Goal: Task Accomplishment & Management: Use online tool/utility

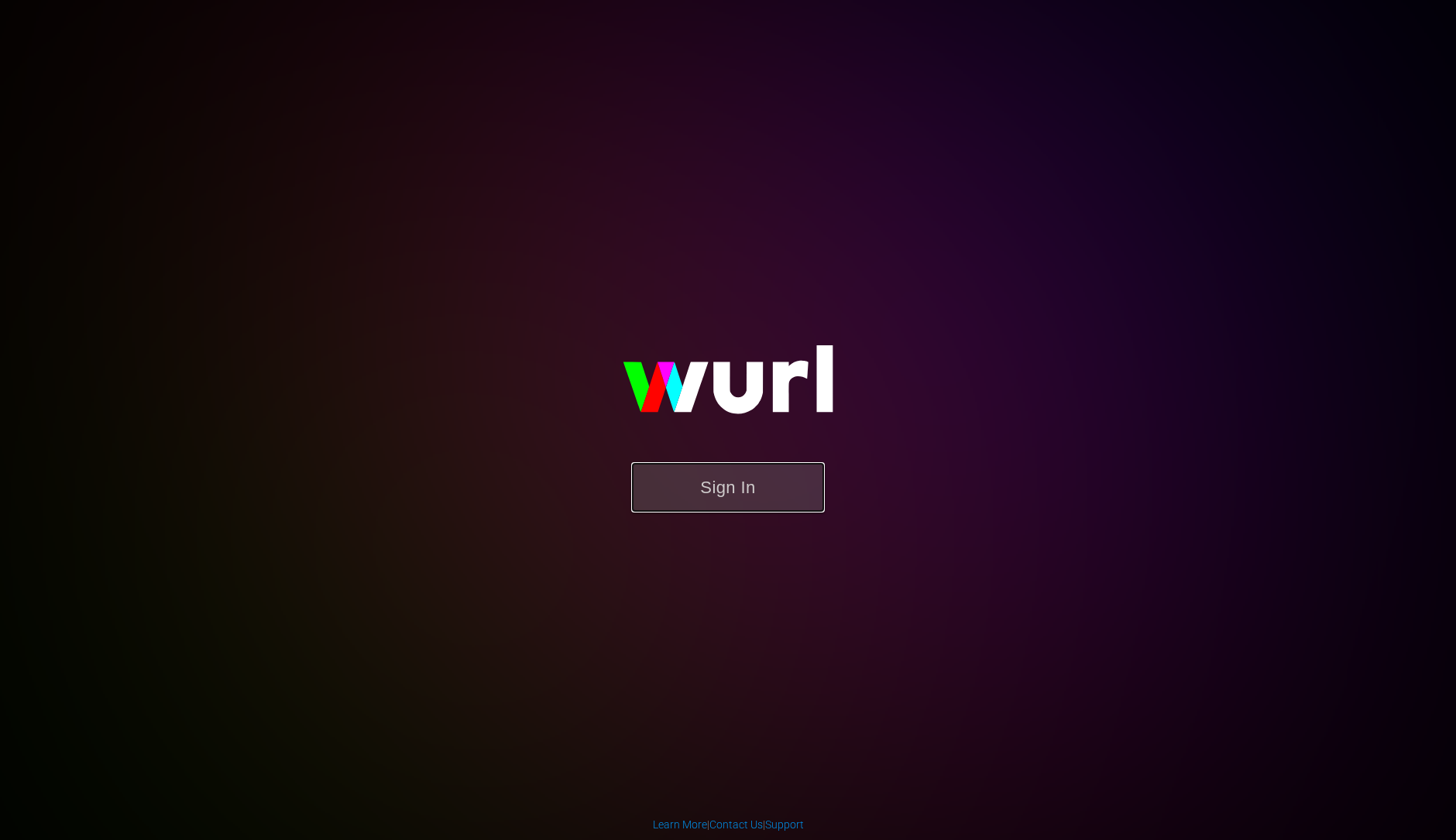
click at [723, 468] on button "Sign In" at bounding box center [728, 487] width 193 height 51
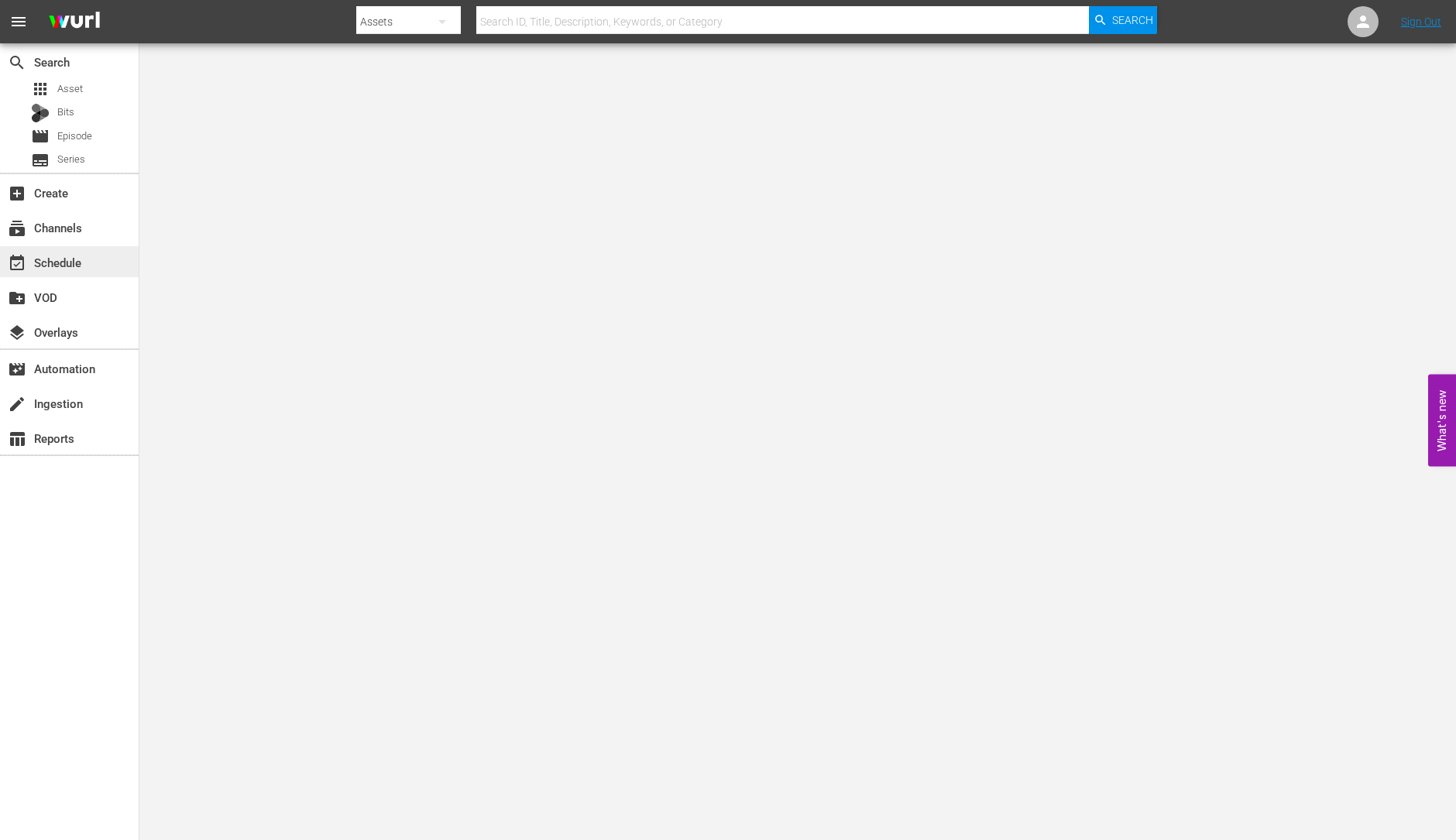
click at [79, 255] on div "event_available Schedule" at bounding box center [43, 260] width 87 height 14
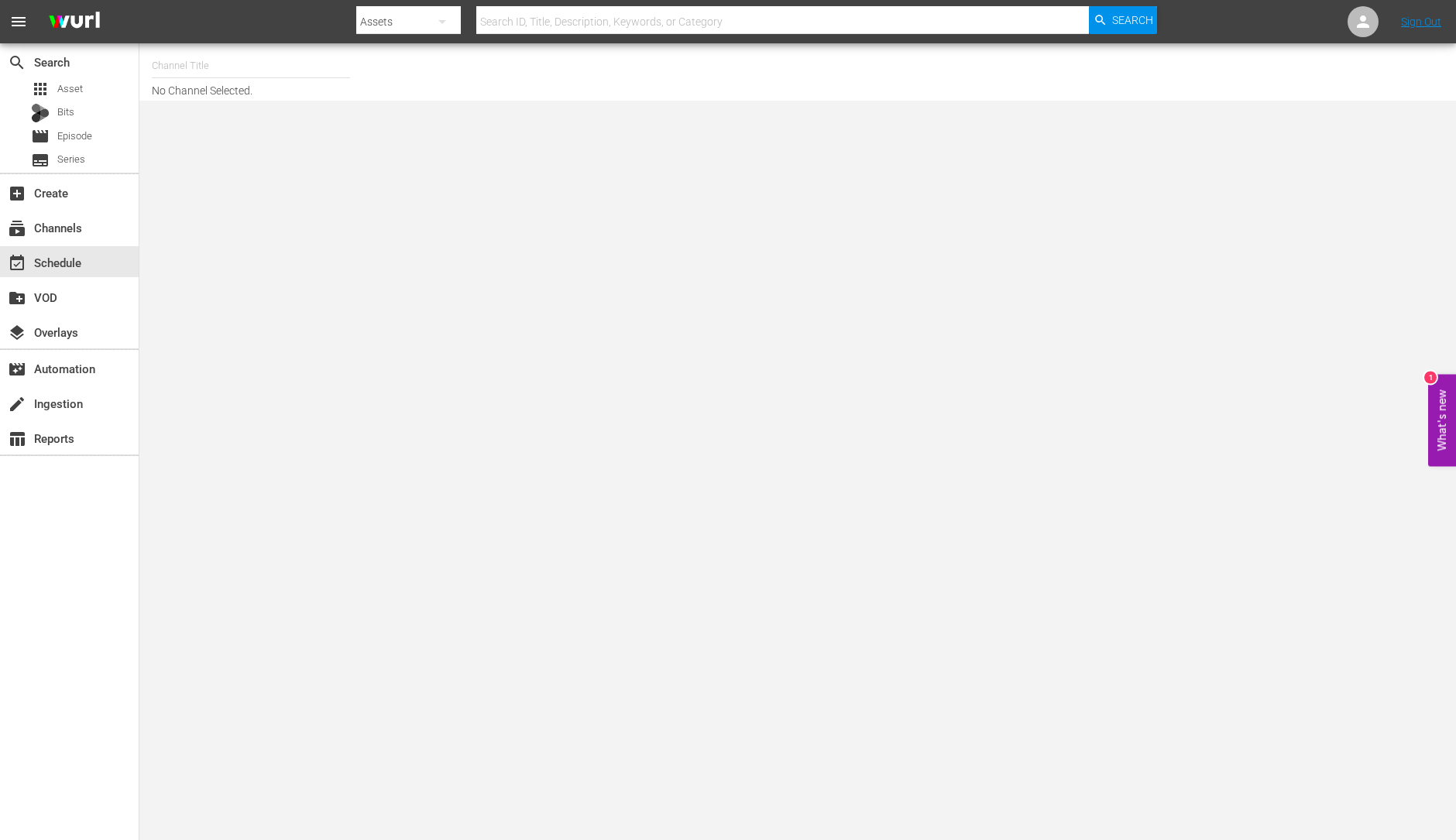
click at [225, 68] on input "text" at bounding box center [250, 65] width 198 height 37
click at [255, 101] on div "Celeb Reality INTL (1826 - ae_networks_celebreality_1)" at bounding box center [365, 109] width 401 height 37
type input "Celeb Reality INTL (1826 - ae_networks_celebreality_1)"
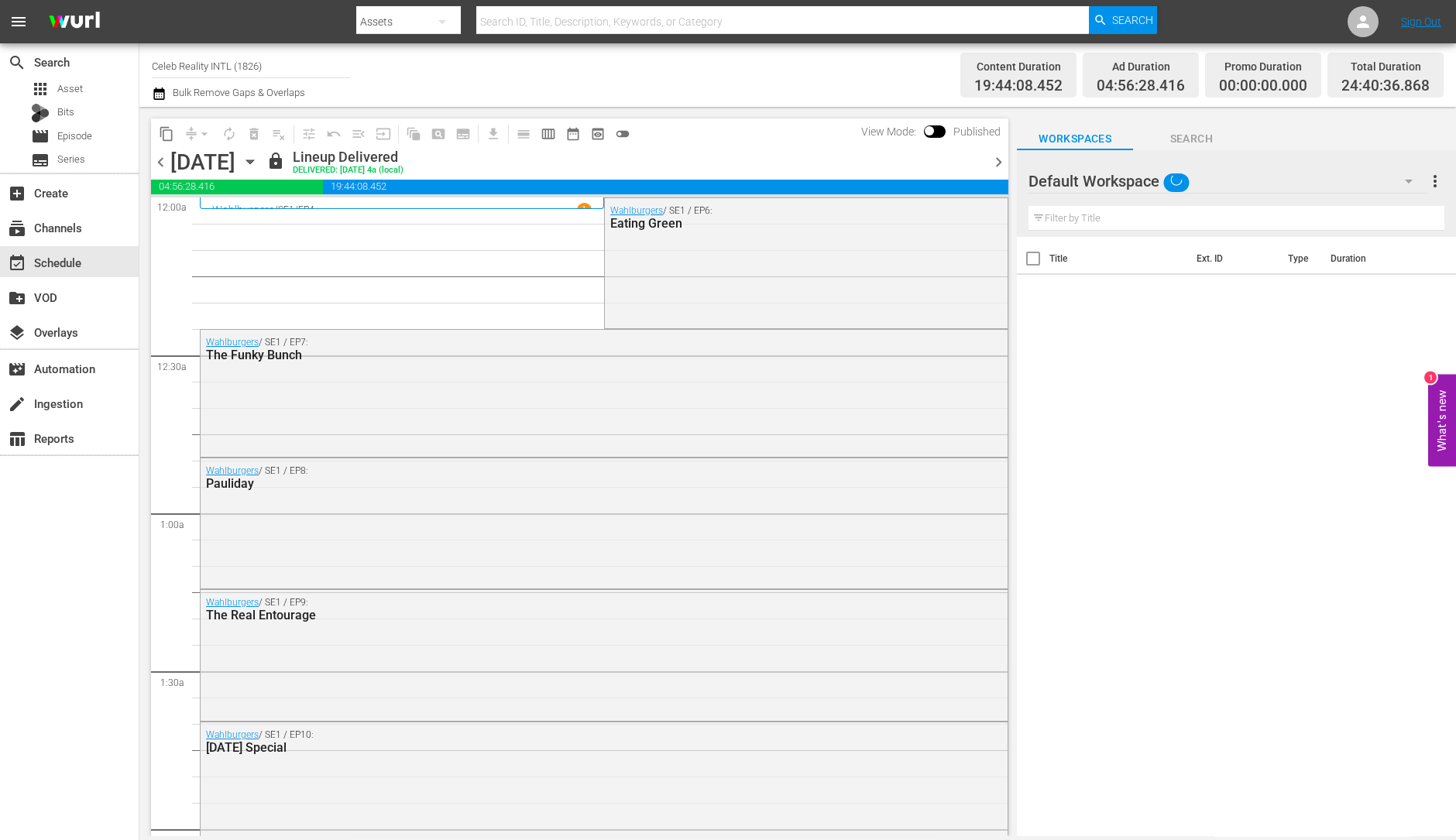
click at [998, 161] on span "chevron_right" at bounding box center [998, 161] width 19 height 19
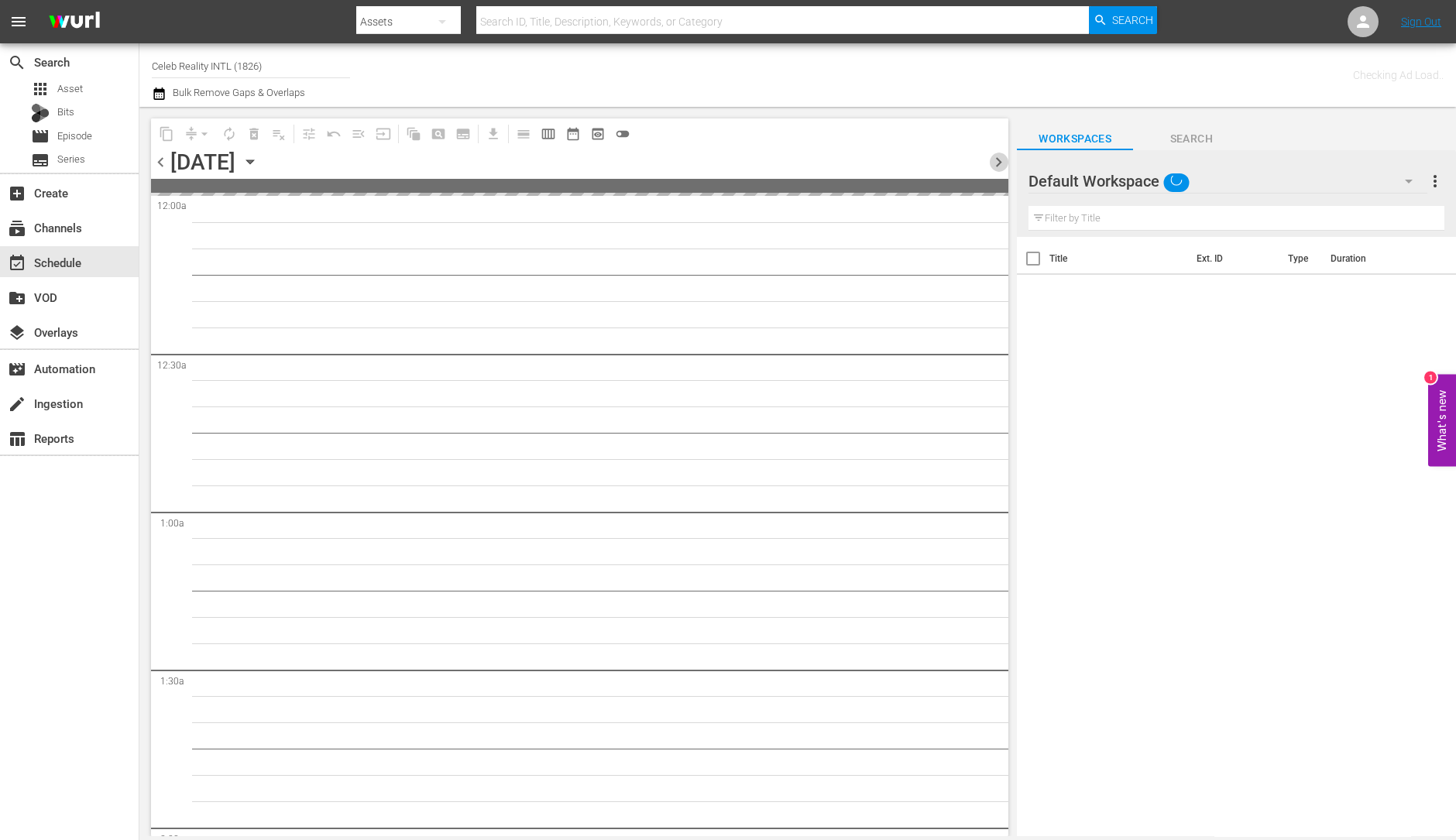
click at [998, 161] on span "chevron_right" at bounding box center [998, 161] width 19 height 19
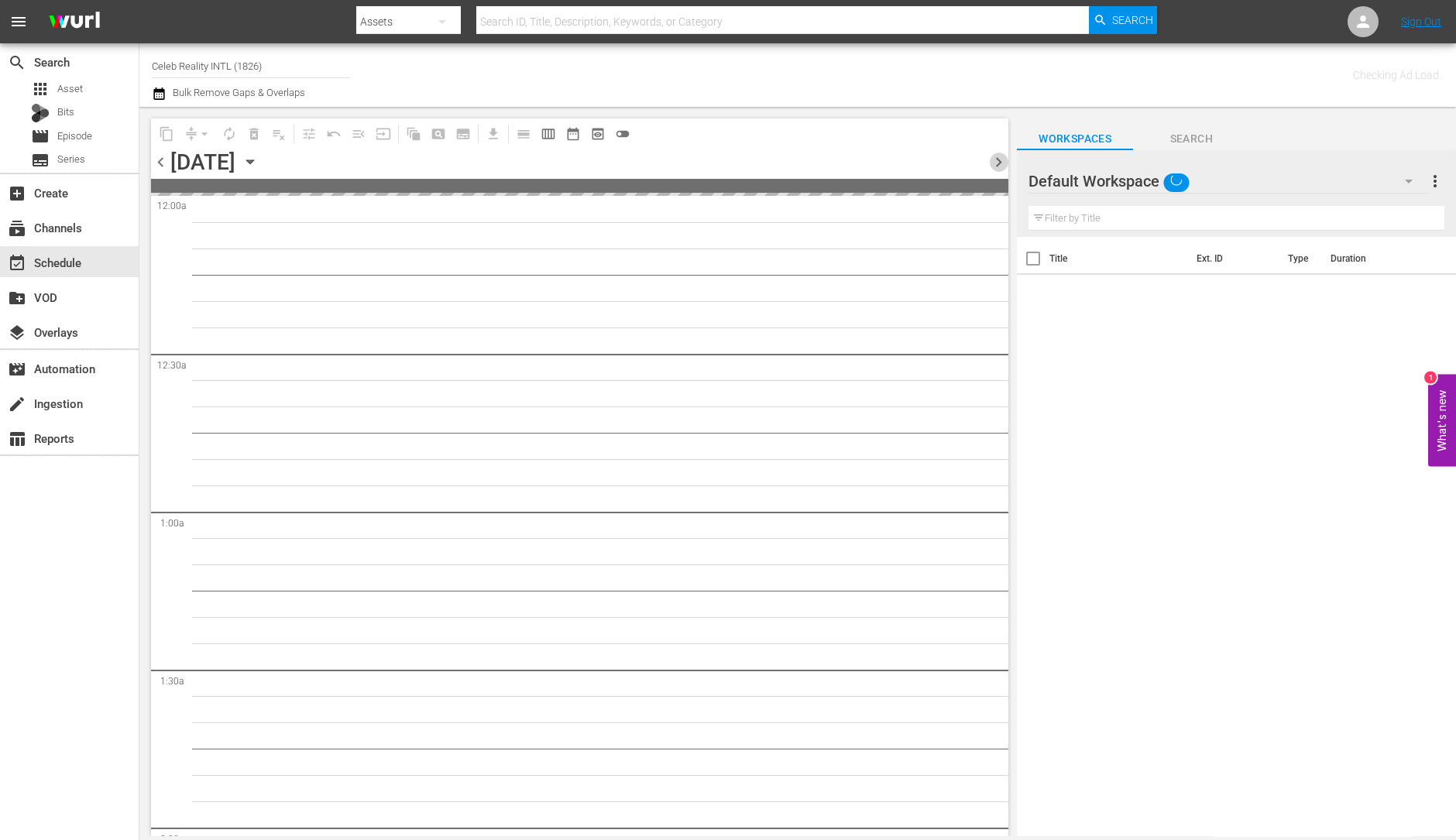
click at [998, 161] on span "chevron_right" at bounding box center [998, 161] width 19 height 19
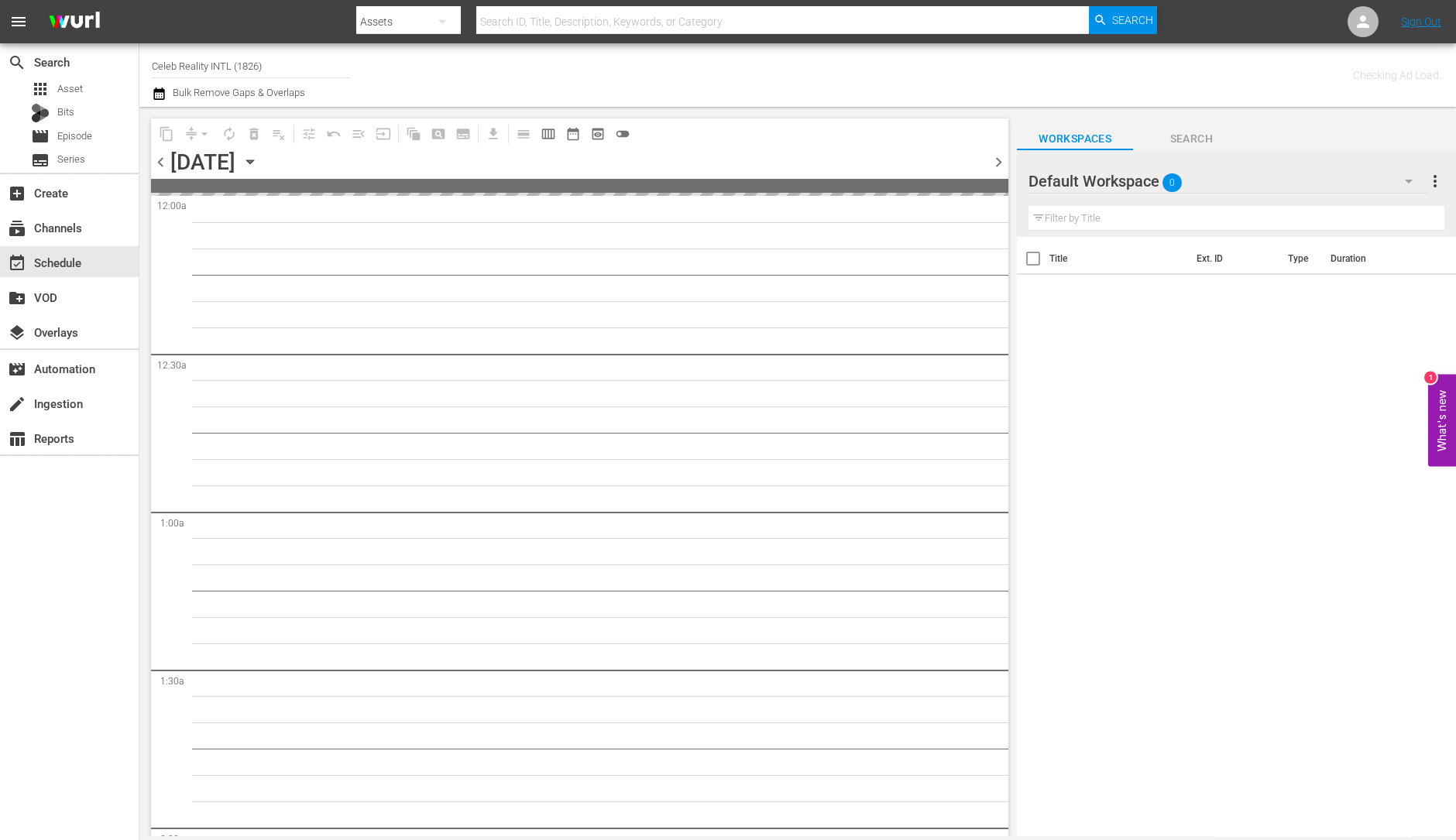
click at [998, 161] on span "chevron_right" at bounding box center [998, 161] width 19 height 19
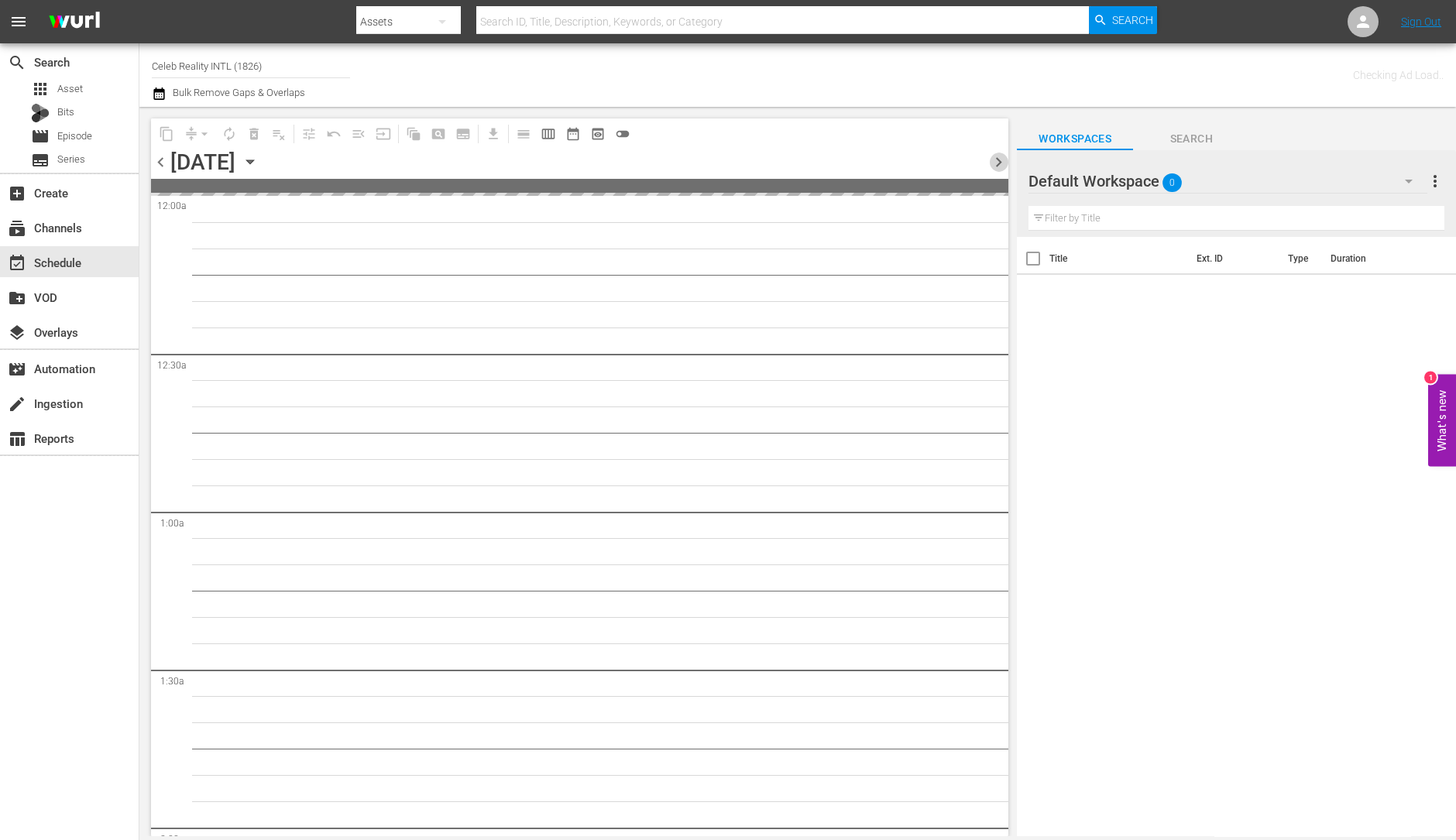
click at [998, 161] on span "chevron_right" at bounding box center [998, 161] width 19 height 19
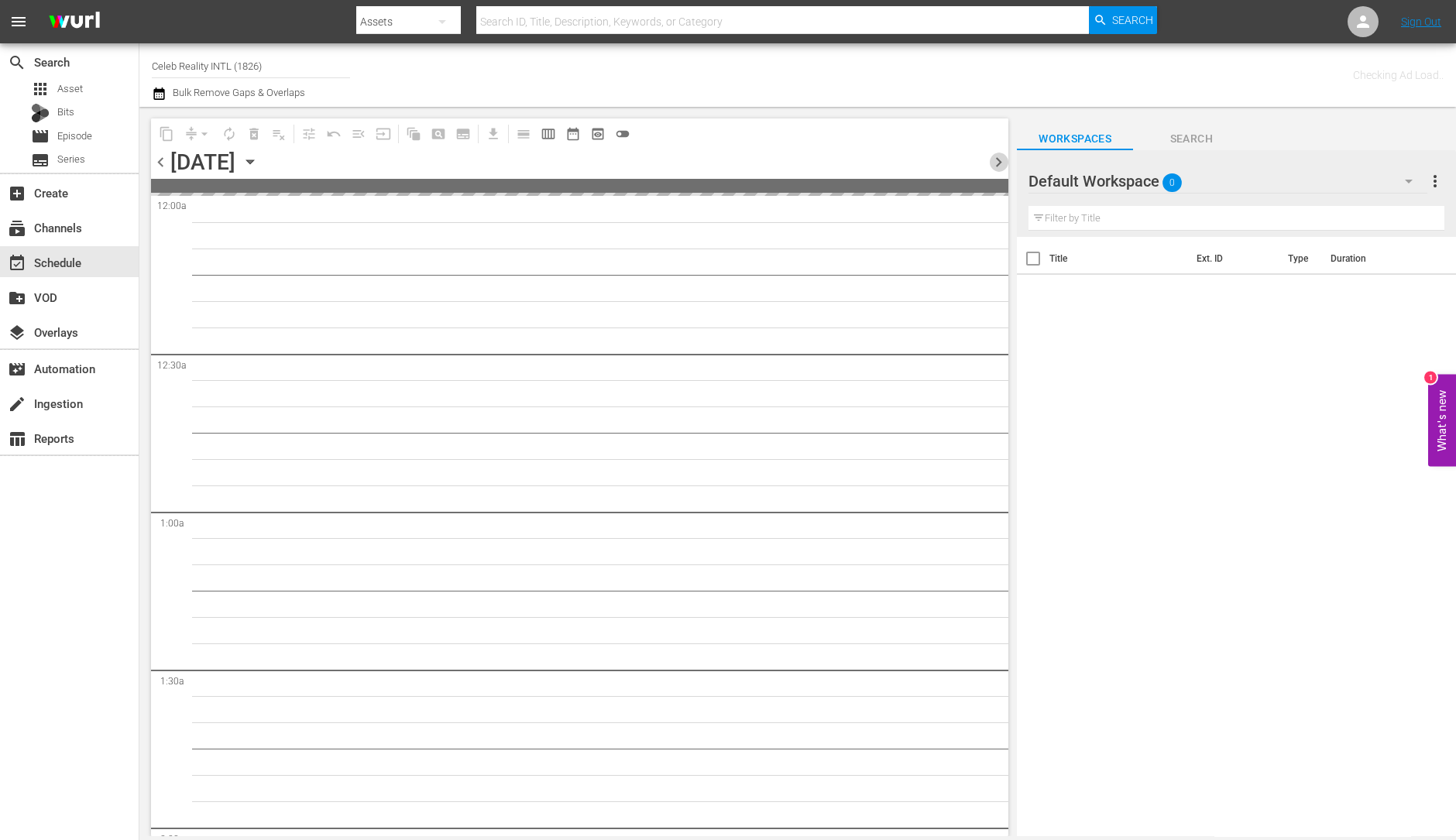
click at [998, 161] on span "chevron_right" at bounding box center [998, 161] width 19 height 19
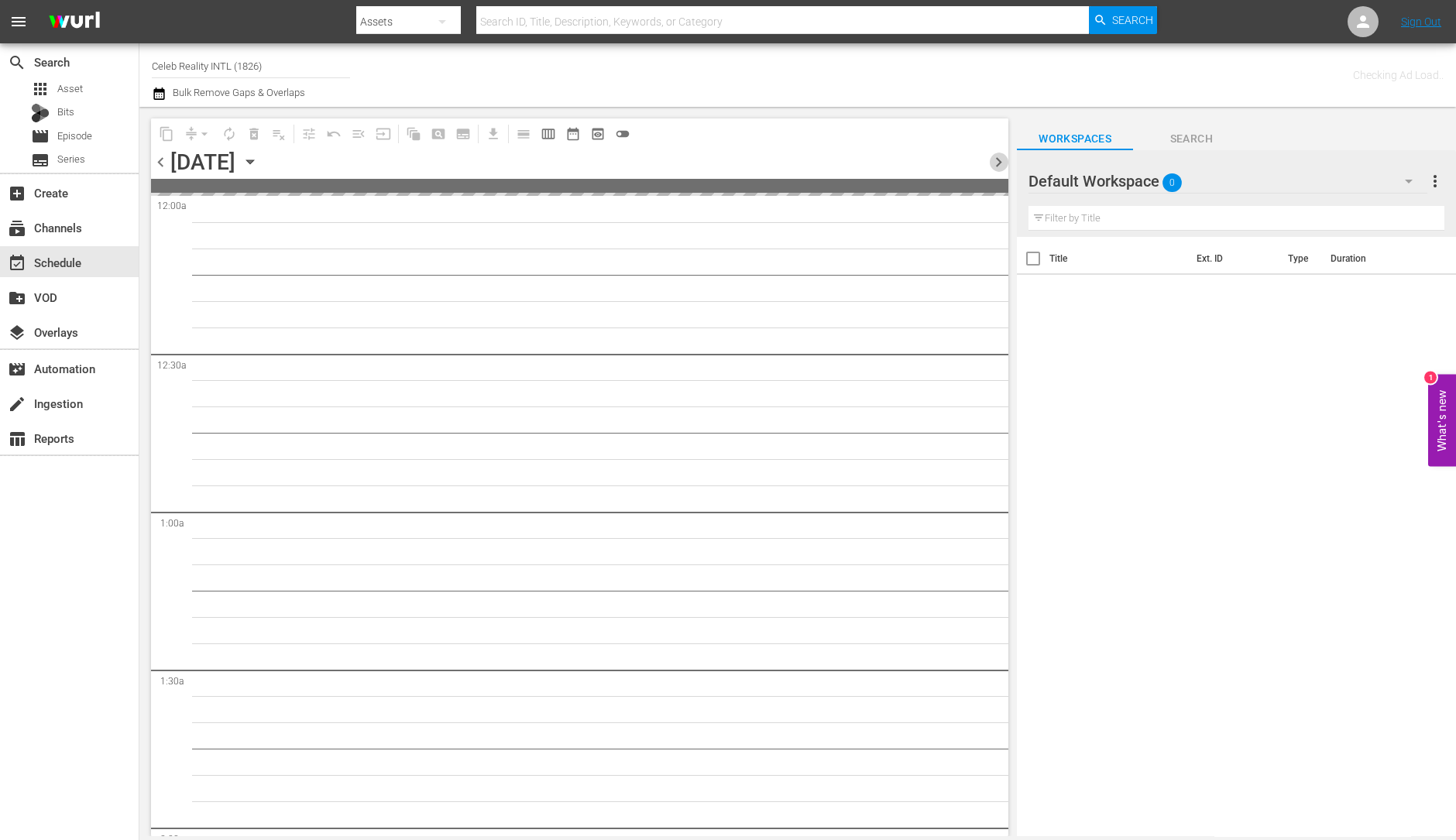
click at [998, 161] on span "chevron_right" at bounding box center [998, 161] width 19 height 19
click at [162, 167] on span "chevron_left" at bounding box center [160, 161] width 19 height 19
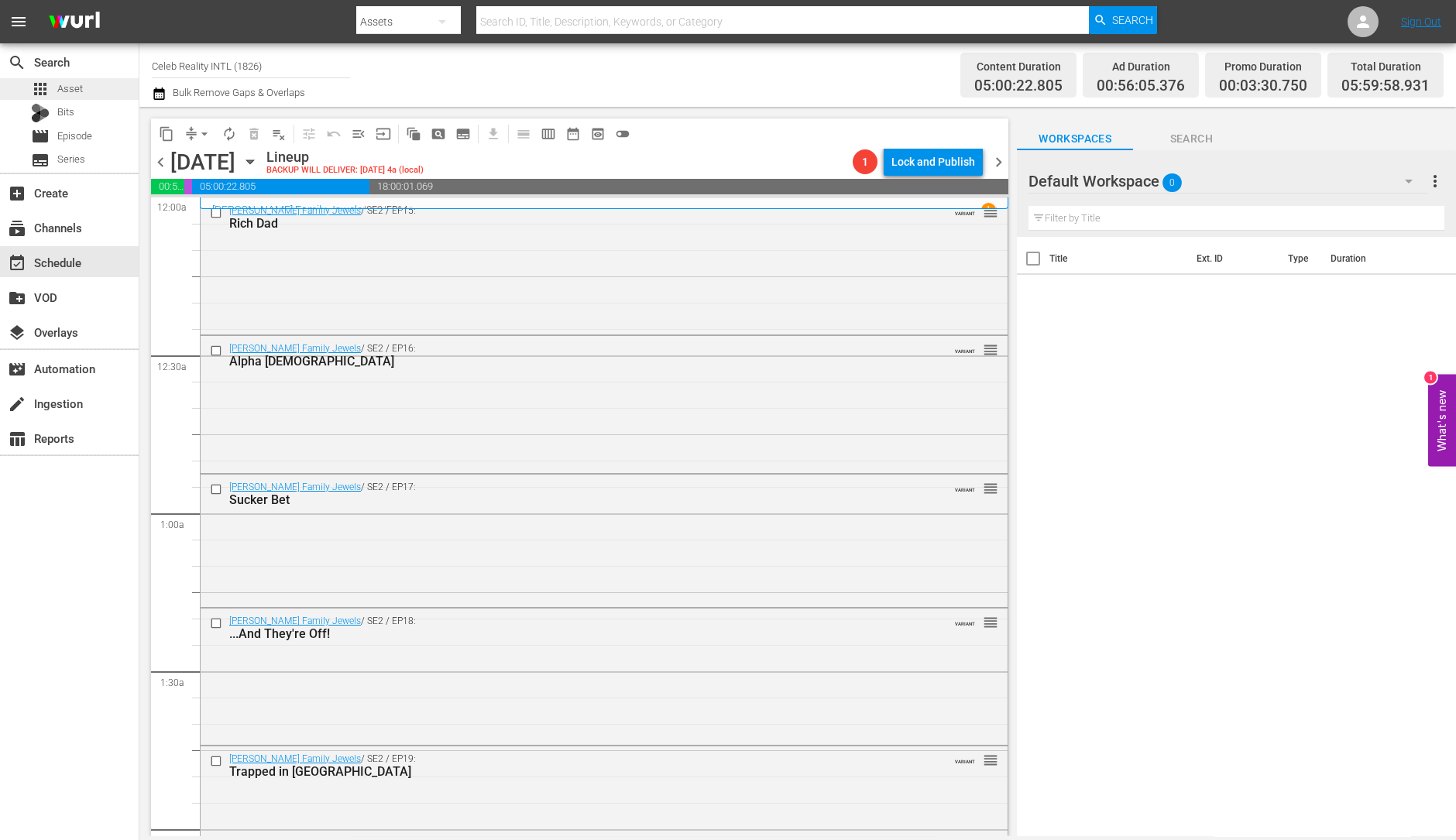
click at [73, 91] on span "Asset" at bounding box center [70, 90] width 26 height 16
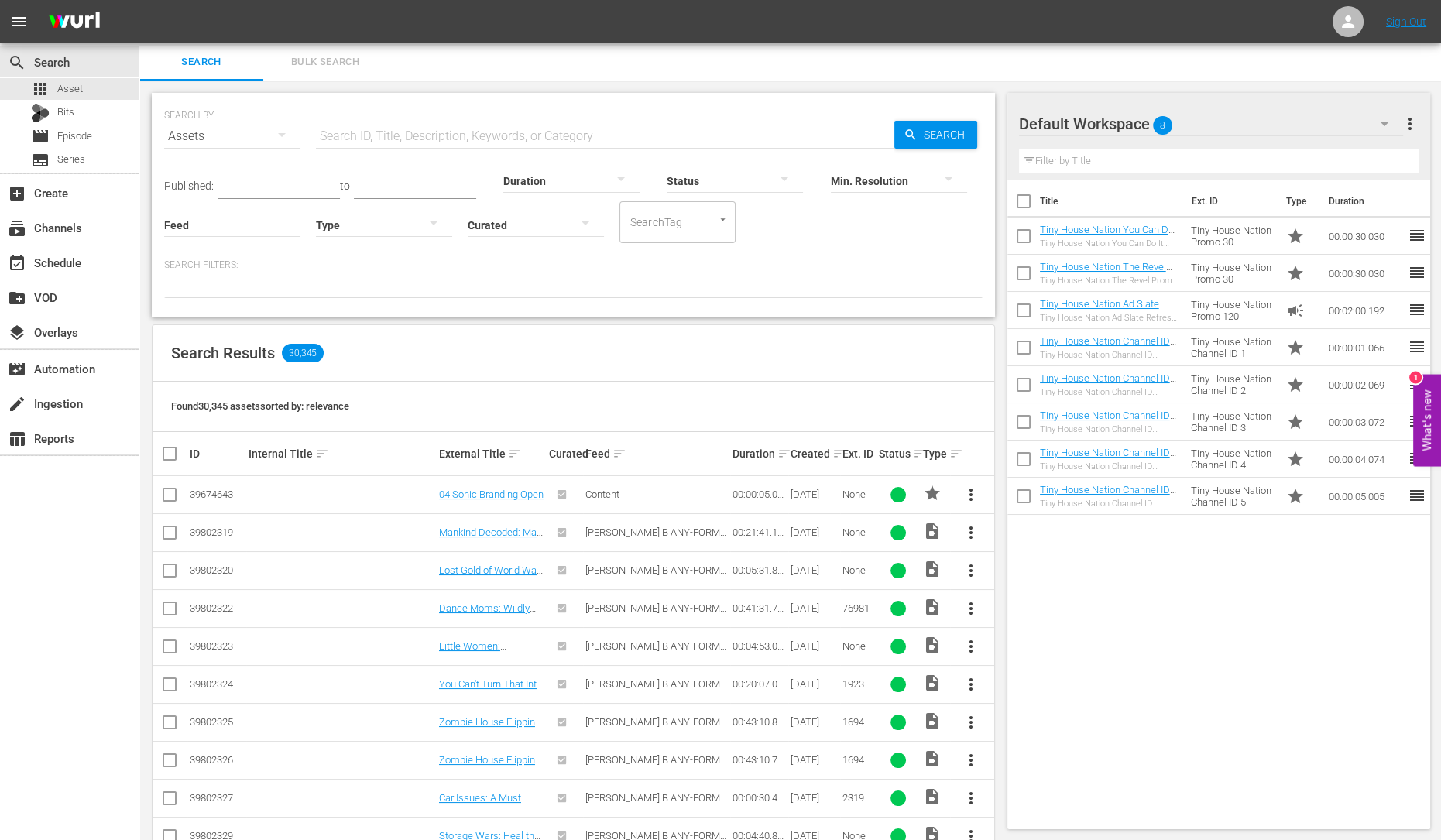
click at [1360, 122] on div "Default Workspace 8" at bounding box center [1211, 125] width 384 height 44
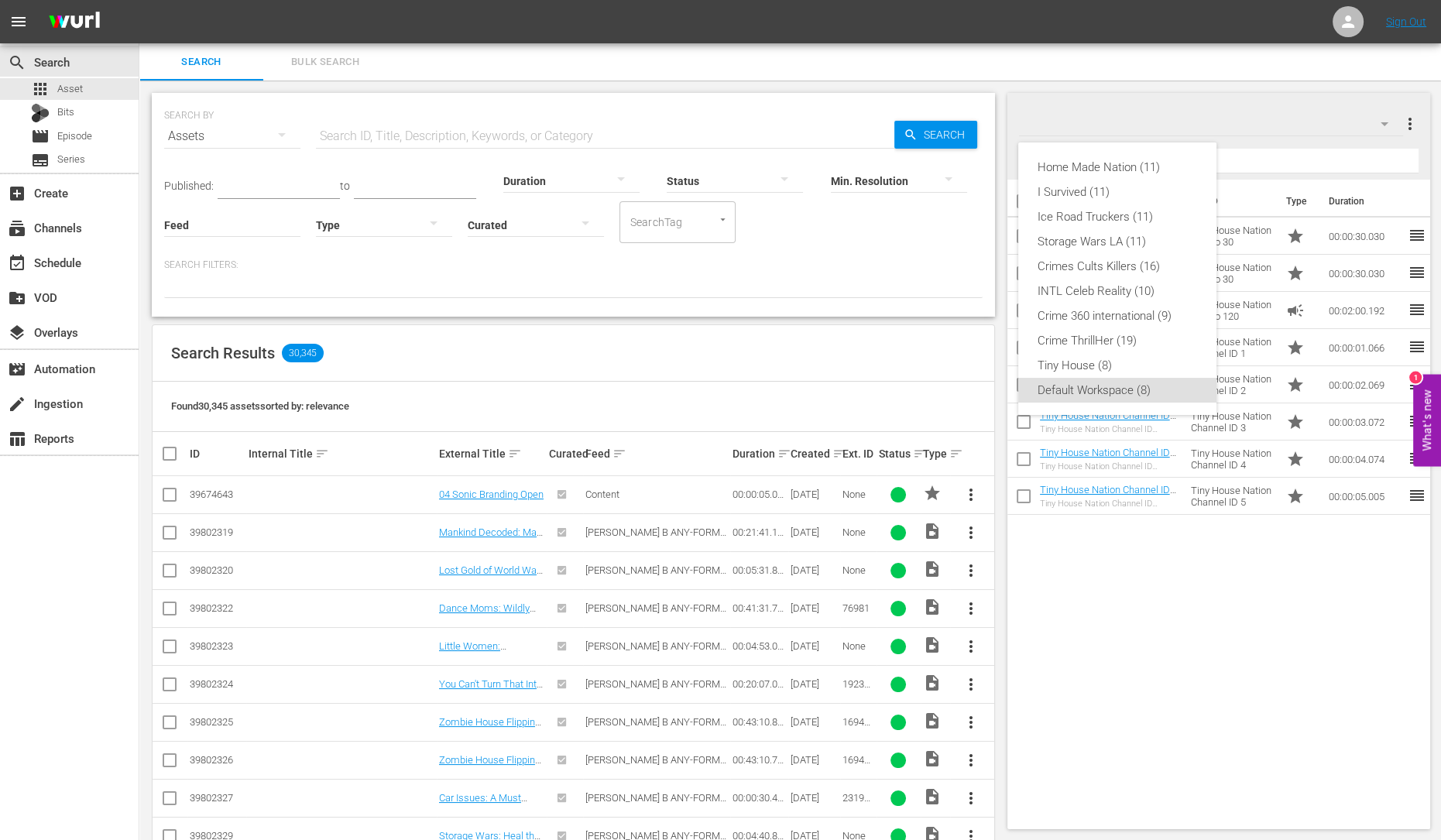
click at [1172, 724] on div "Home Made Nation (11) I Survived (11) Ice Road Truckers (11) Storage Wars LA (1…" at bounding box center [720, 420] width 1441 height 840
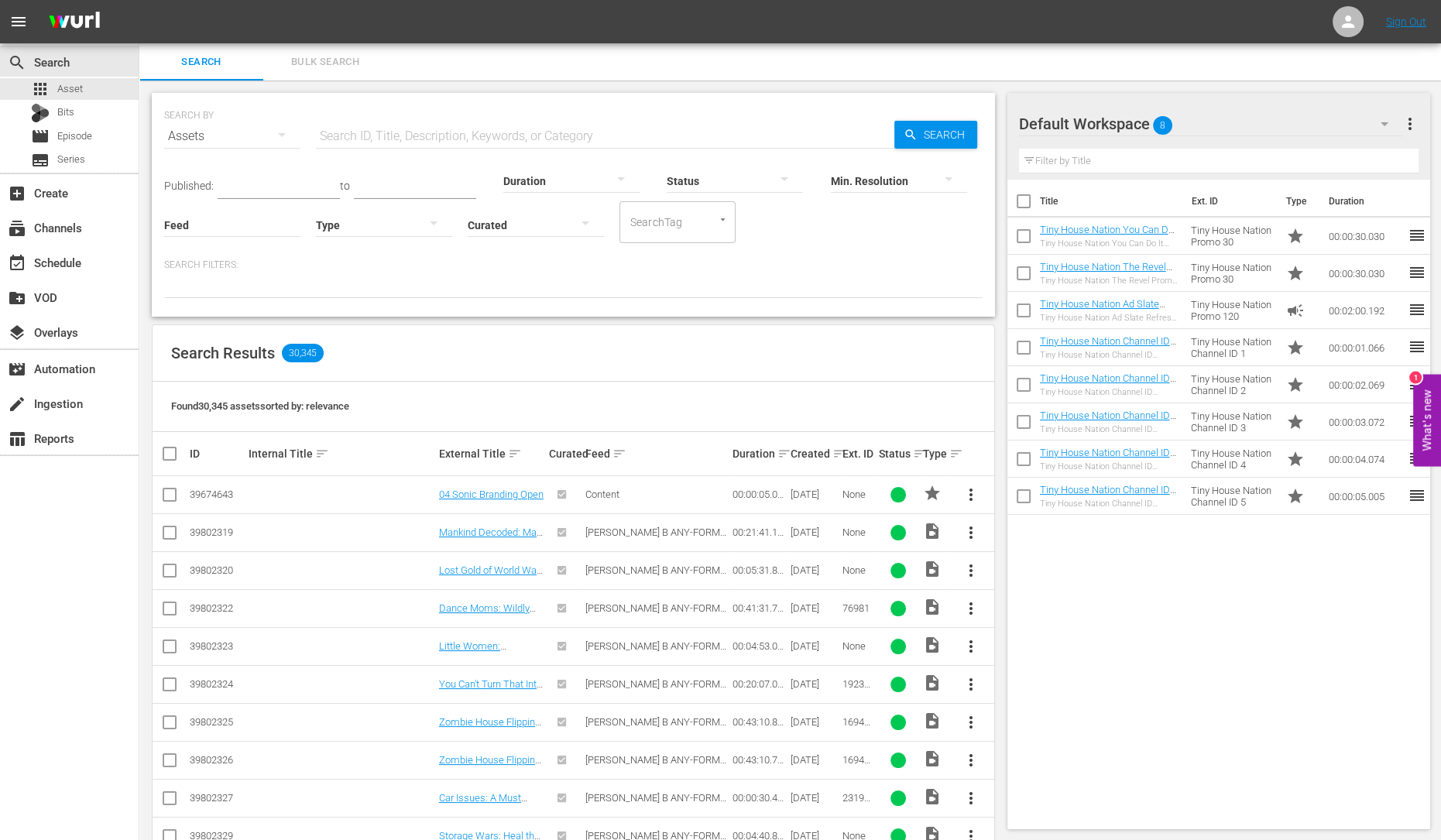
click at [1022, 207] on input "checkbox" at bounding box center [1023, 204] width 33 height 33
checkbox input "true"
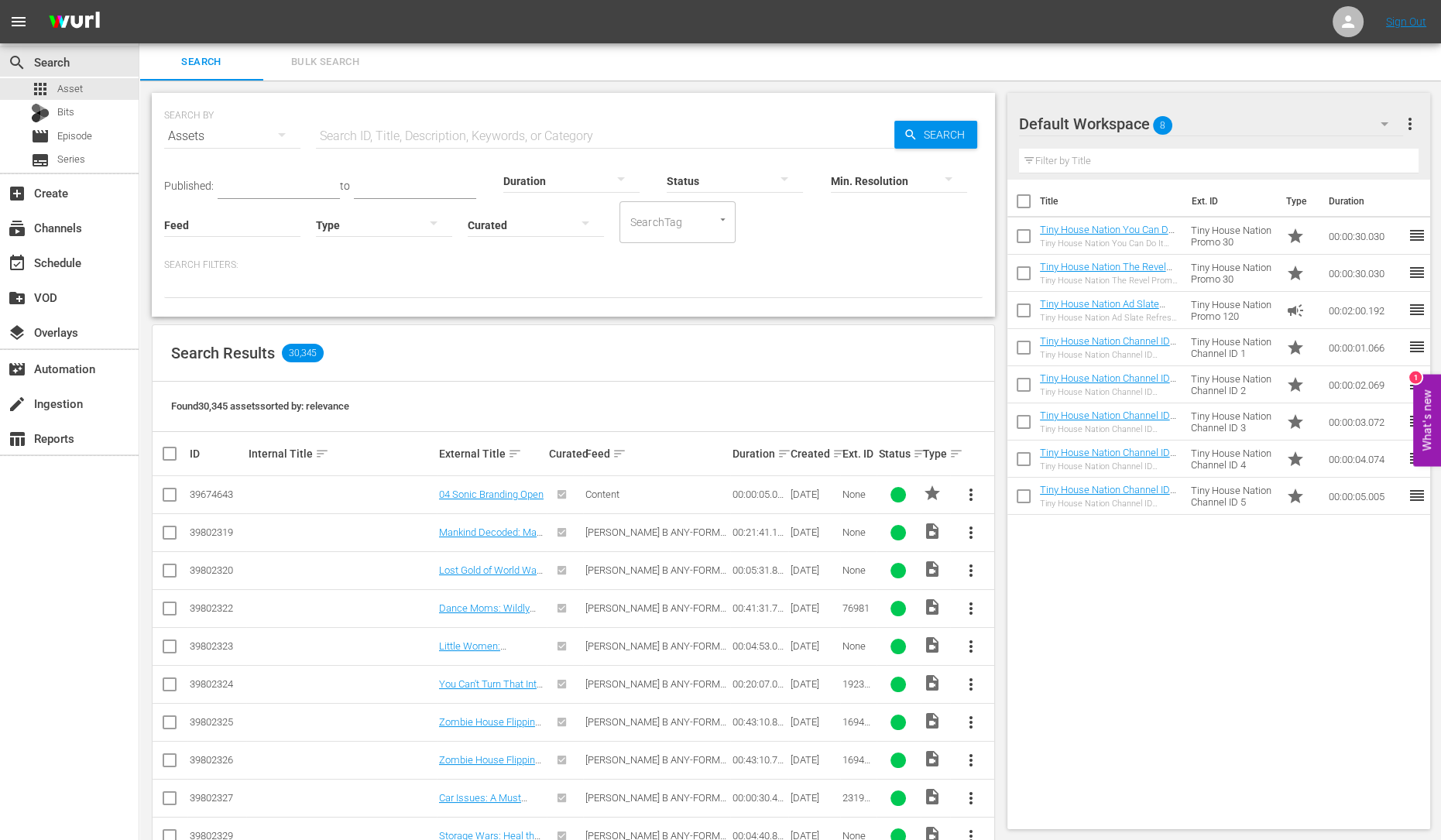
checkbox input "true"
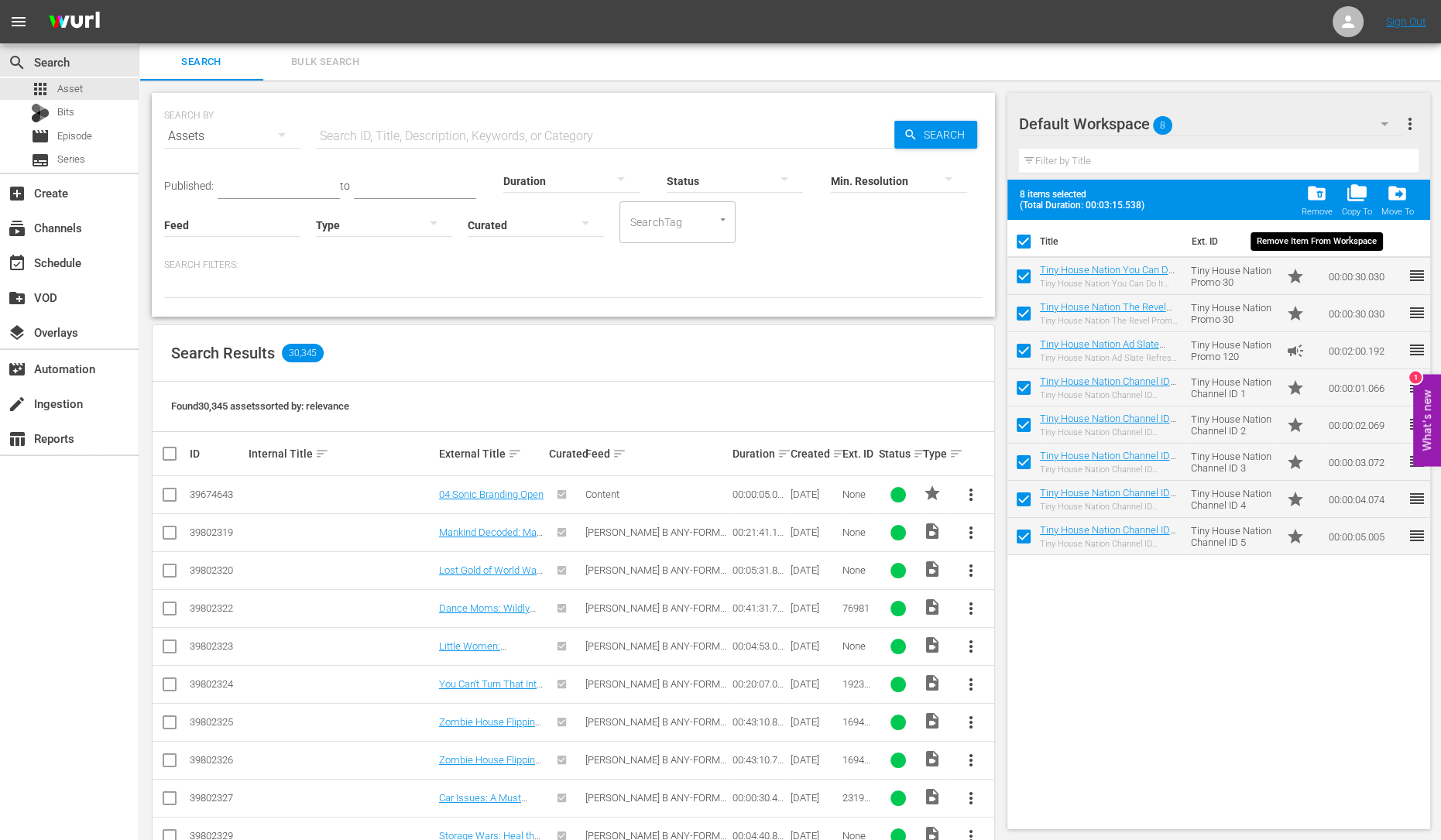
click at [1311, 203] on div "folder_delete Remove" at bounding box center [1315, 199] width 31 height 34
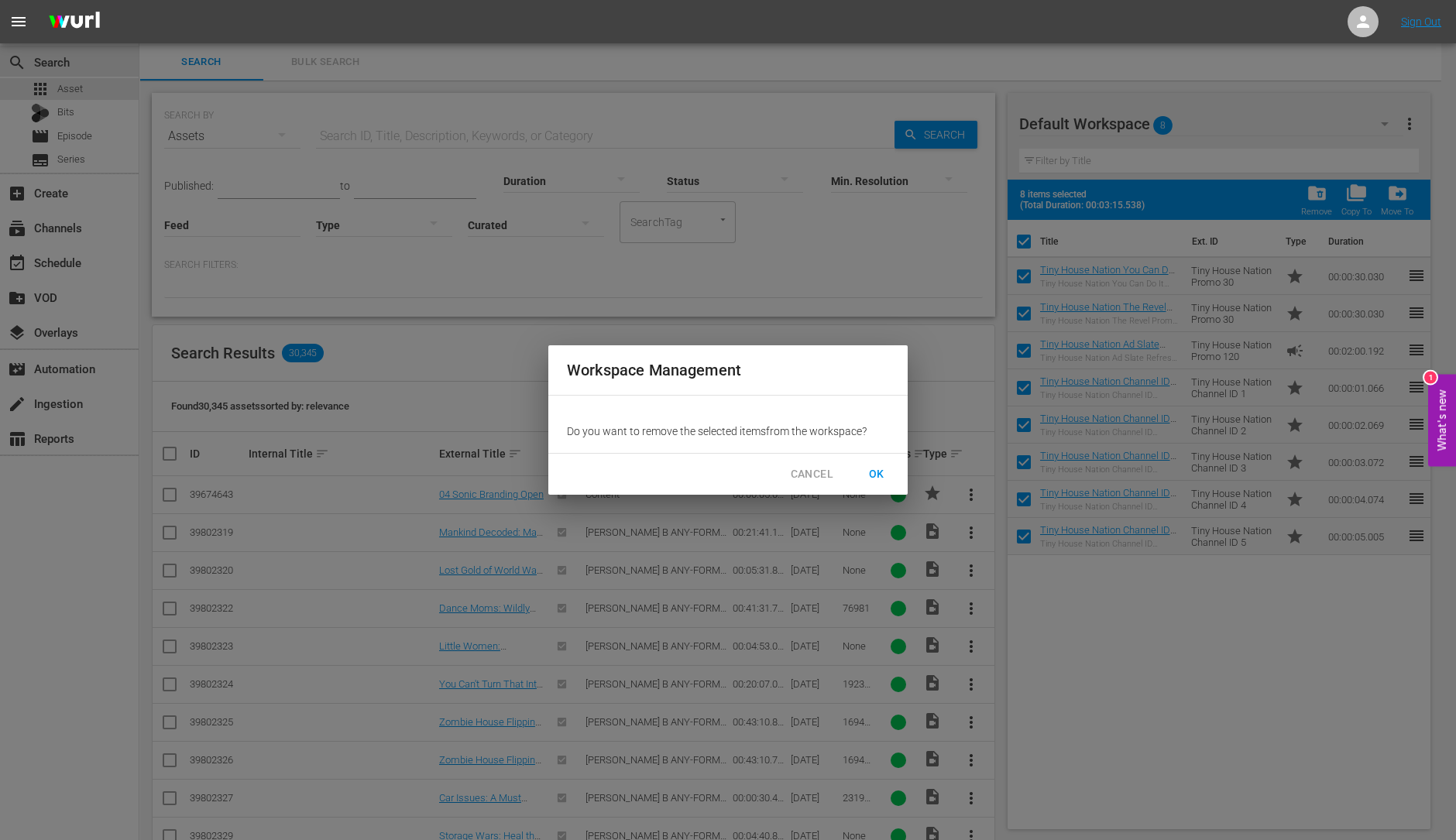
click at [877, 467] on span "OK" at bounding box center [876, 473] width 25 height 19
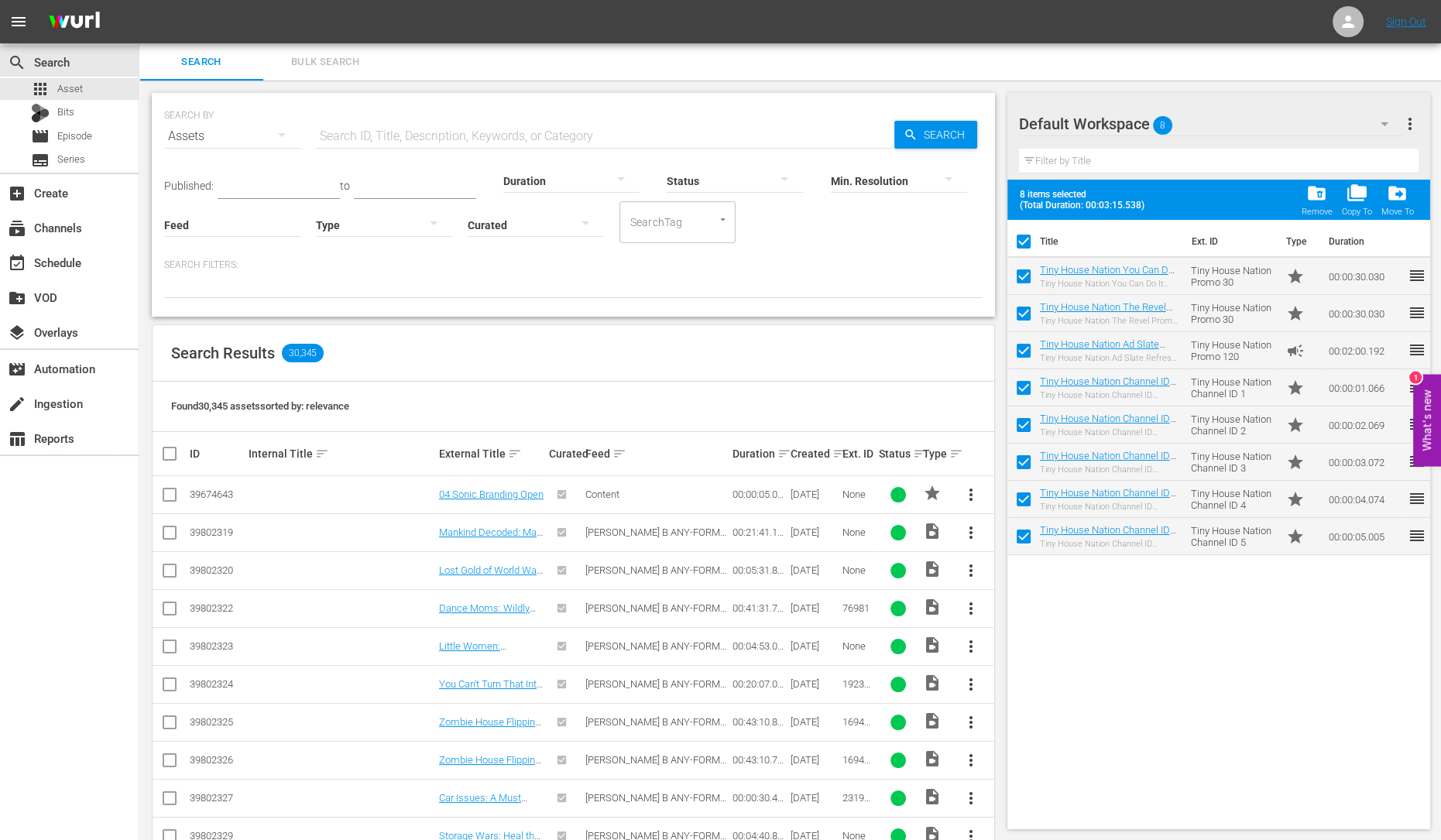
checkbox input "false"
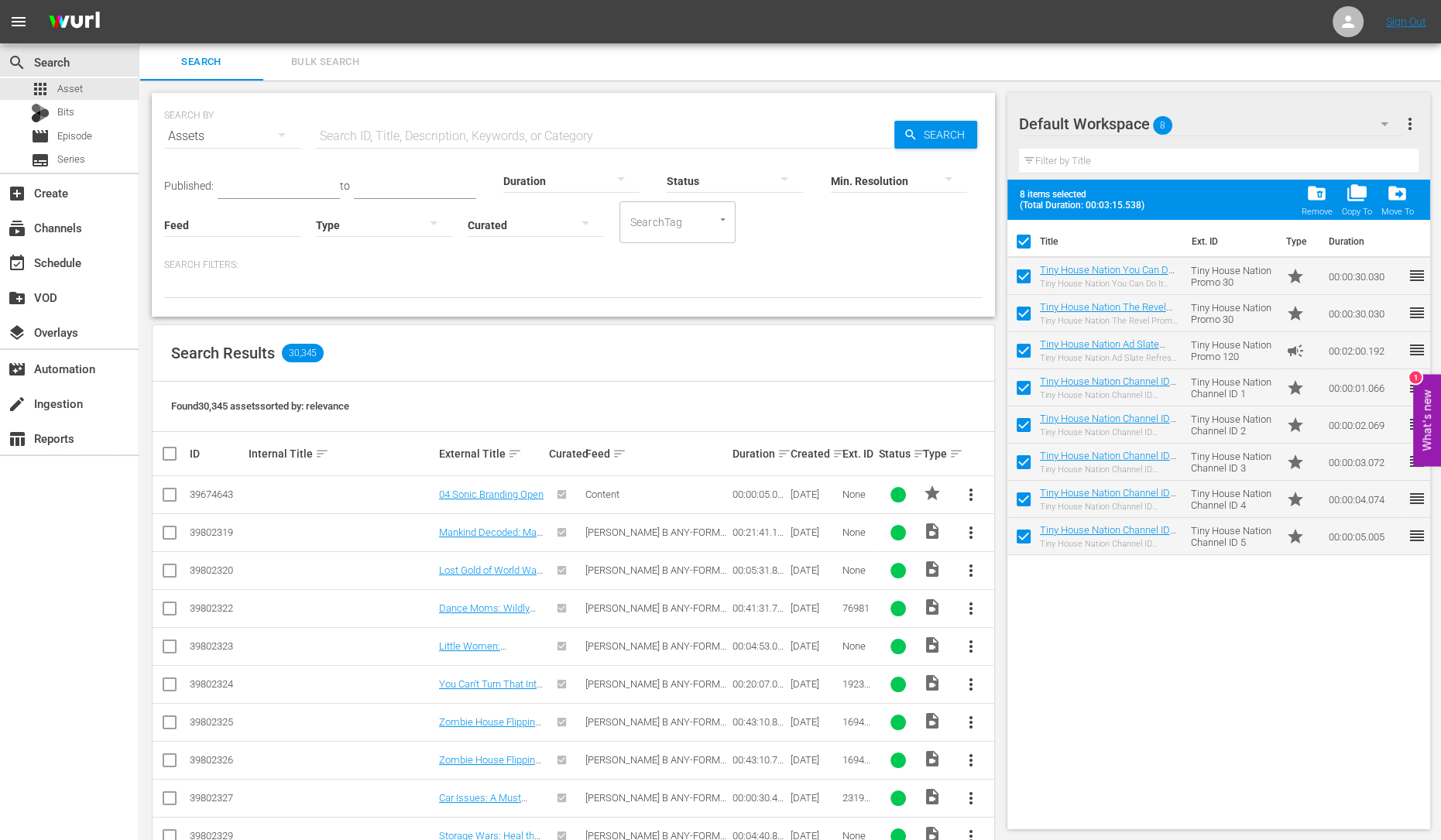
checkbox input "false"
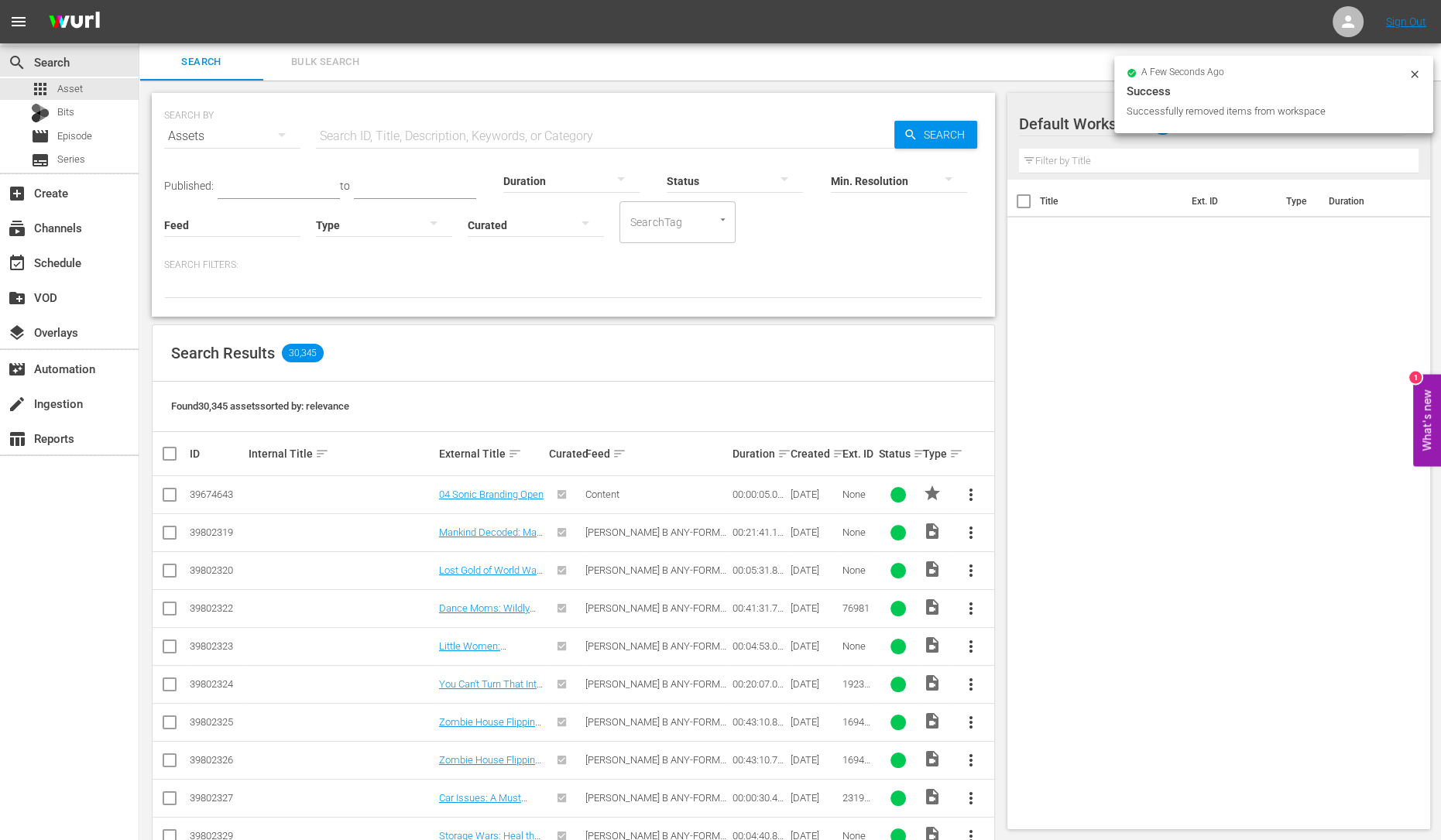
click at [1356, 138] on div "a few seconds ago Success Successfully removed items from workspace" at bounding box center [1274, 97] width 319 height 83
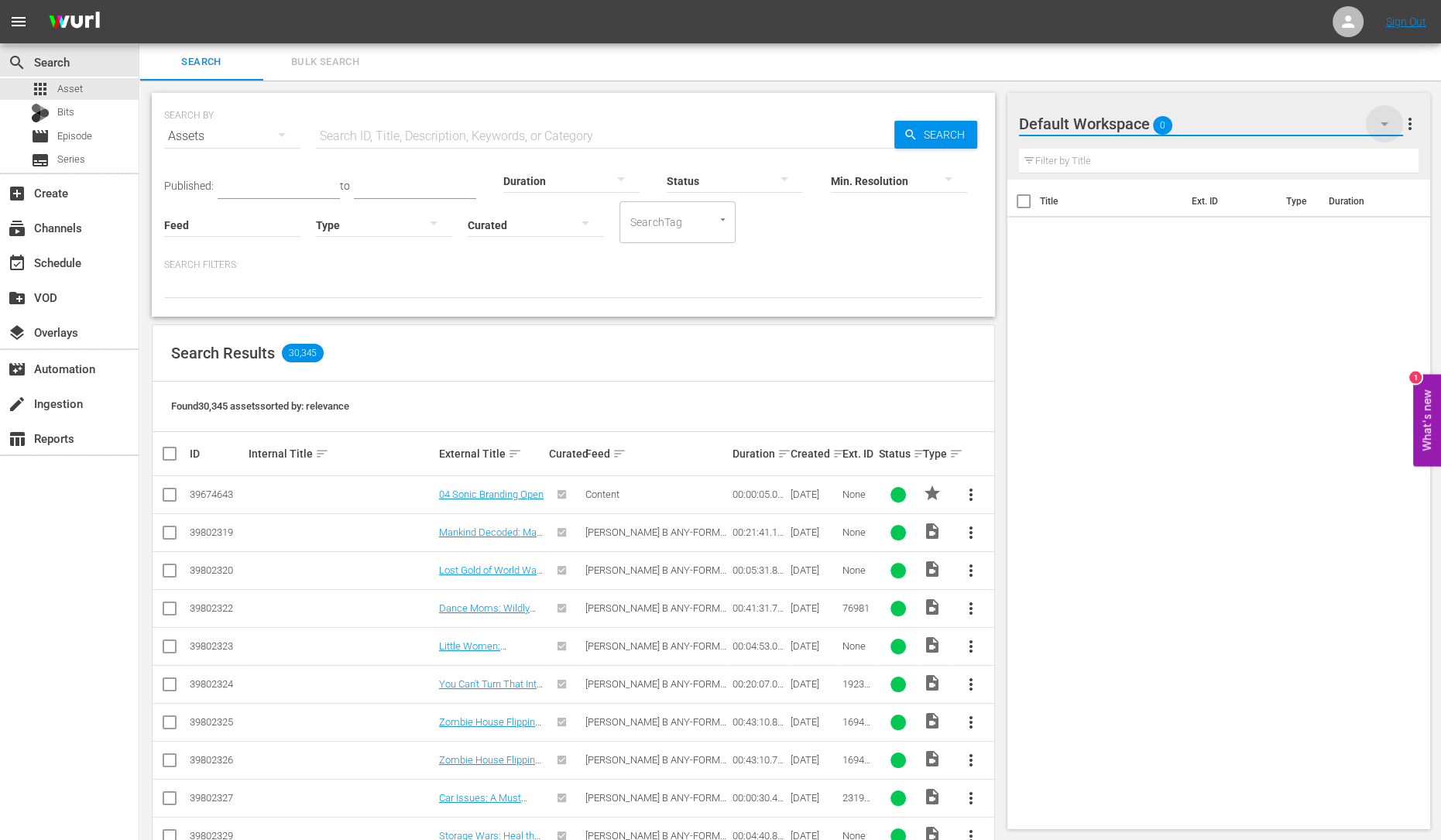
click at [1375, 127] on icon "button" at bounding box center [1384, 124] width 19 height 19
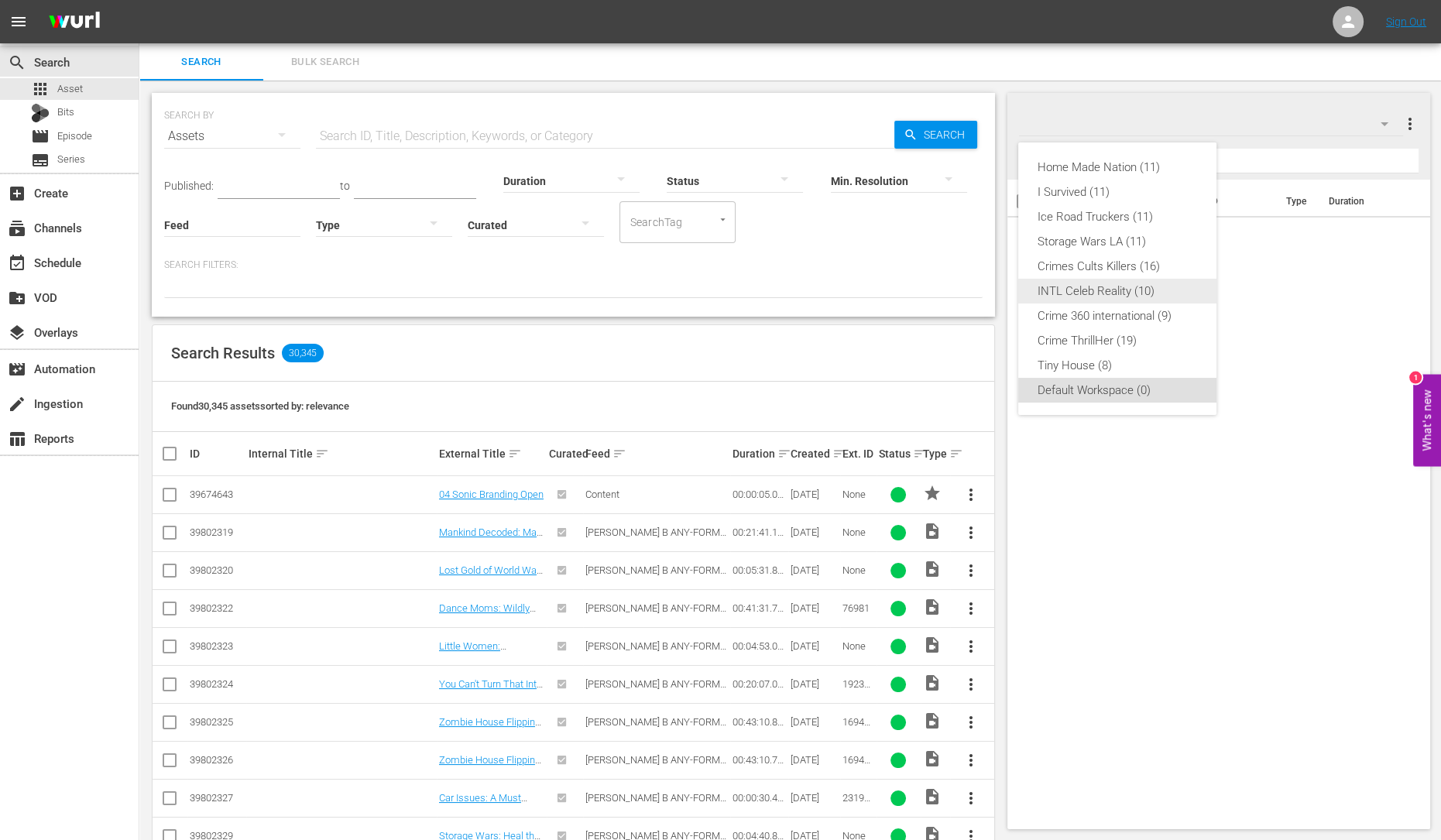
click at [1113, 282] on div "INTL Celeb Reality (10)" at bounding box center [1117, 291] width 161 height 25
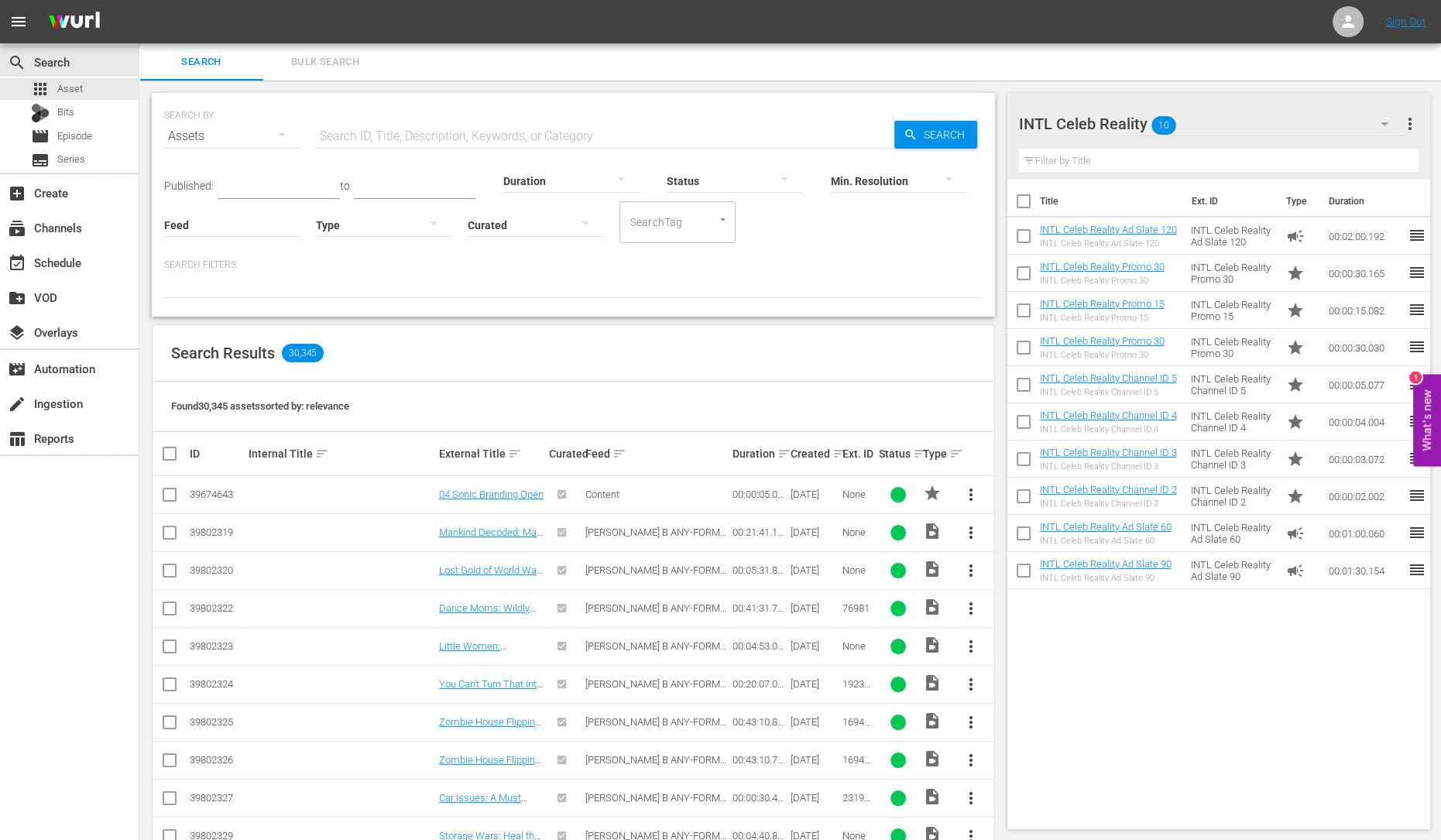
click at [1016, 207] on input "checkbox" at bounding box center [1023, 204] width 33 height 33
checkbox input "true"
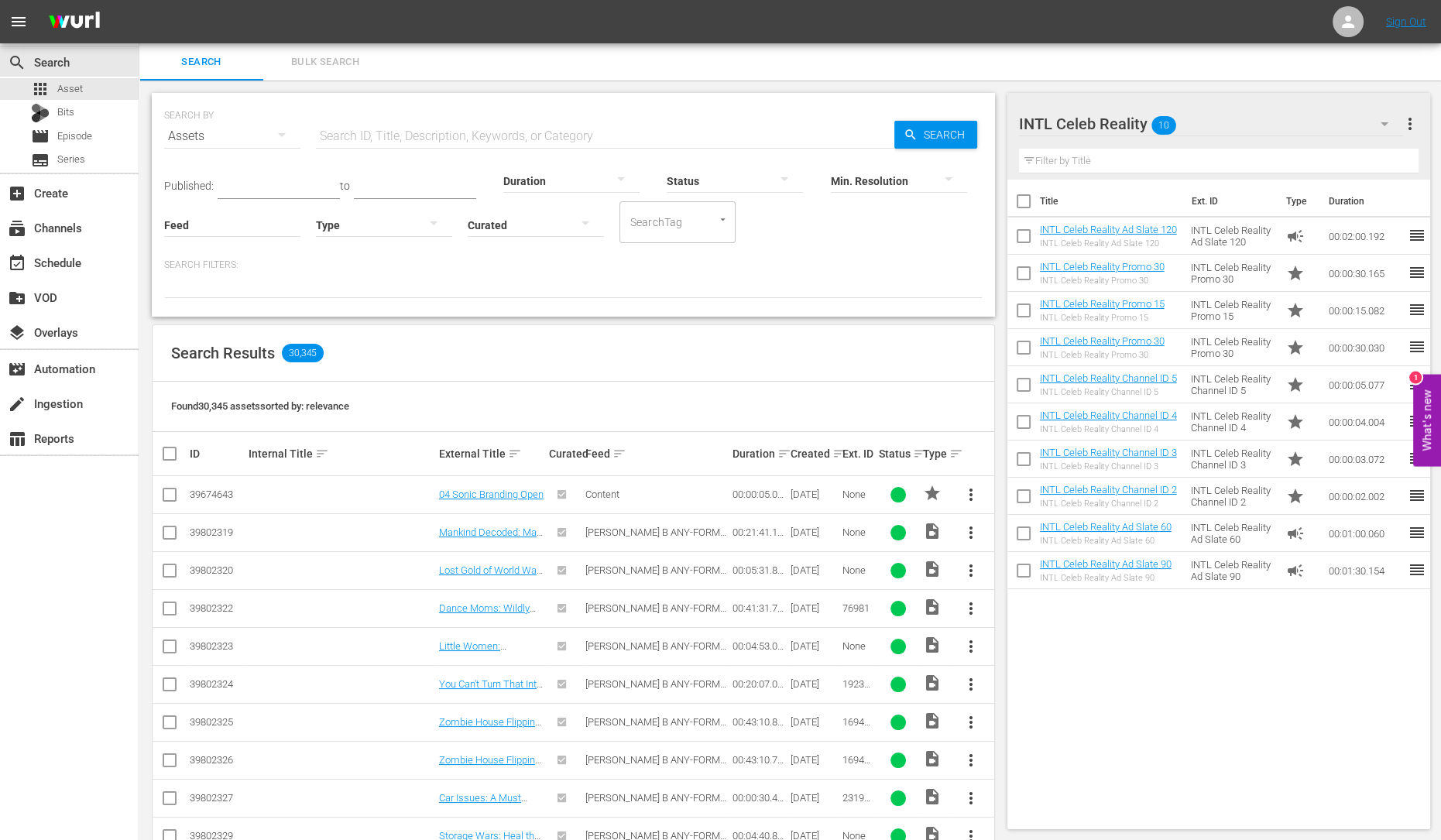
checkbox input "true"
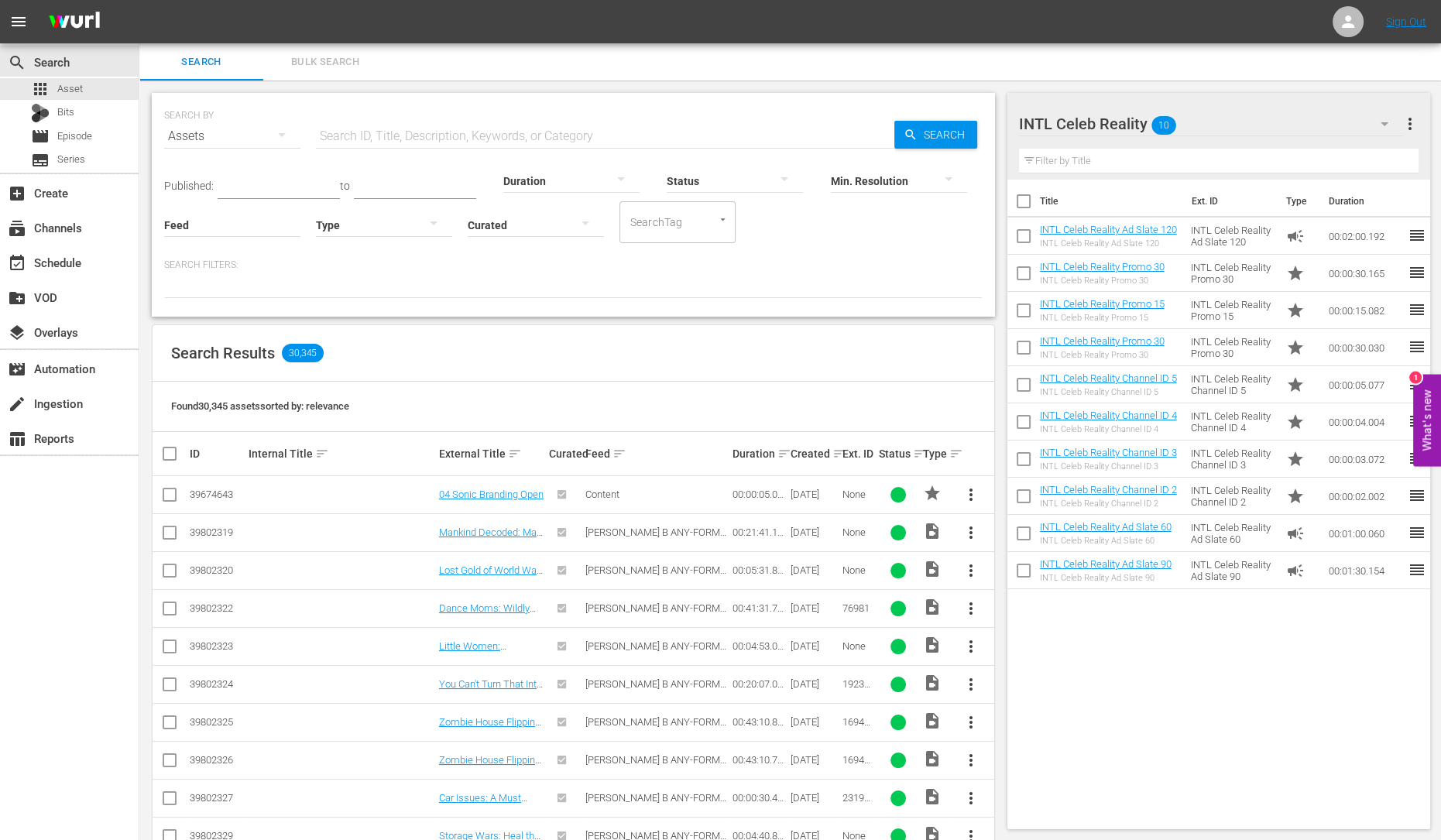
checkbox input "true"
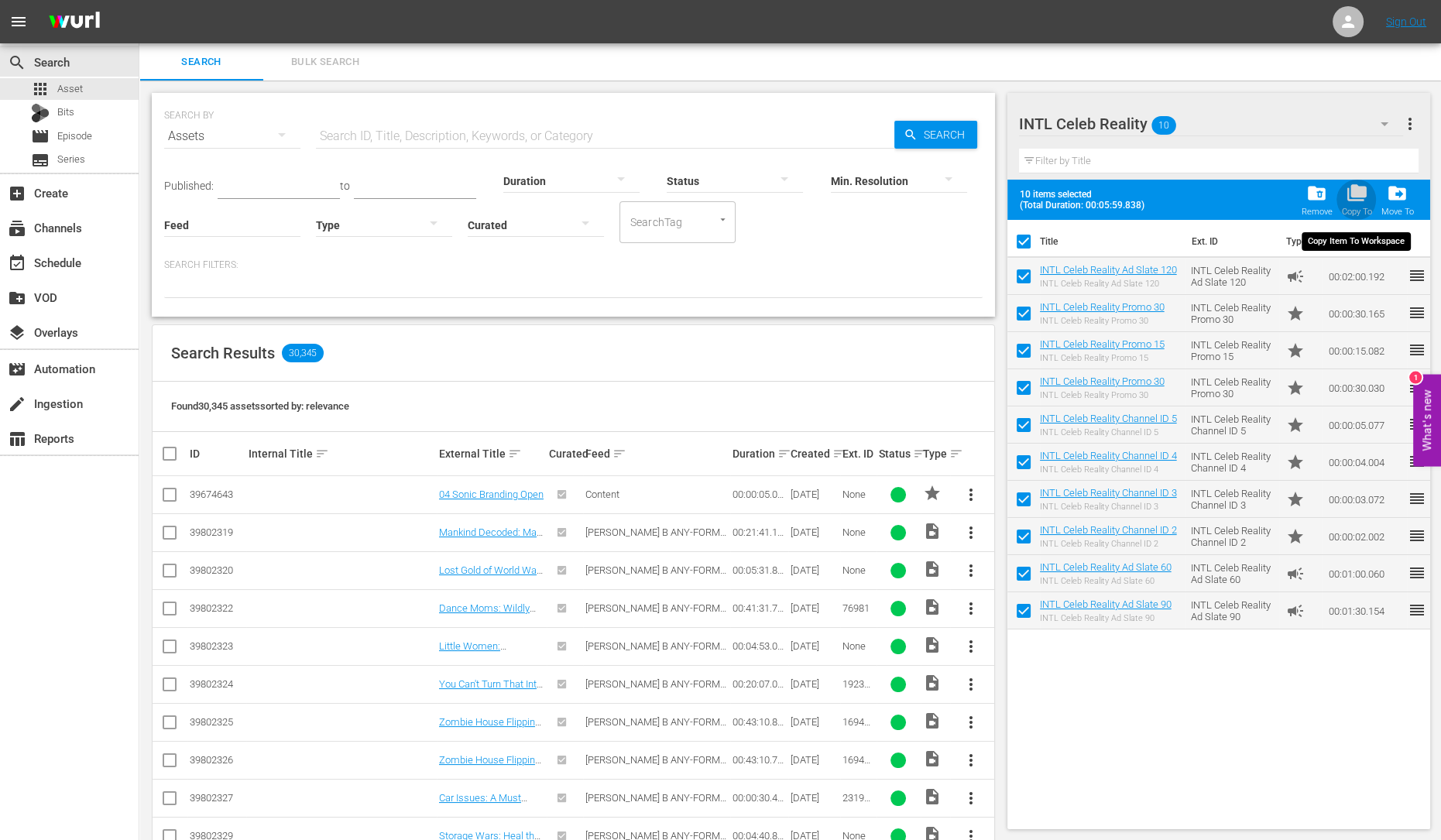
click at [1357, 203] on div "folder_copy Copy To" at bounding box center [1356, 199] width 30 height 34
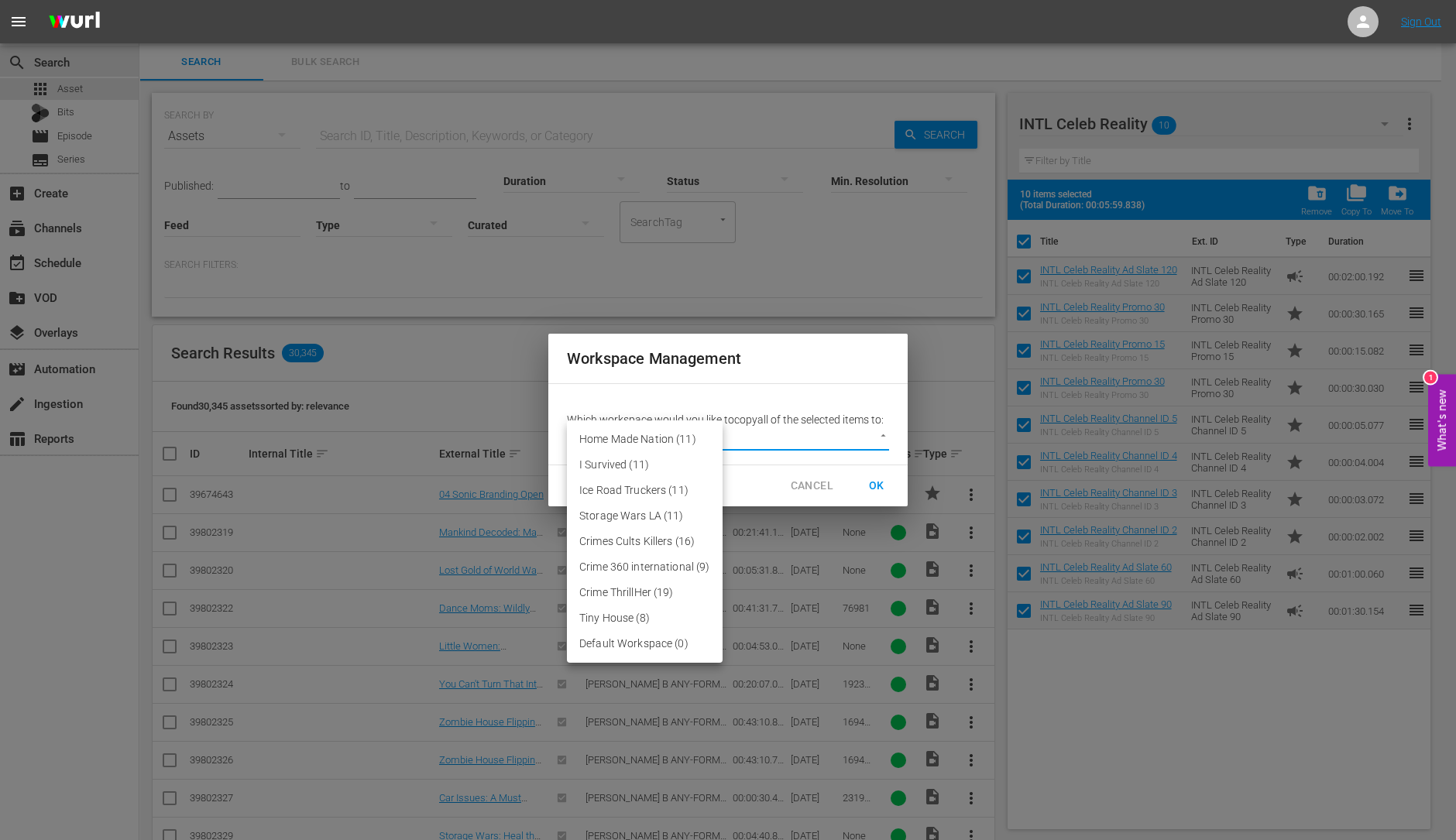
click at [859, 436] on body "menu Sign Out search Search apps Asset Bits movie Episode subtitles Series add_…" at bounding box center [728, 420] width 1456 height 840
click at [643, 638] on li "Default Workspace (0)" at bounding box center [645, 644] width 155 height 26
type input "3246"
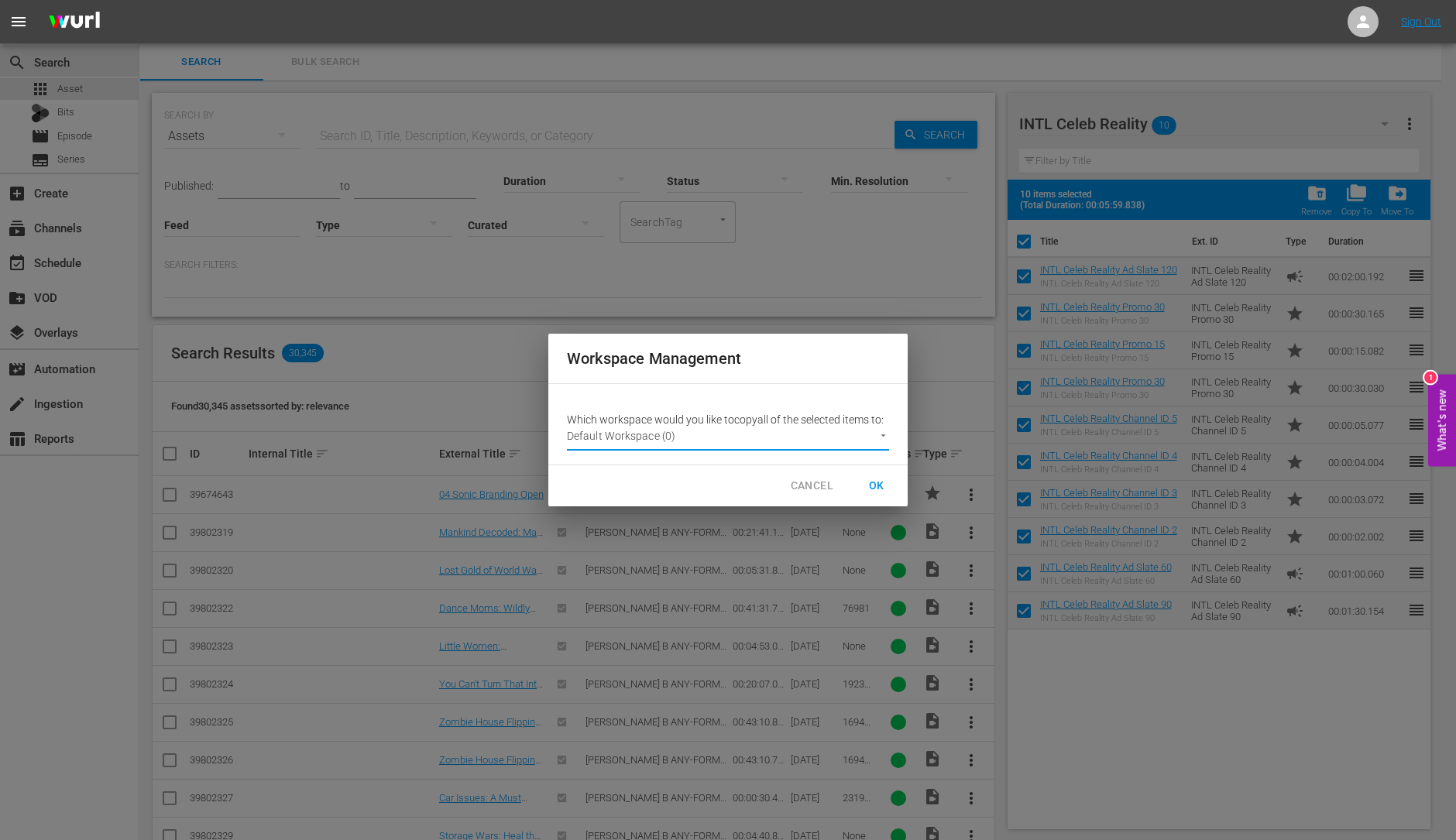
click at [890, 488] on button "OK" at bounding box center [877, 485] width 50 height 29
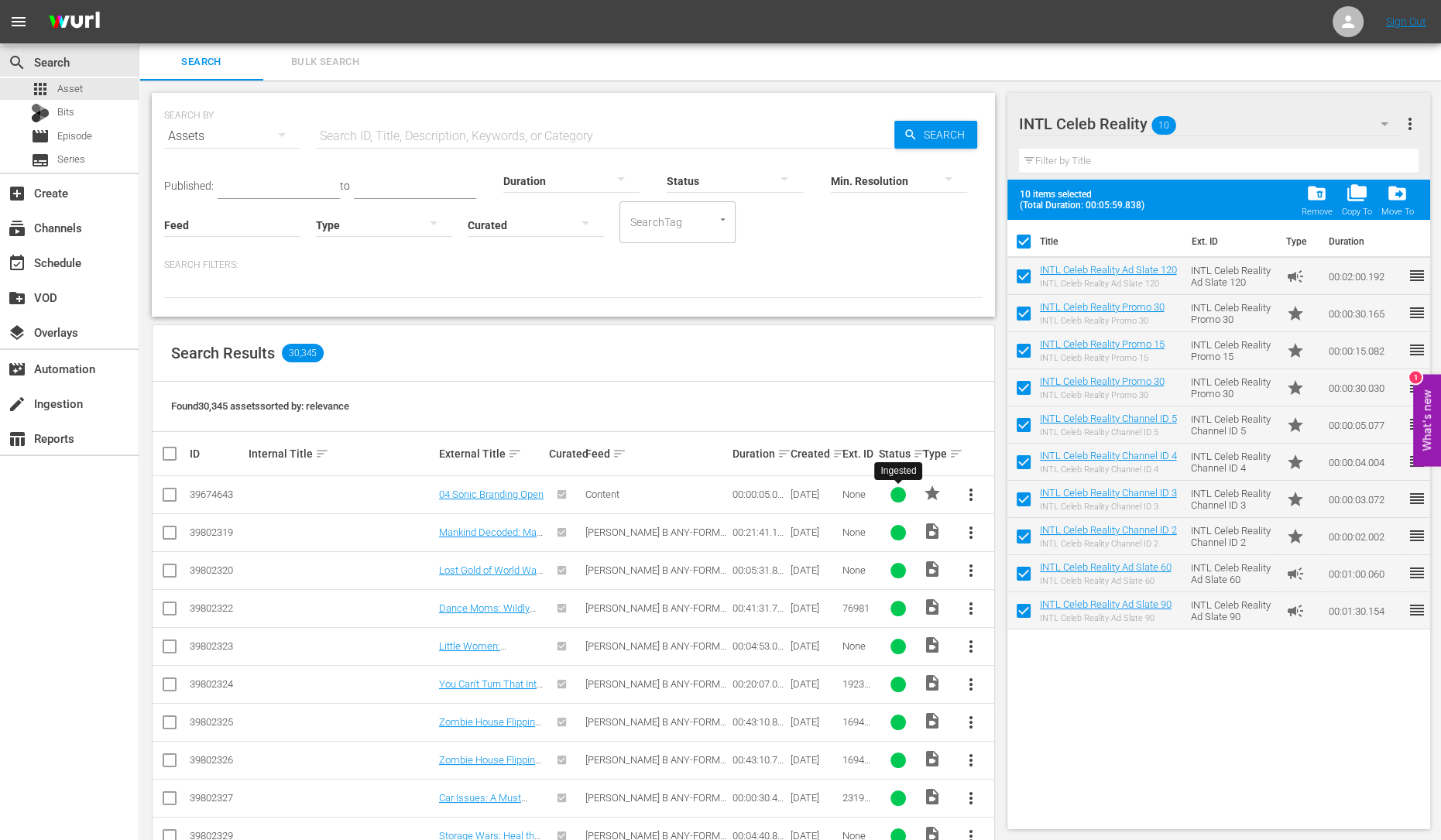
checkbox input "false"
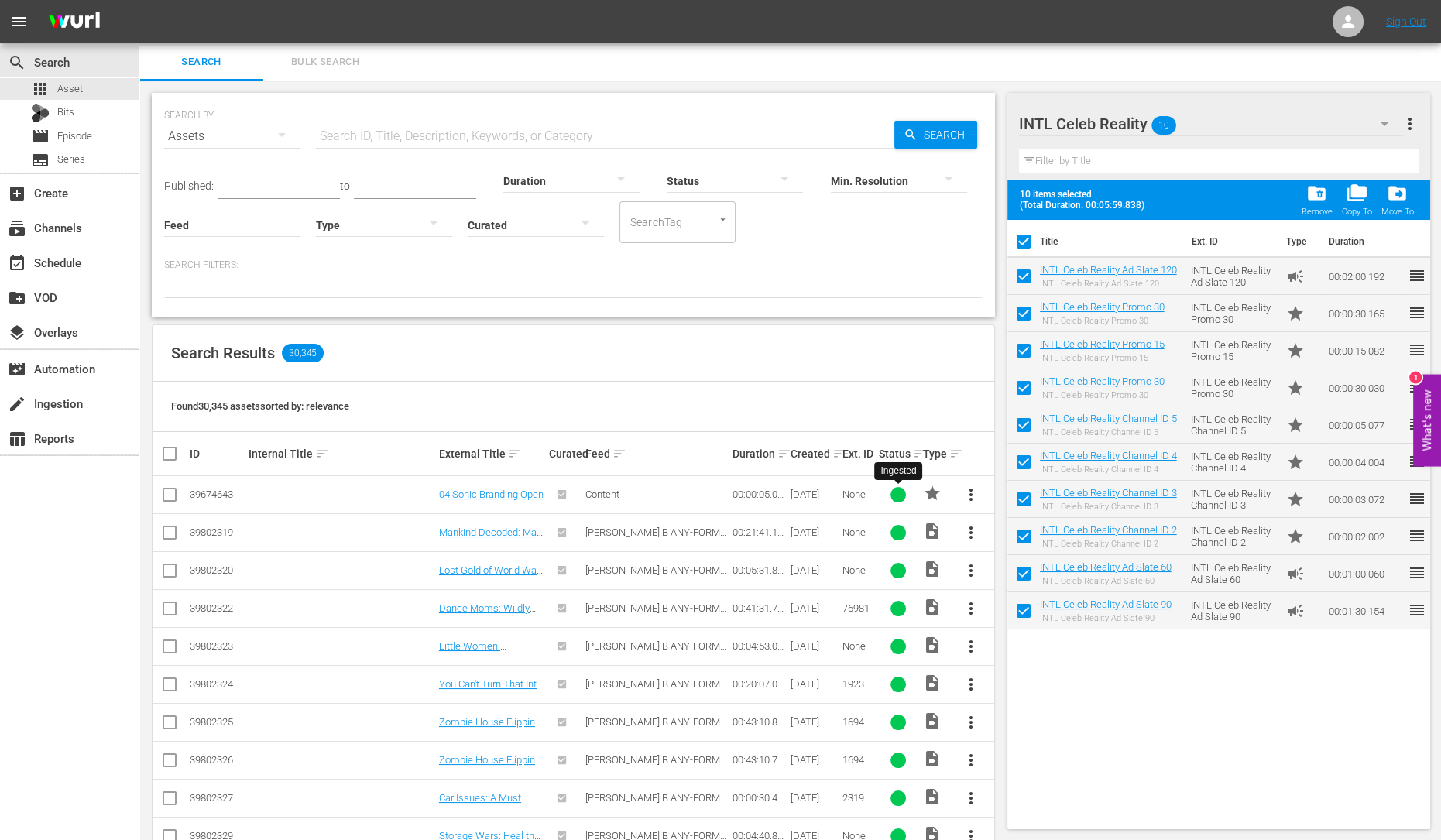
checkbox input "false"
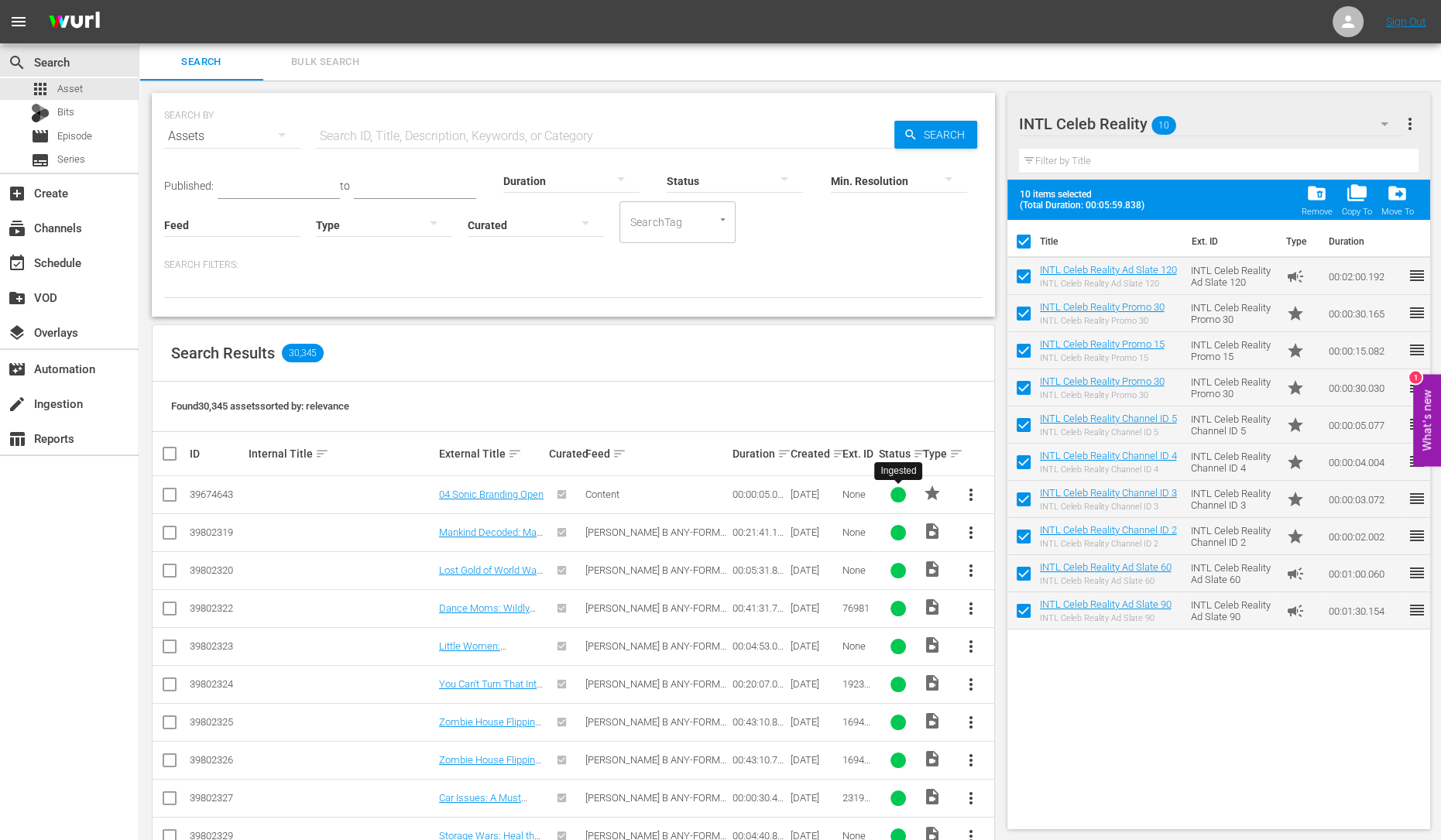
checkbox input "false"
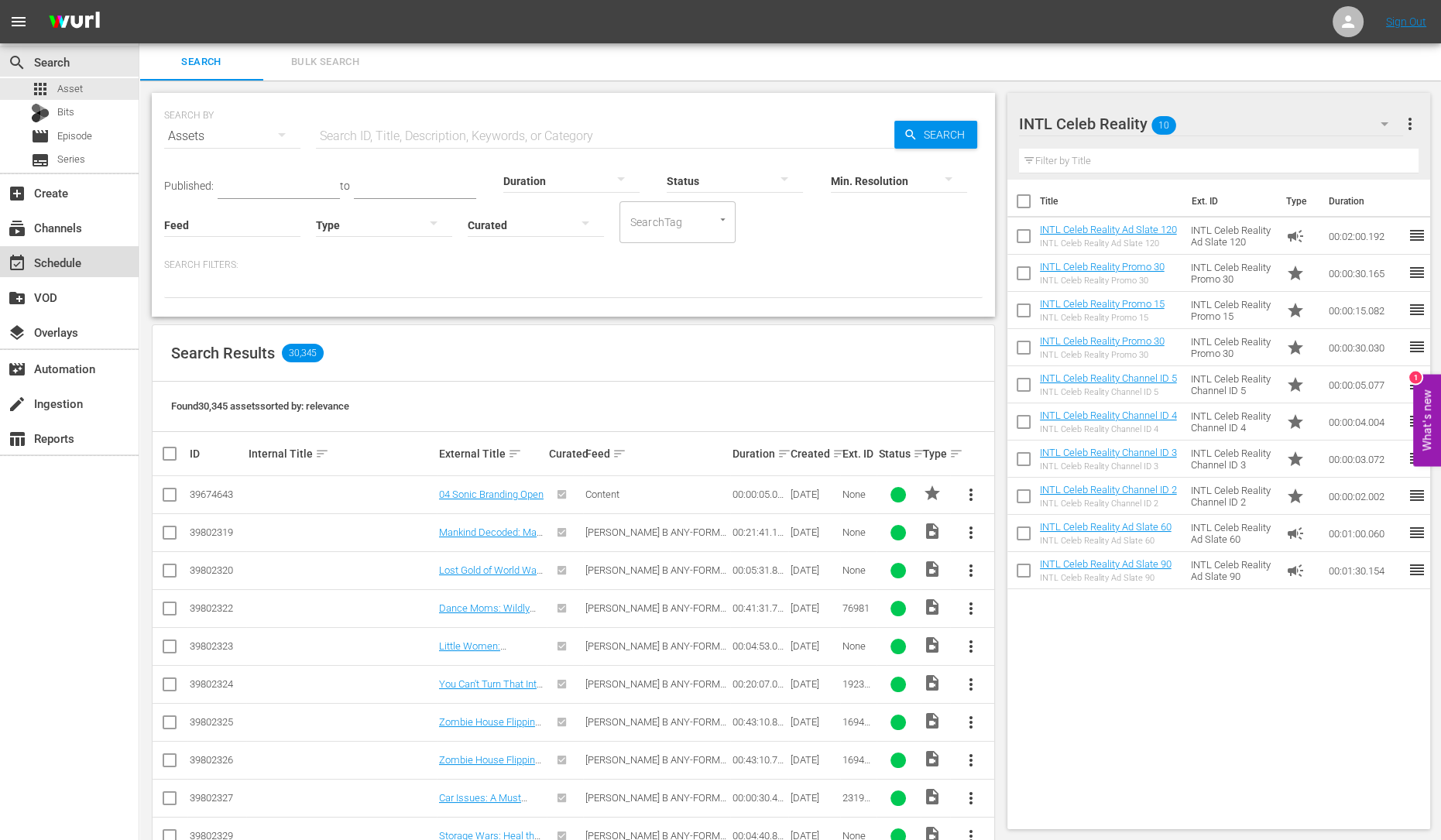
click at [89, 270] on div "event_available Schedule" at bounding box center [69, 261] width 139 height 31
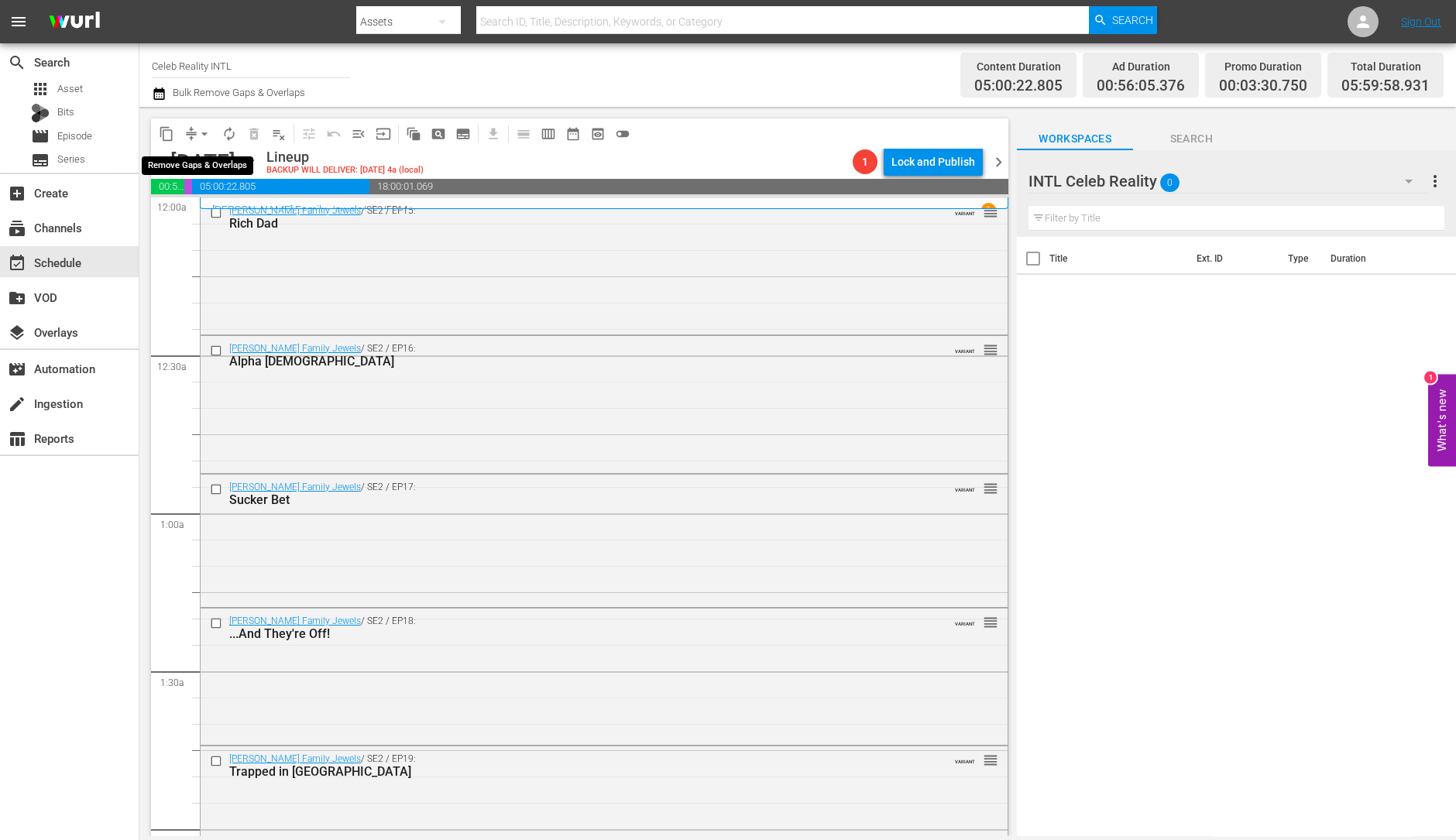
click at [202, 132] on span "arrow_drop_down" at bounding box center [204, 135] width 16 height 16
click at [201, 158] on li "Align to Midnight" at bounding box center [204, 164] width 162 height 26
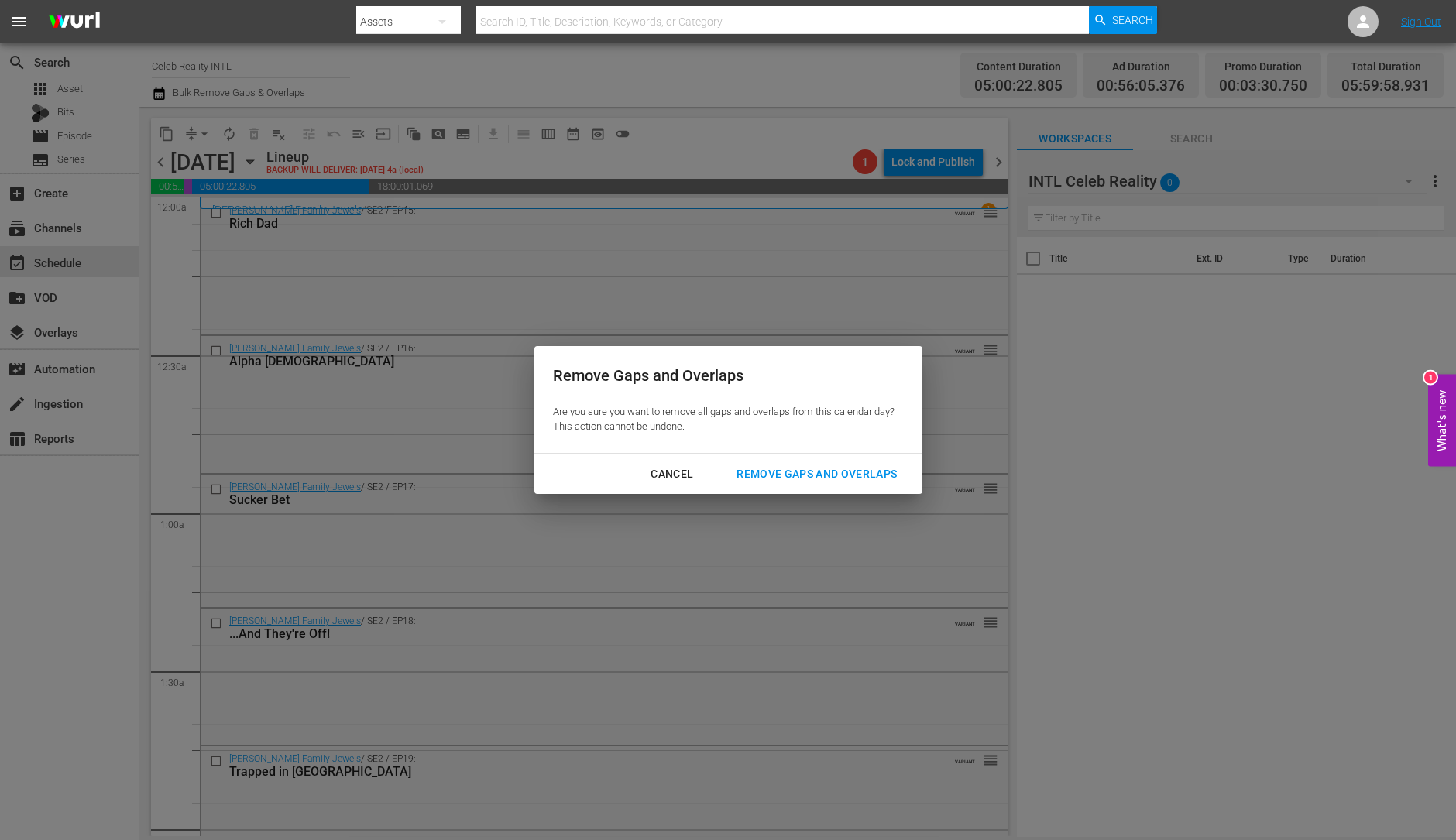
click at [871, 467] on div "Remove Gaps and Overlaps" at bounding box center [817, 473] width 185 height 19
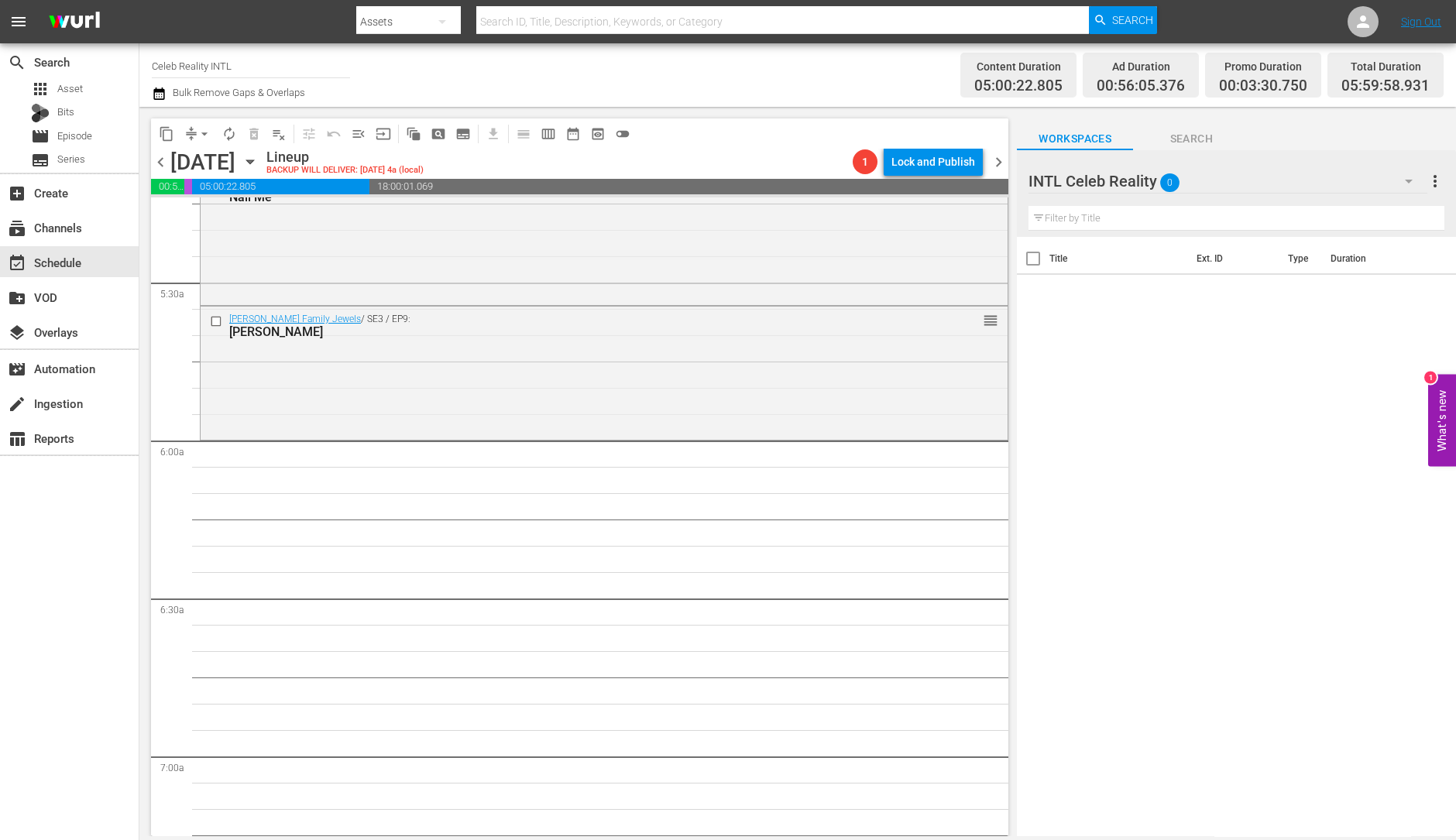
scroll to position [1653, 0]
click at [602, 398] on div "Gene Simmons Family Jewels / SE3 / EP9: Shannon B. DeMille reorder" at bounding box center [604, 371] width 807 height 131
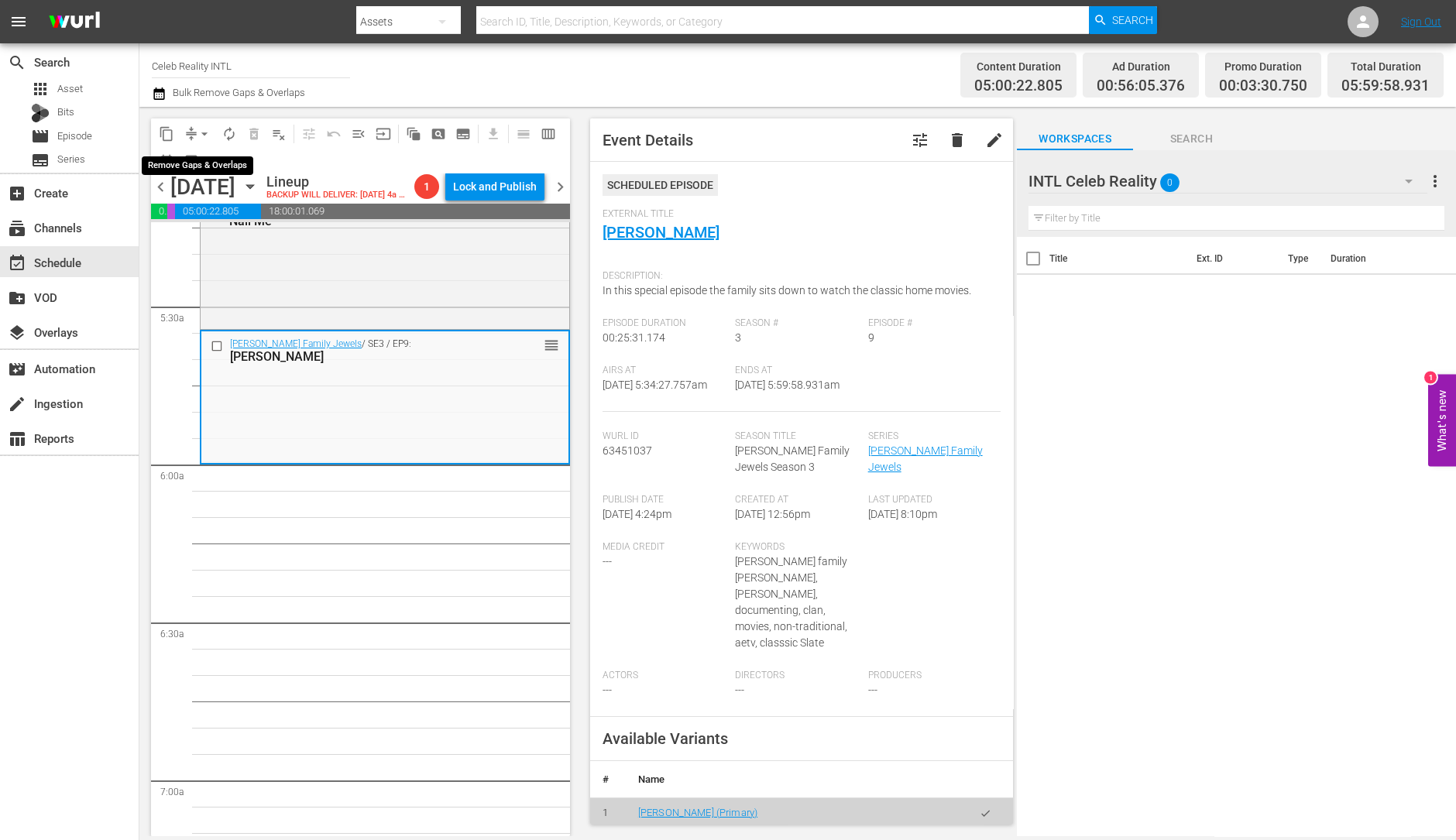
click at [202, 127] on span "arrow_drop_down" at bounding box center [204, 135] width 16 height 16
click at [201, 148] on ul "Align to Midnight Align to First Episode Align to End of Previous Day" at bounding box center [204, 189] width 162 height 89
click at [203, 165] on li "Align to Midnight" at bounding box center [204, 164] width 162 height 26
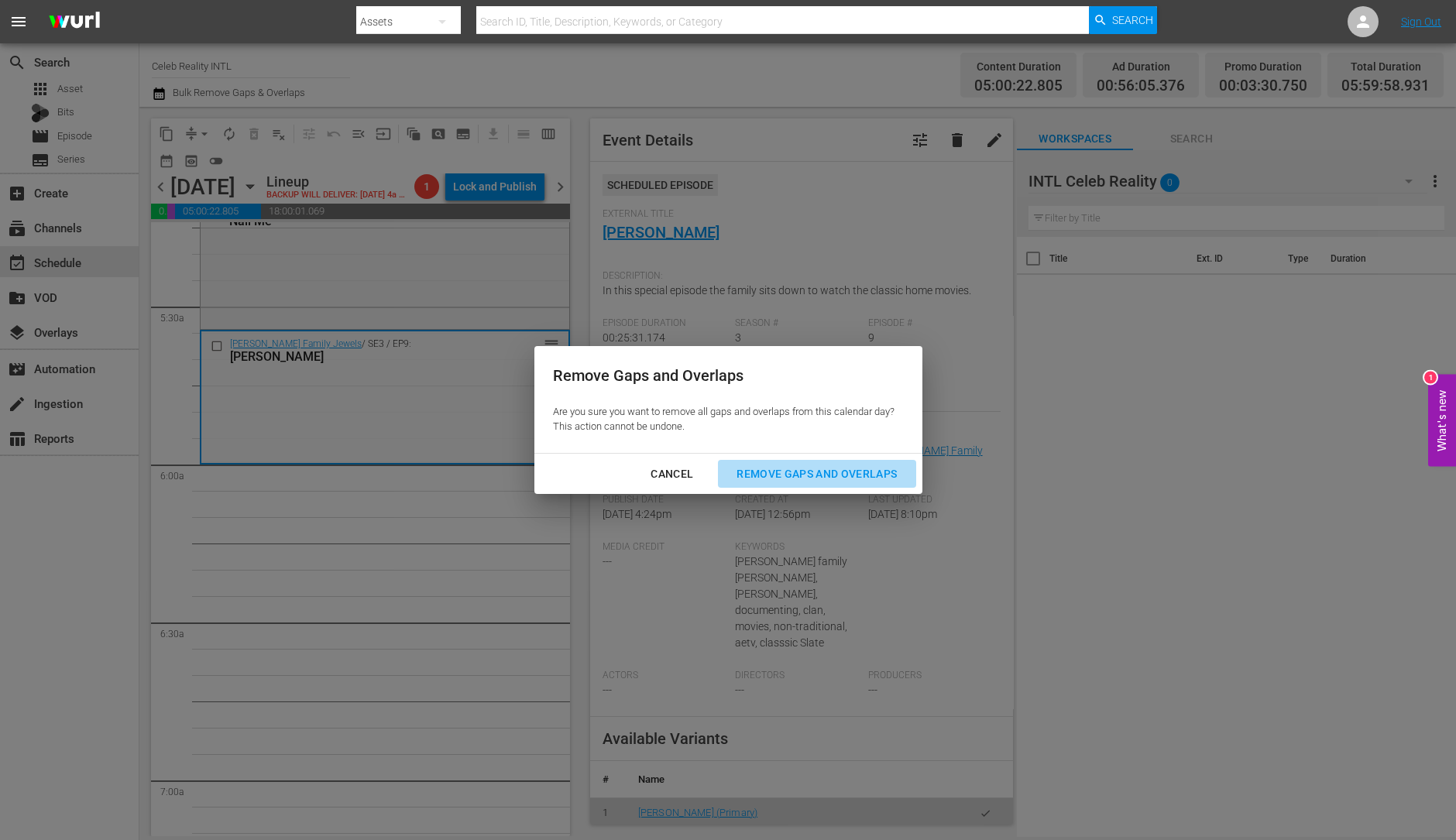
click at [844, 474] on div "Remove Gaps and Overlaps" at bounding box center [817, 473] width 185 height 19
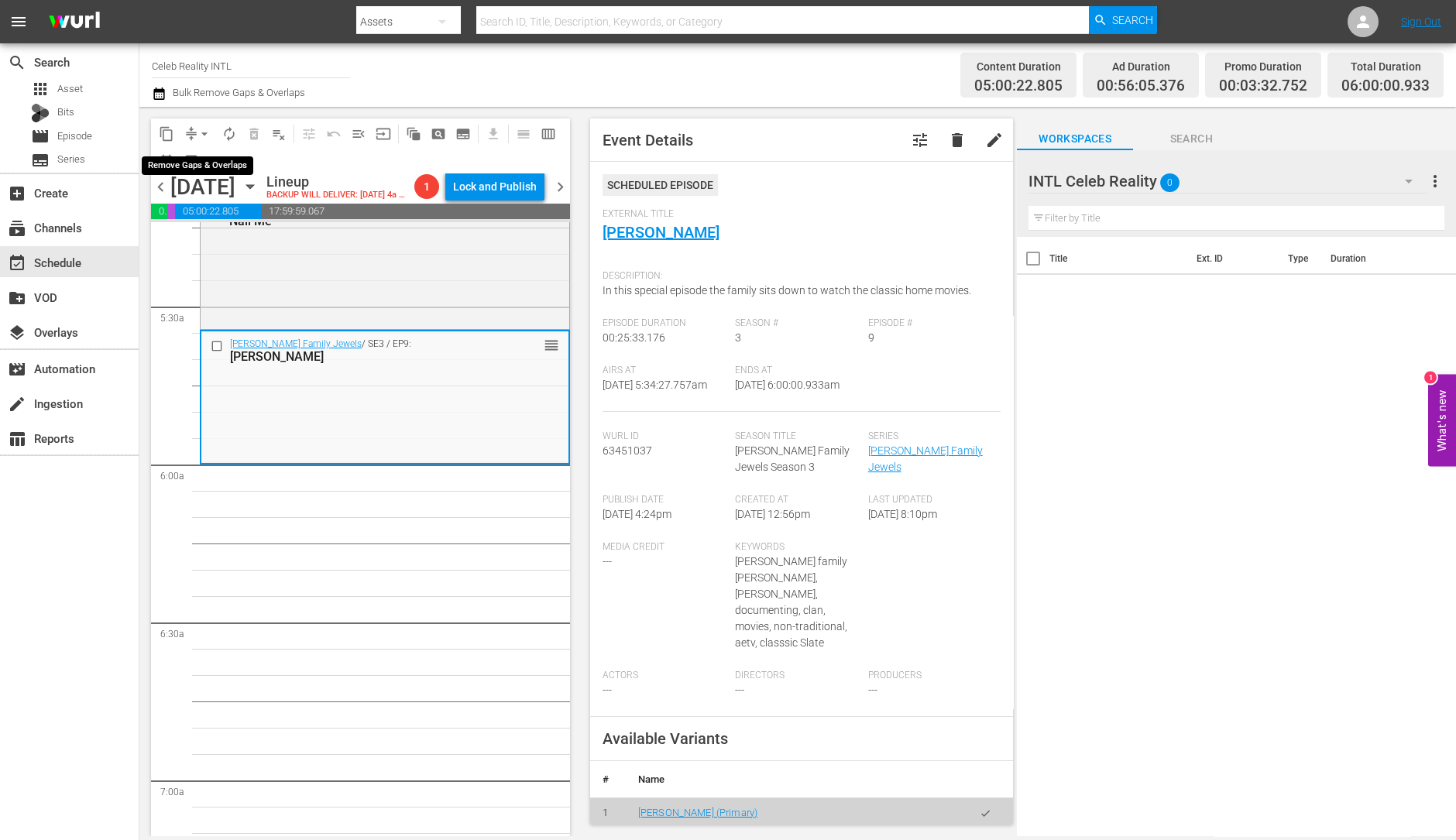
click at [203, 134] on span "arrow_drop_down" at bounding box center [204, 135] width 16 height 16
click at [230, 136] on span "autorenew_outlined" at bounding box center [229, 135] width 16 height 16
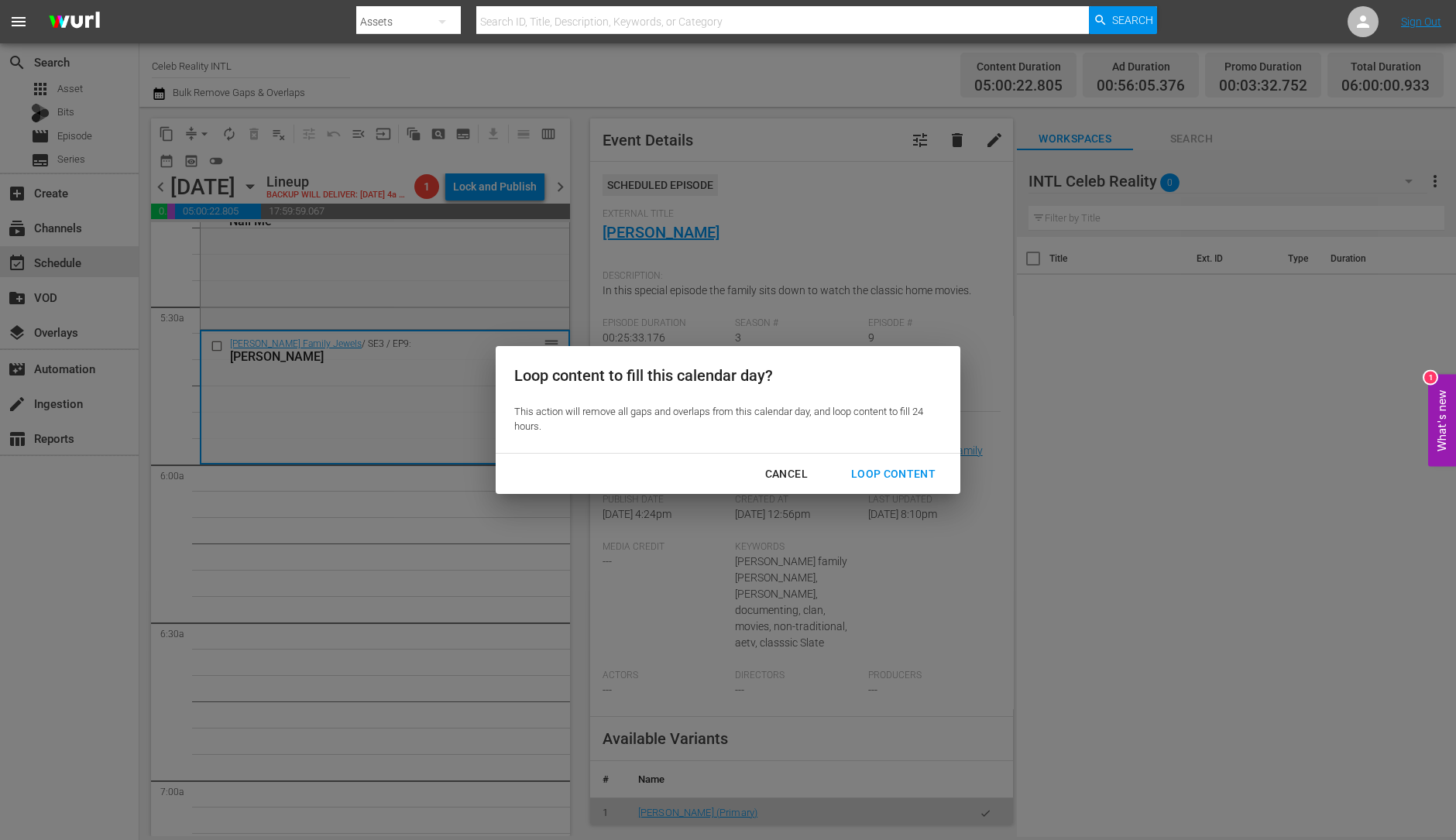
click at [914, 470] on div "Loop Content" at bounding box center [894, 473] width 110 height 19
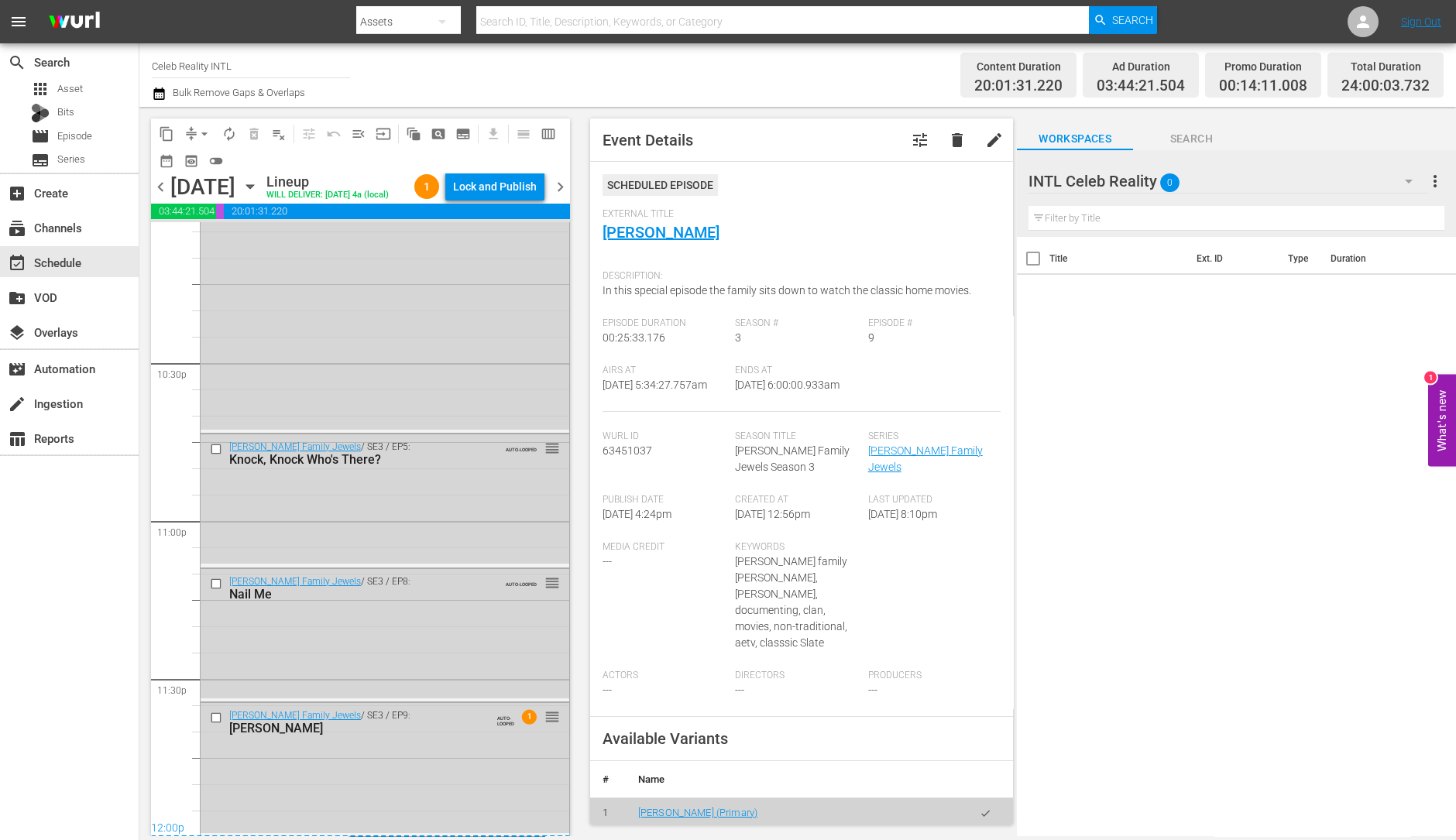
scroll to position [6991, 0]
click at [418, 780] on div "Gene Simmons Family Jewels / SE3 / EP9: Shannon B. DeMille AUTO-LOOPED 1 reorder" at bounding box center [385, 767] width 369 height 131
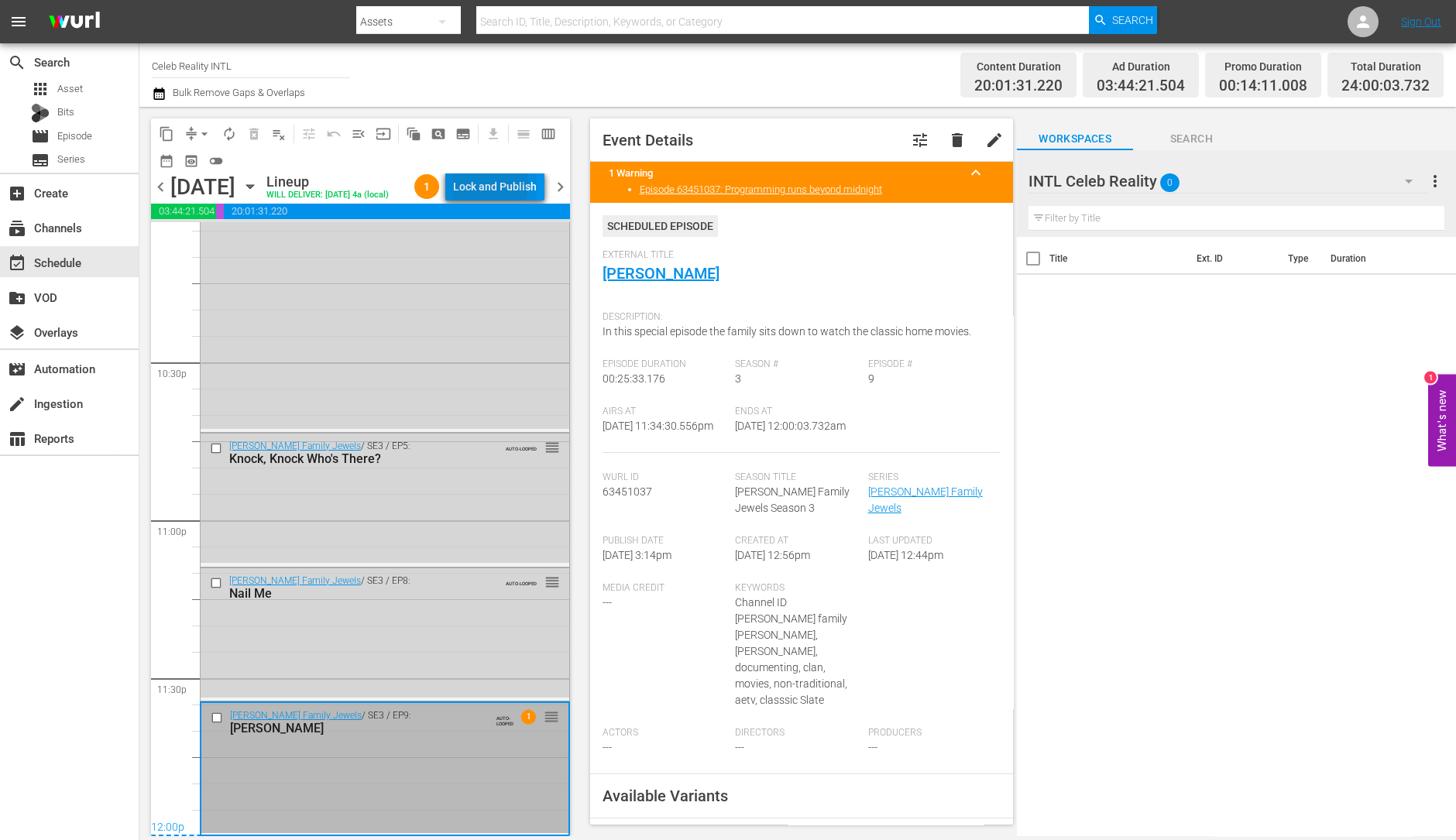
click at [483, 185] on div "Lock and Publish" at bounding box center [495, 186] width 84 height 28
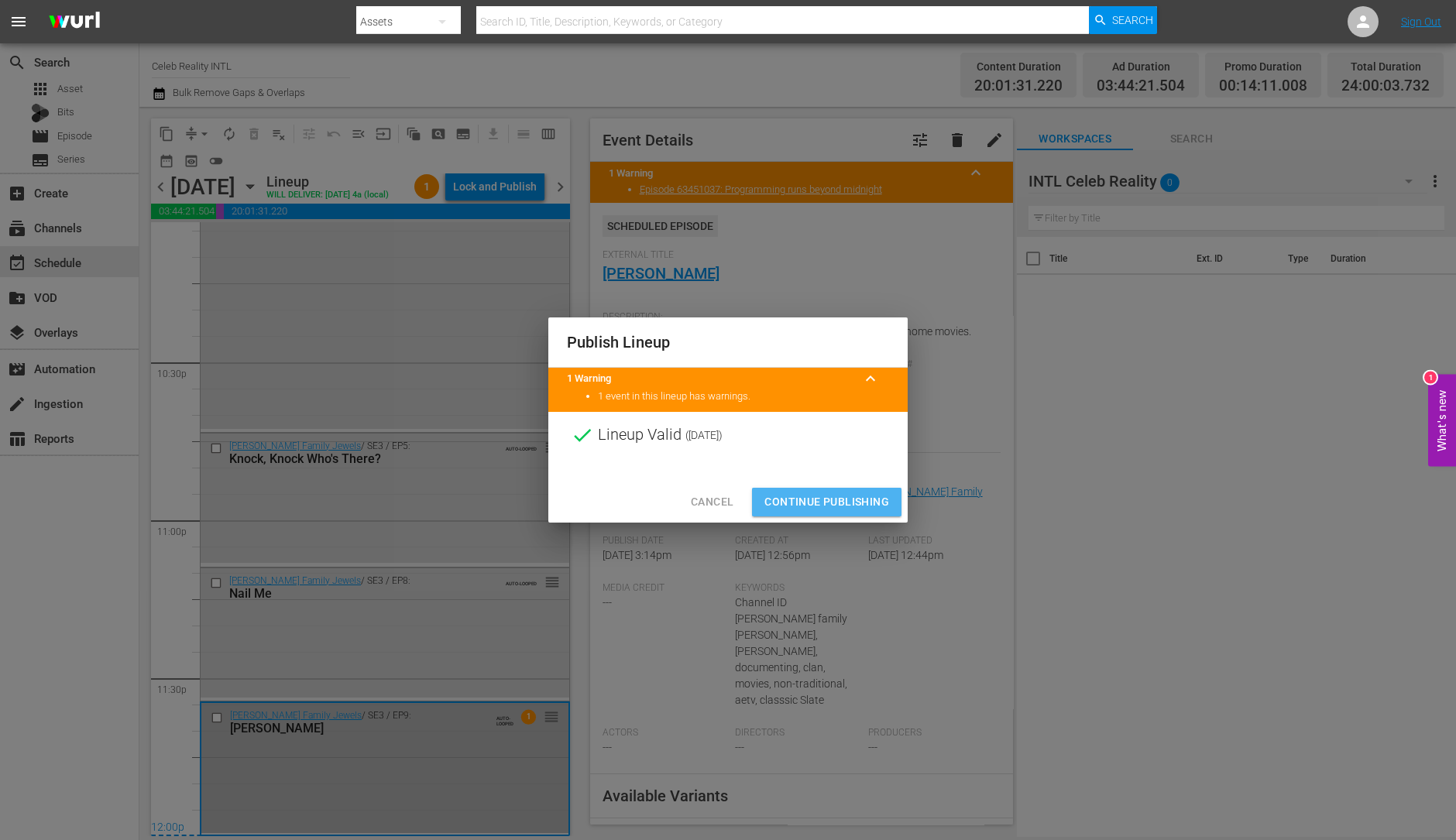
click at [851, 499] on span "Continue Publishing" at bounding box center [826, 501] width 125 height 19
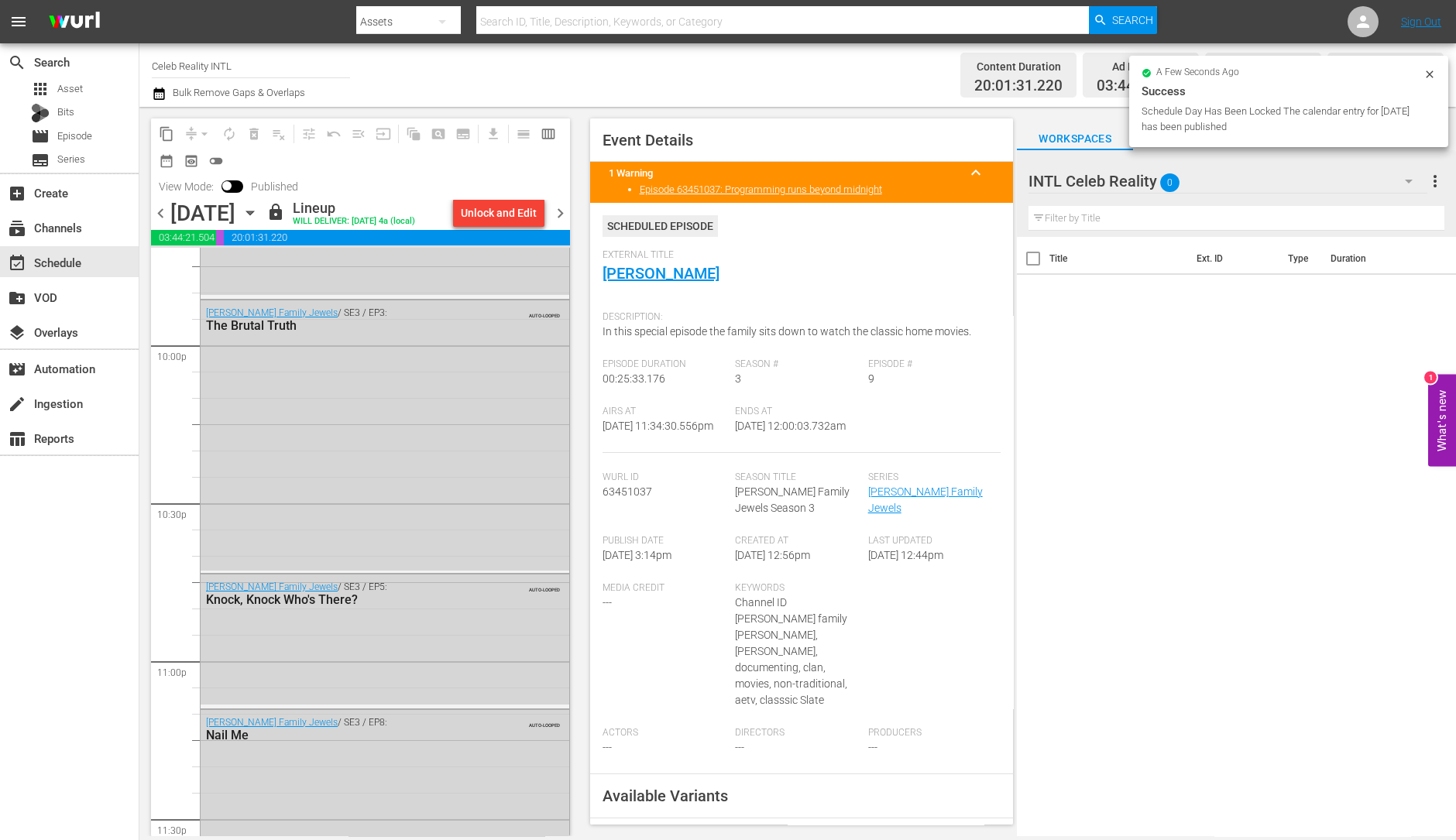
scroll to position [6992, 0]
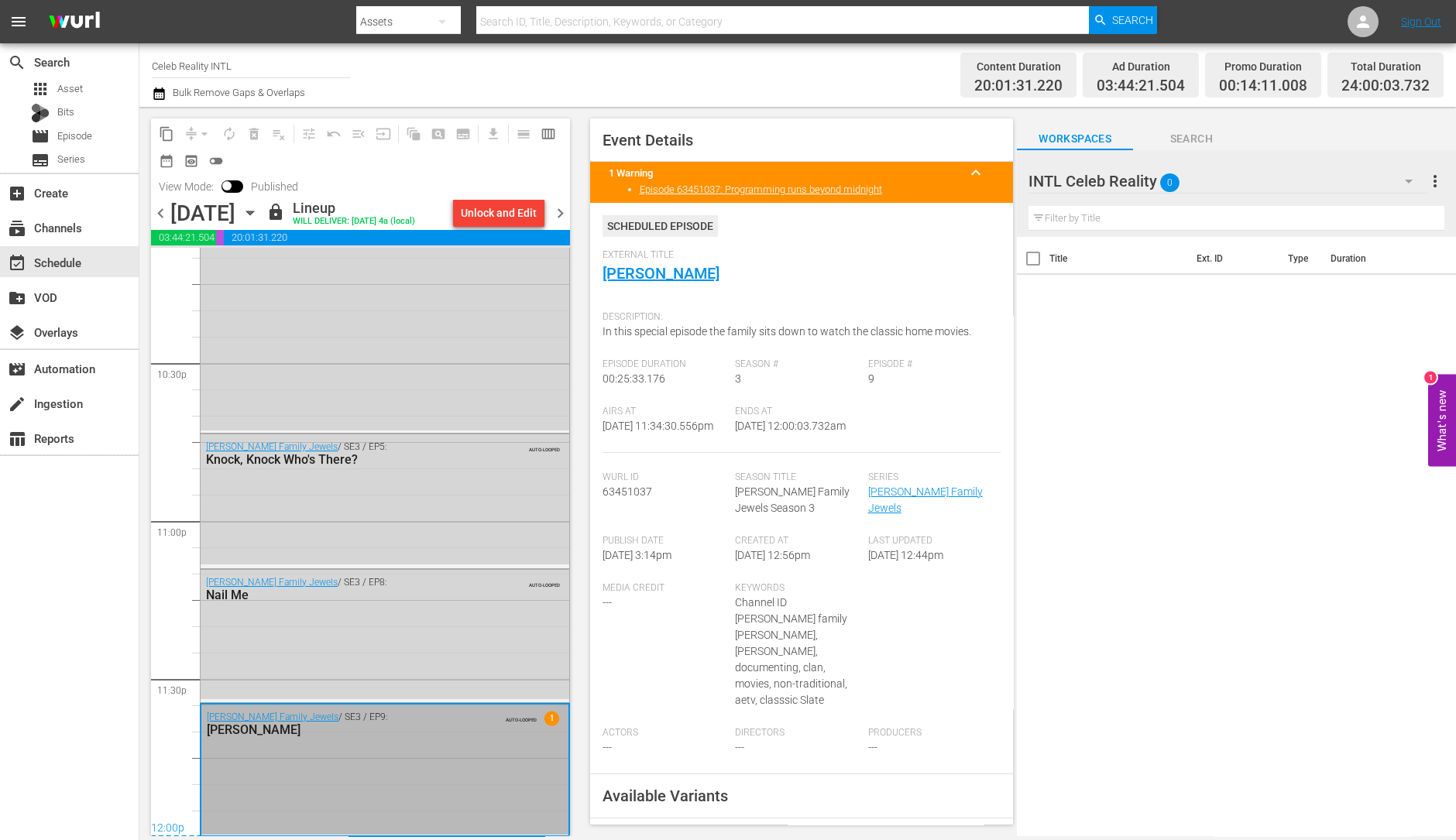
click at [554, 213] on span "chevron_right" at bounding box center [559, 212] width 19 height 19
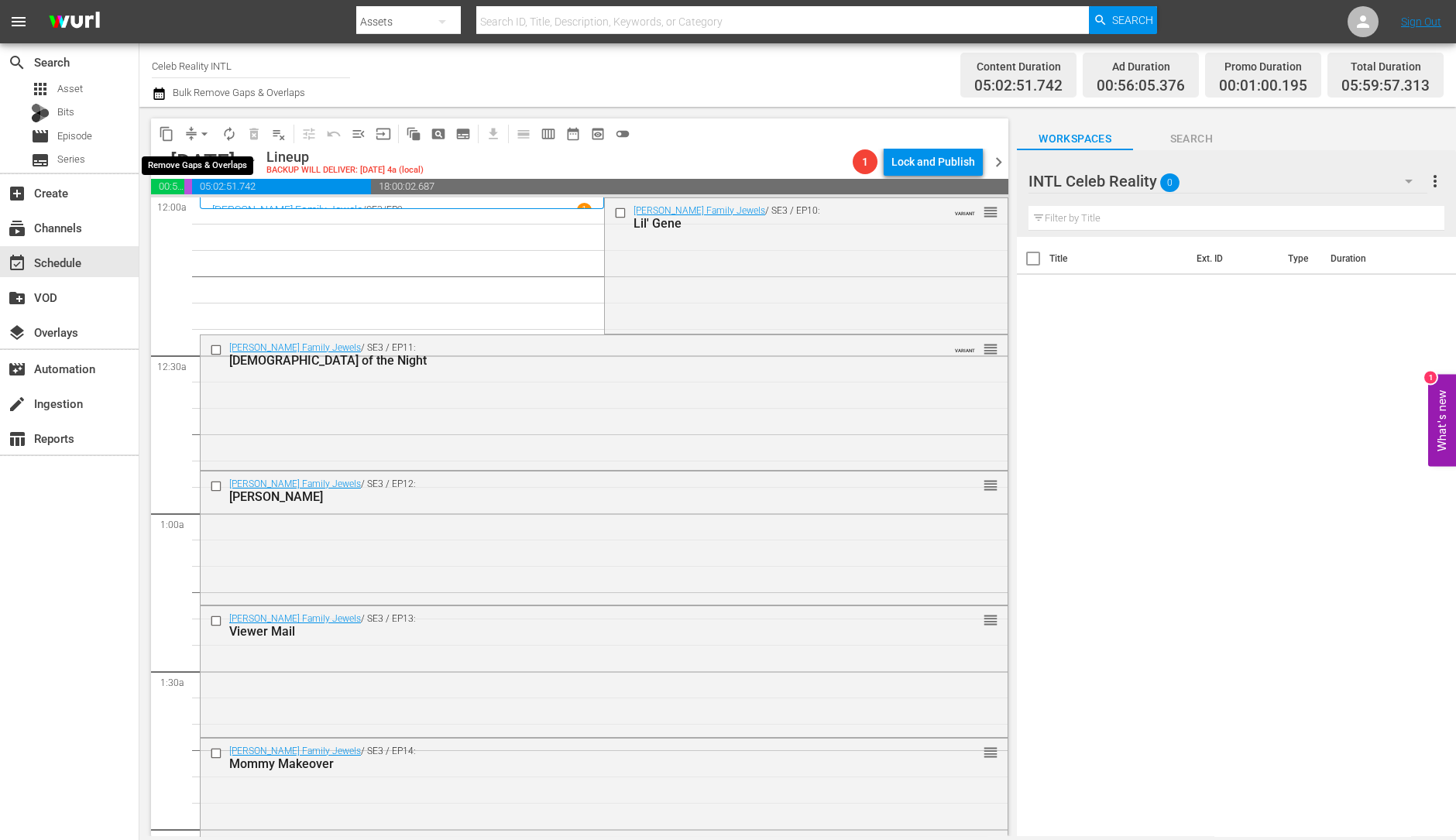
click at [195, 125] on button "arrow_drop_down" at bounding box center [204, 134] width 25 height 25
click at [201, 164] on li "Align to Midnight" at bounding box center [204, 164] width 162 height 26
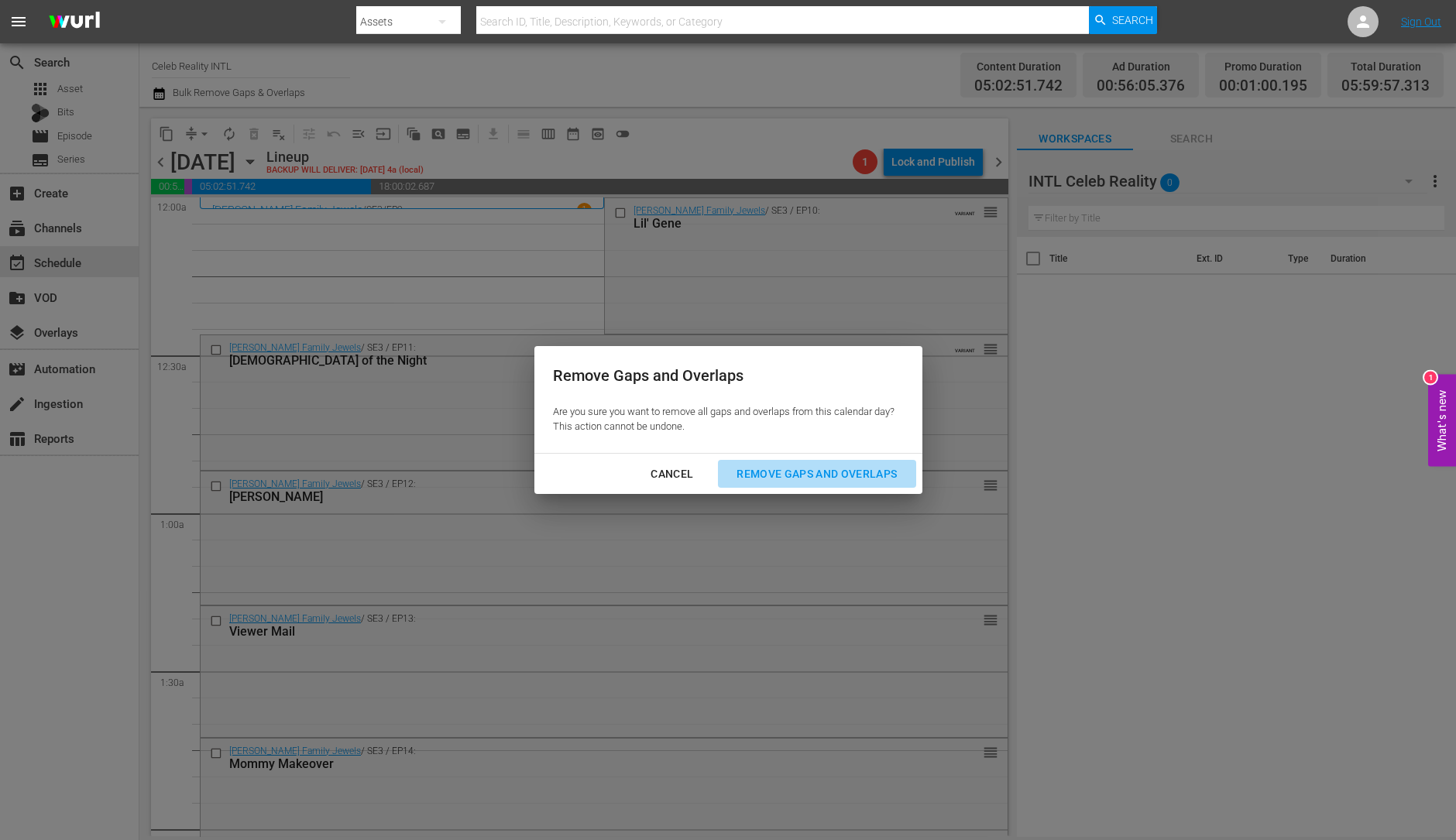
click at [833, 475] on div "Remove Gaps and Overlaps" at bounding box center [817, 473] width 185 height 19
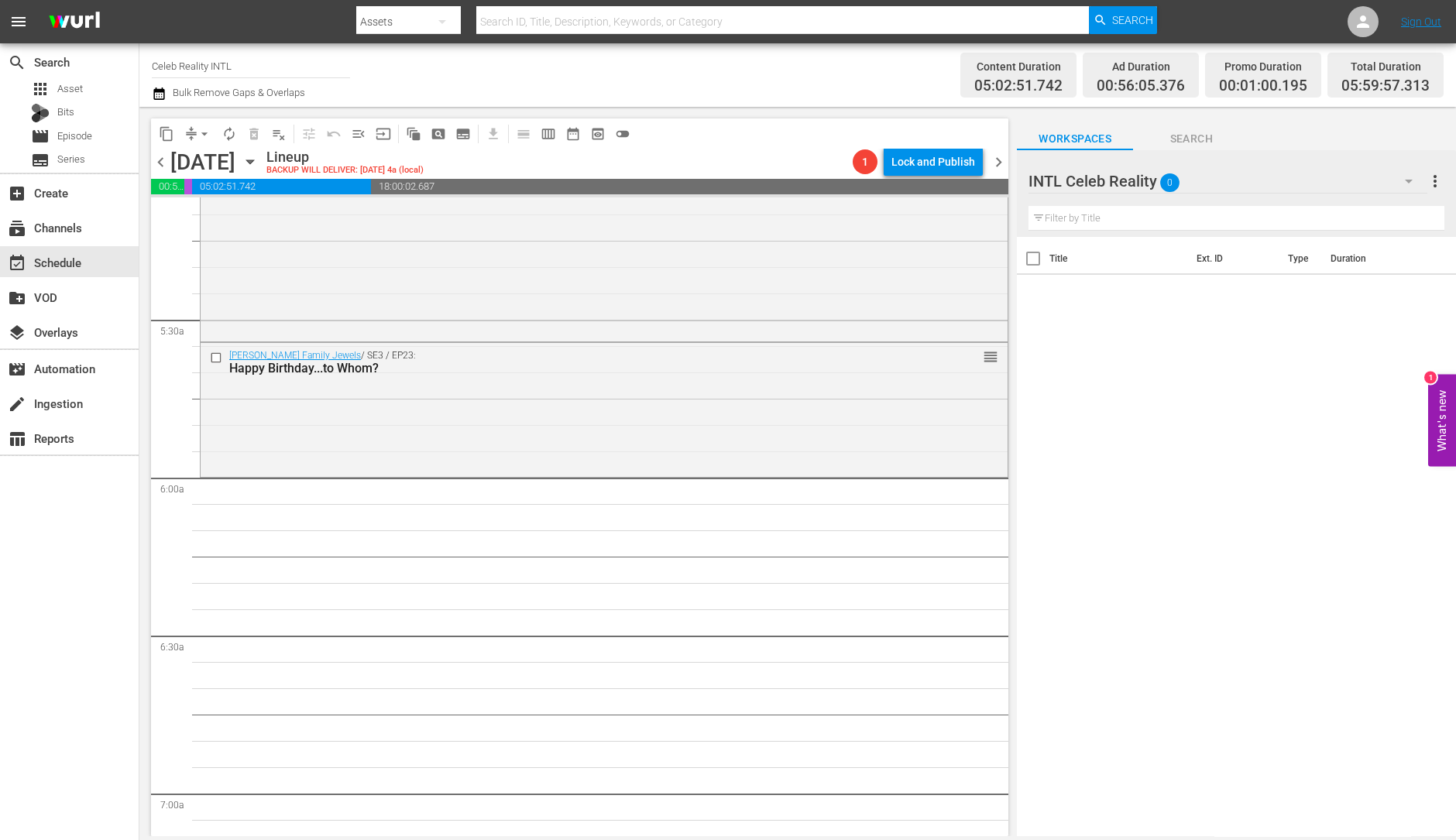
scroll to position [1618, 0]
click at [634, 419] on div "Gene Simmons Family Jewels / SE3 / EP23: Happy Birthday...to Whom? reorder" at bounding box center [604, 405] width 807 height 131
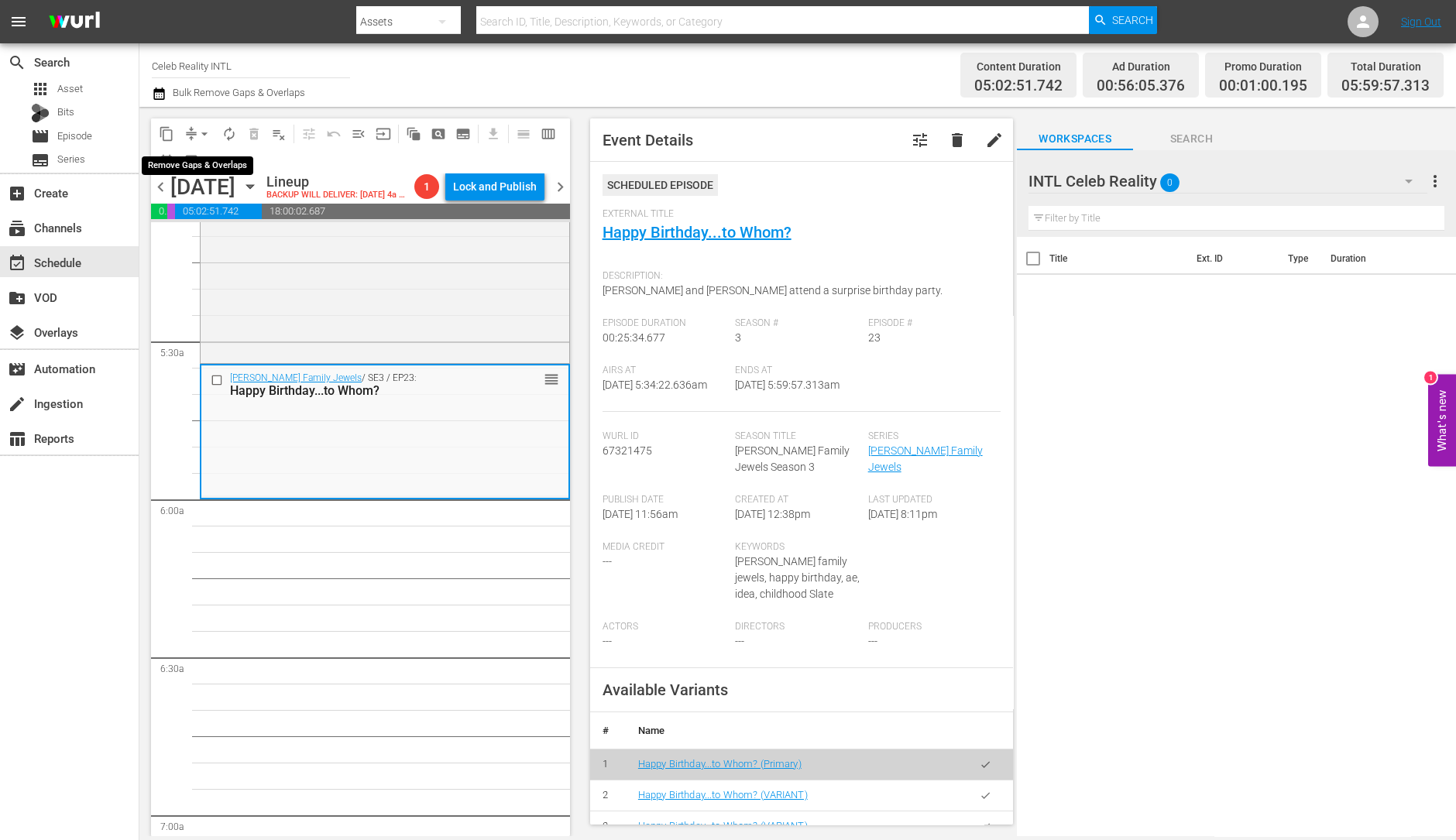
click at [205, 132] on span "arrow_drop_down" at bounding box center [204, 135] width 16 height 16
click at [204, 167] on li "Align to Midnight" at bounding box center [204, 164] width 162 height 26
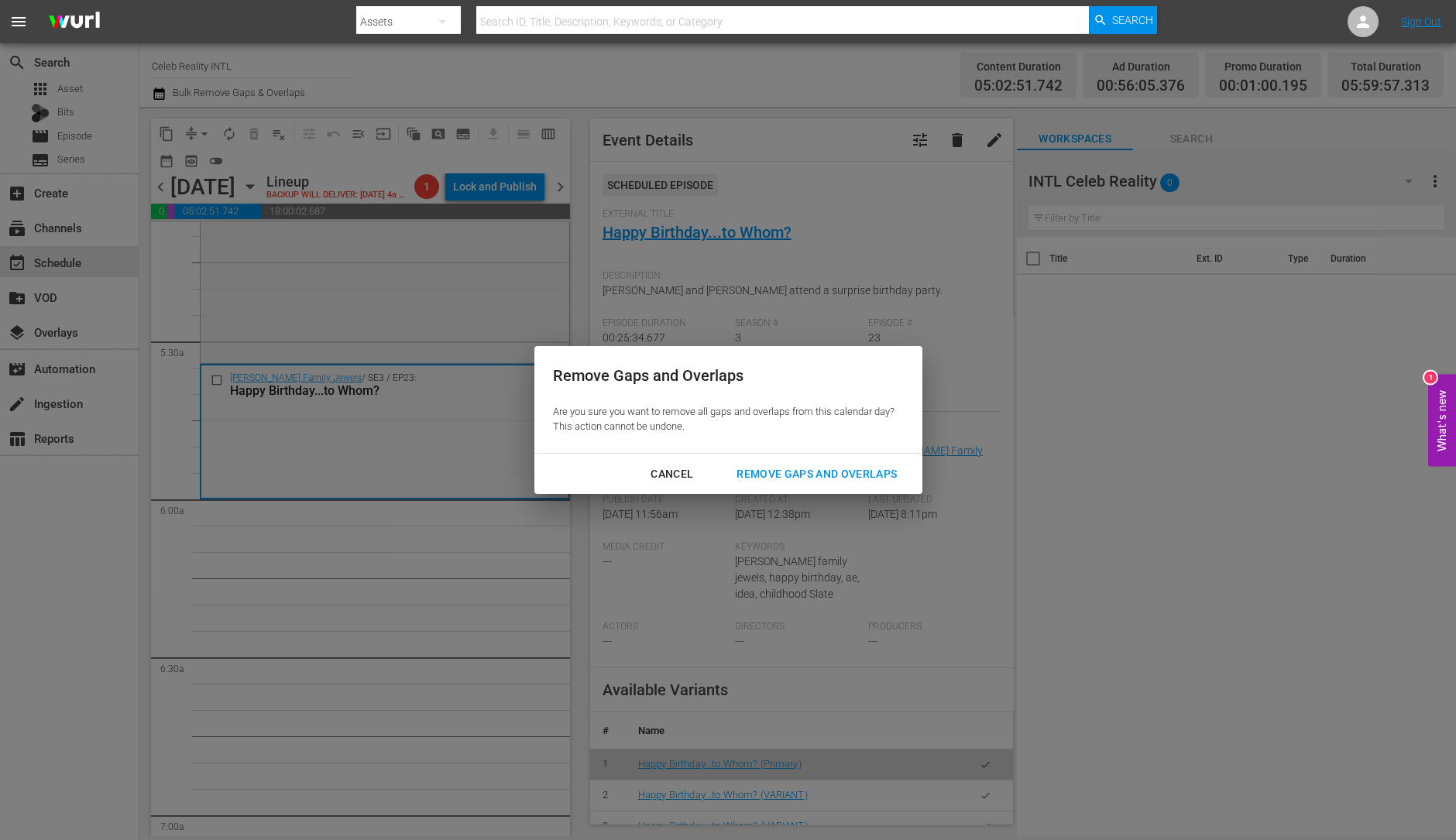
click at [817, 474] on div "Remove Gaps and Overlaps" at bounding box center [817, 473] width 185 height 19
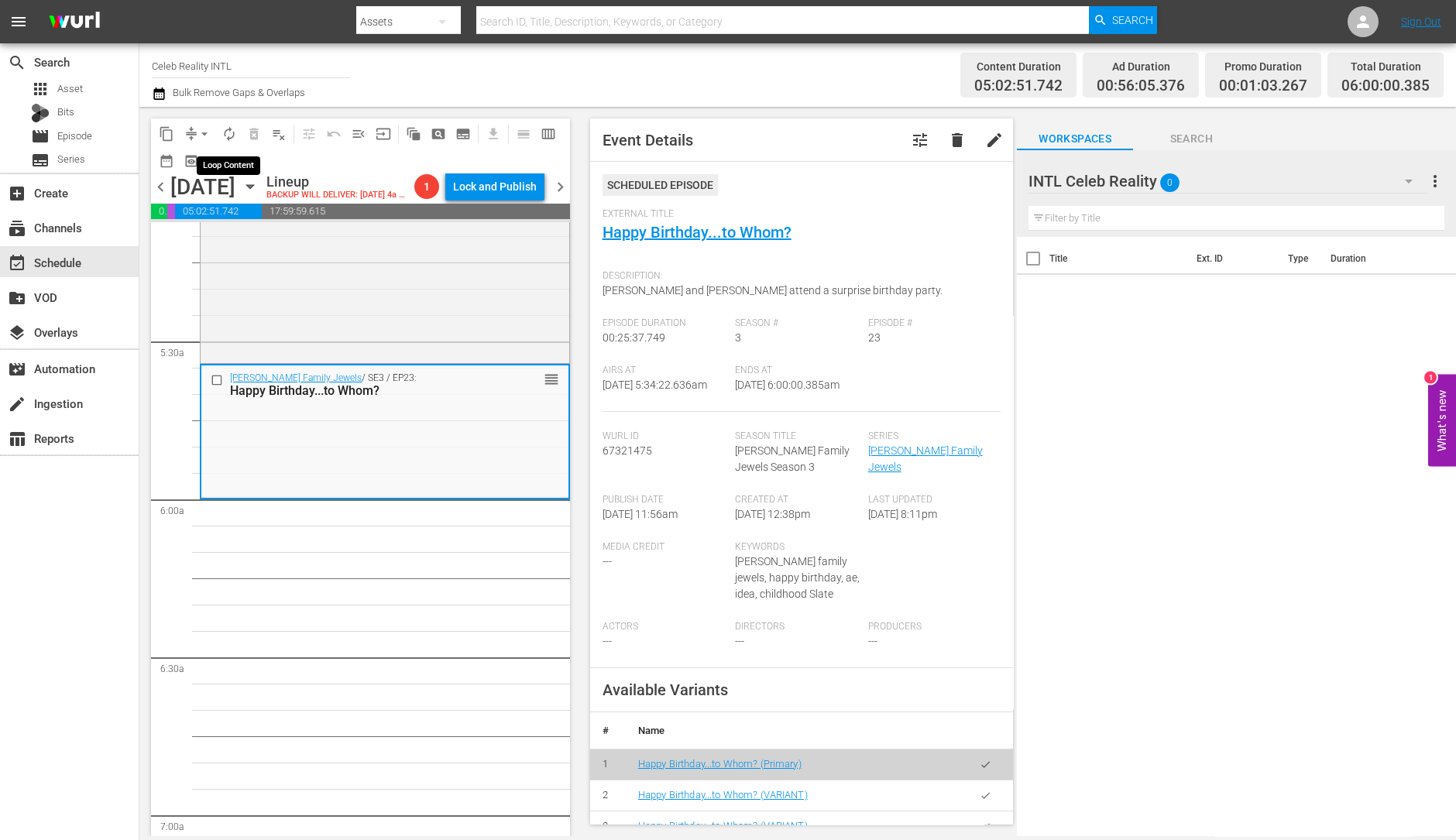
click at [228, 137] on span "autorenew_outlined" at bounding box center [229, 135] width 16 height 16
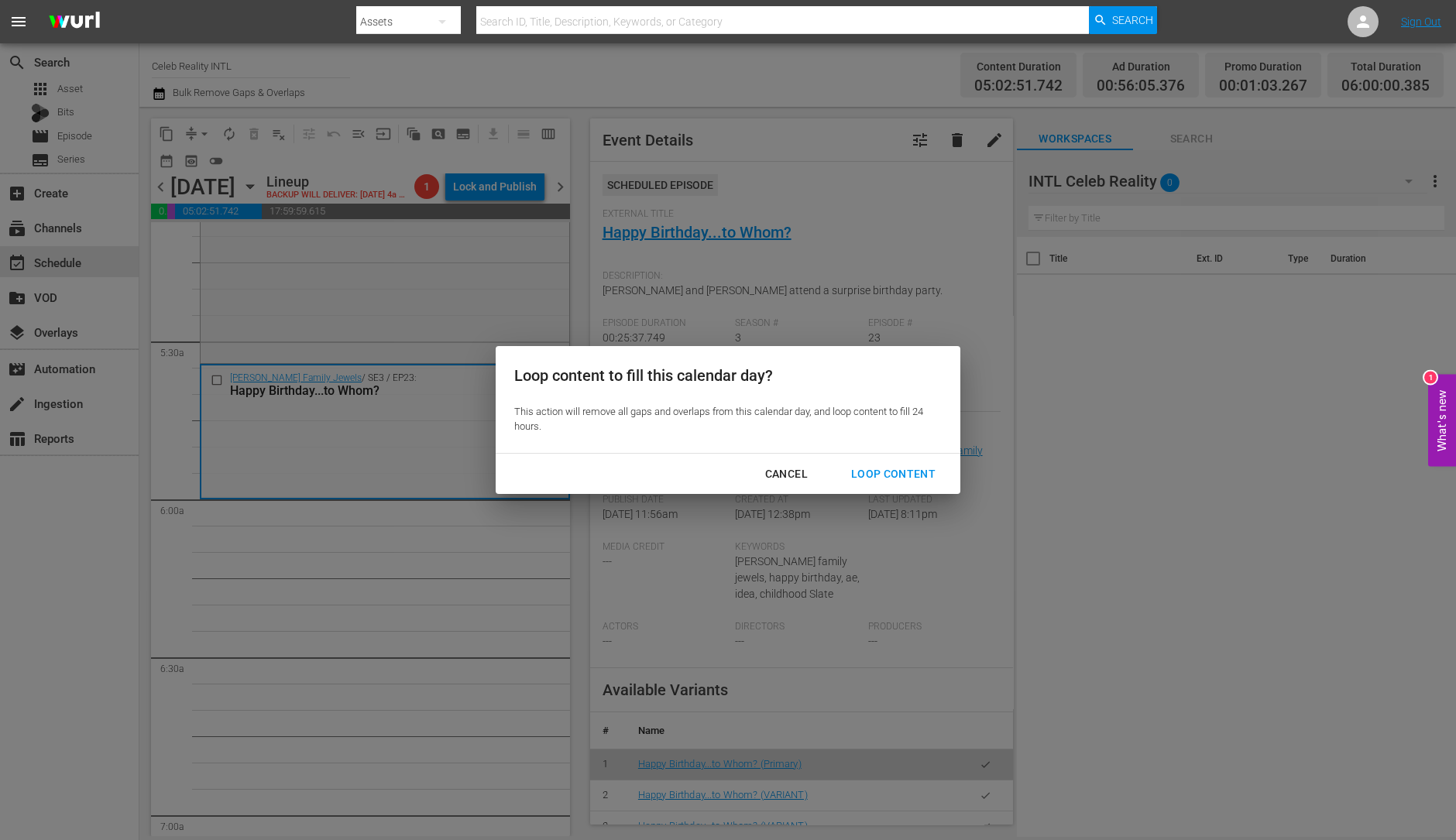
click at [894, 477] on div "Loop Content" at bounding box center [894, 473] width 110 height 19
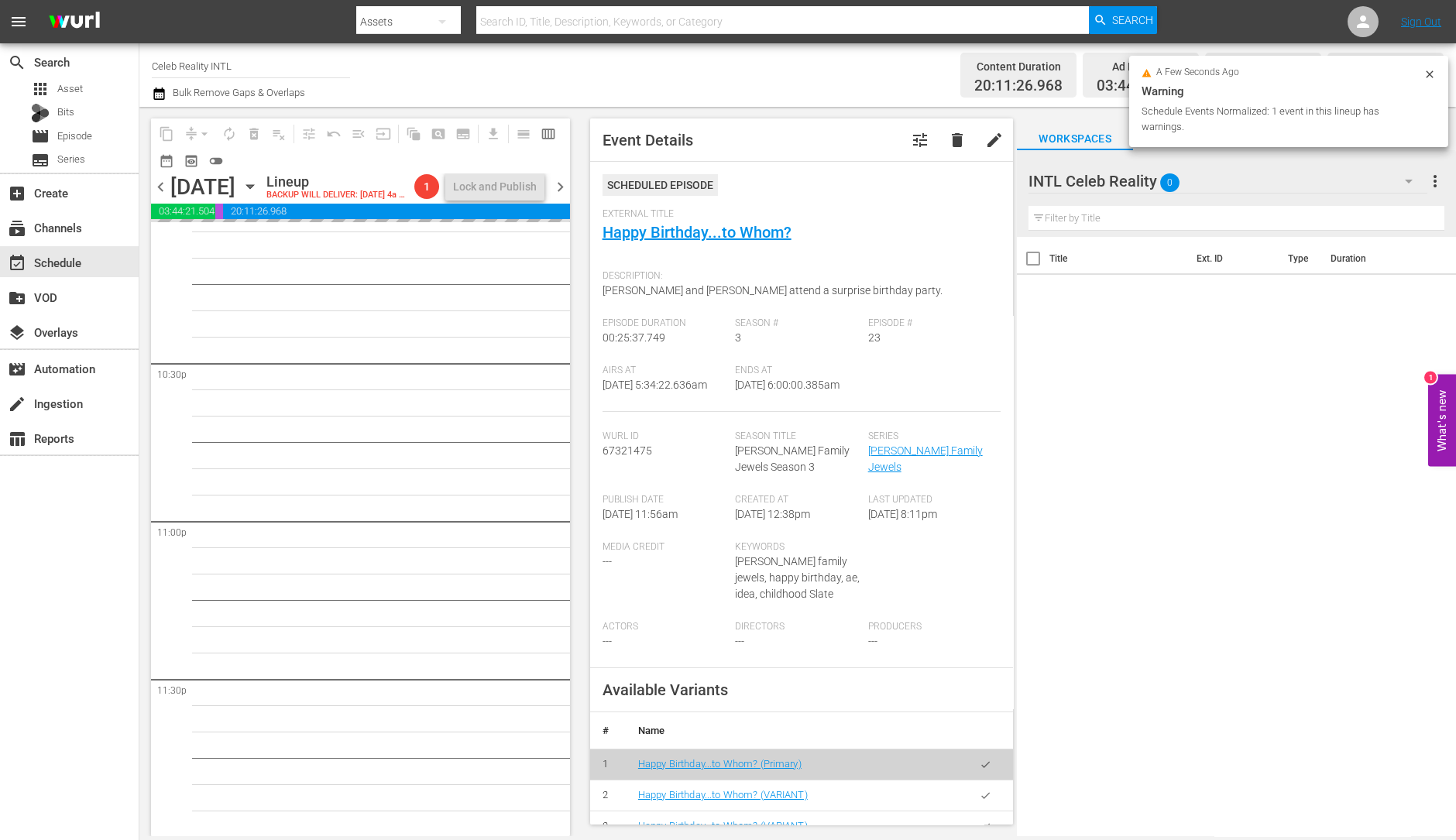
scroll to position [6991, 0]
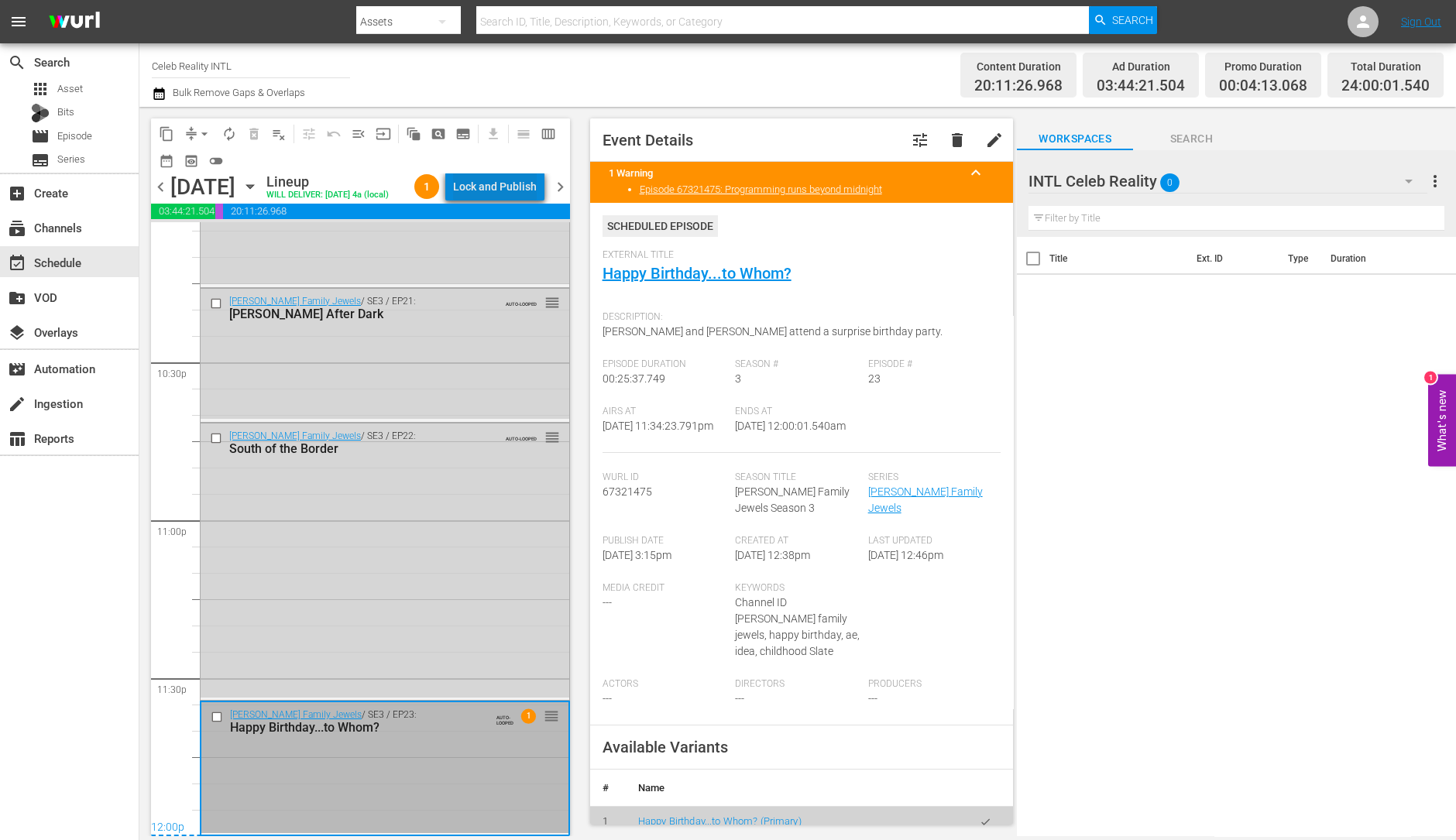
click at [519, 182] on div "Lock and Publish" at bounding box center [495, 186] width 84 height 28
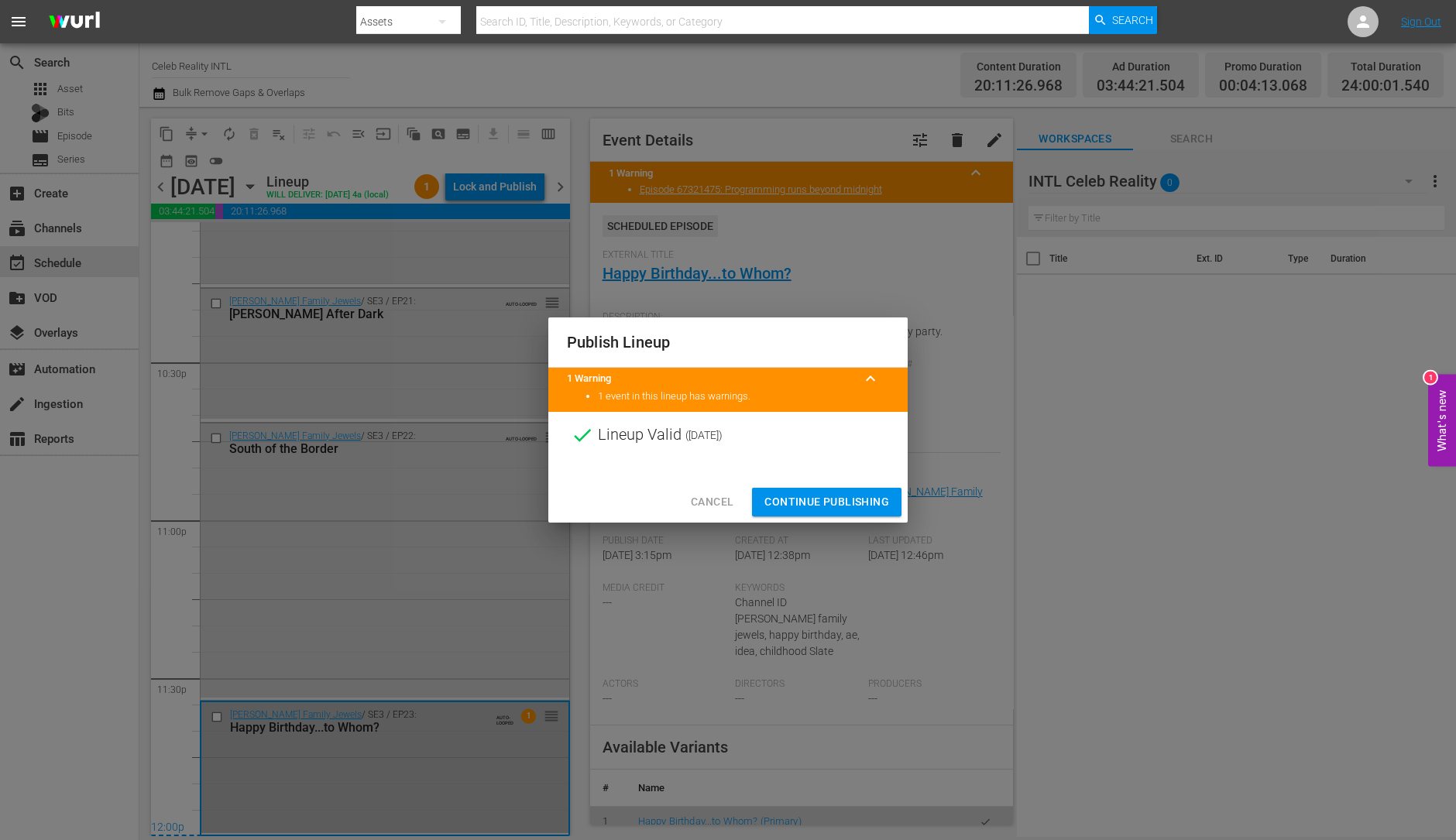
click at [794, 485] on div "Cancel Continue Publishing" at bounding box center [728, 501] width 360 height 41
click at [790, 500] on span "Continue Publishing" at bounding box center [826, 501] width 125 height 19
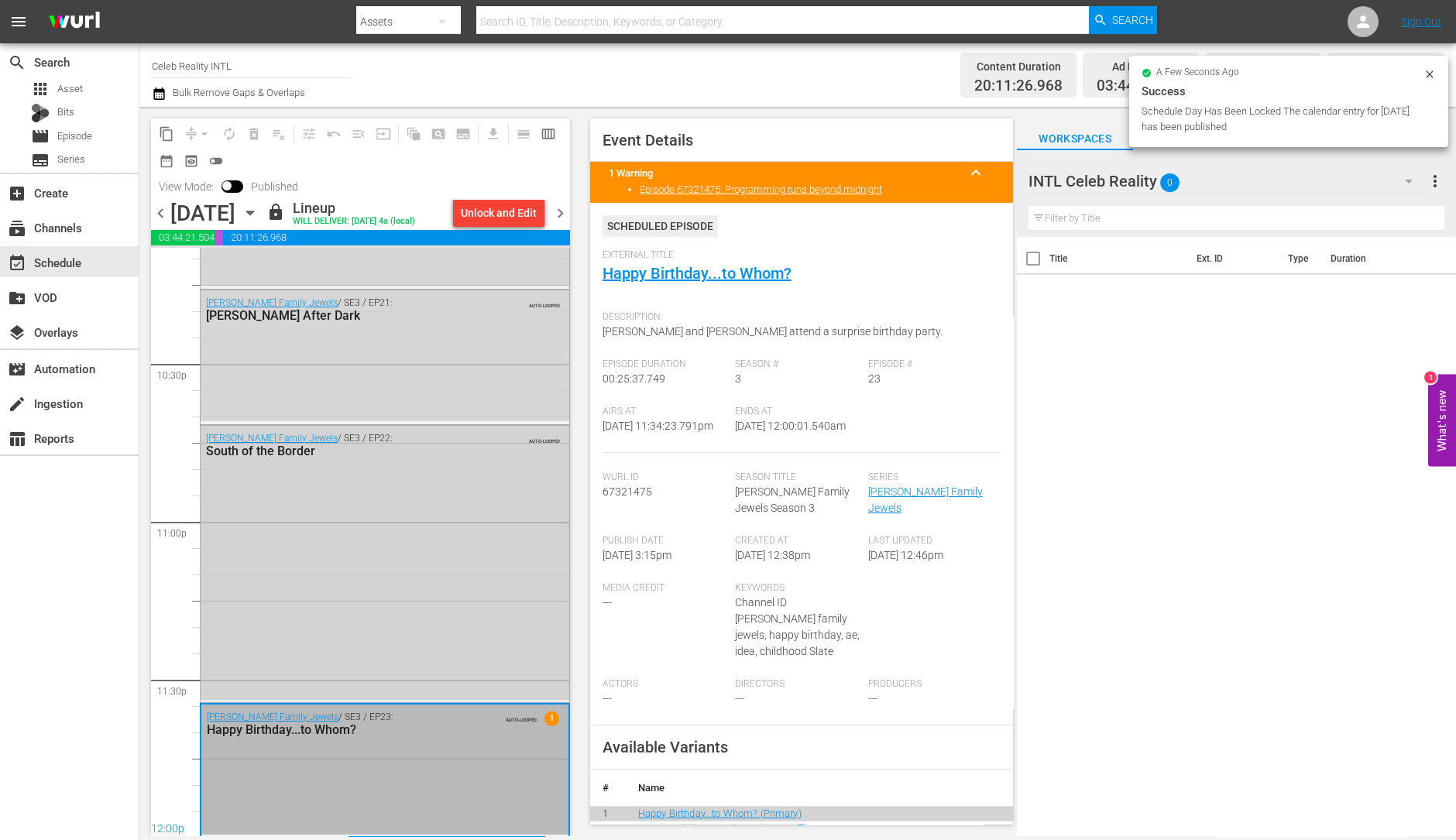
scroll to position [6992, 0]
click at [560, 213] on span "chevron_right" at bounding box center [559, 212] width 19 height 19
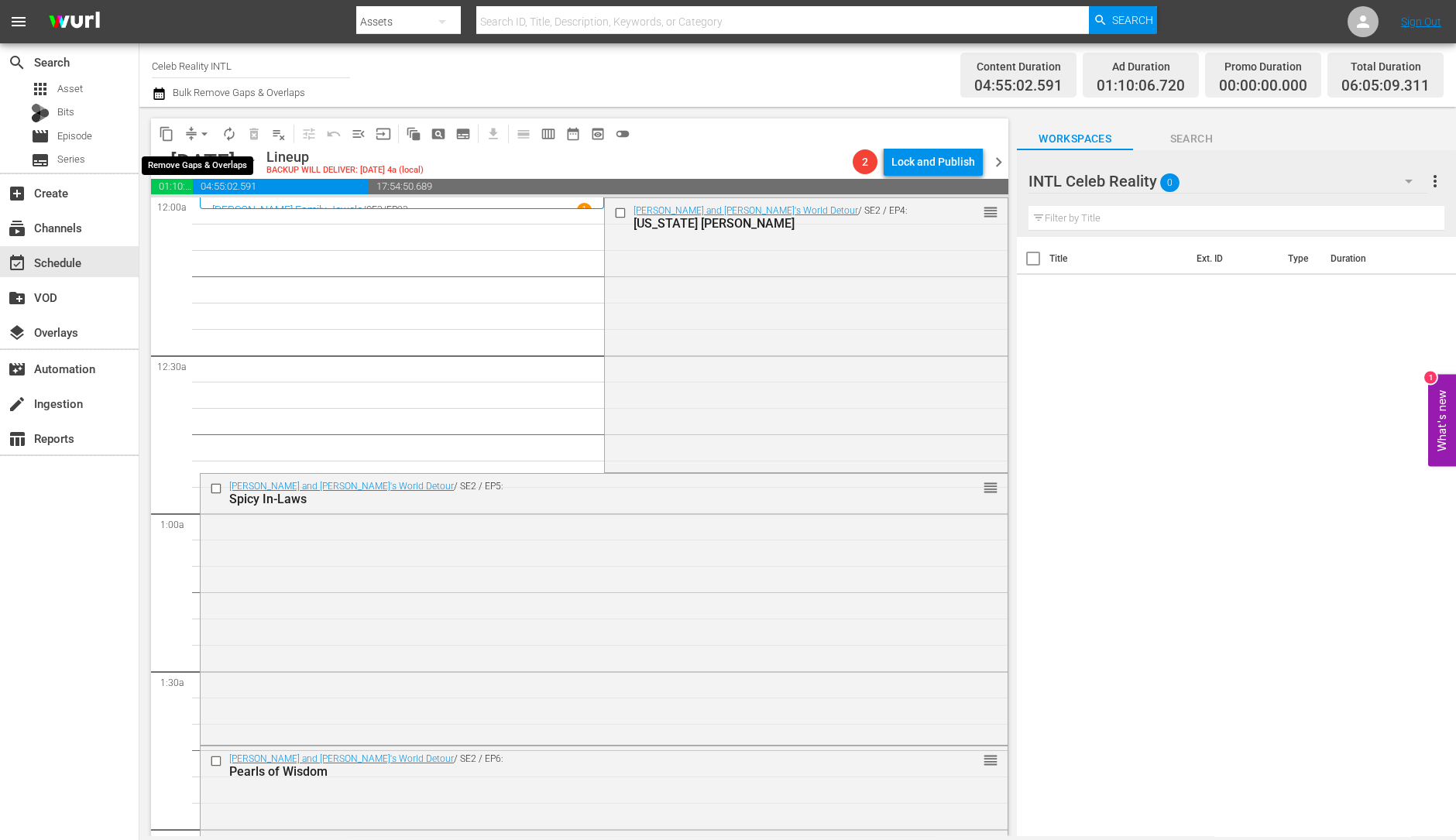
click at [197, 130] on span "arrow_drop_down" at bounding box center [204, 135] width 16 height 16
click at [228, 167] on li "Align to Midnight" at bounding box center [204, 164] width 162 height 26
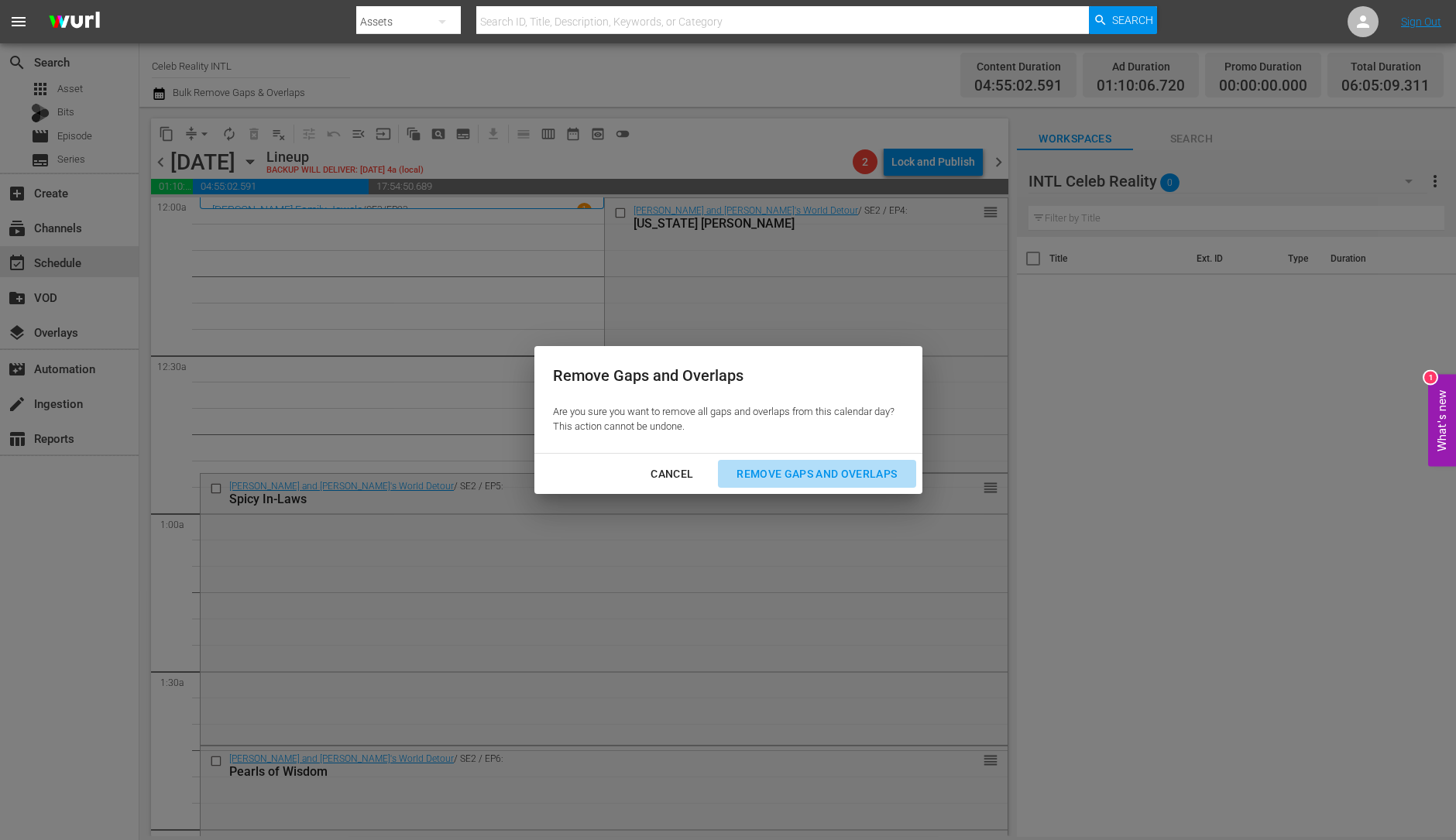
click at [820, 470] on div "Remove Gaps and Overlaps" at bounding box center [817, 473] width 185 height 19
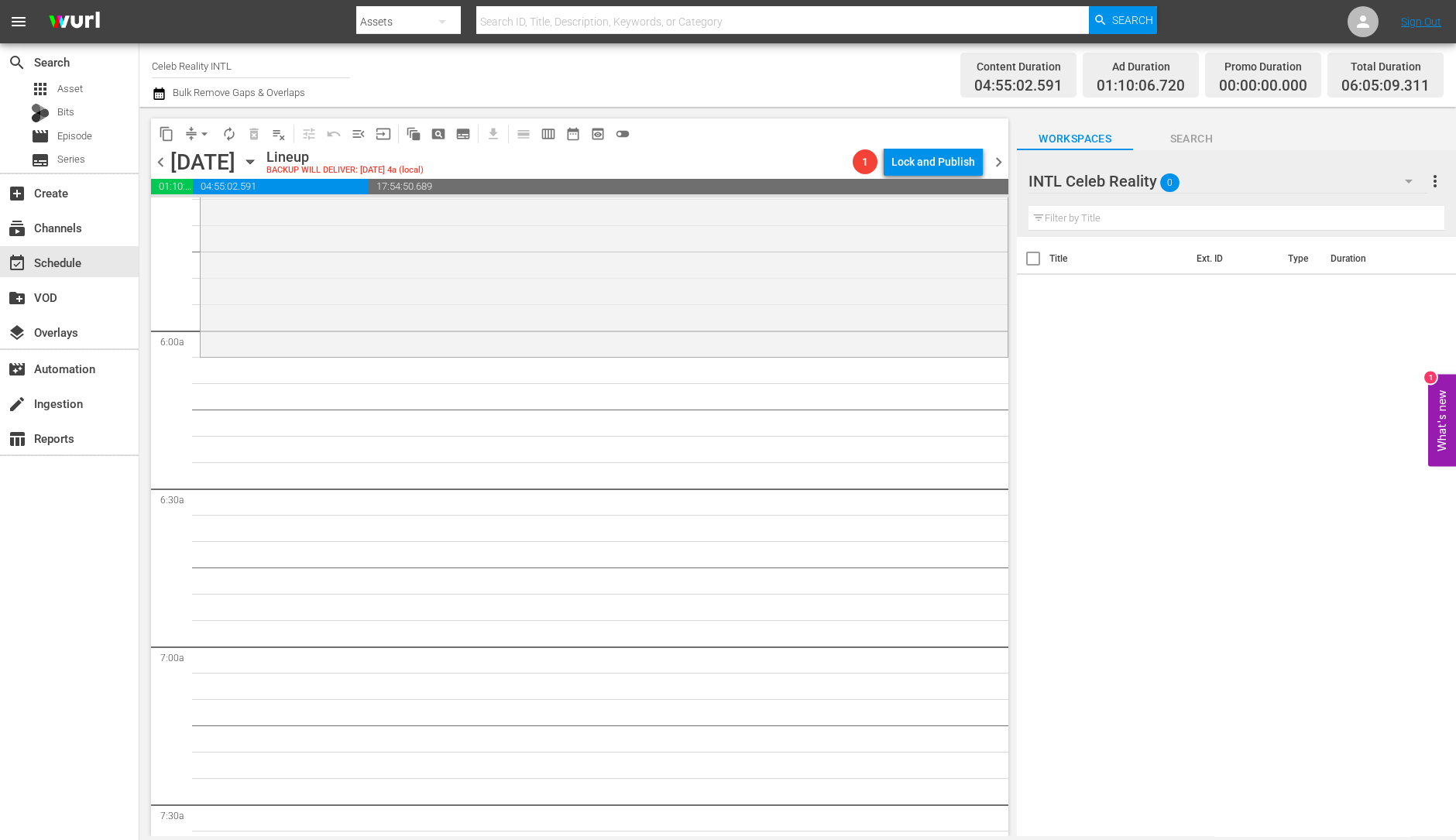
scroll to position [1765, 0]
click at [537, 323] on div "Ozzy and Jack's World Detour / SE2 / EP10: Aloha, Osbournes reorder" at bounding box center [604, 216] width 807 height 269
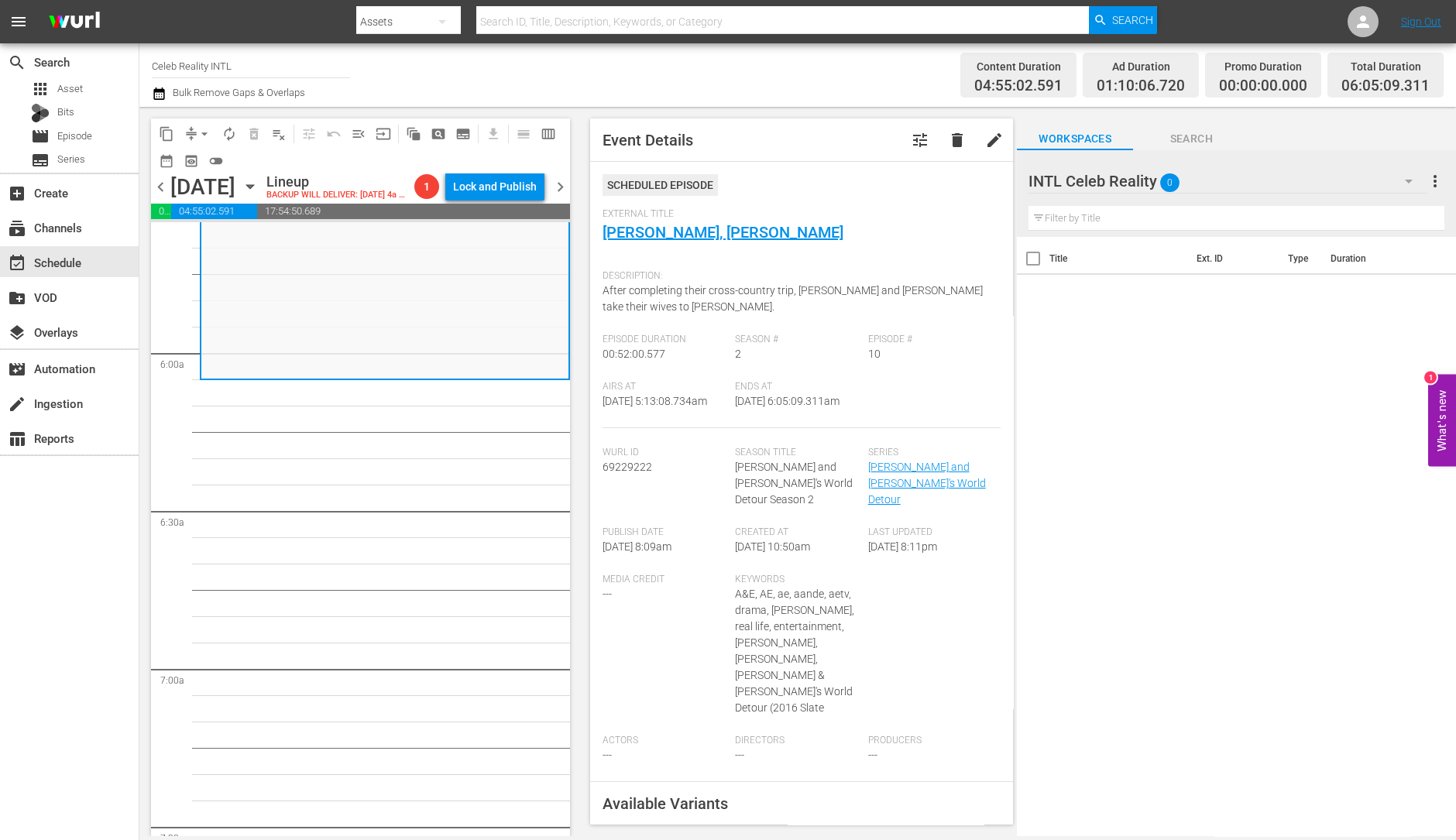
click at [537, 323] on div "Ozzy and Jack's World Detour / SE2 / EP10: Aloha, Osbournes reorder" at bounding box center [385, 242] width 367 height 269
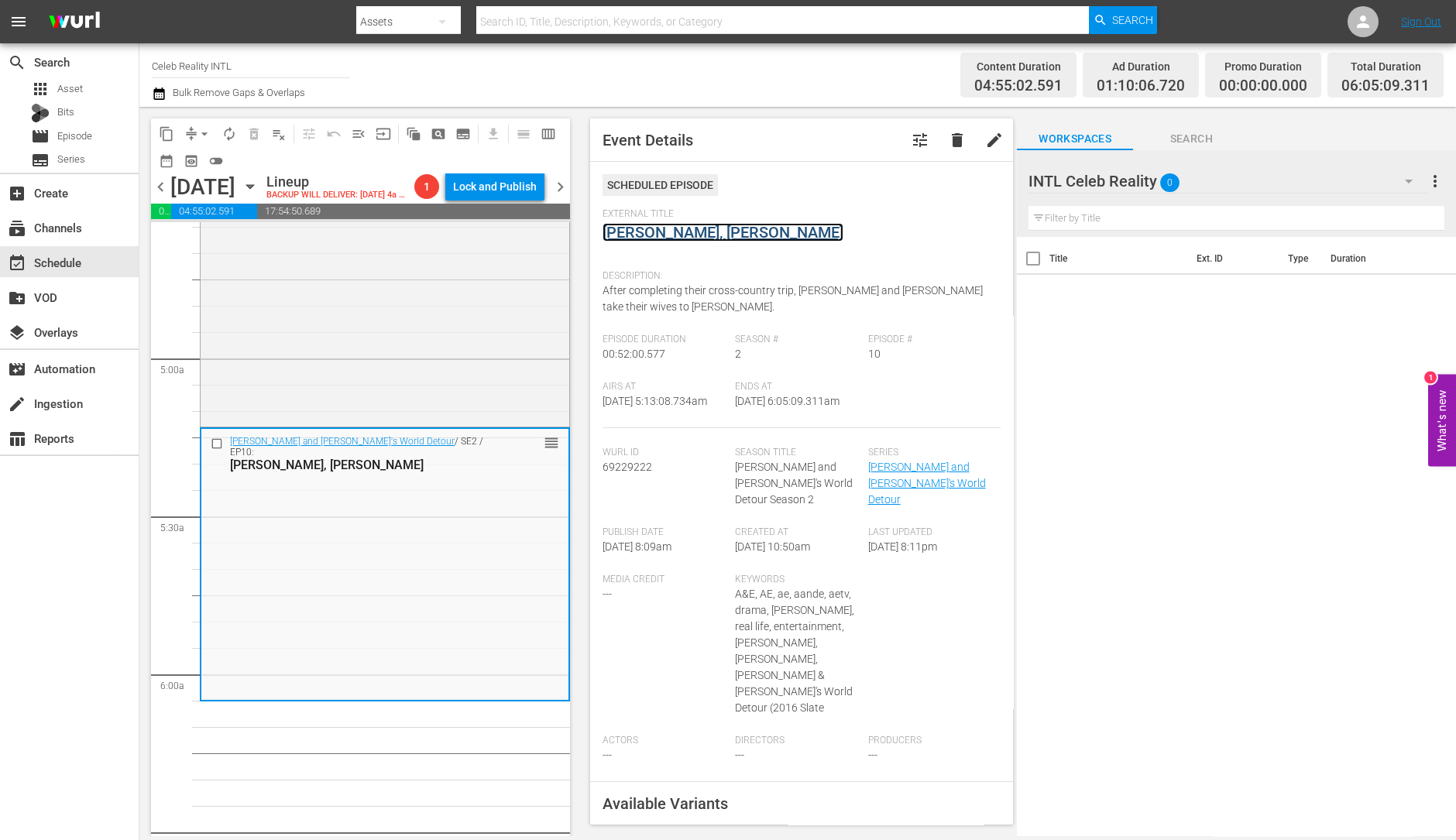
scroll to position [1442, 0]
click at [405, 346] on div "Ozzy and Jack's World Detour / SE2 / EP9: Blizzard of Oz reorder" at bounding box center [385, 290] width 369 height 271
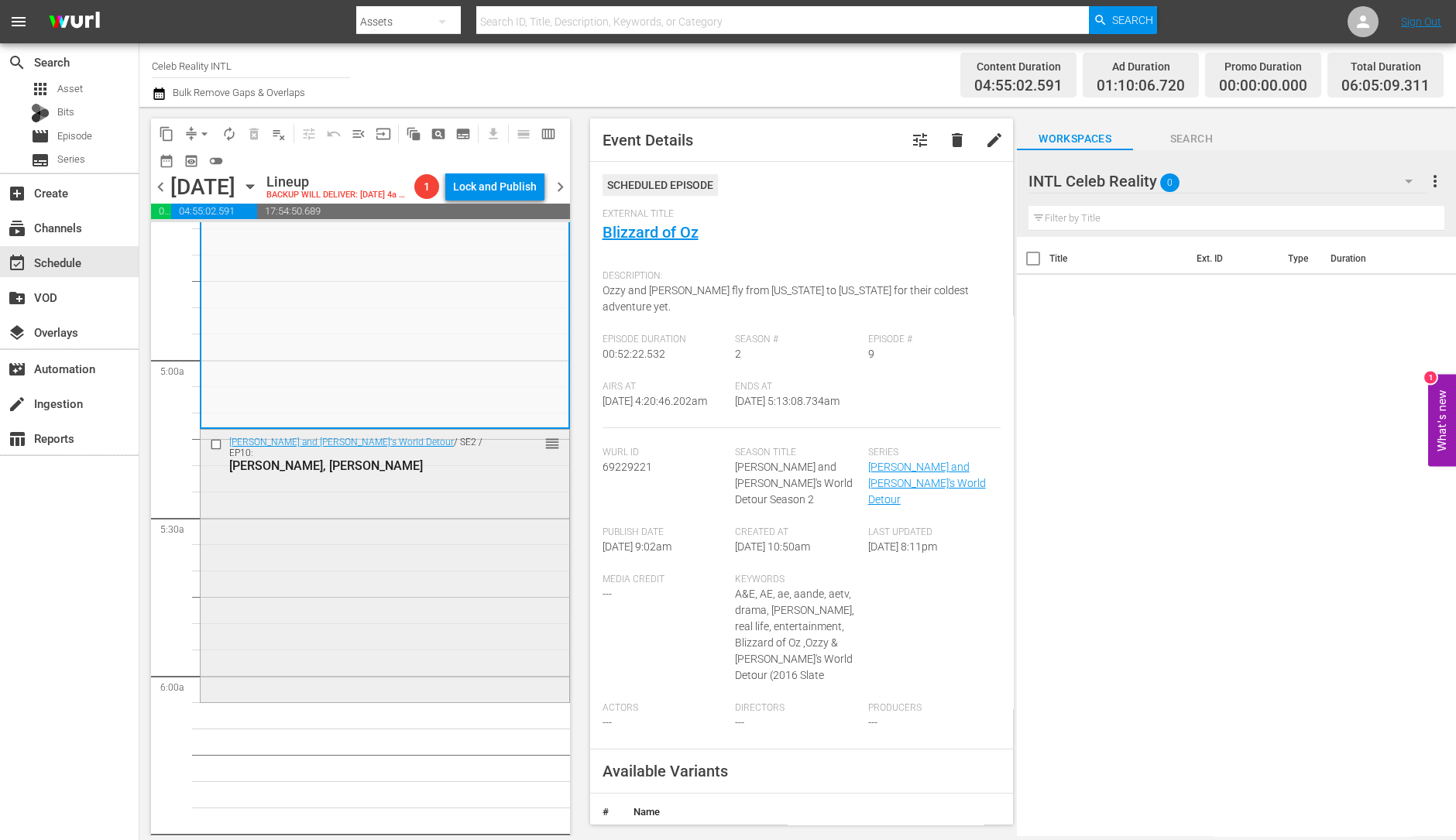
click at [409, 547] on div "Ozzy and Jack's World Detour / SE2 / EP10: Aloha, Osbournes reorder" at bounding box center [385, 564] width 369 height 269
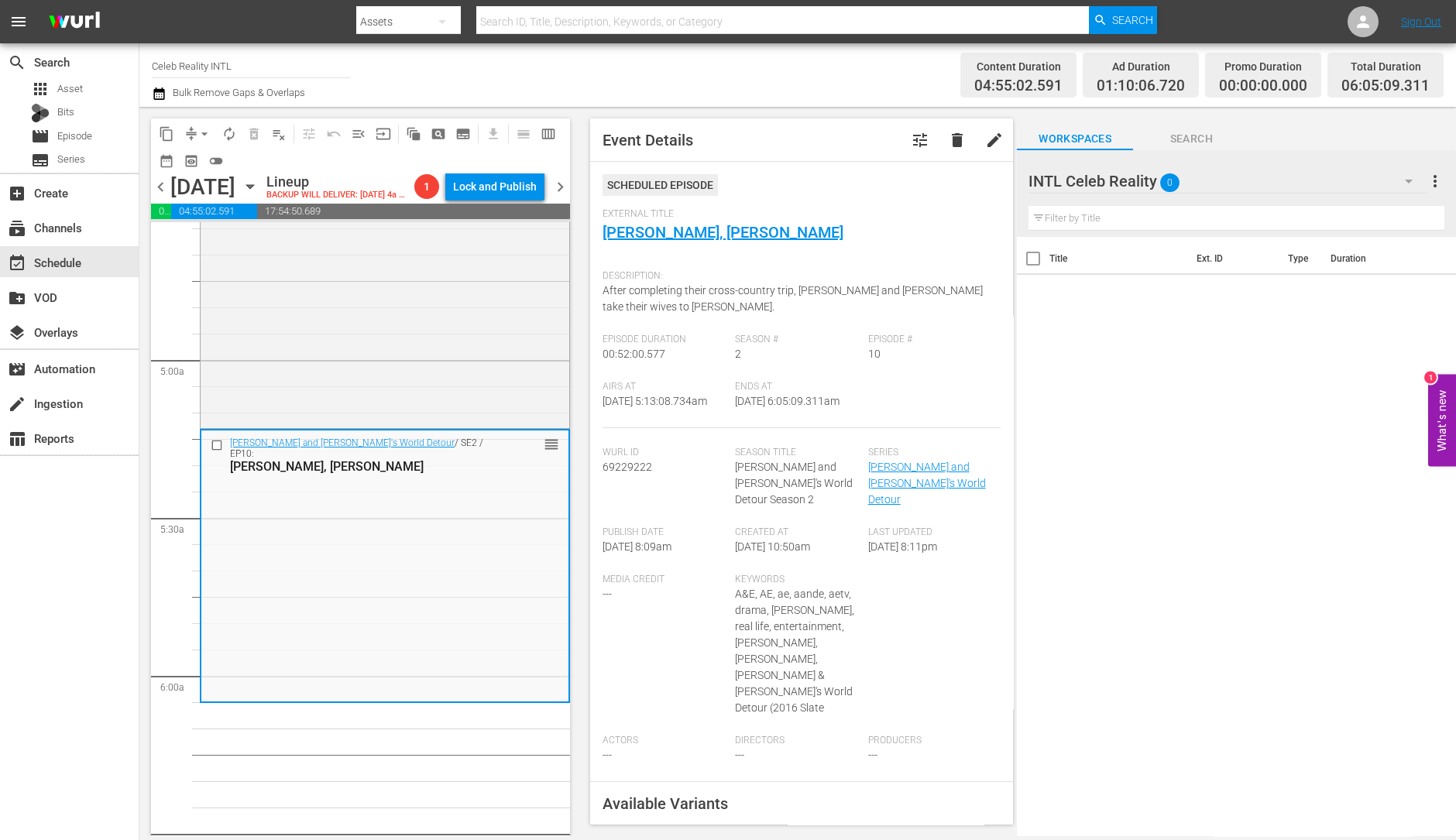
click at [471, 408] on div "Ozzy and Jack's World Detour / SE2 / EP9: Blizzard of Oz reorder" at bounding box center [385, 290] width 369 height 271
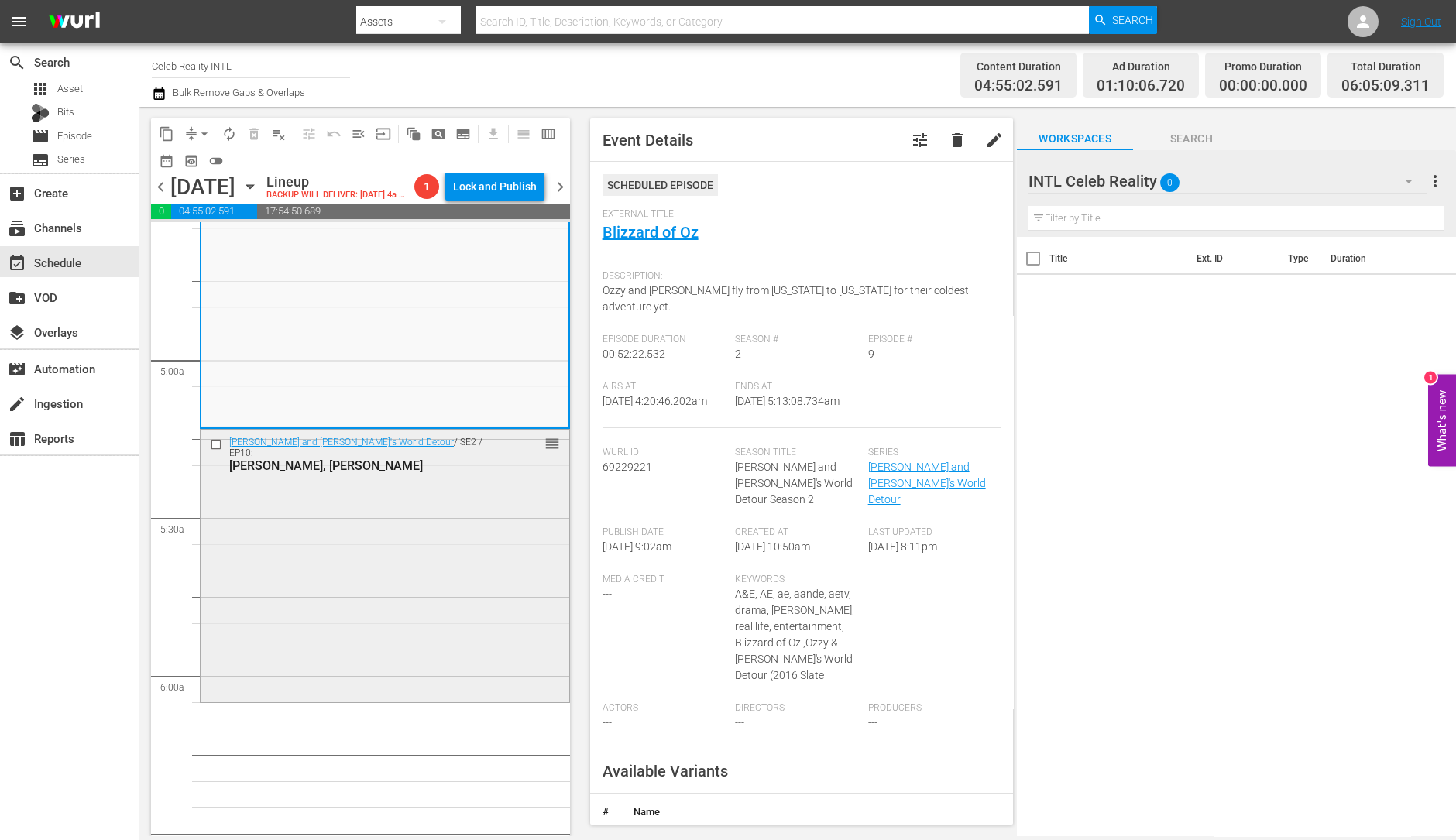
click at [318, 558] on div "Ozzy and Jack's World Detour / SE2 / EP10: Aloha, Osbournes reorder" at bounding box center [385, 564] width 369 height 269
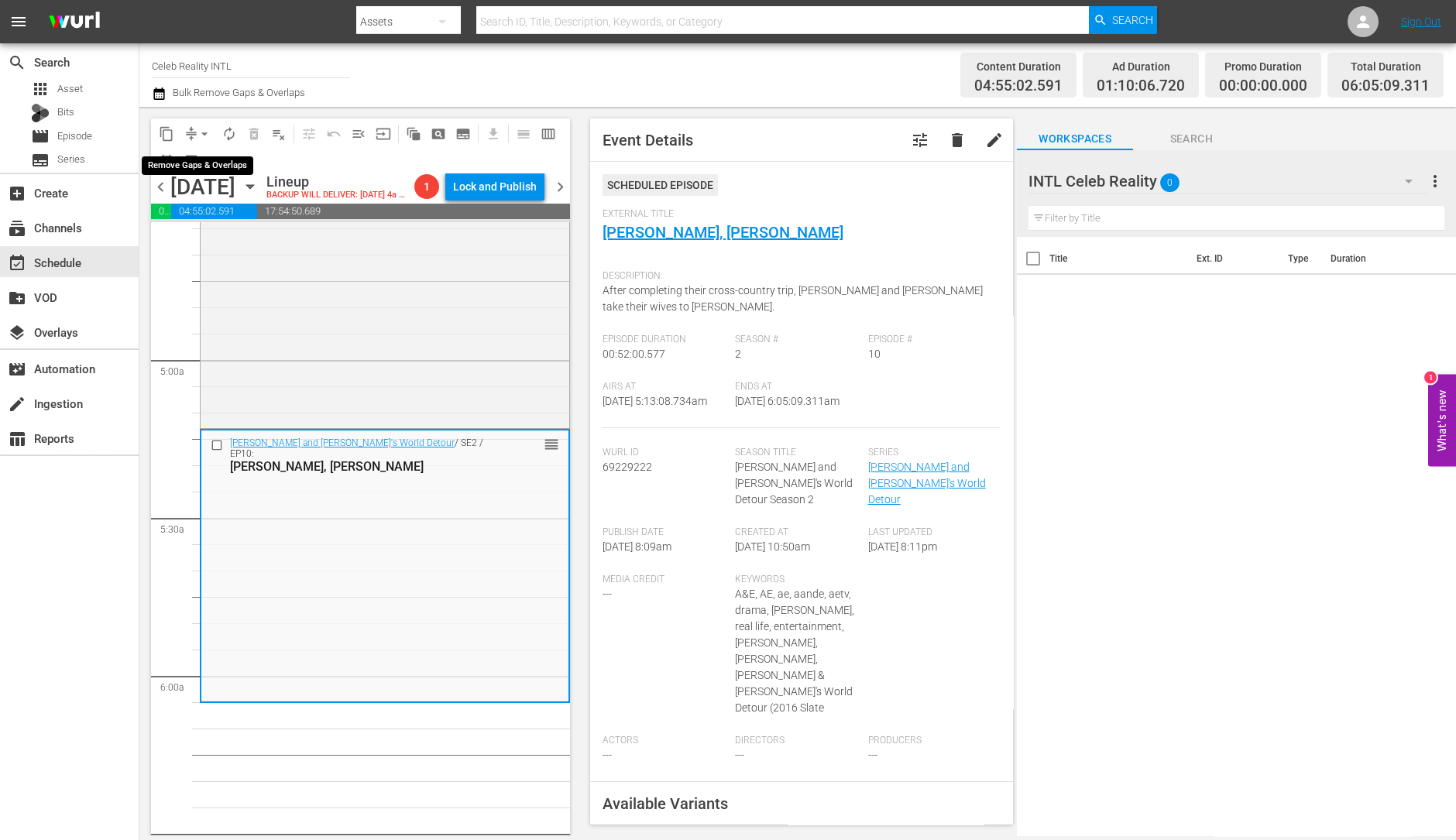
click at [204, 127] on span "arrow_drop_down" at bounding box center [204, 135] width 16 height 16
click at [209, 161] on li "Align to Midnight" at bounding box center [204, 164] width 162 height 26
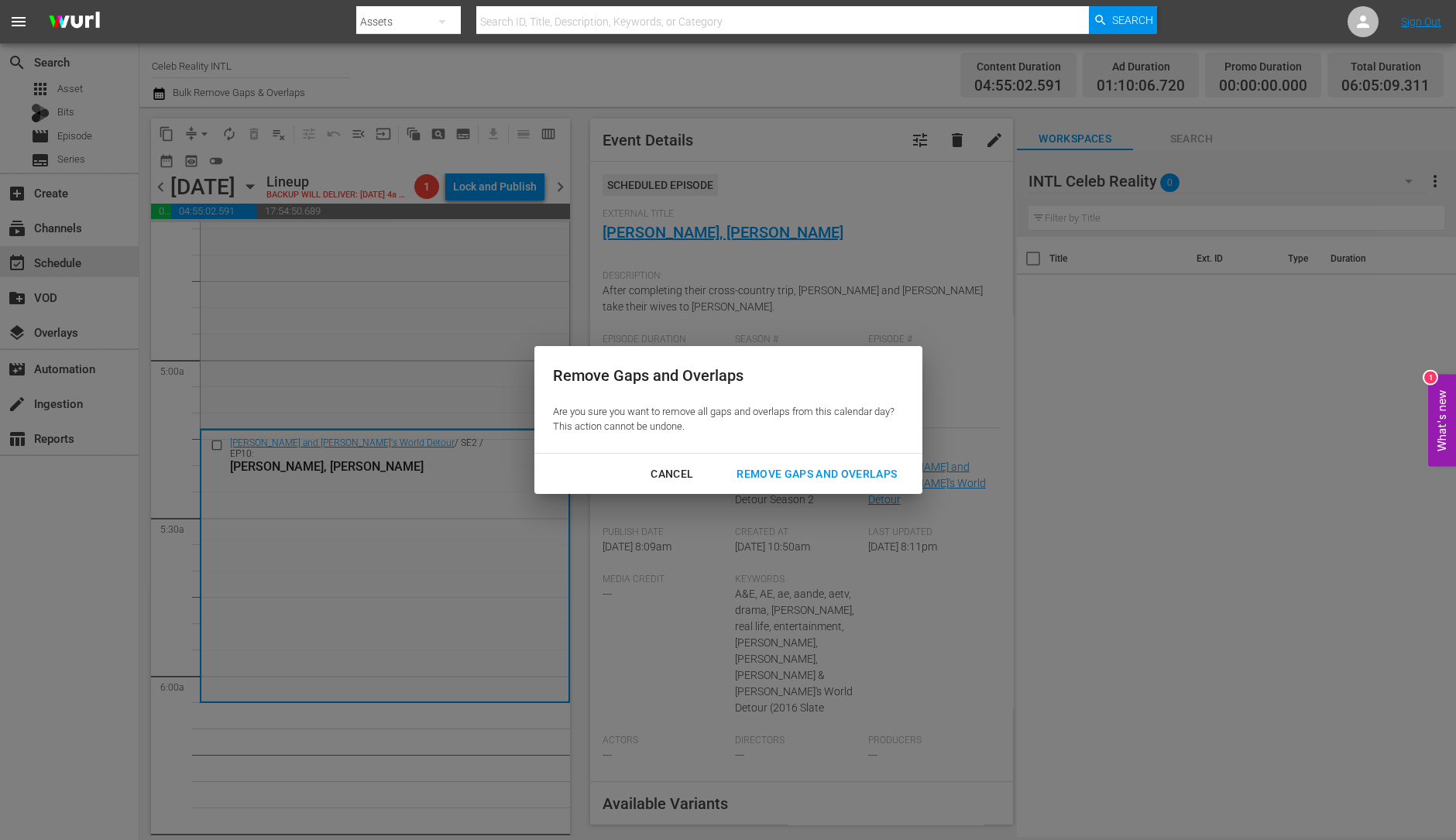
click at [833, 474] on div "Remove Gaps and Overlaps" at bounding box center [817, 473] width 185 height 19
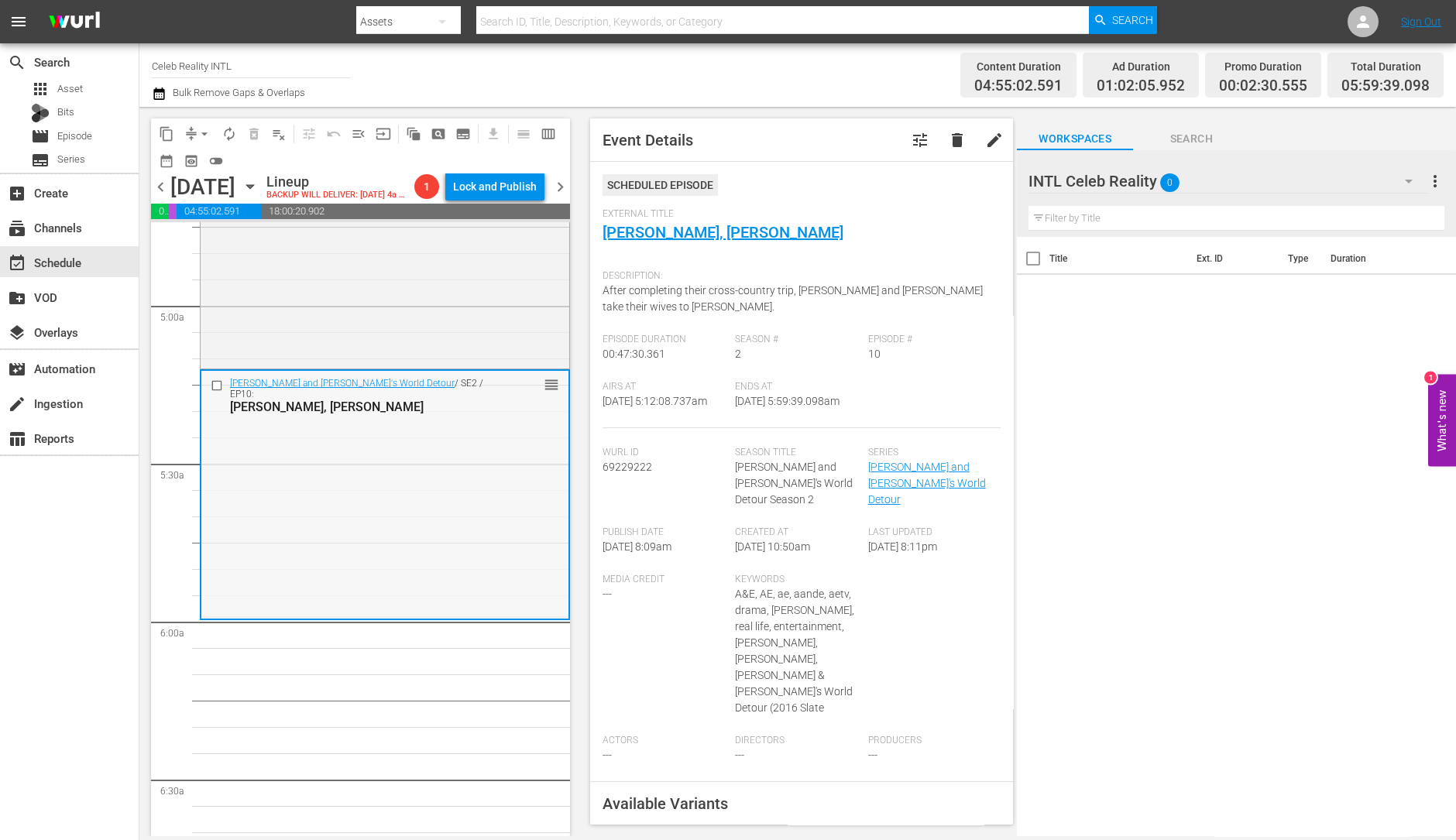
scroll to position [1498, 0]
click at [201, 131] on span "arrow_drop_down" at bounding box center [204, 135] width 16 height 16
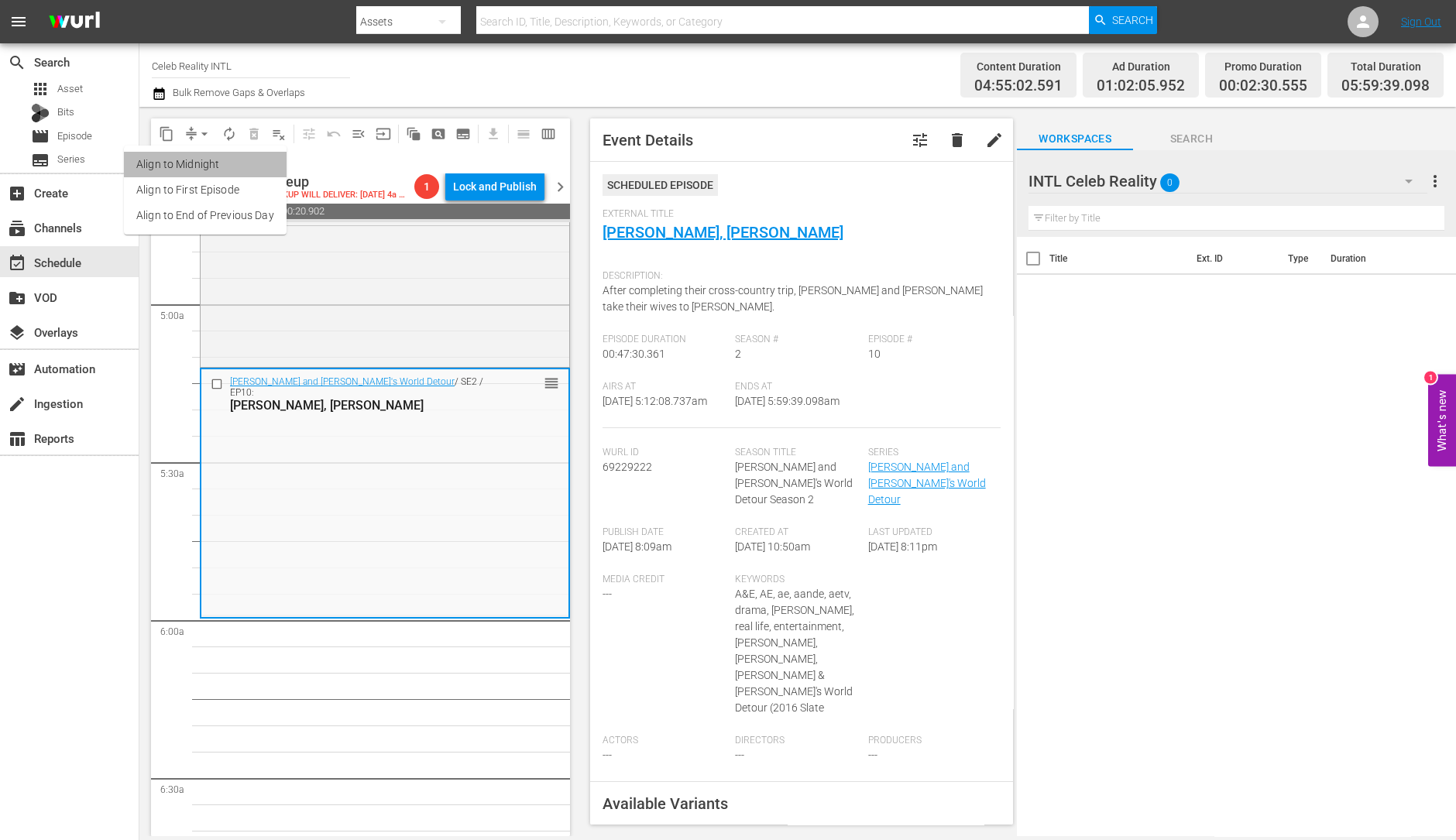
click at [206, 167] on li "Align to Midnight" at bounding box center [204, 164] width 162 height 26
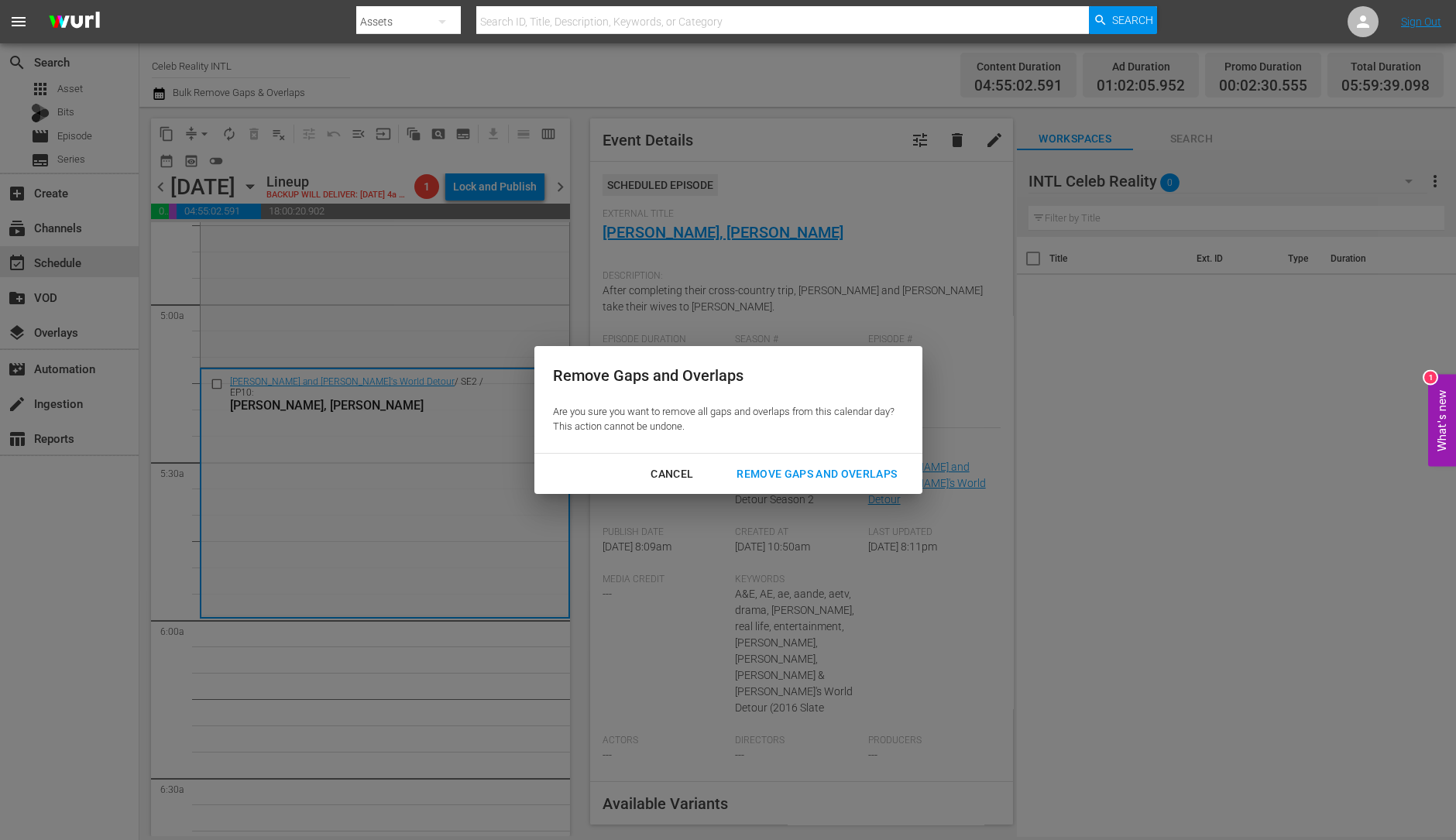
click at [818, 474] on div "Remove Gaps and Overlaps" at bounding box center [817, 473] width 185 height 19
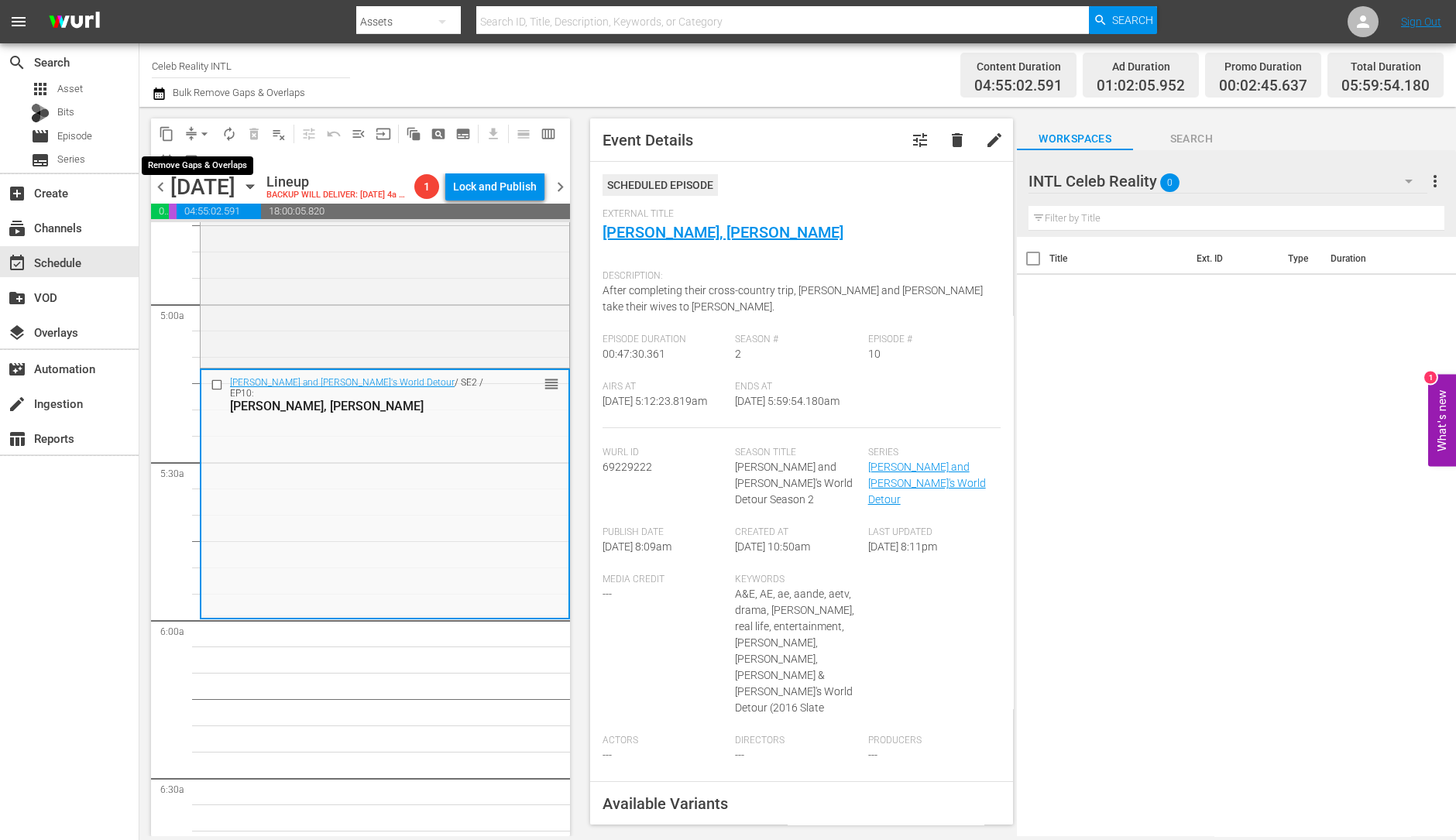
click at [203, 137] on span "arrow_drop_down" at bounding box center [204, 135] width 16 height 16
click at [208, 161] on li "Align to Midnight" at bounding box center [204, 164] width 162 height 26
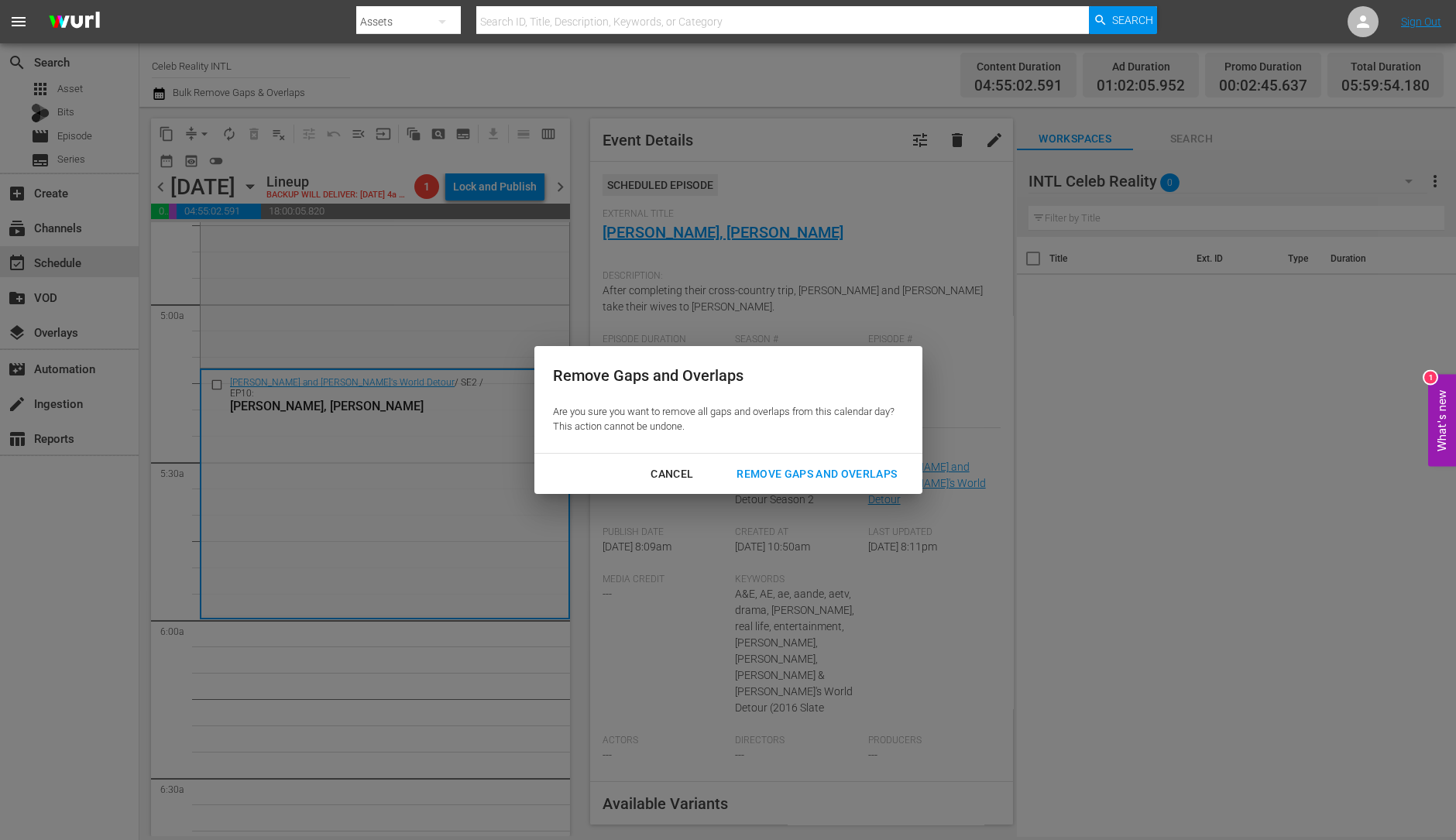
click at [776, 466] on div "Remove Gaps and Overlaps" at bounding box center [817, 473] width 185 height 19
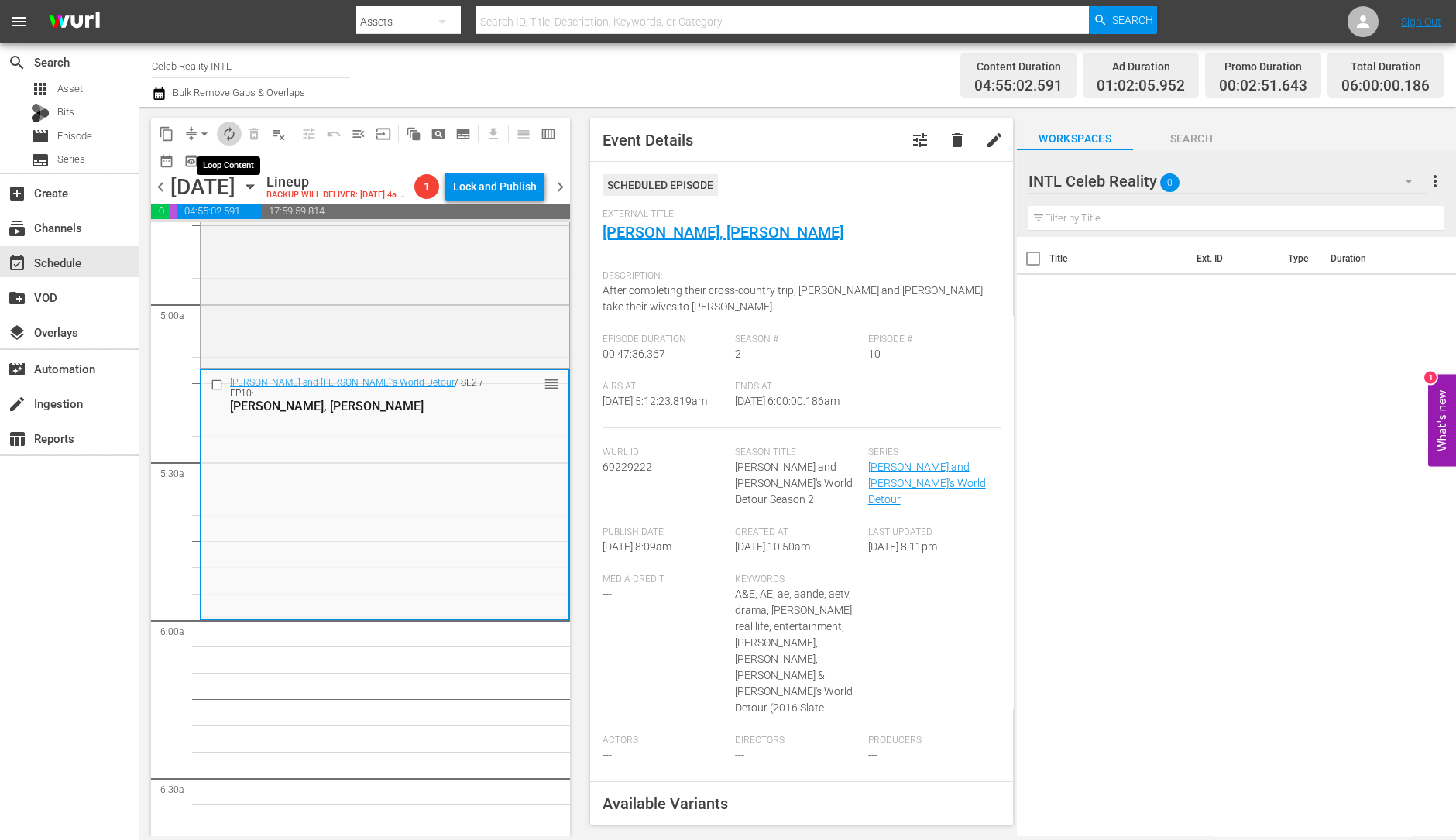
click at [230, 135] on span "autorenew_outlined" at bounding box center [229, 135] width 16 height 16
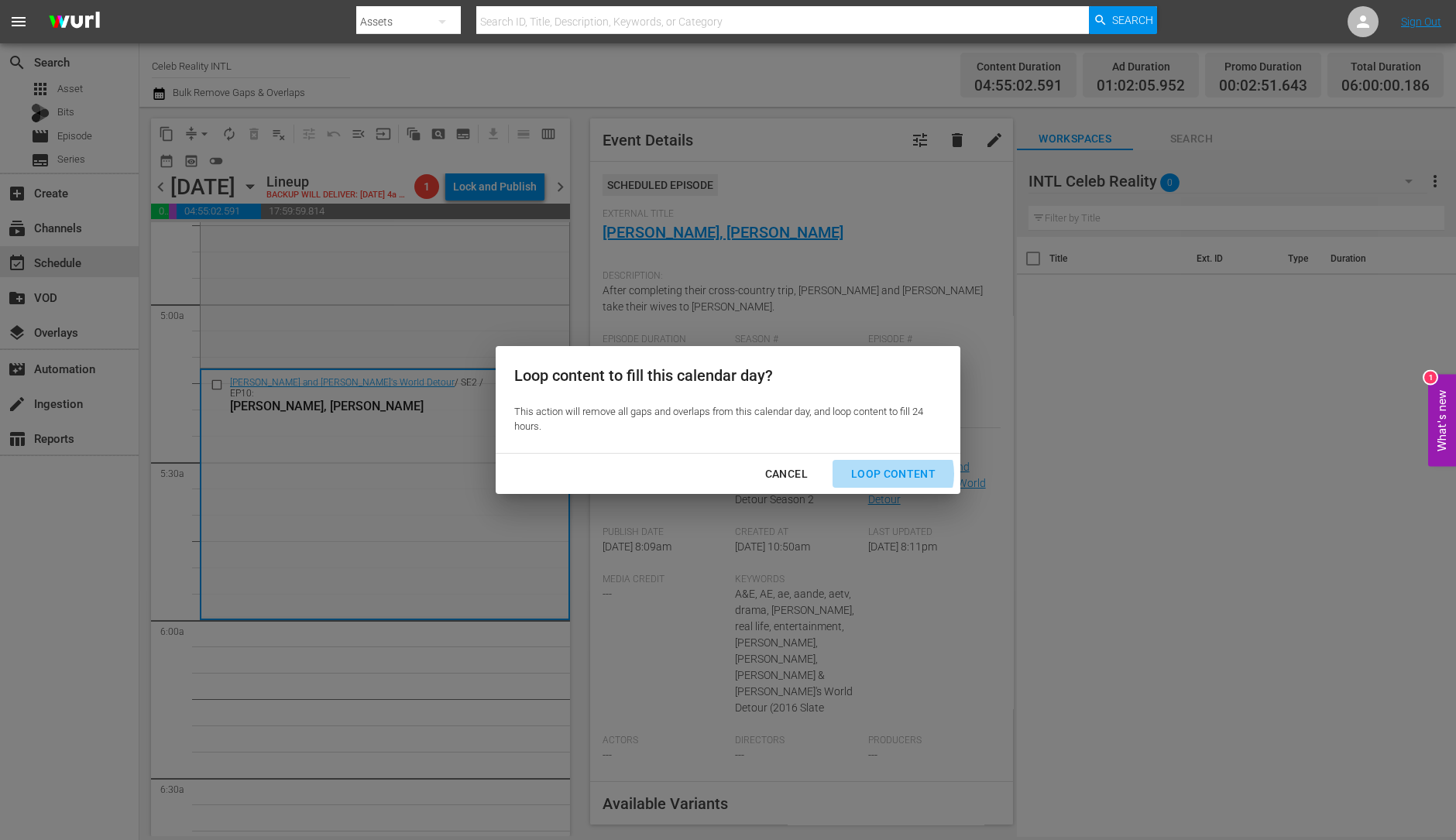
click at [889, 474] on div "Loop Content" at bounding box center [894, 473] width 110 height 19
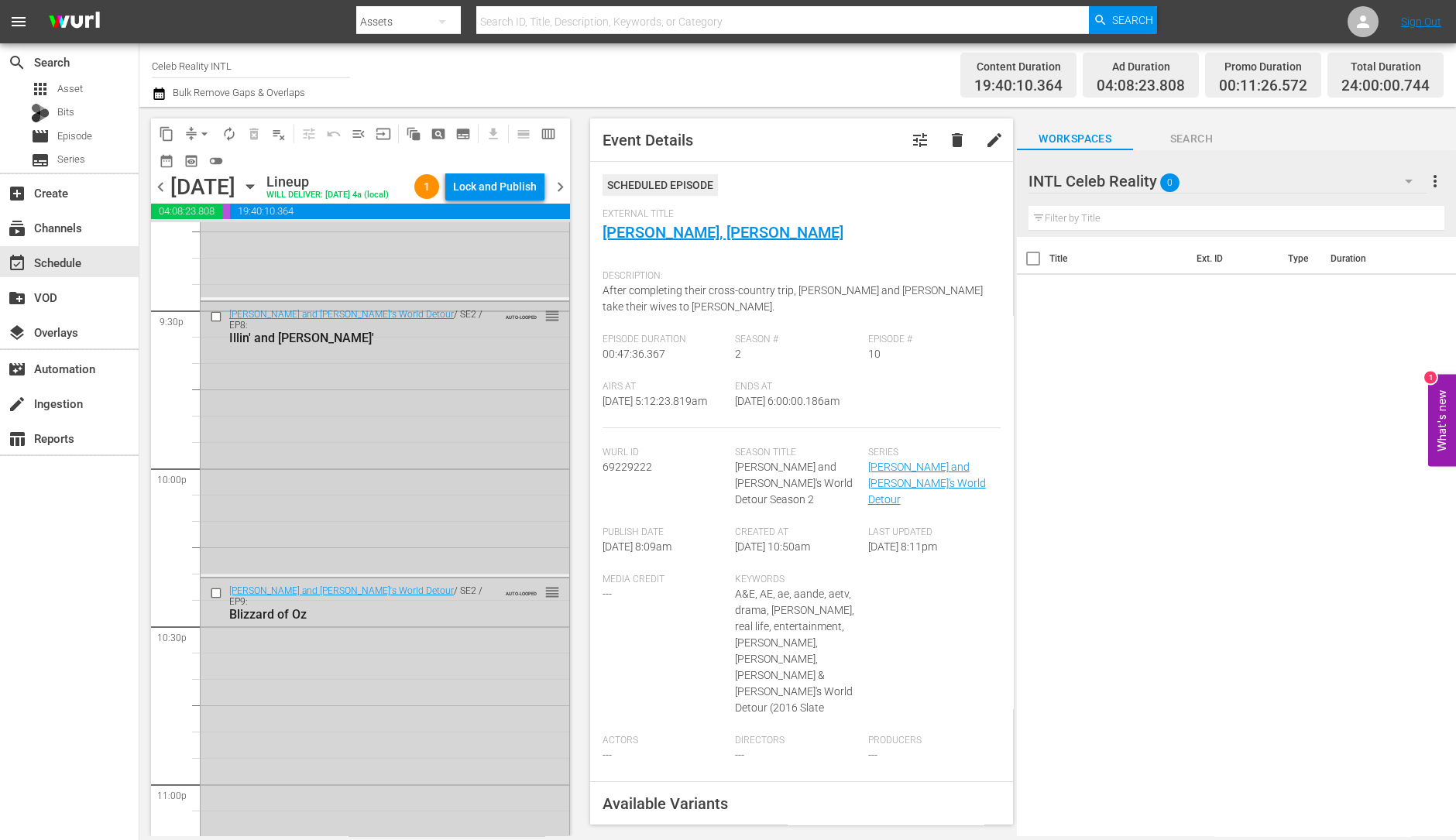
scroll to position [6991, 0]
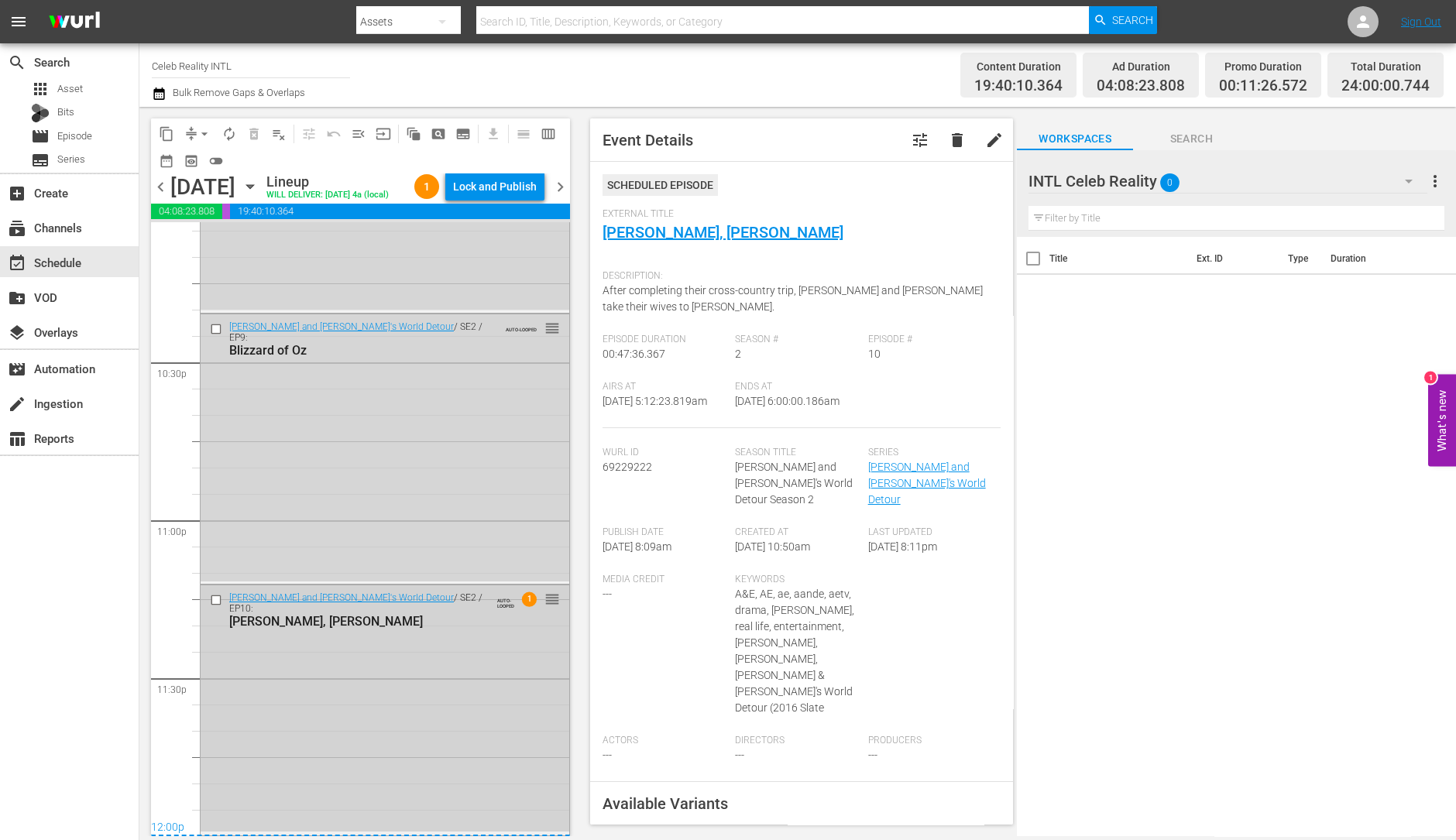
click at [365, 680] on div "Ozzy and Jack's World Detour / SE2 / EP10: Aloha, Osbournes AUTO-LOOPED 1 reord…" at bounding box center [385, 707] width 369 height 246
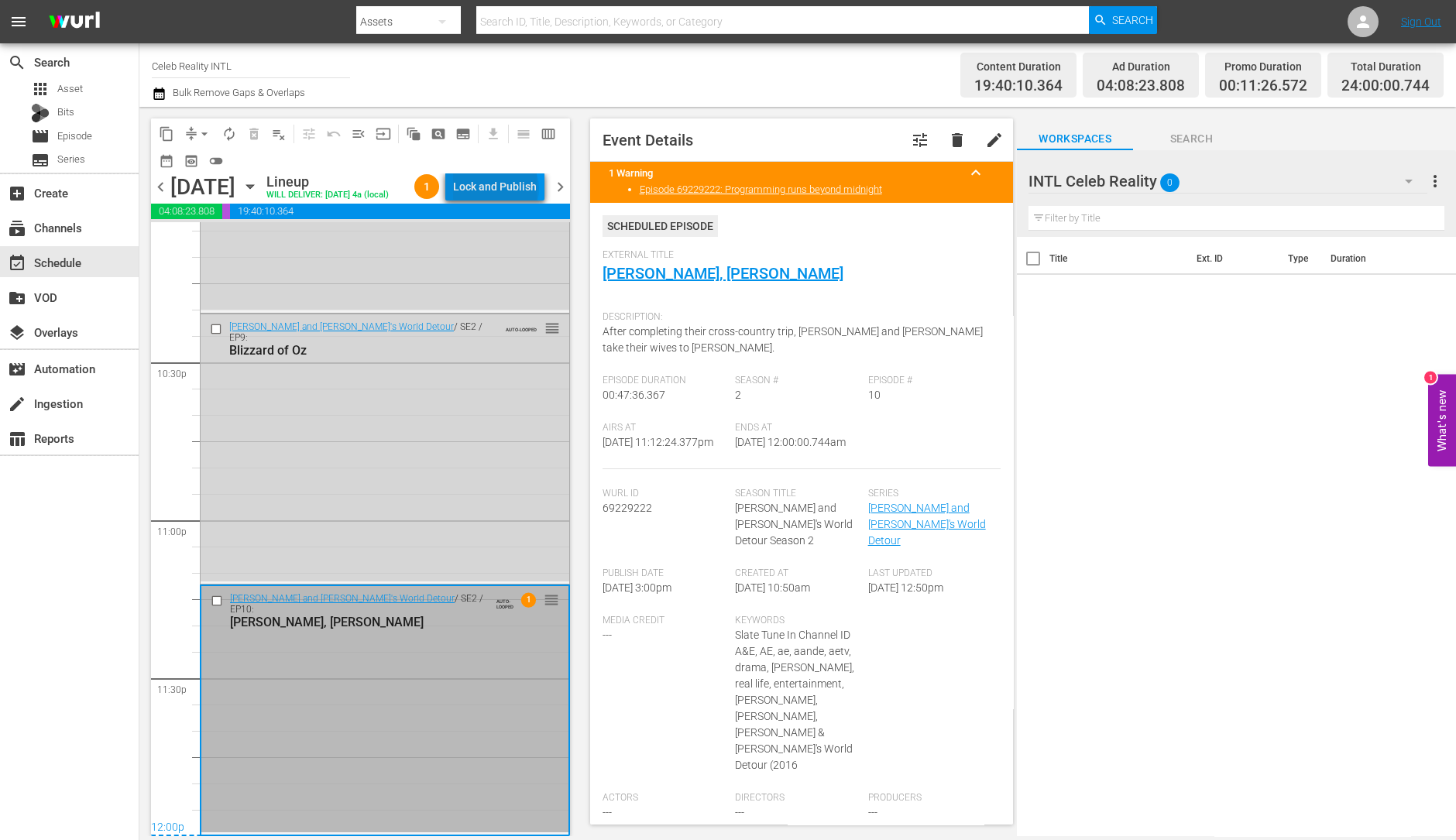
click at [515, 191] on div "Lock and Publish" at bounding box center [495, 186] width 84 height 28
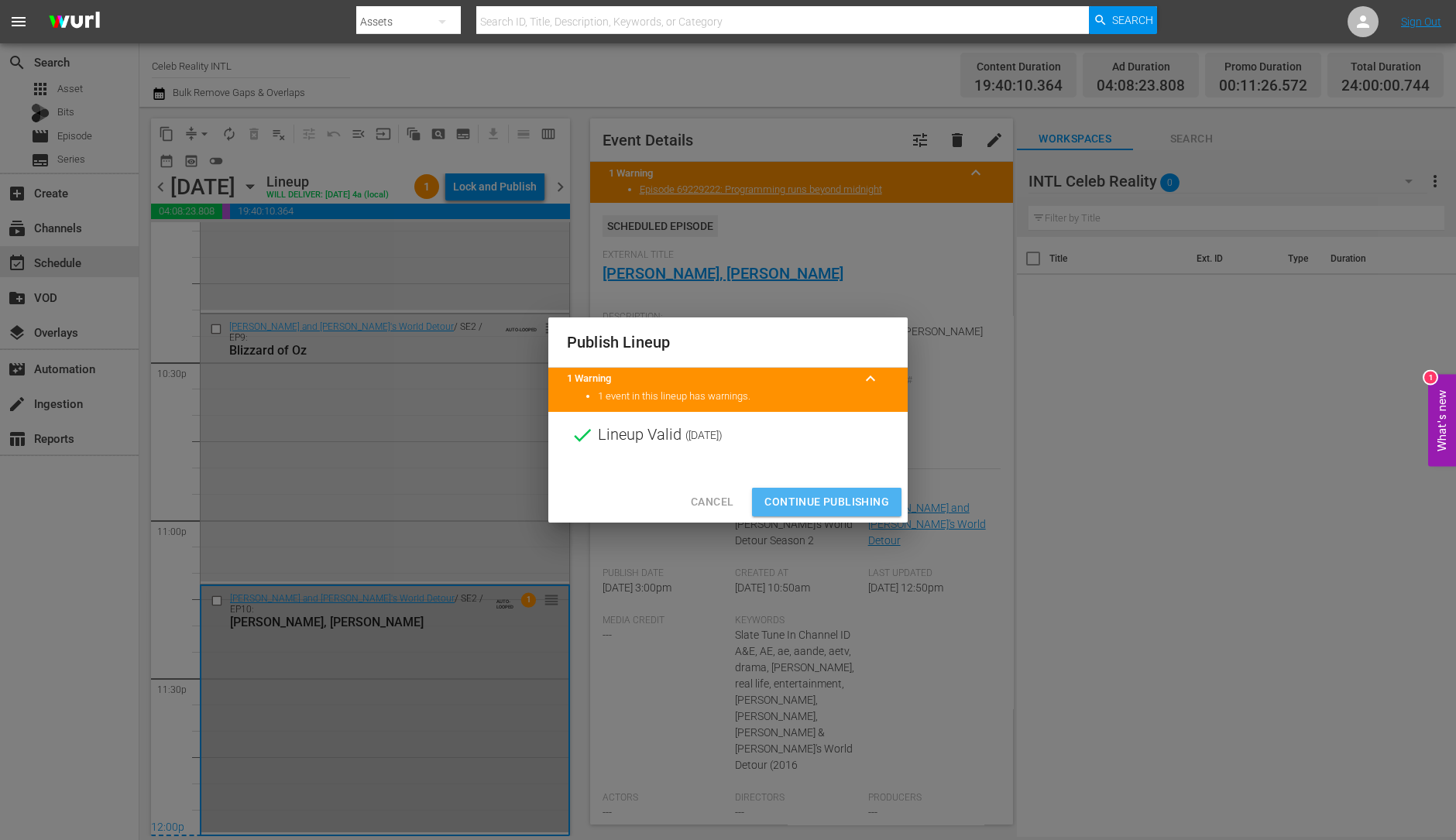
click at [832, 502] on span "Continue Publishing" at bounding box center [826, 501] width 125 height 19
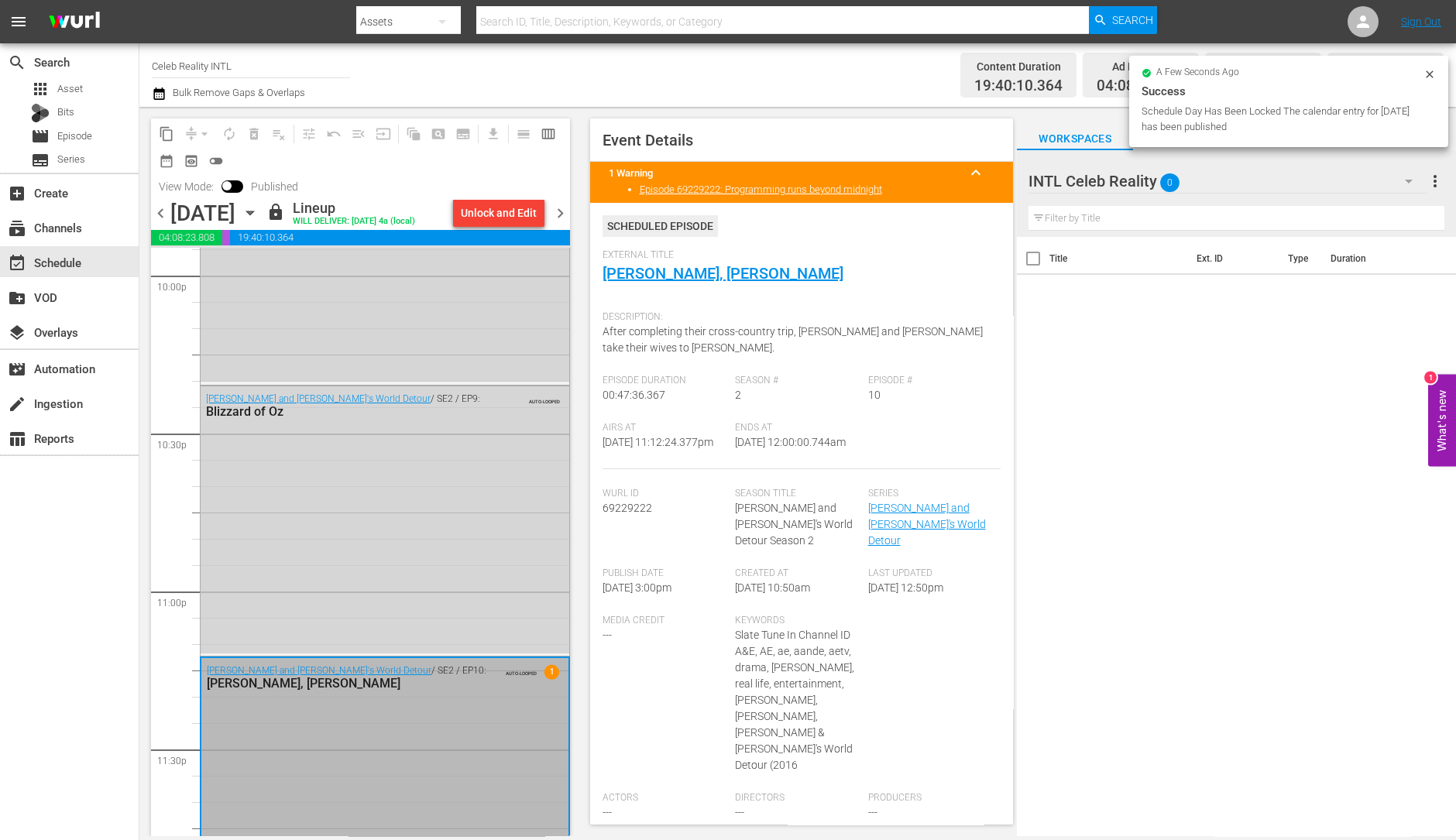
scroll to position [6992, 0]
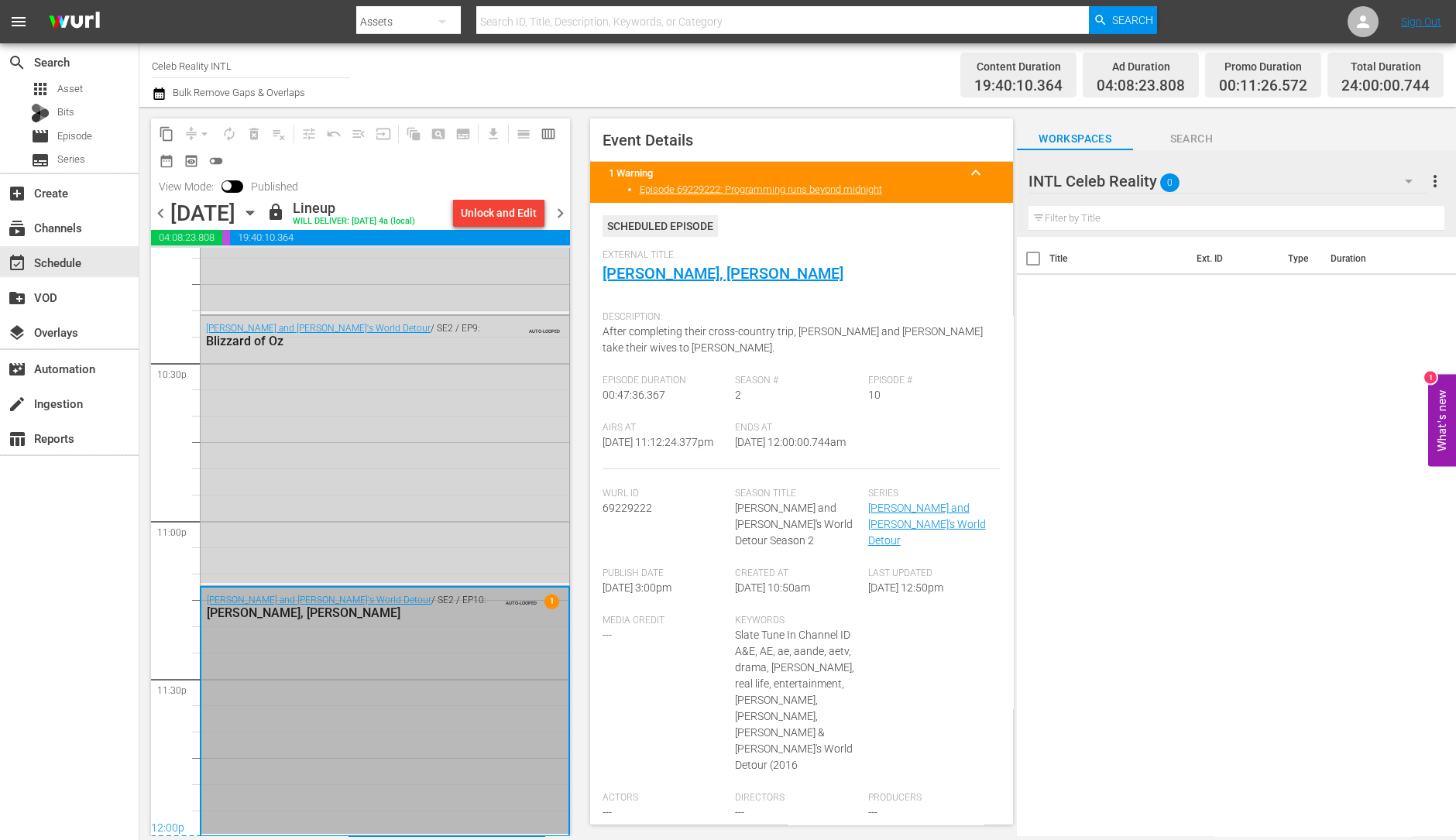
click at [561, 210] on span "chevron_right" at bounding box center [559, 212] width 19 height 19
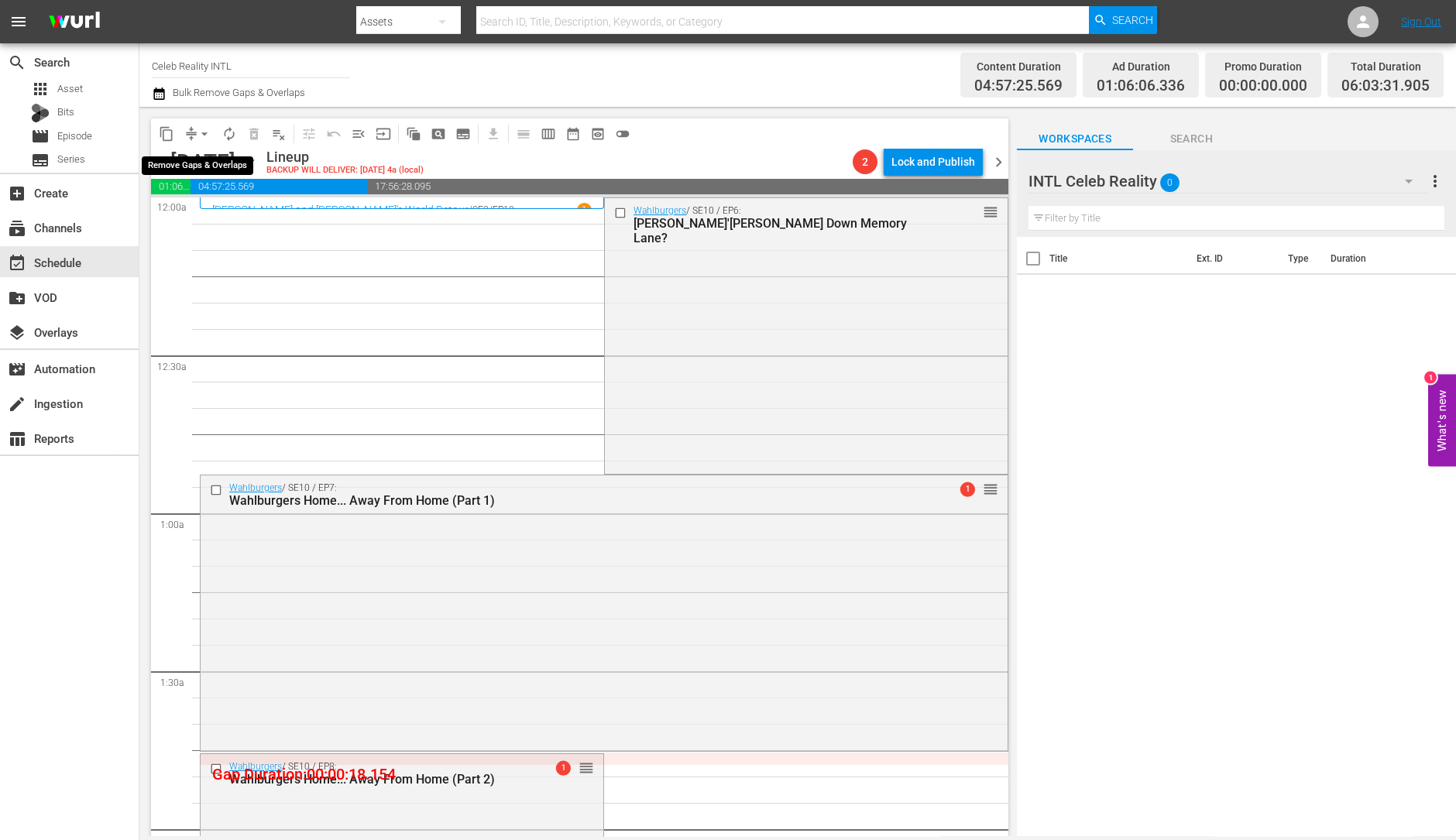
click at [205, 133] on span "arrow_drop_down" at bounding box center [204, 135] width 16 height 16
click at [199, 160] on li "Align to Midnight" at bounding box center [204, 164] width 162 height 26
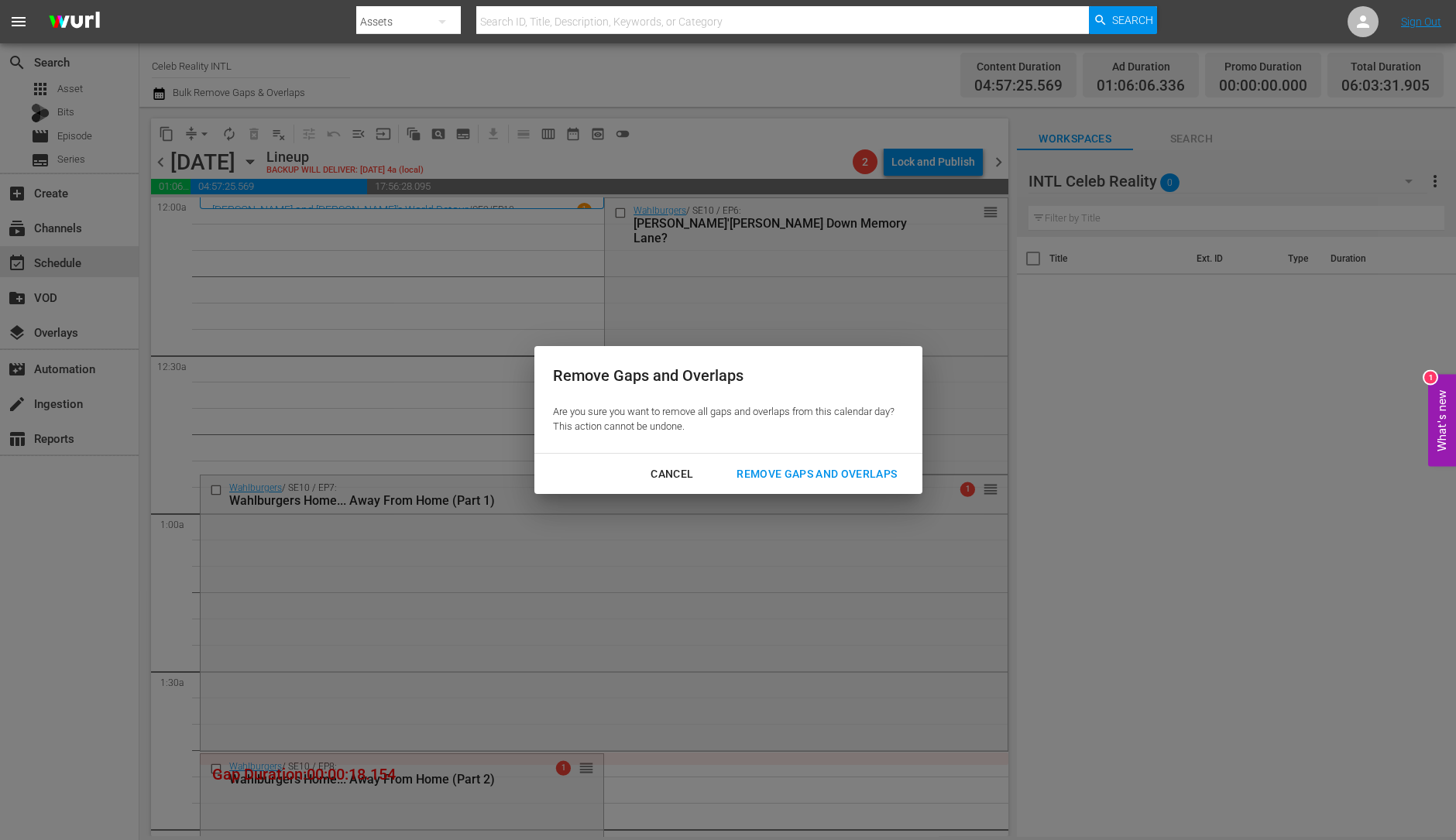
click at [856, 465] on div "Remove Gaps and Overlaps" at bounding box center [817, 473] width 185 height 19
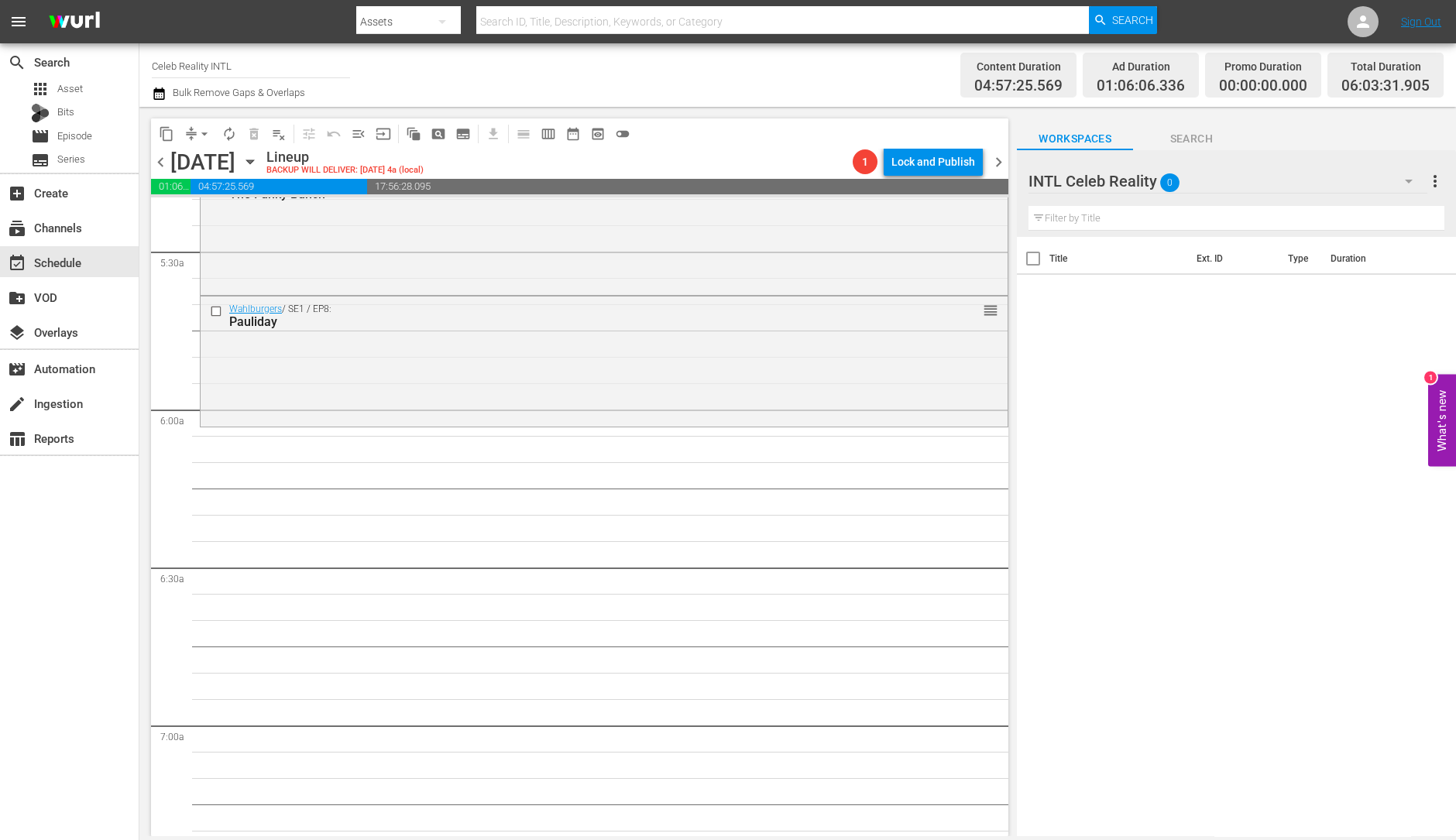
scroll to position [1674, 0]
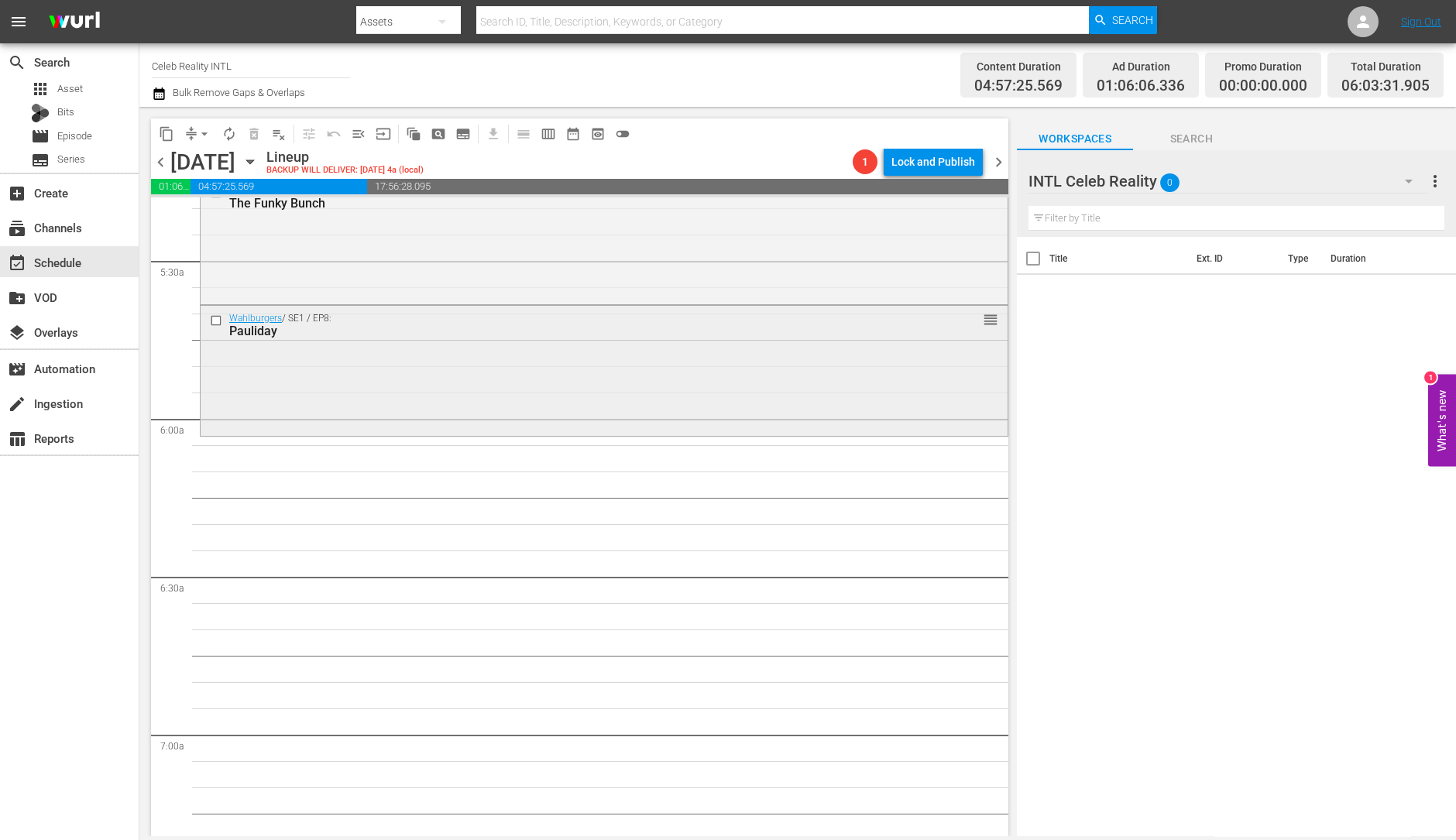
click at [554, 402] on div "Wahlburgers / SE1 / EP8: Pauliday reorder" at bounding box center [604, 370] width 807 height 128
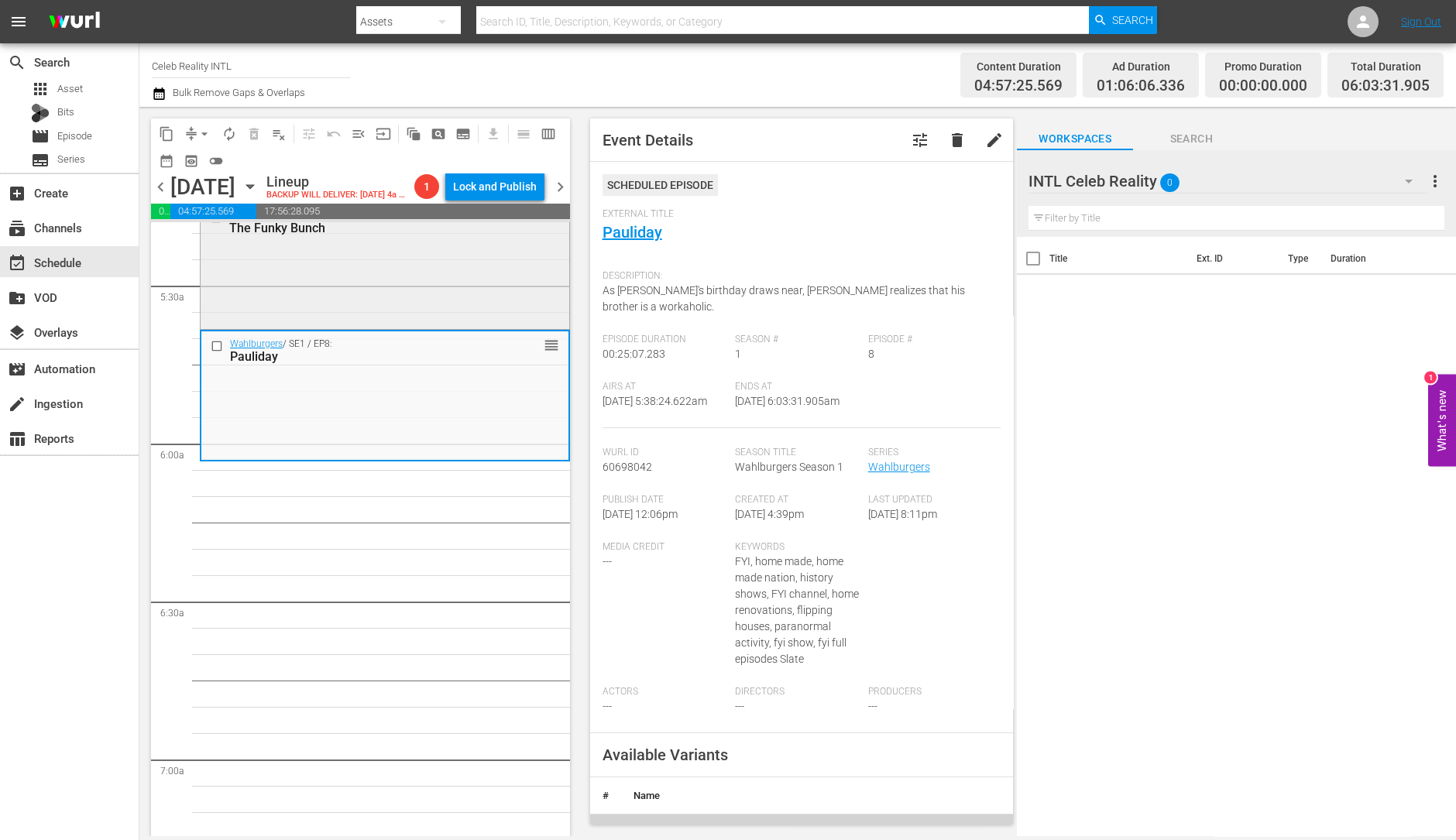
click at [337, 280] on div "Wahlburgers / SE1 / EP7: The Funky Bunch reorder" at bounding box center [385, 265] width 369 height 124
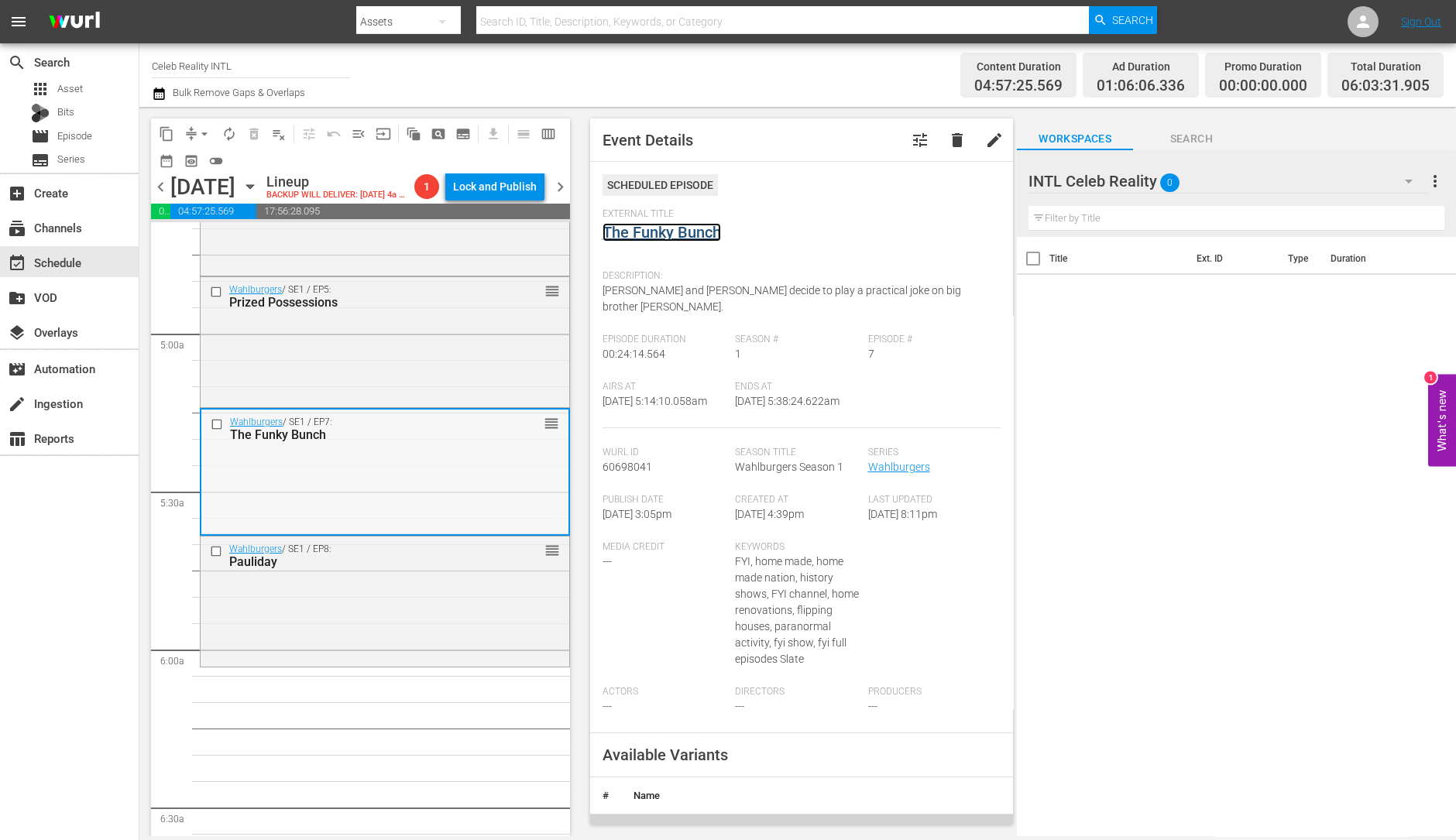
scroll to position [1459, 0]
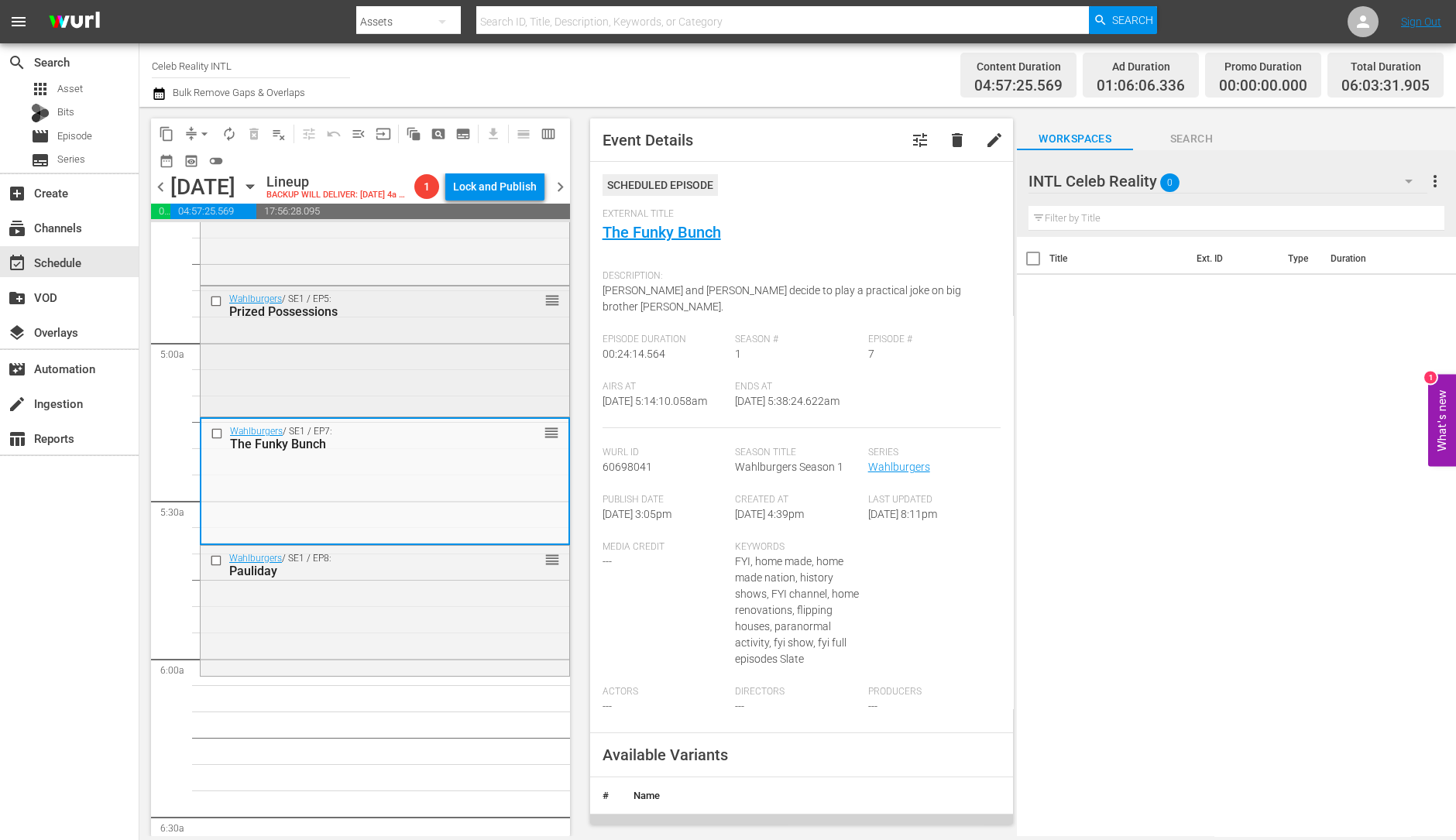
click at [353, 374] on div "Wahlburgers / SE1 / EP5: Prized Possessions reorder" at bounding box center [385, 349] width 369 height 127
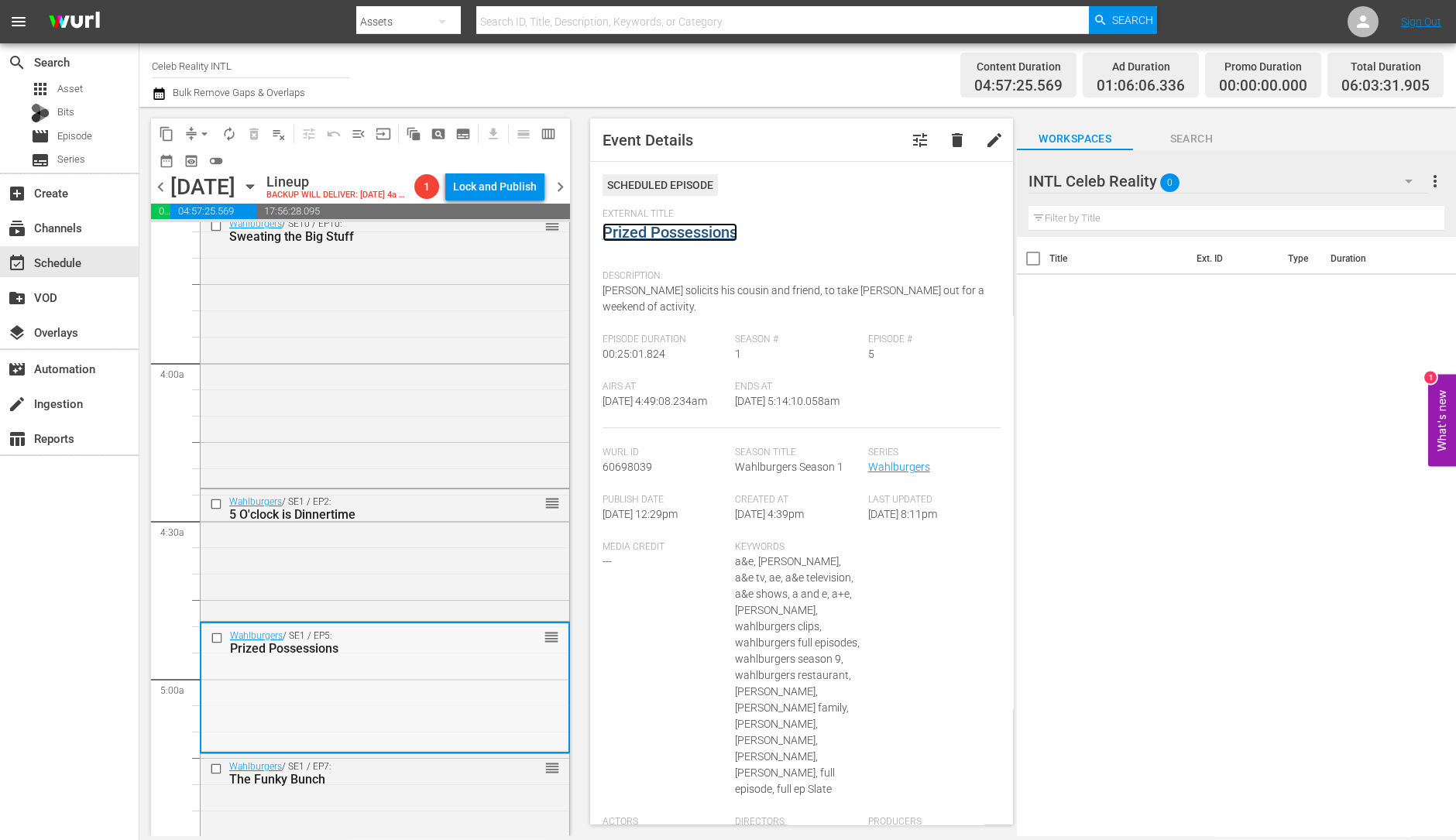
scroll to position [960, 0]
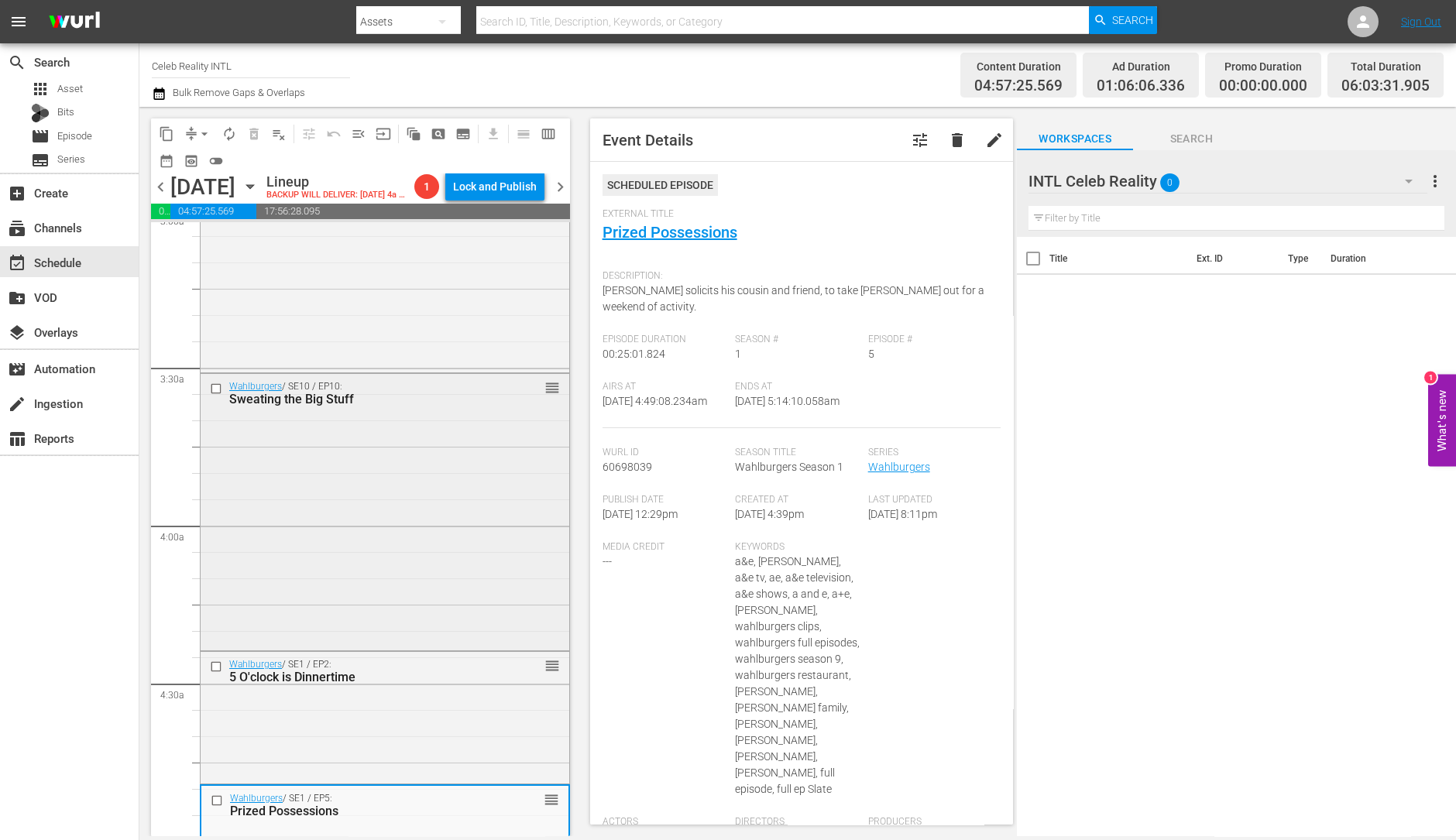
click at [341, 535] on div "Wahlburgers / SE10 / EP10: Sweating the Big Stuff reorder" at bounding box center [385, 510] width 369 height 273
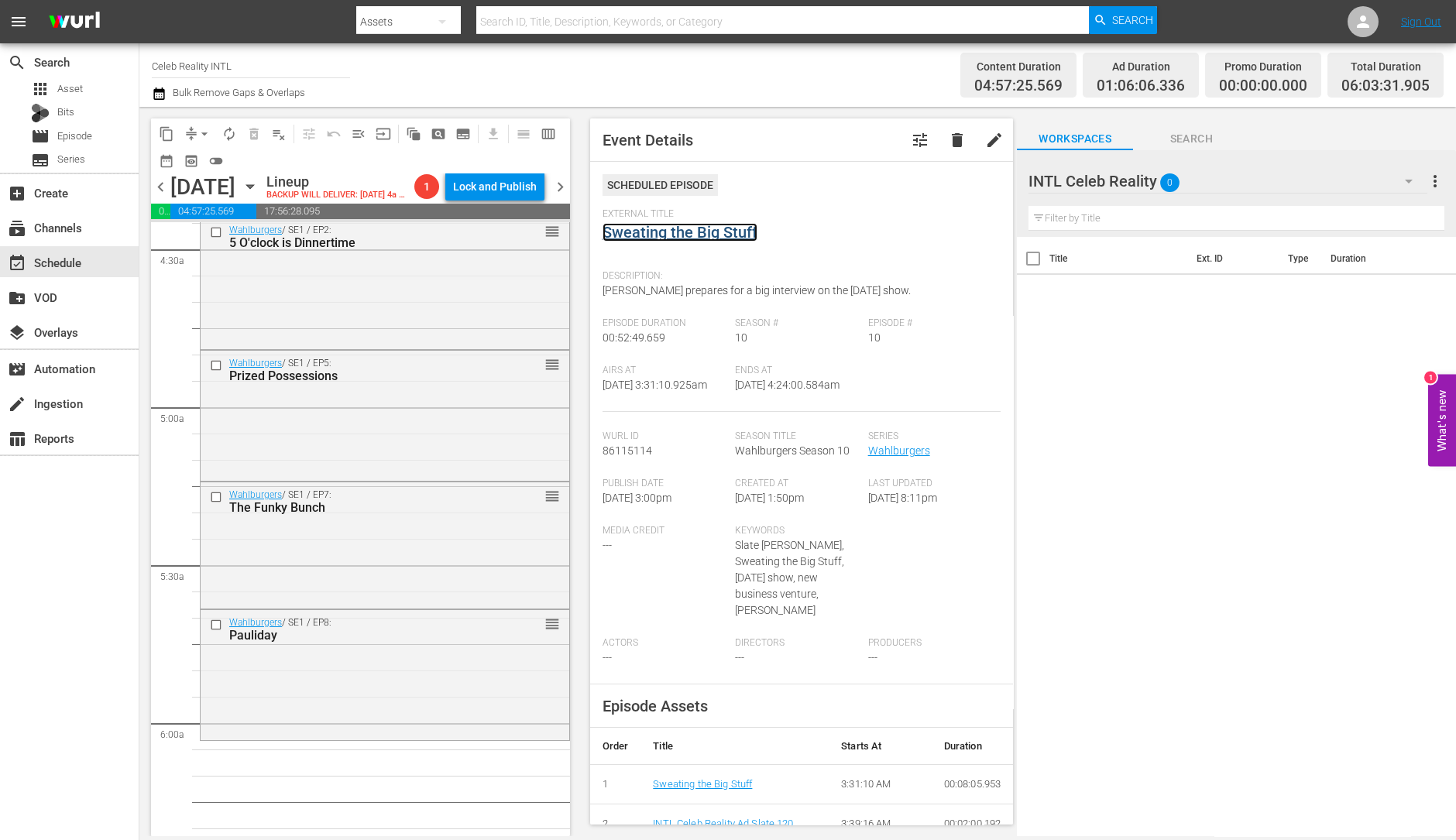
scroll to position [1450, 0]
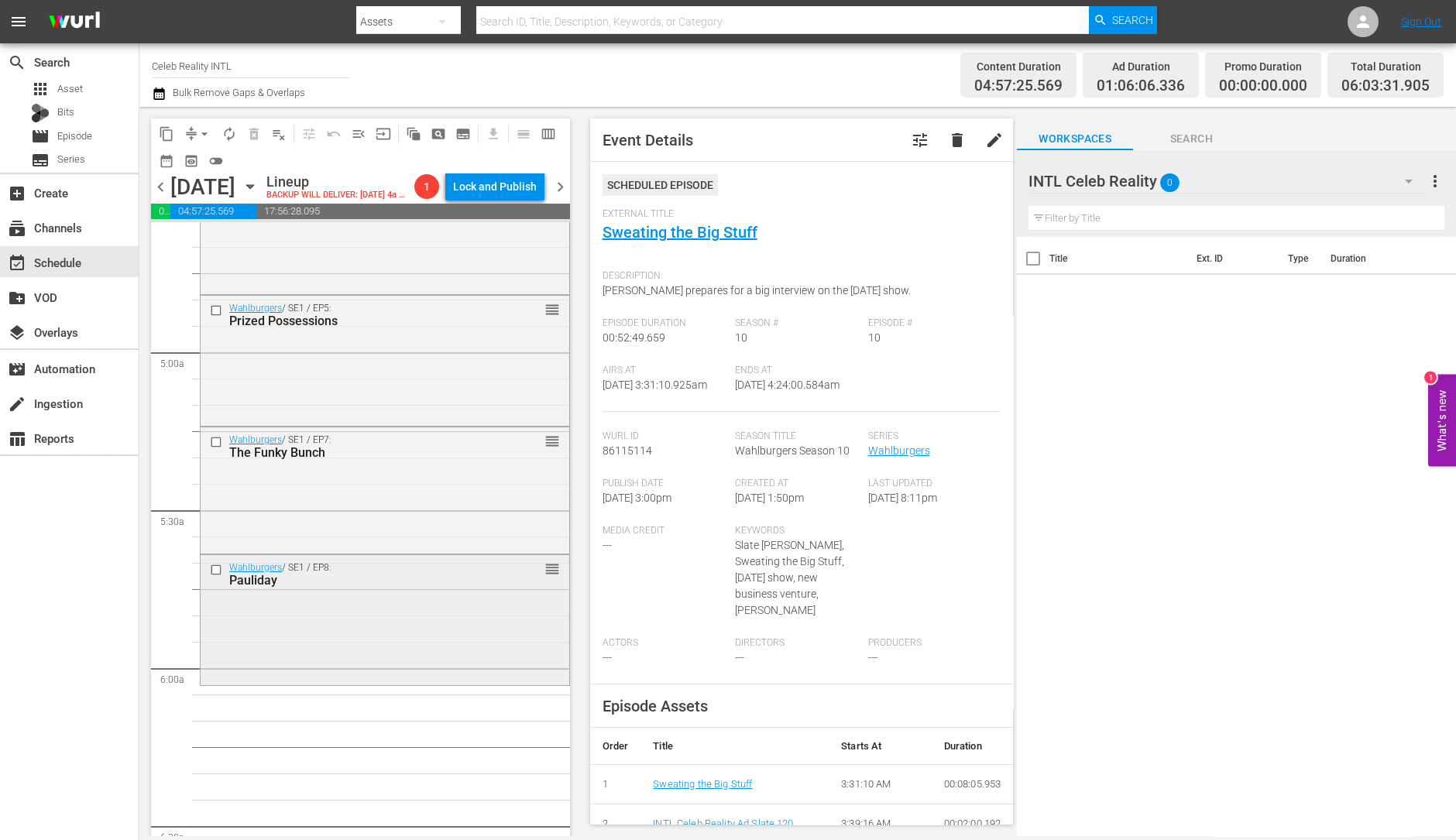
click at [335, 627] on div "Wahlburgers / SE1 / EP8: Pauliday reorder" at bounding box center [385, 619] width 369 height 128
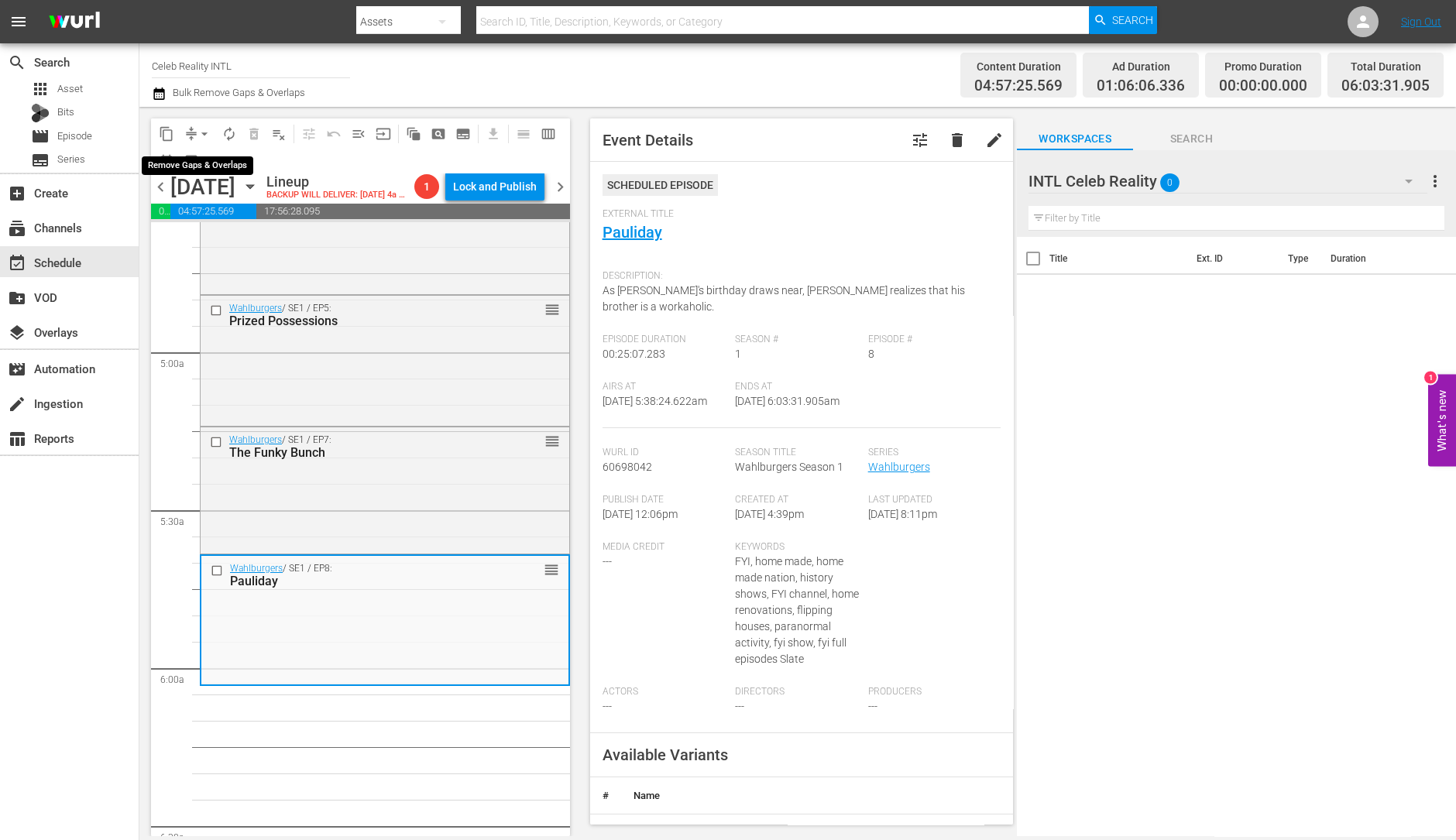
click at [197, 129] on span "arrow_drop_down" at bounding box center [204, 135] width 16 height 16
click at [209, 165] on li "Align to Midnight" at bounding box center [204, 164] width 162 height 26
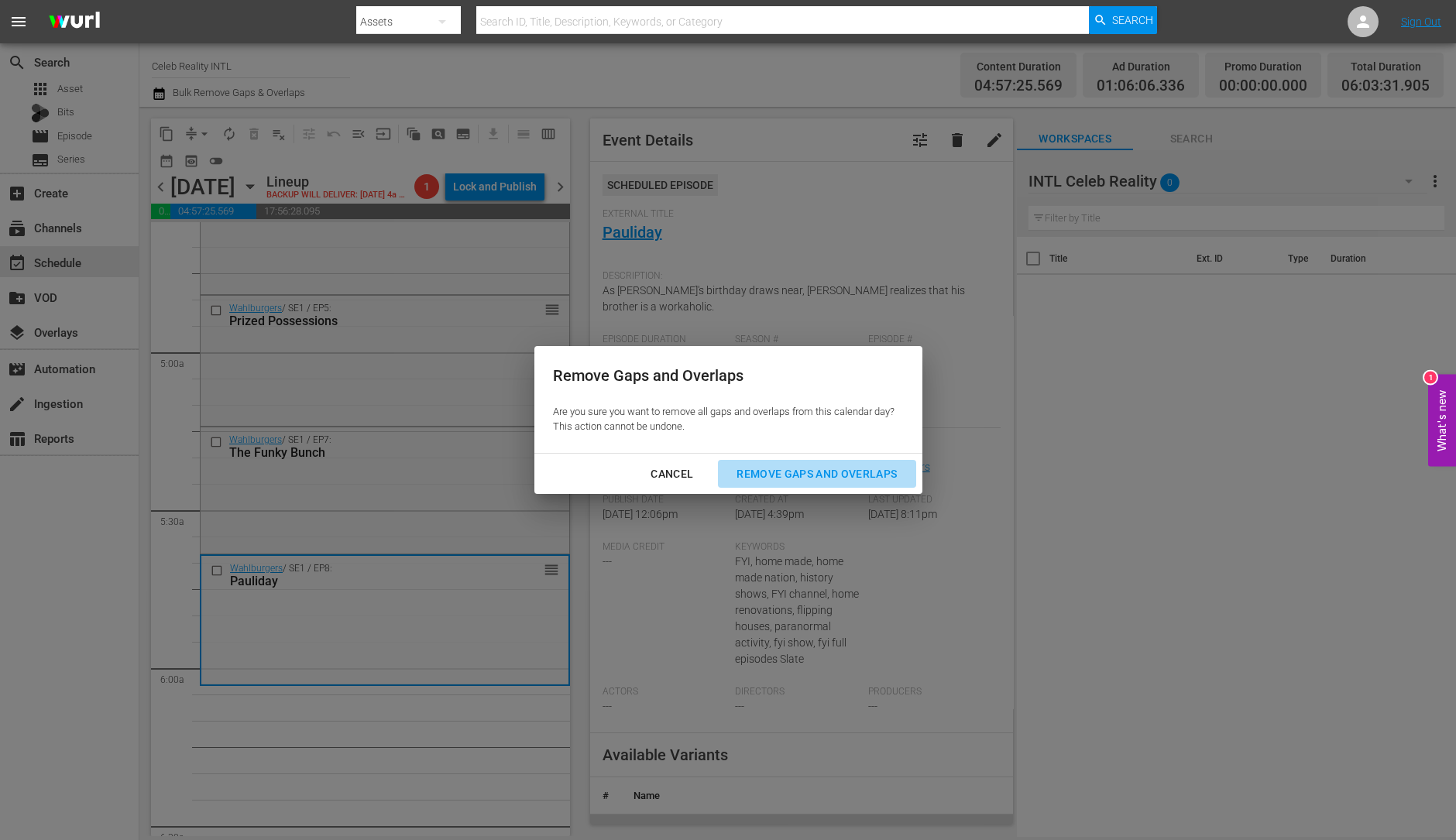
click at [856, 478] on div "Remove Gaps and Overlaps" at bounding box center [817, 473] width 185 height 19
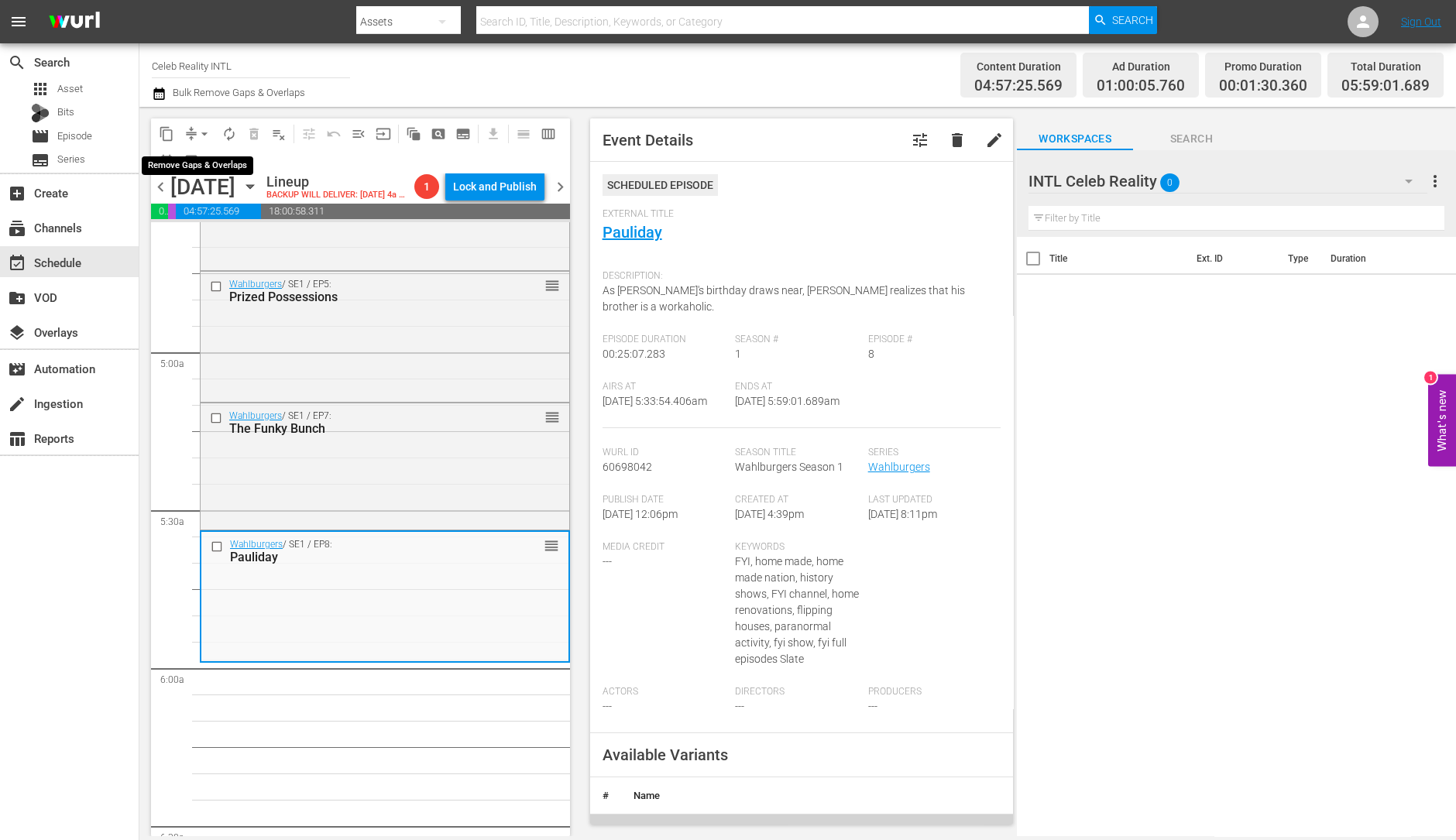
click at [203, 128] on span "arrow_drop_down" at bounding box center [204, 135] width 16 height 16
click at [196, 158] on li "Align to Midnight" at bounding box center [204, 164] width 162 height 26
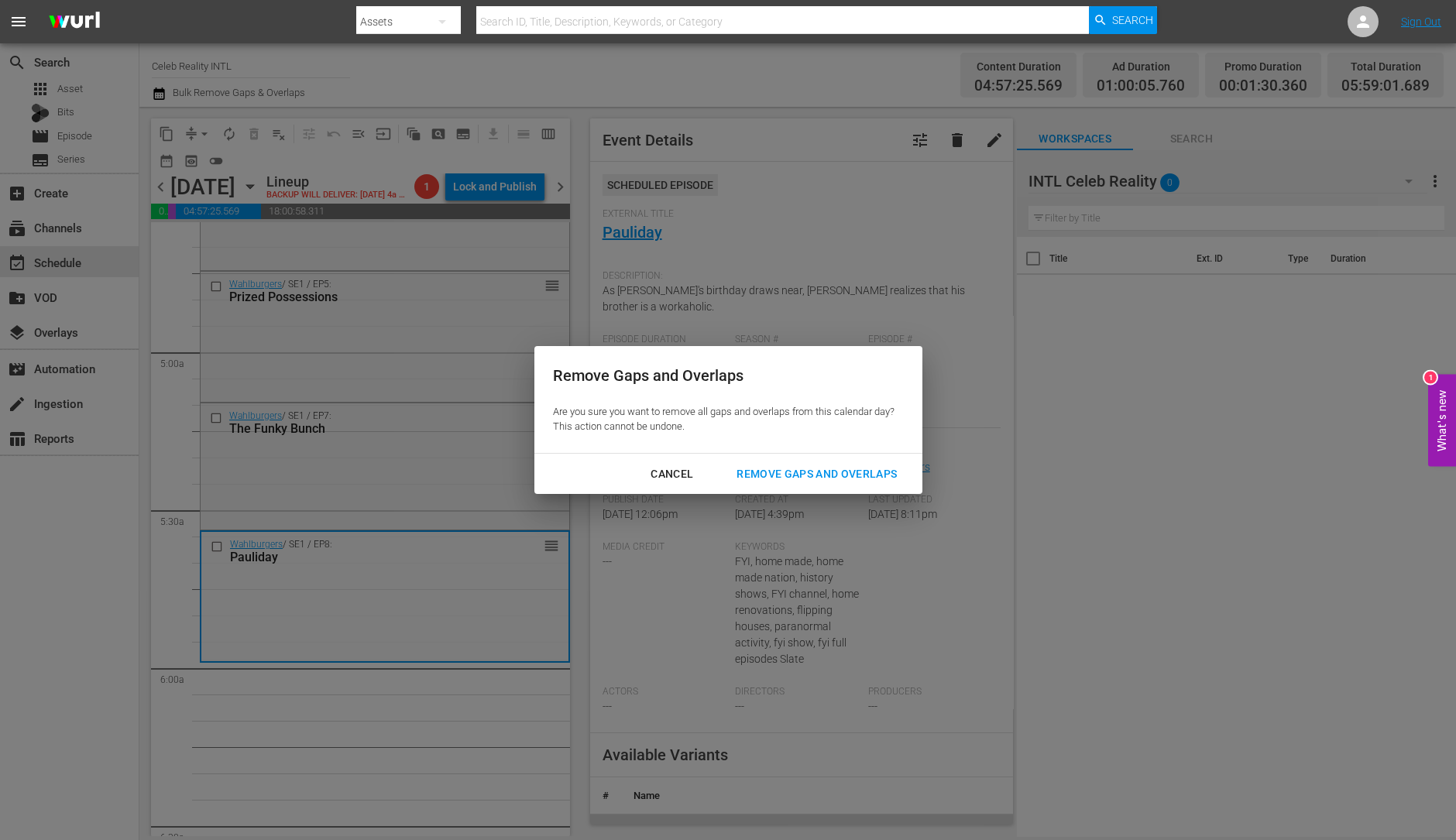
click at [820, 477] on div "Remove Gaps and Overlaps" at bounding box center [817, 473] width 185 height 19
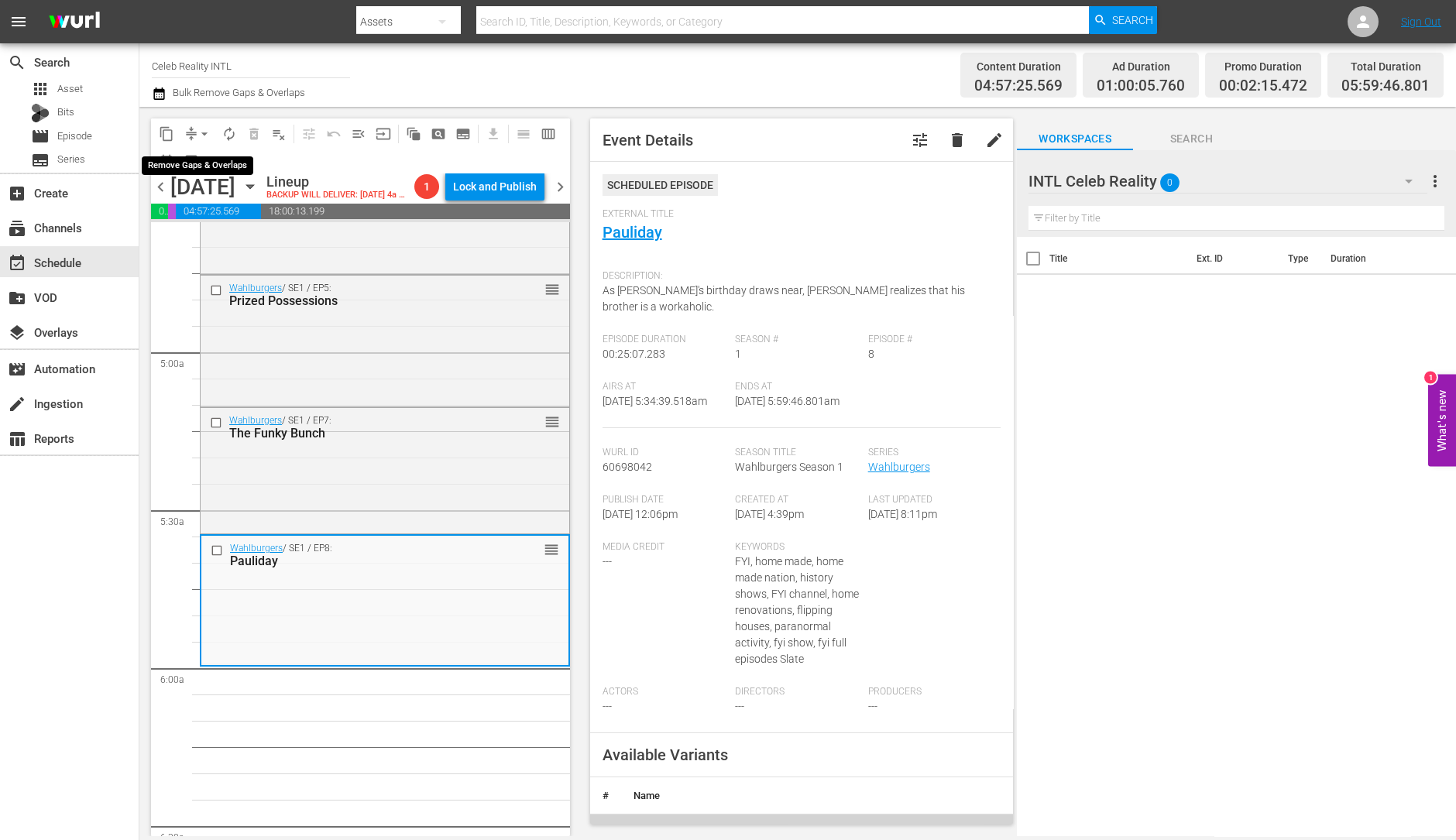
click at [205, 131] on span "arrow_drop_down" at bounding box center [204, 135] width 16 height 16
click at [201, 153] on li "Align to Midnight" at bounding box center [204, 164] width 162 height 26
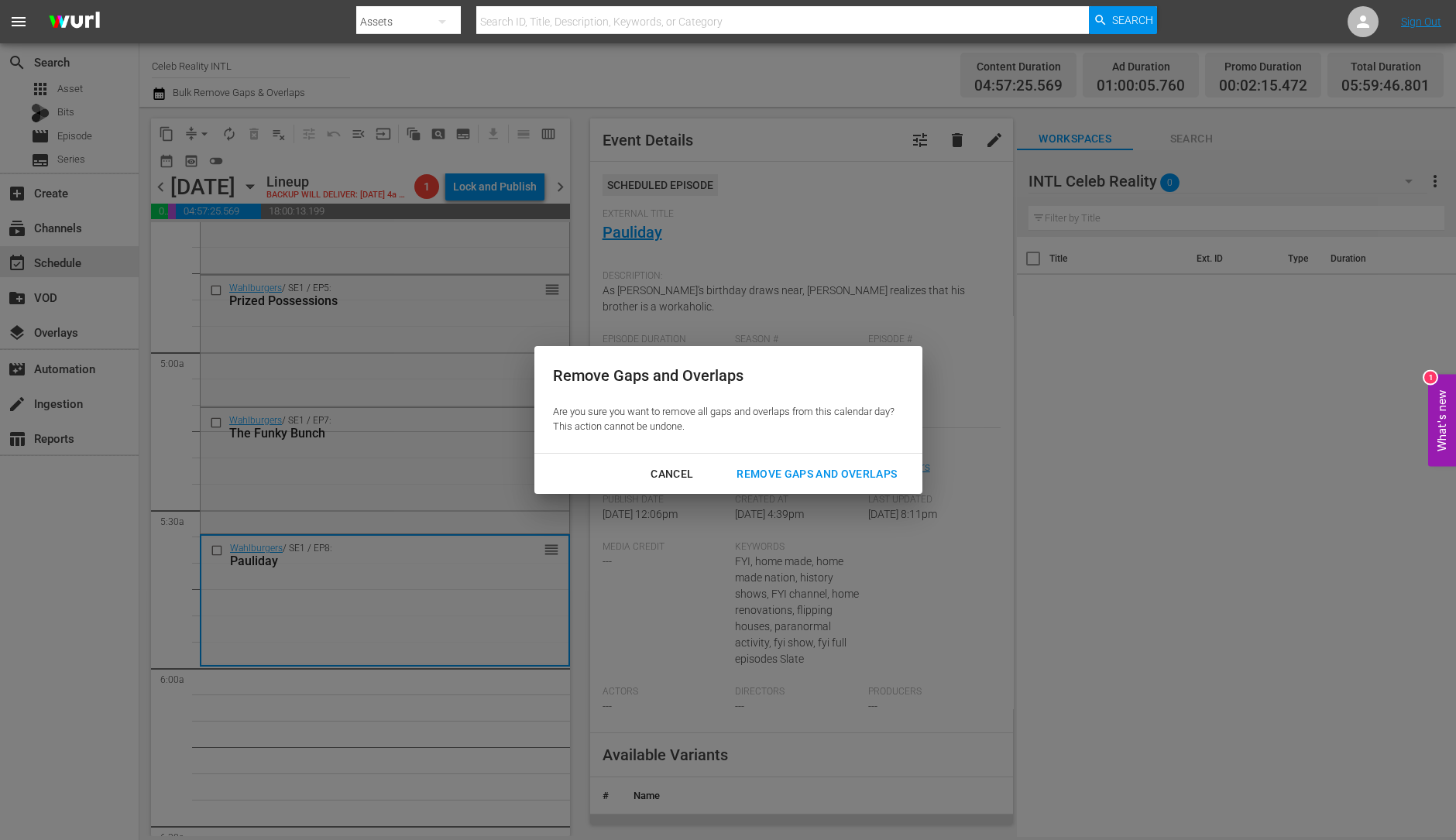
click at [785, 481] on div "Remove Gaps and Overlaps" at bounding box center [817, 473] width 185 height 19
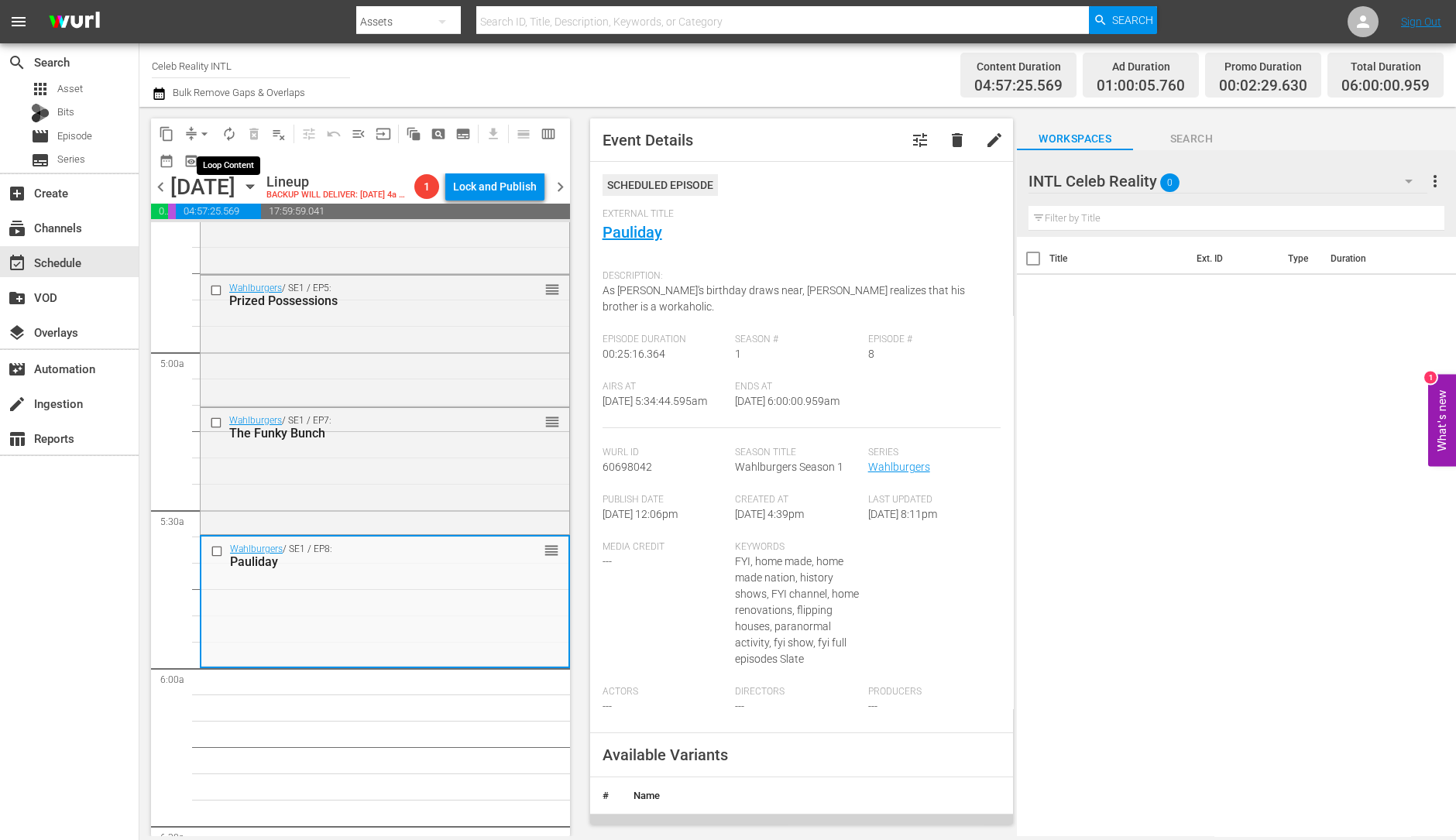
click at [231, 139] on span "autorenew_outlined" at bounding box center [229, 135] width 16 height 16
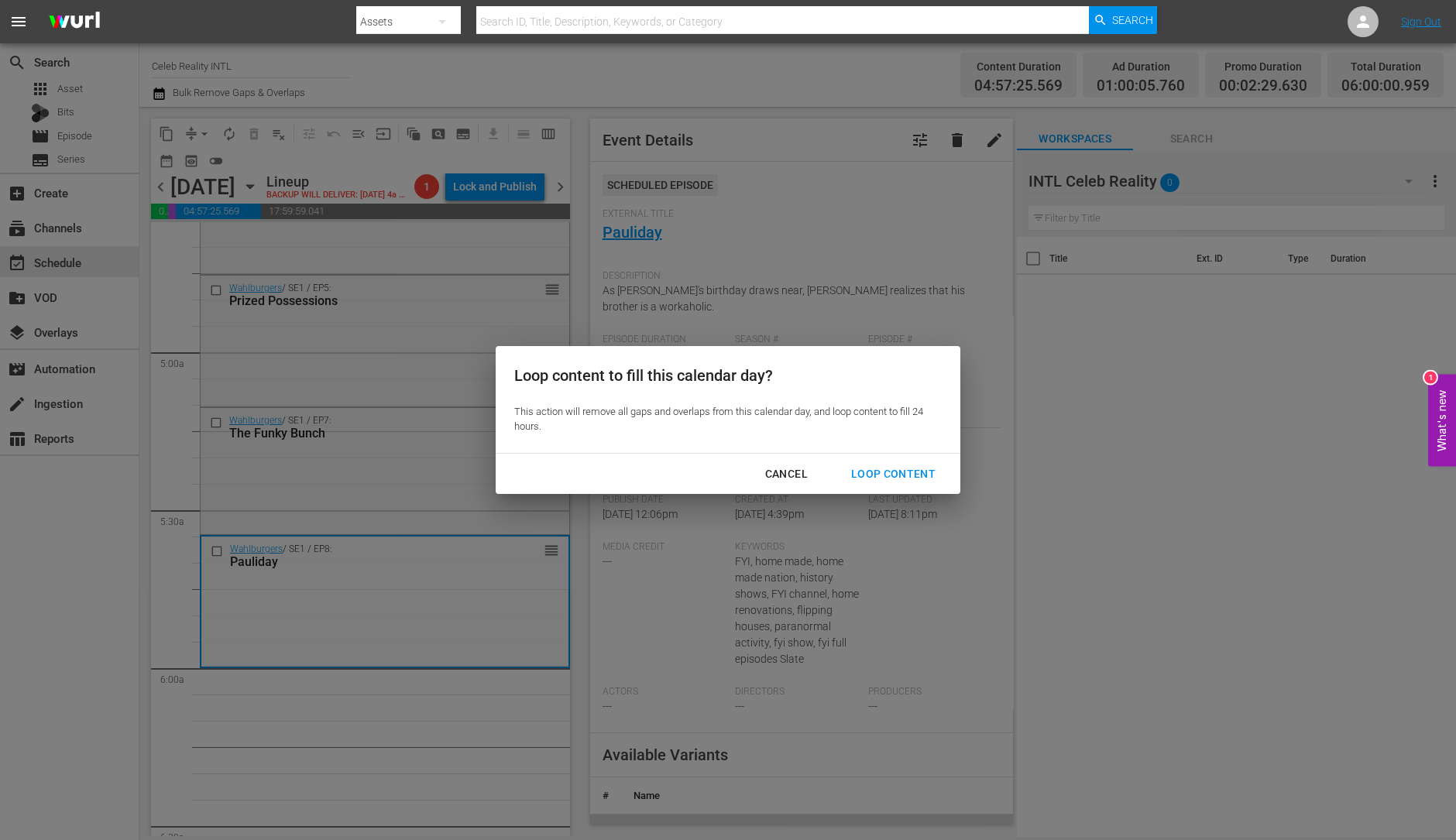
click at [897, 475] on div "Loop Content" at bounding box center [894, 473] width 110 height 19
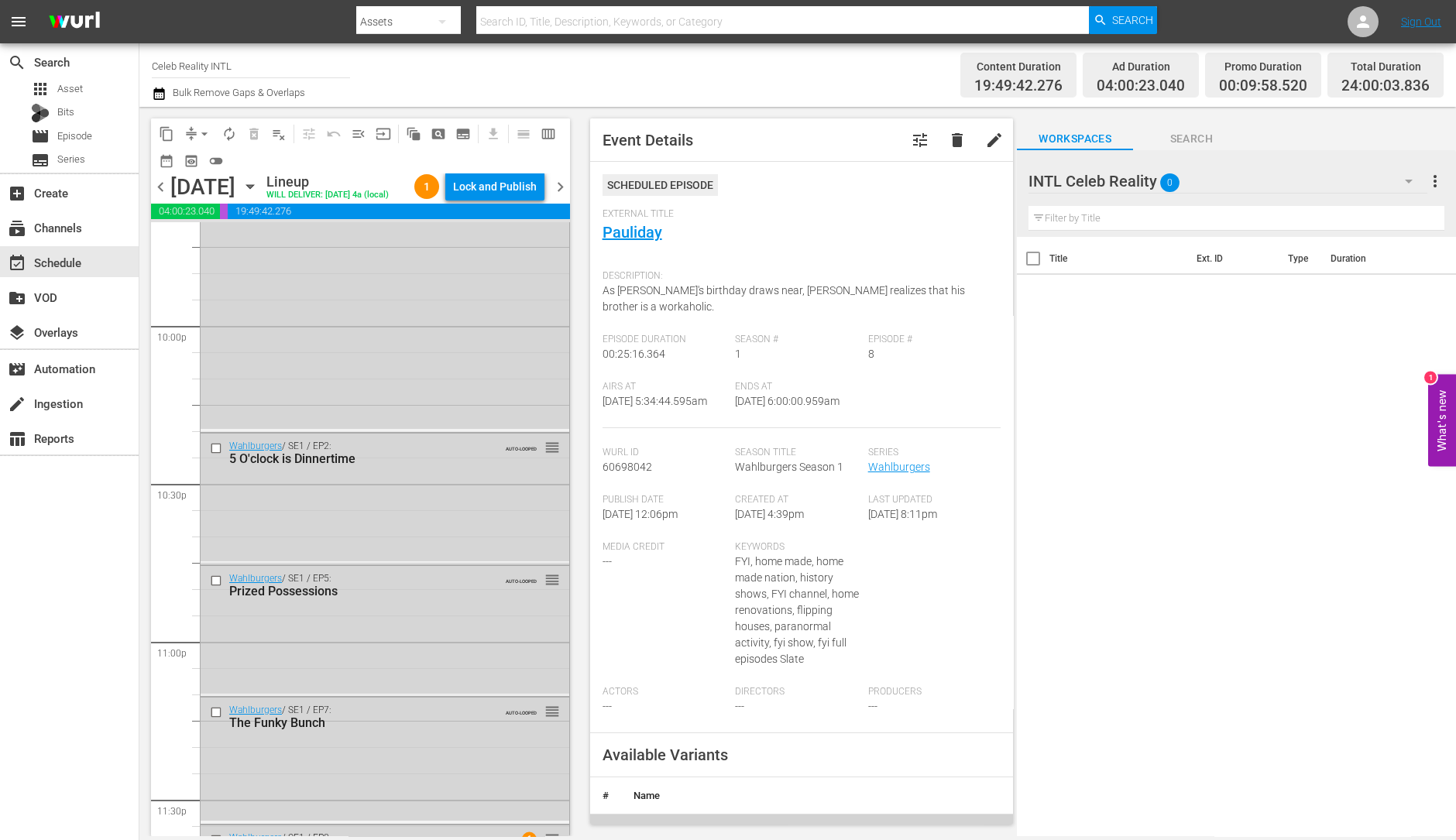
scroll to position [6991, 0]
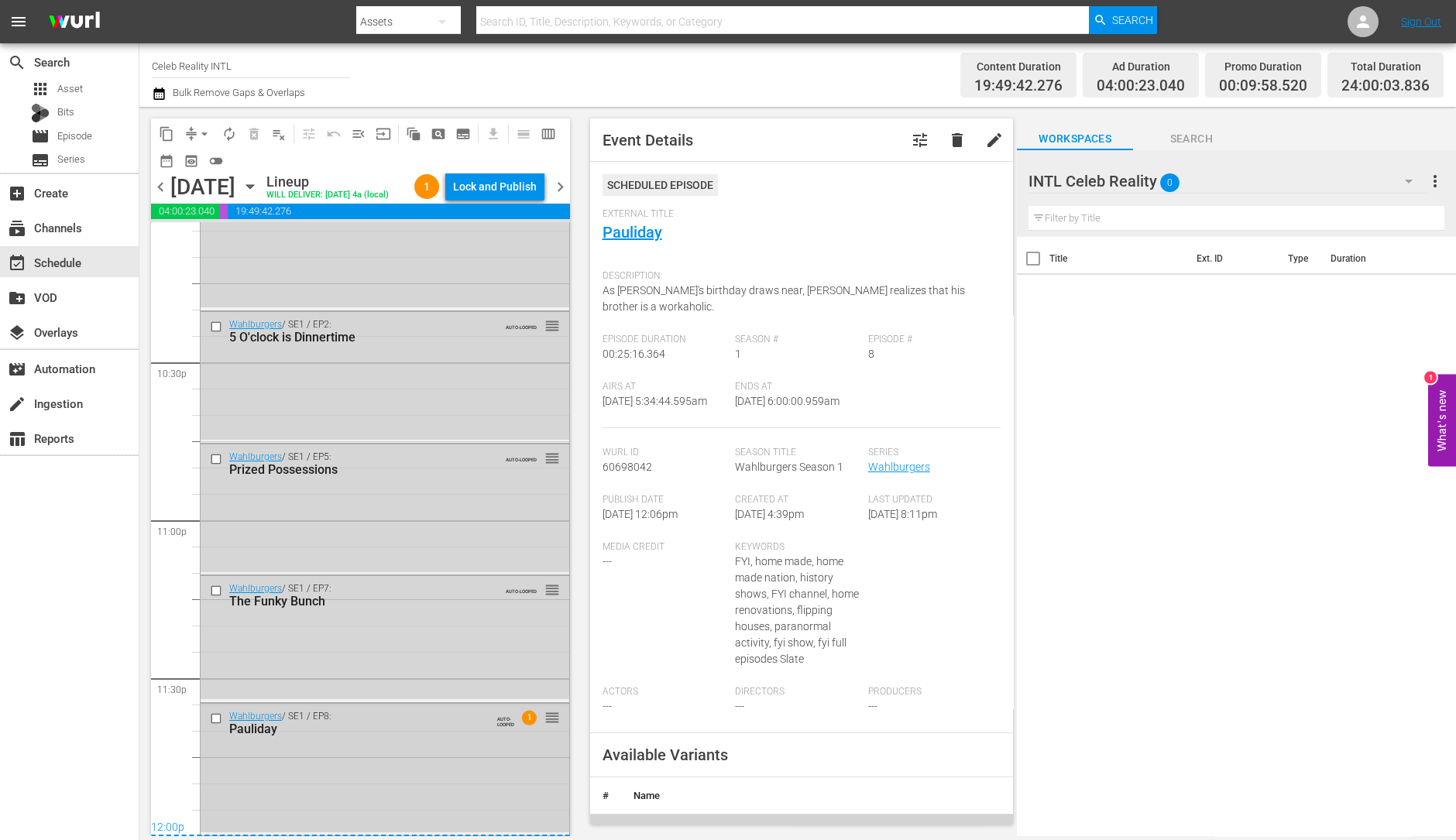
click at [419, 762] on div "Wahlburgers / SE1 / EP8: Pauliday AUTO-LOOPED 1 reorder" at bounding box center [385, 767] width 369 height 129
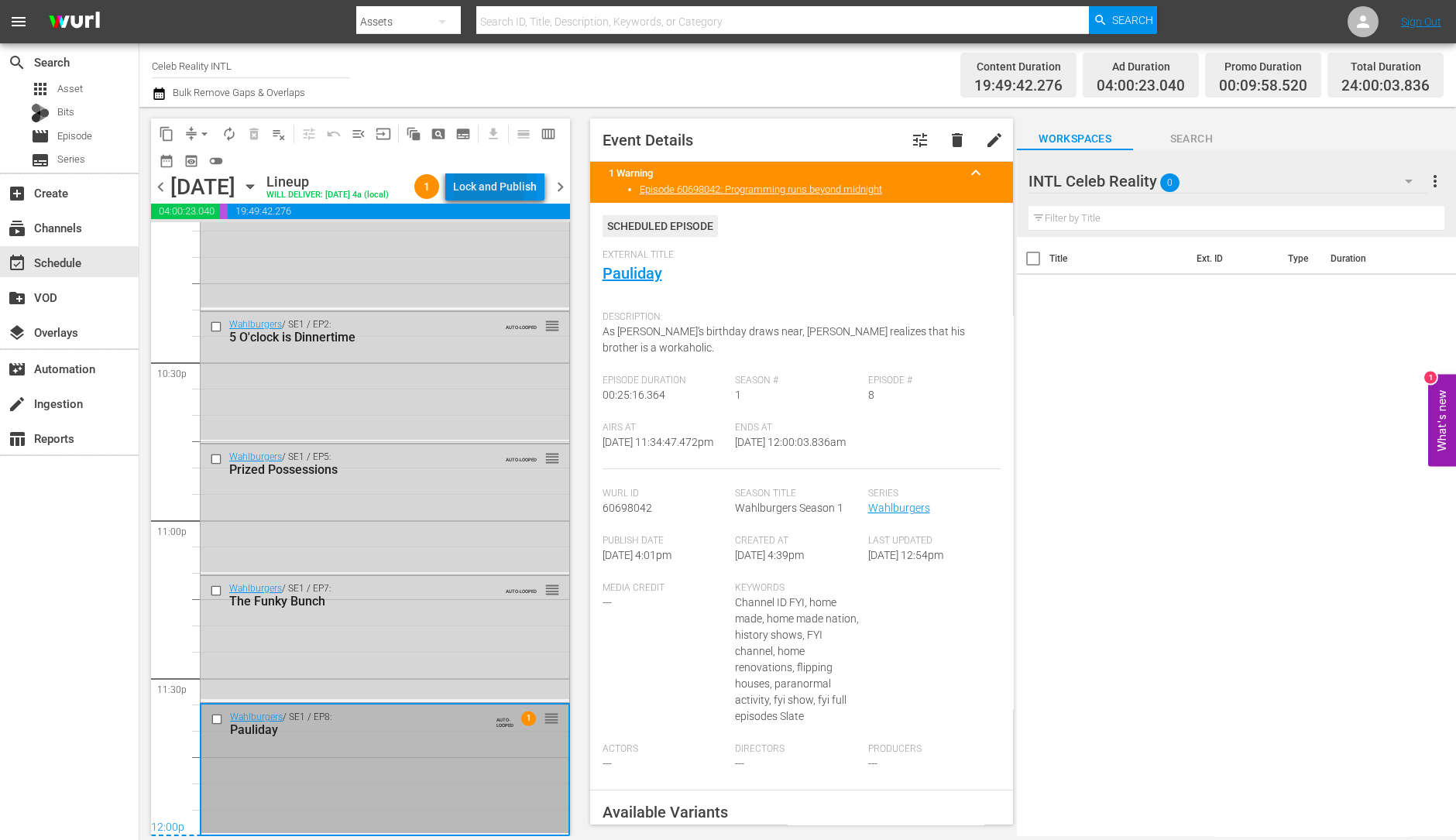
click at [496, 182] on div "Lock and Publish" at bounding box center [495, 186] width 84 height 28
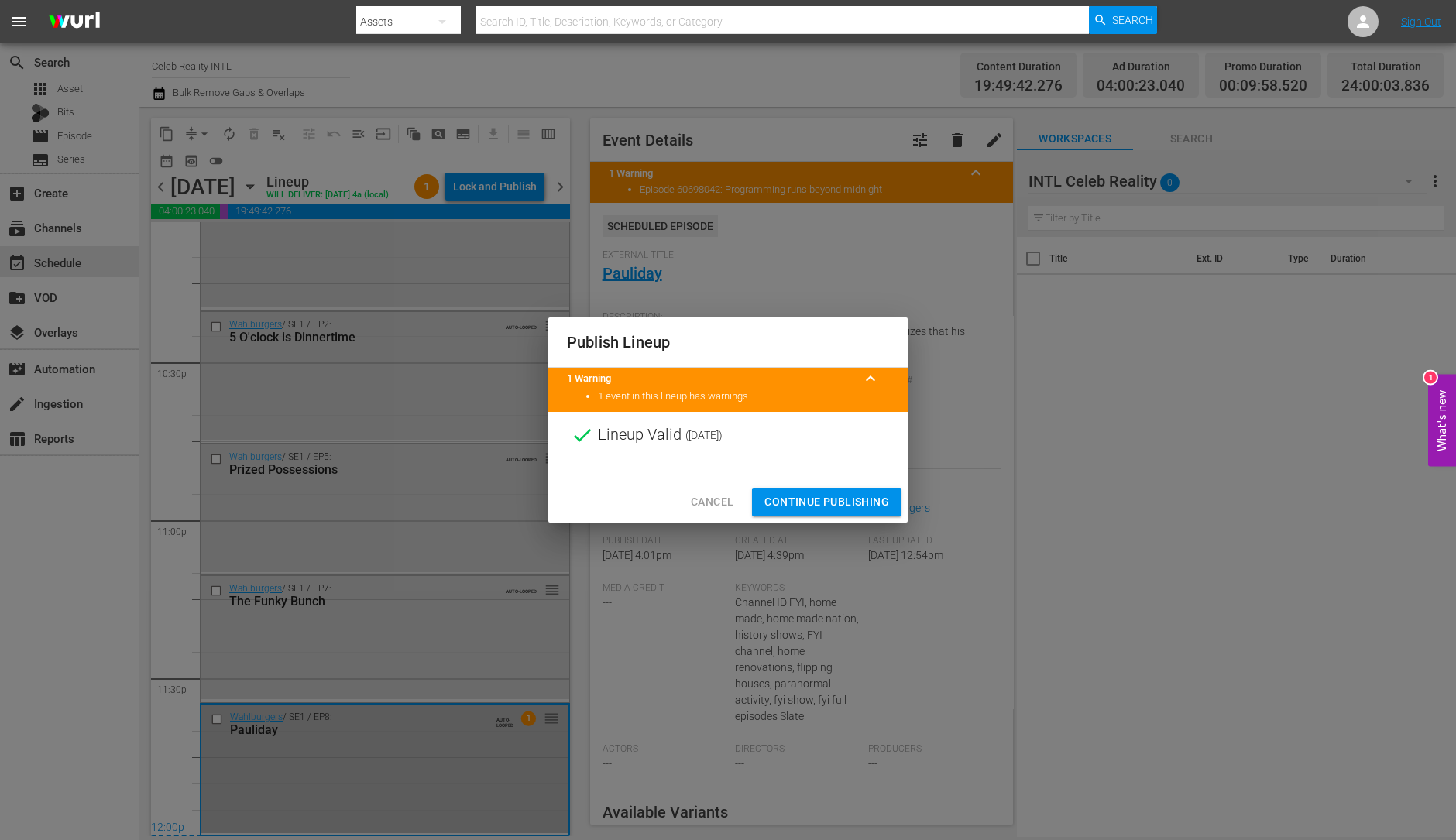
click at [827, 496] on span "Continue Publishing" at bounding box center [826, 501] width 125 height 19
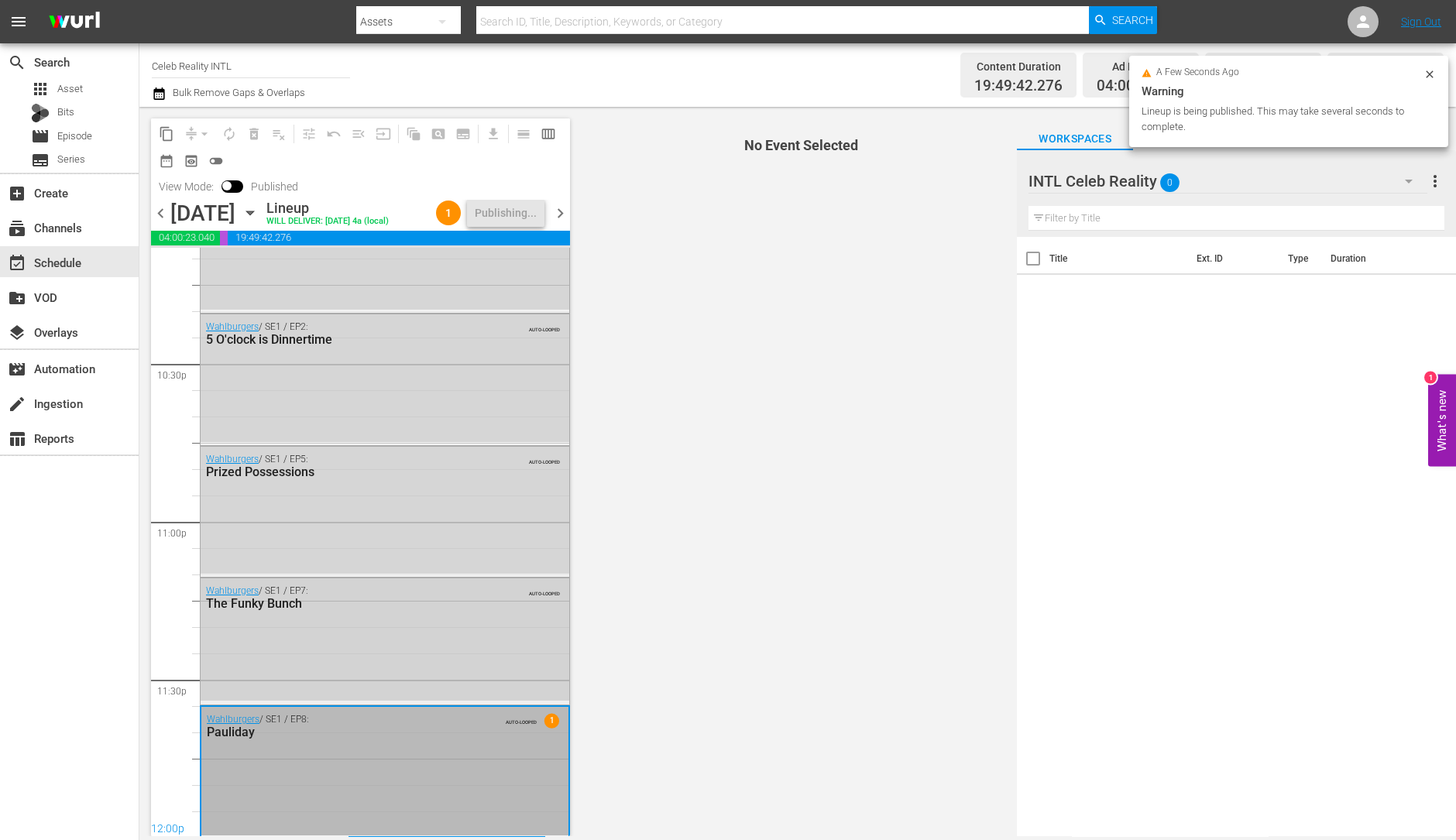
scroll to position [6992, 0]
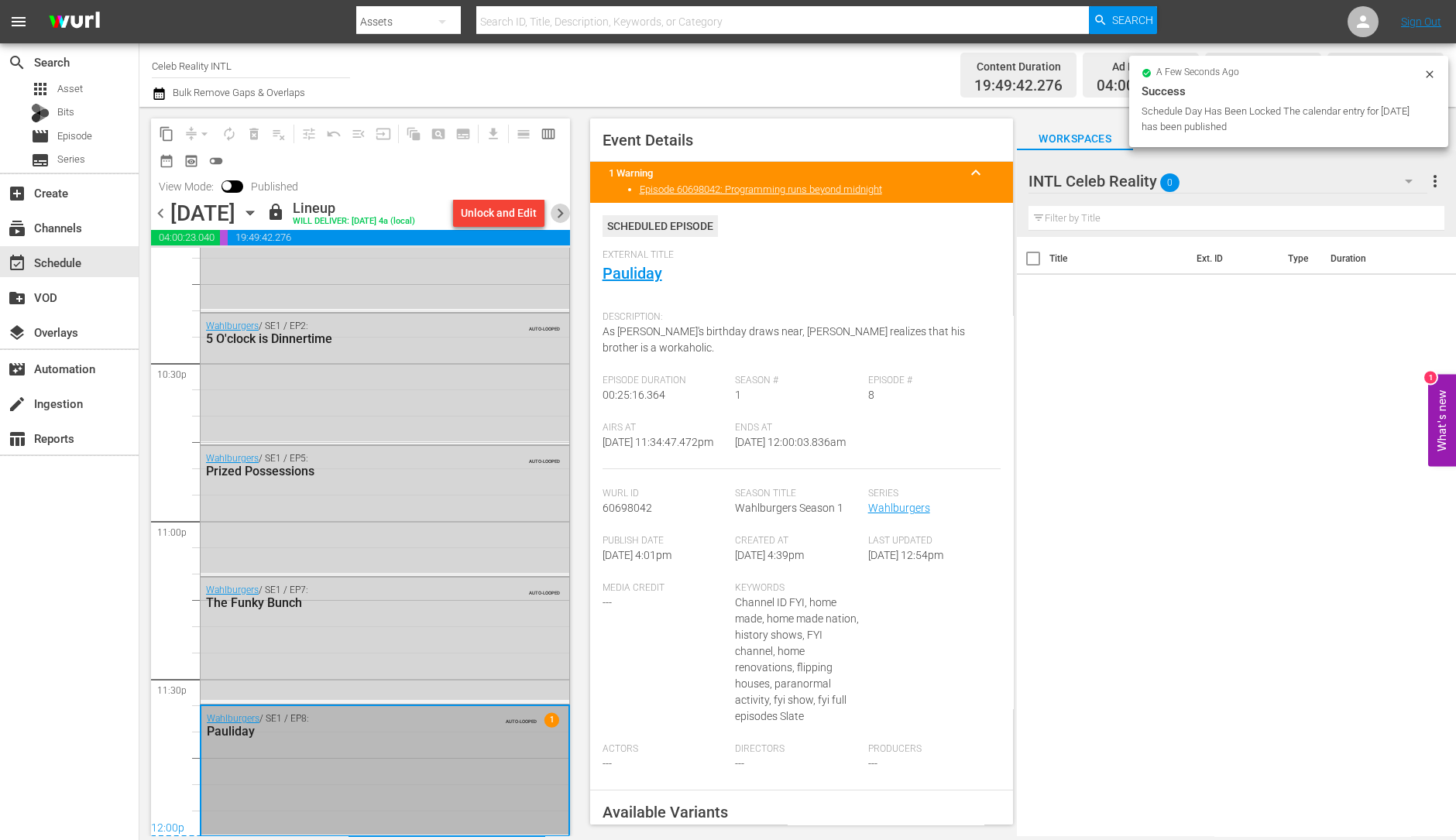
click at [564, 212] on span "chevron_right" at bounding box center [559, 212] width 19 height 19
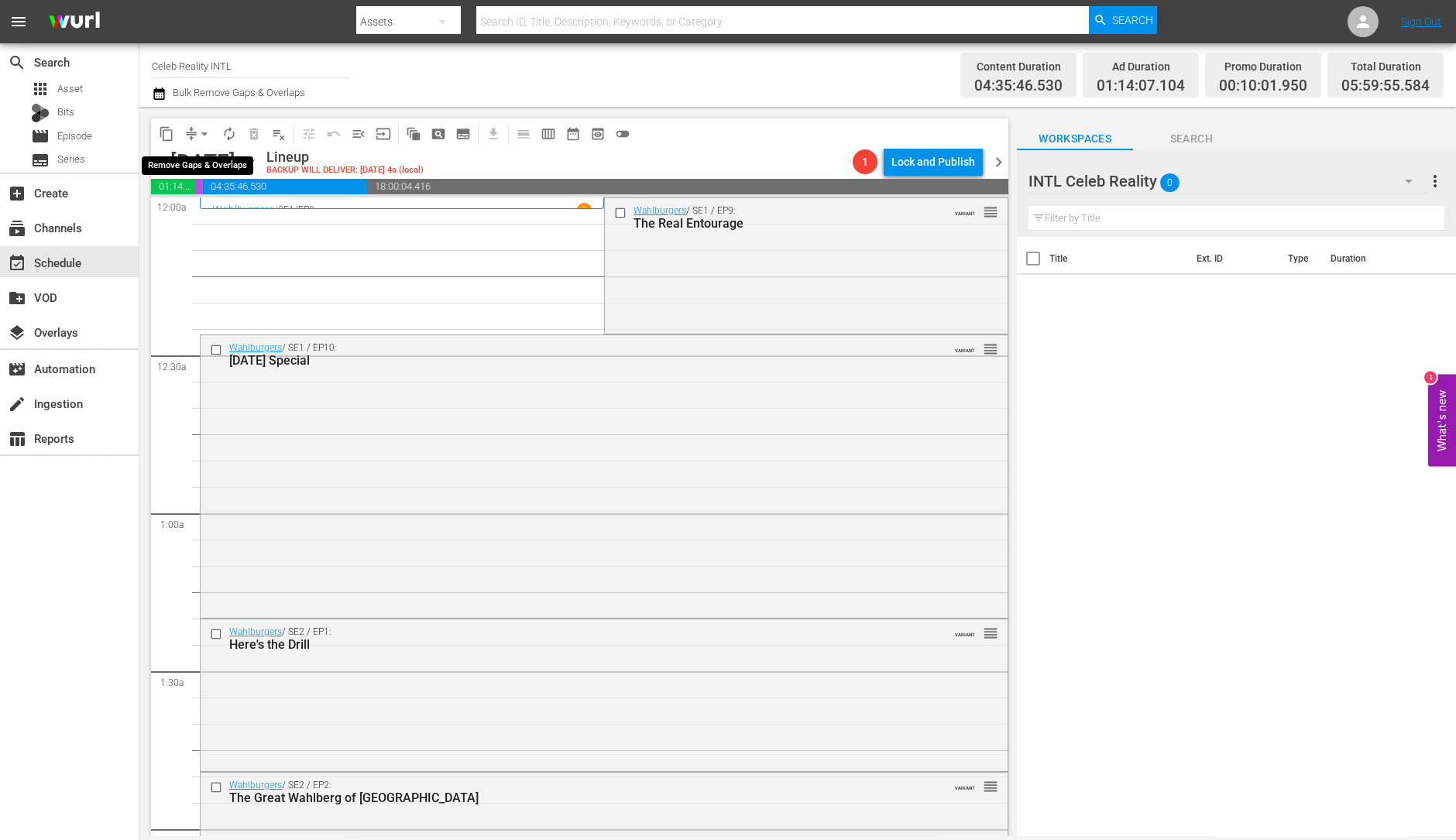
click at [201, 140] on span "arrow_drop_down" at bounding box center [204, 135] width 16 height 16
click at [197, 156] on li "Align to Midnight" at bounding box center [204, 164] width 162 height 26
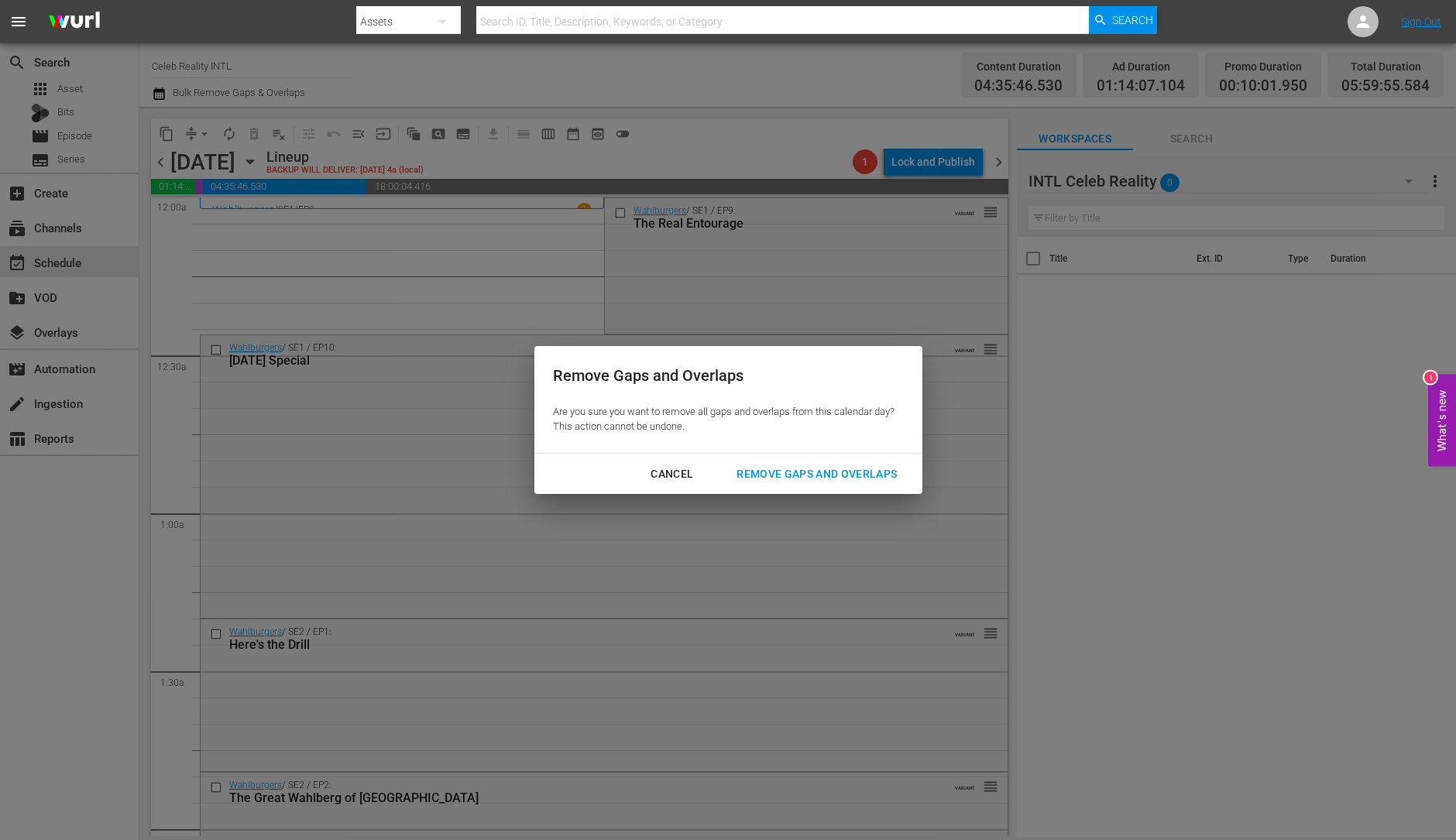
click at [857, 473] on div "Remove Gaps and Overlaps" at bounding box center [817, 473] width 185 height 19
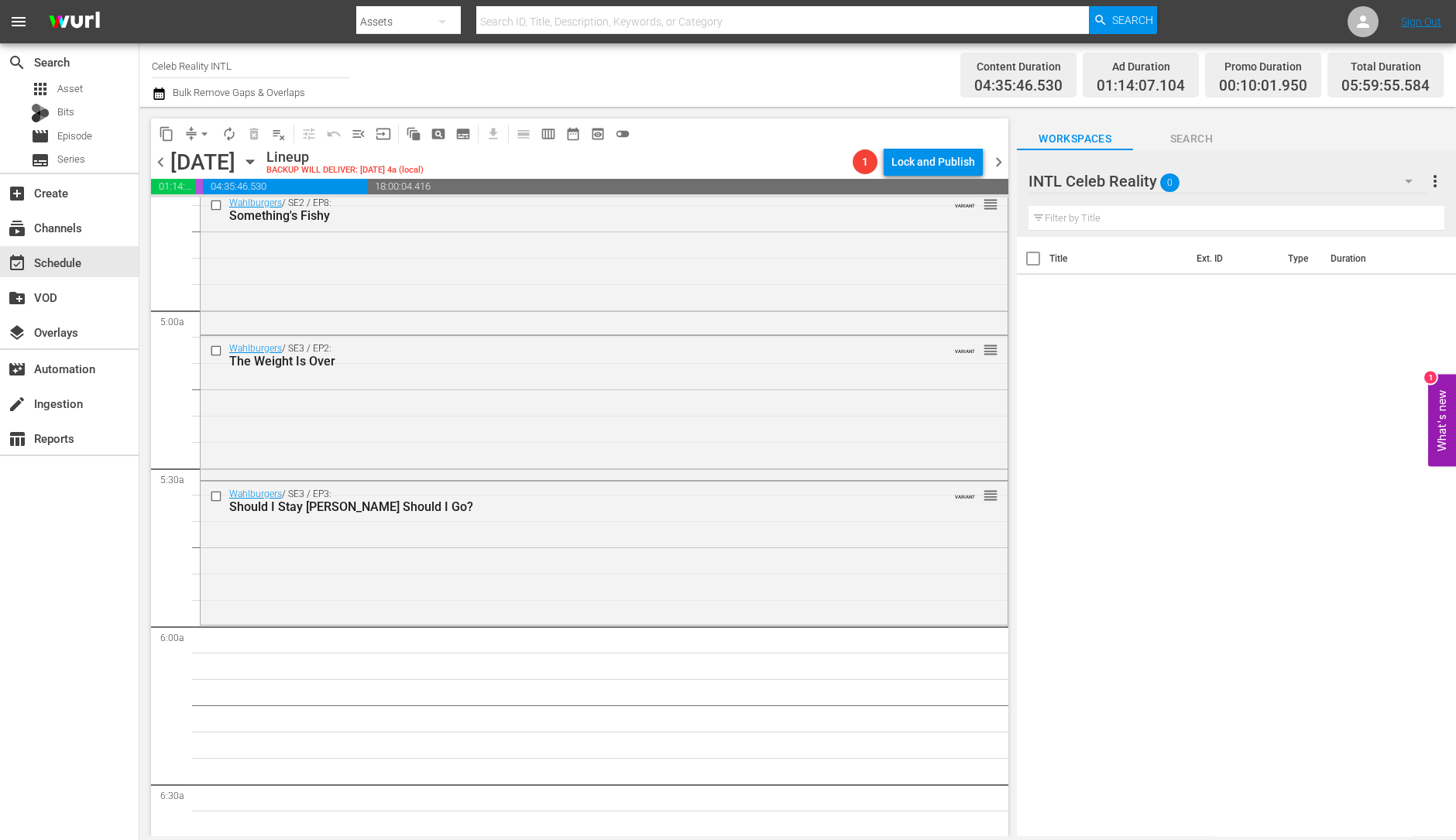
scroll to position [1467, 0]
click at [519, 522] on div "Wahlburgers / SE3 / EP3: Should I Stay Orr Should I Go? VARIANT reorder" at bounding box center [604, 551] width 807 height 140
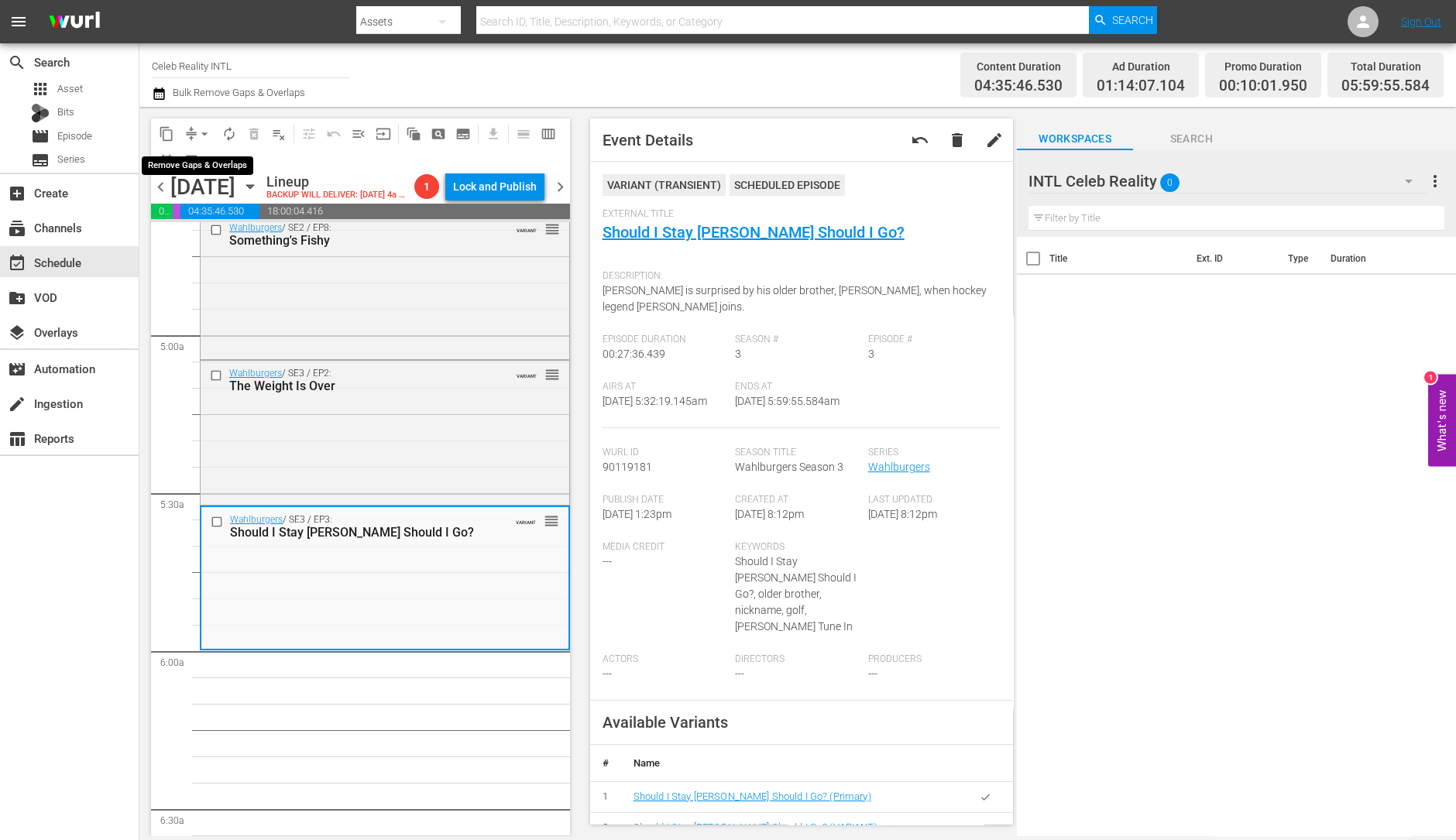
click at [203, 140] on span "arrow_drop_down" at bounding box center [204, 135] width 16 height 16
click at [203, 164] on li "Align to Midnight" at bounding box center [204, 164] width 162 height 26
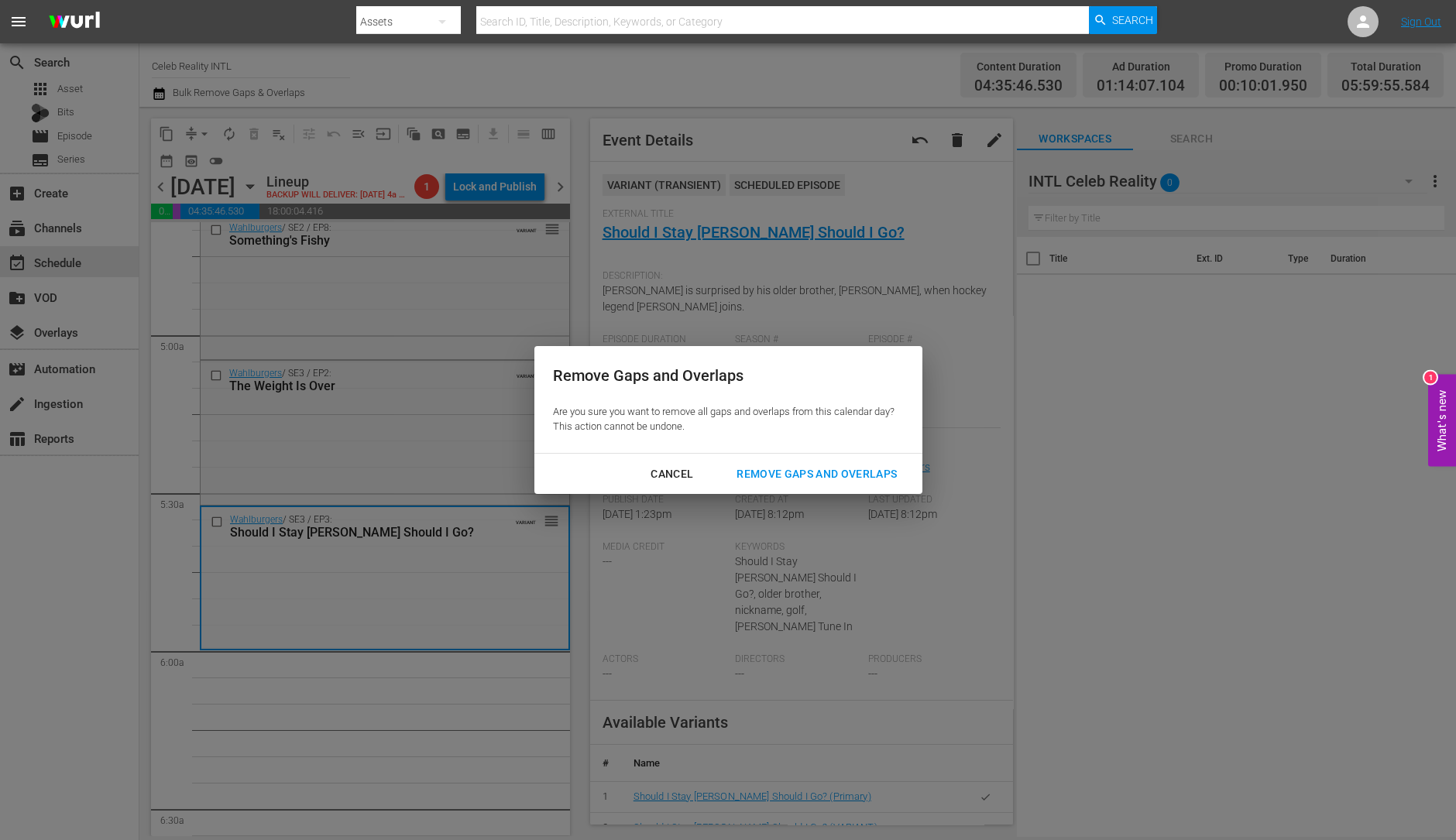
click at [833, 472] on div "Remove Gaps and Overlaps" at bounding box center [817, 473] width 185 height 19
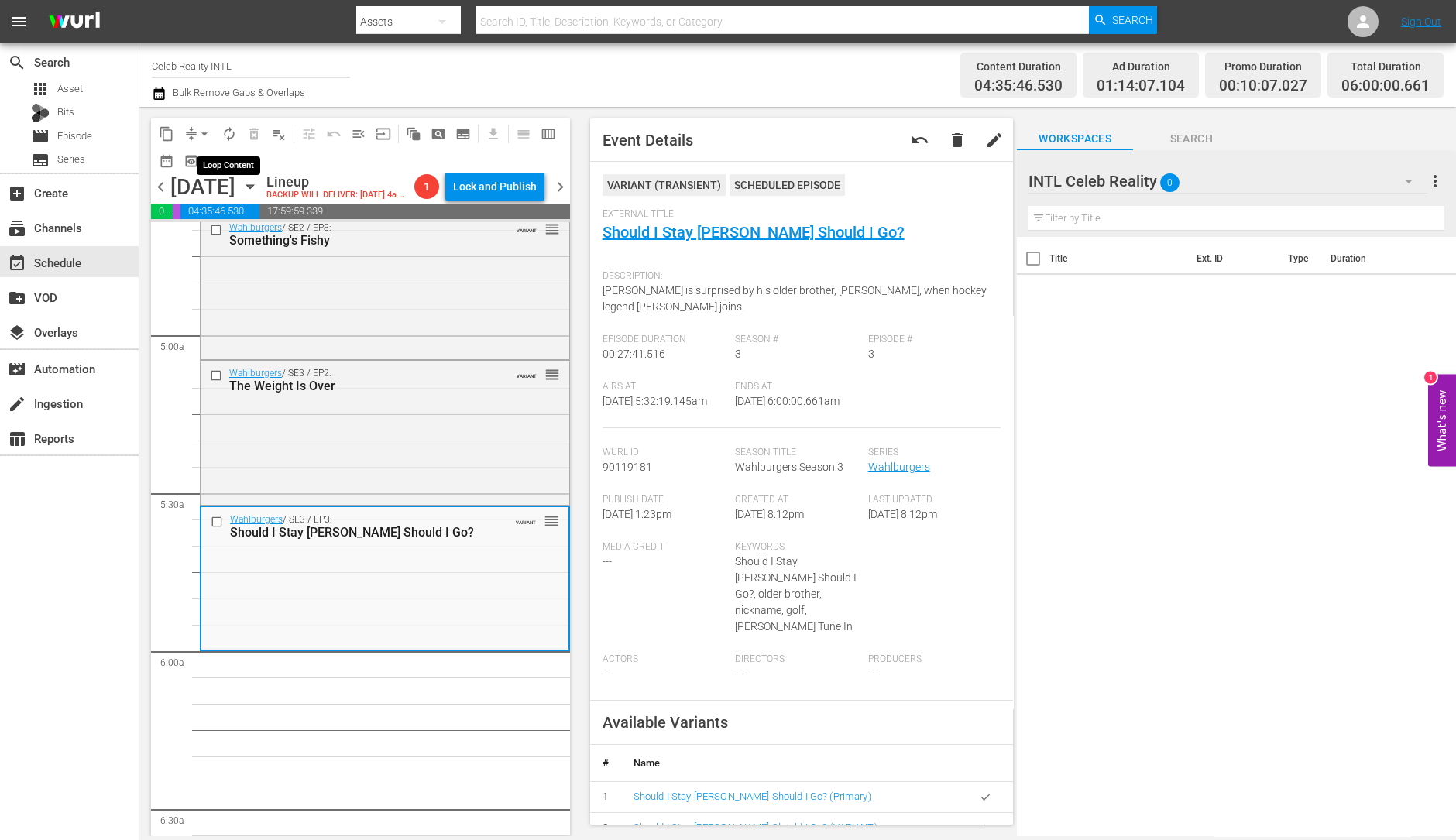
click at [231, 136] on span "autorenew_outlined" at bounding box center [229, 135] width 16 height 16
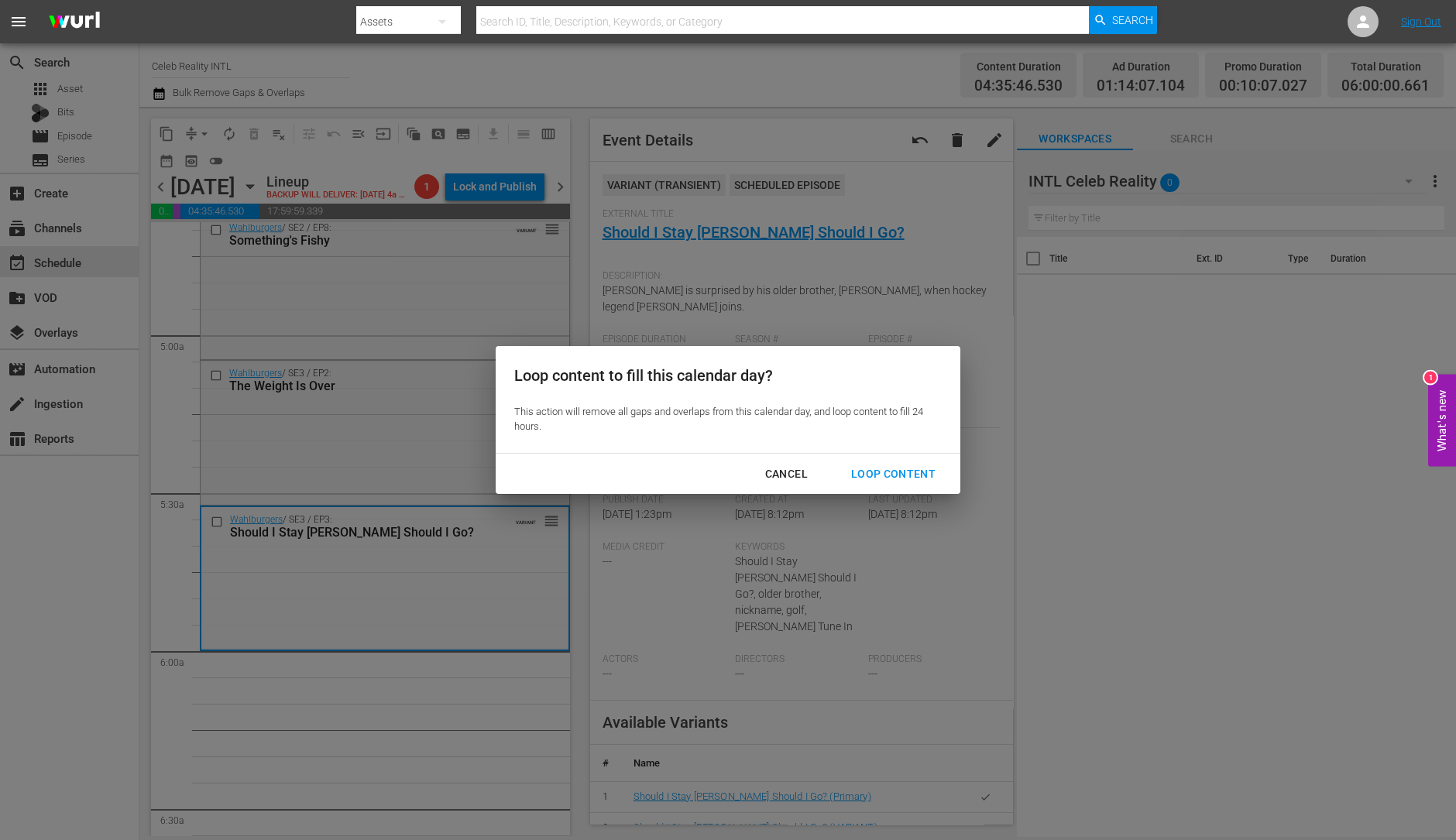
click at [873, 491] on div "Cancel Loop Content" at bounding box center [728, 473] width 464 height 41
click at [874, 474] on div "Loop Content" at bounding box center [894, 473] width 110 height 19
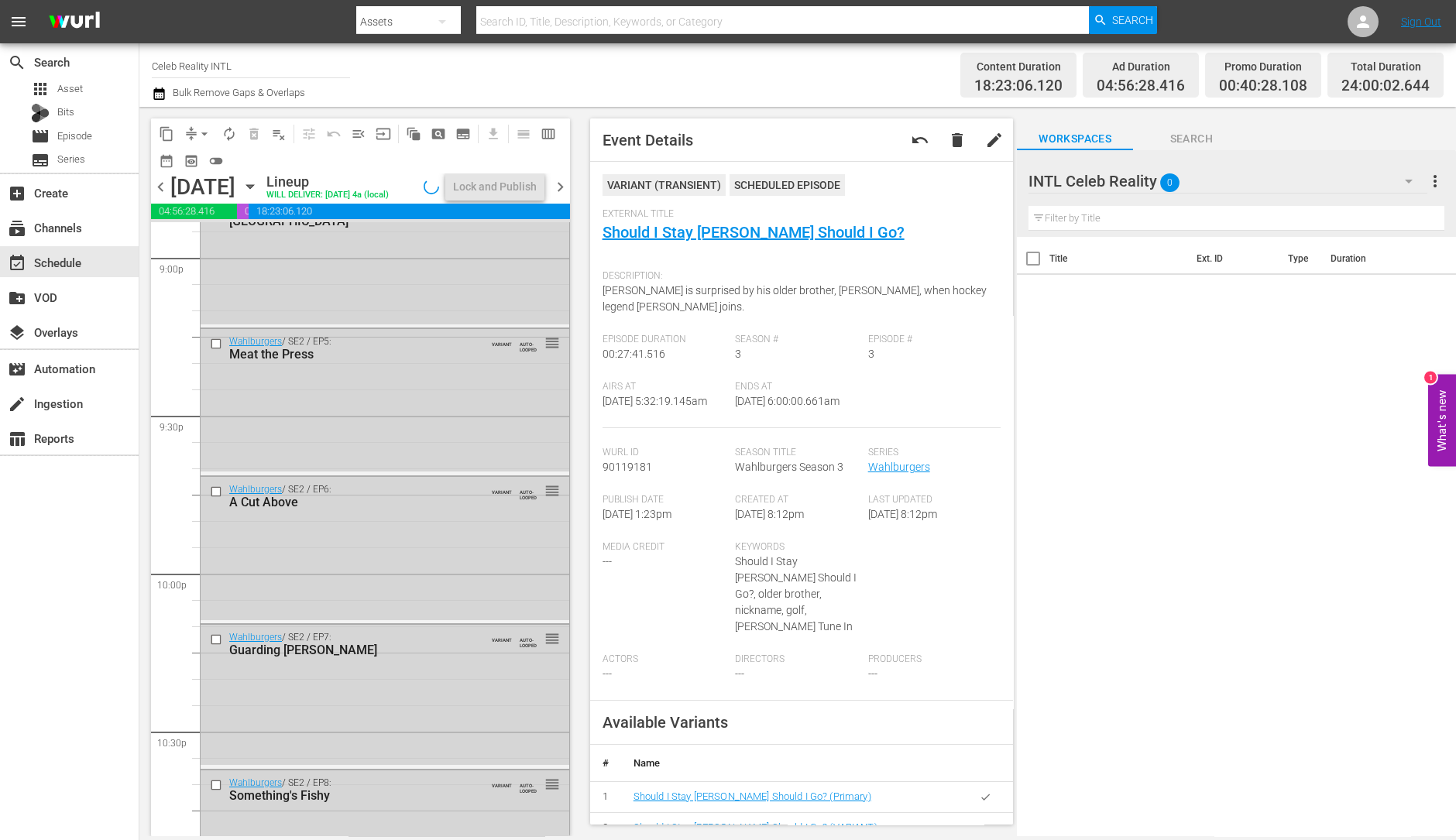
scroll to position [6967, 0]
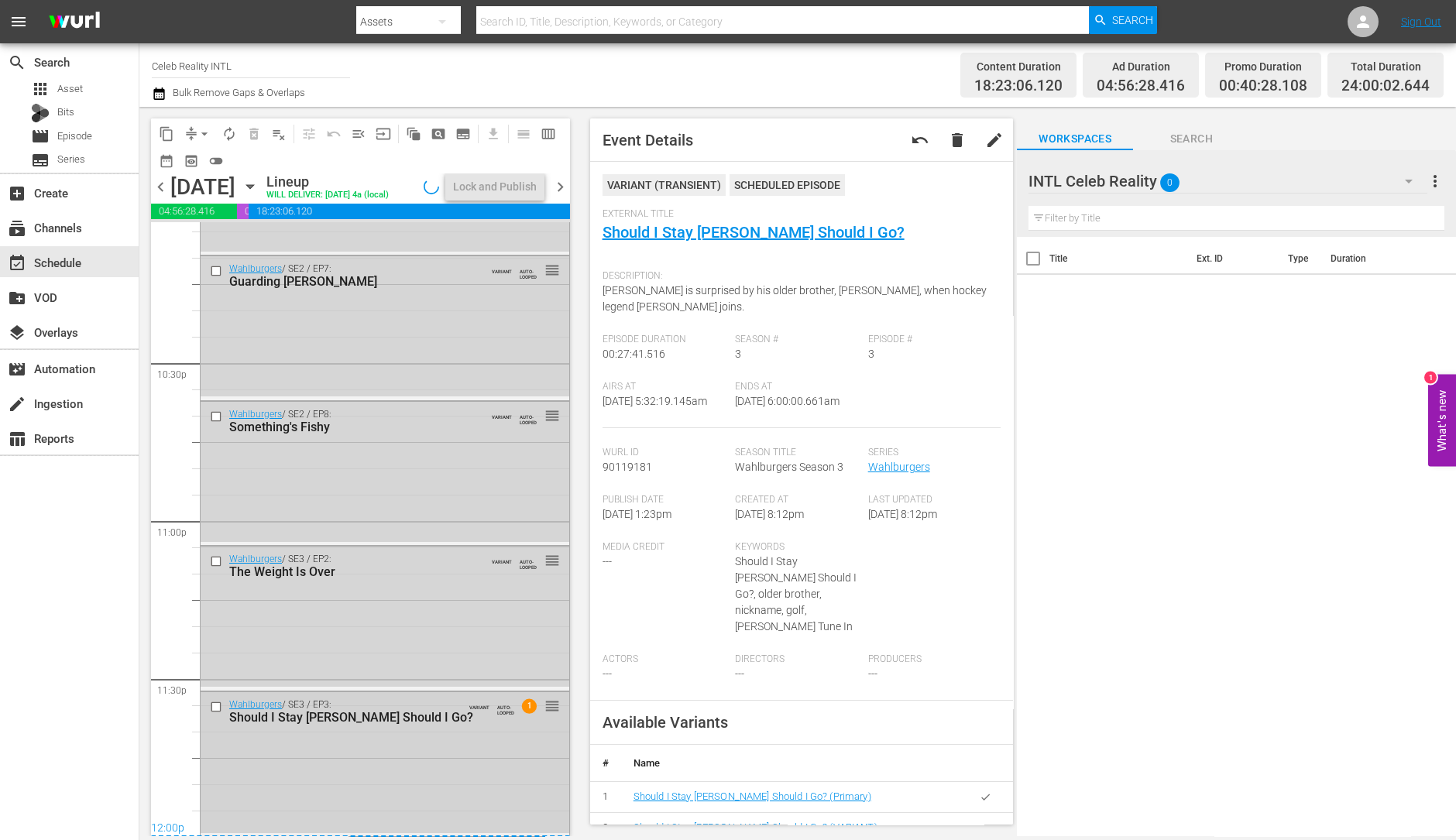
click at [365, 755] on div "Wahlburgers / SE3 / EP3: Should I Stay Orr Should I Go? VARIANT AUTO-LOOPED 1 r…" at bounding box center [385, 762] width 369 height 140
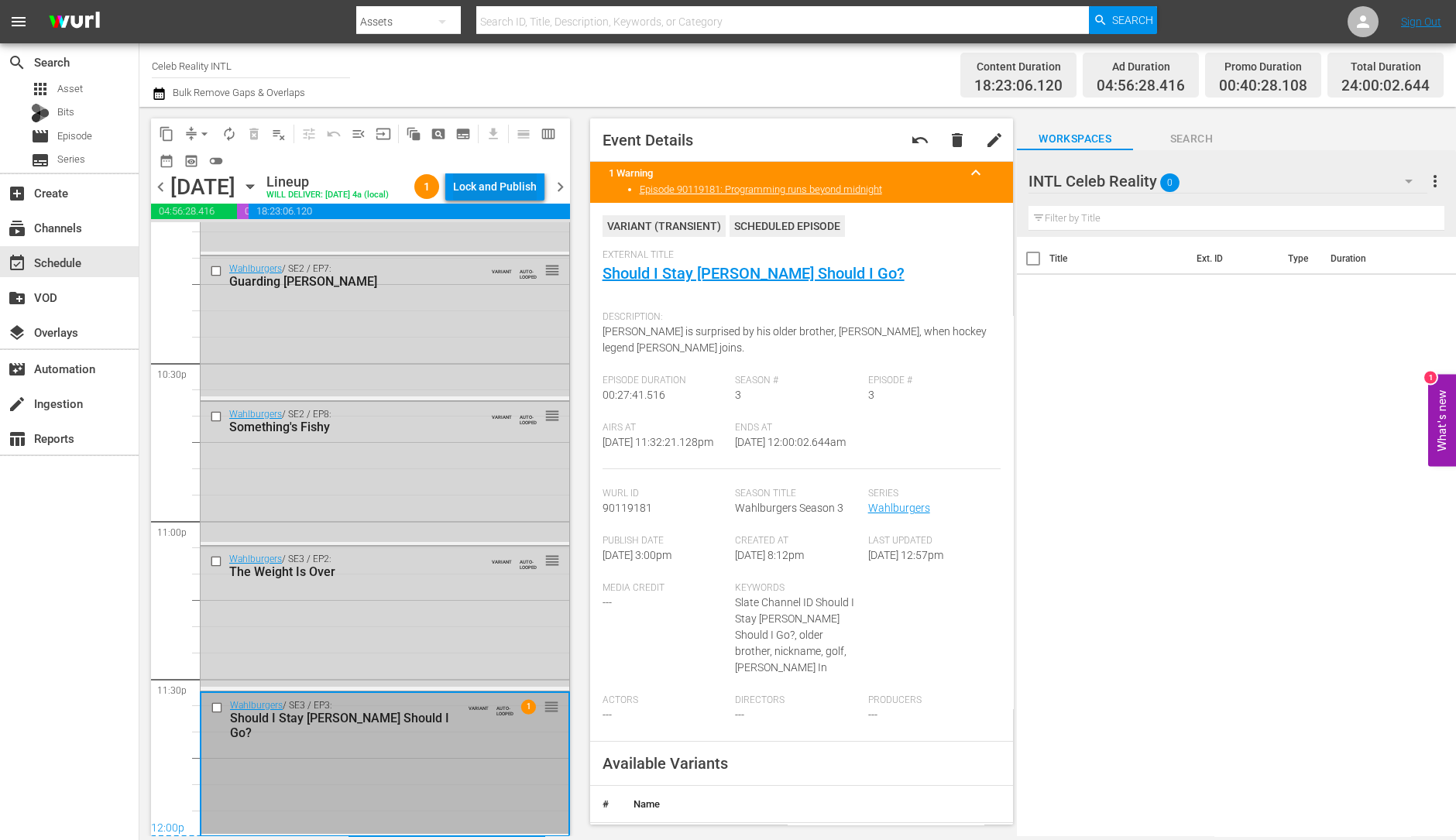
click at [491, 175] on div "Lock and Publish" at bounding box center [495, 186] width 84 height 28
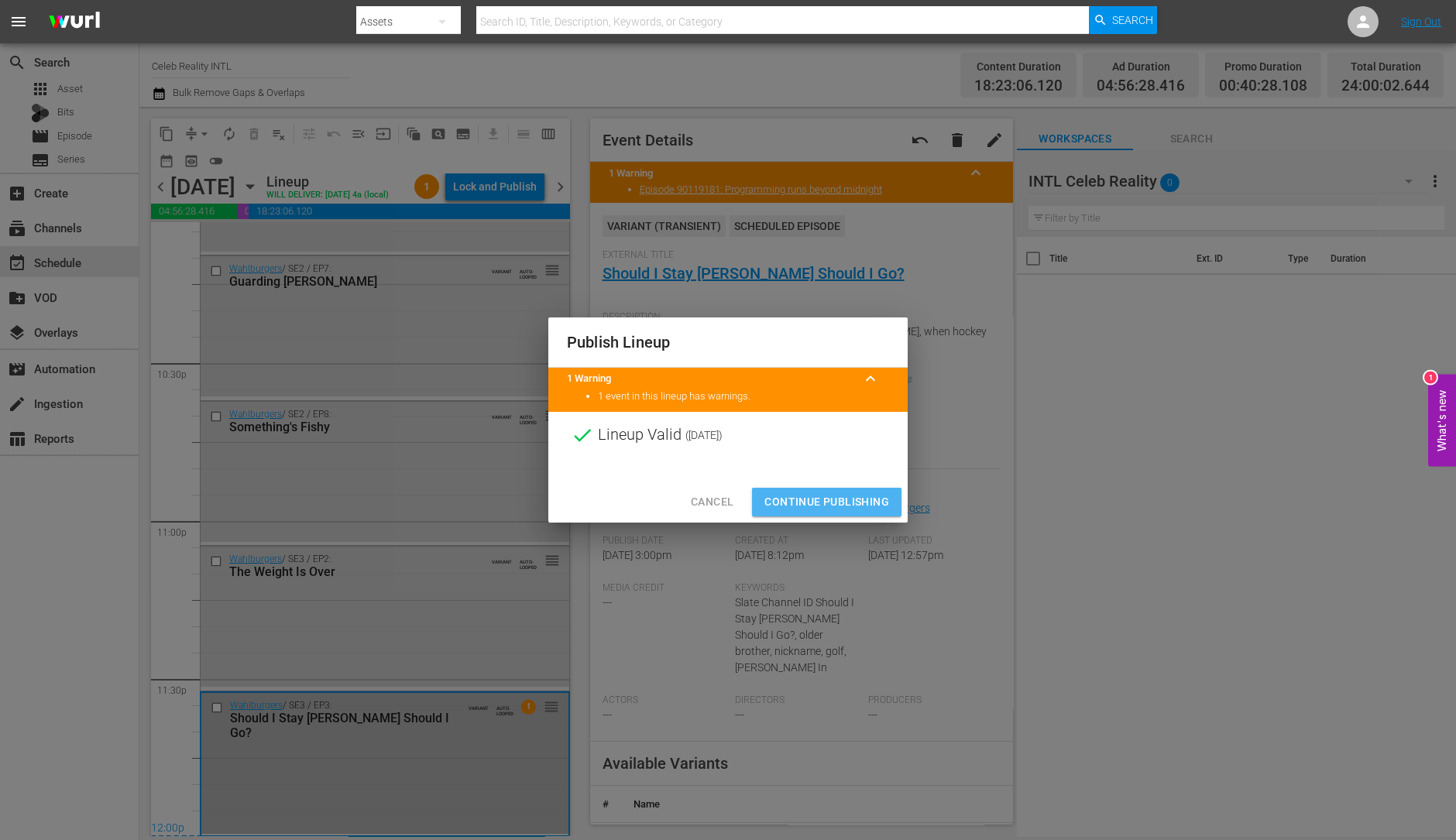
click at [823, 490] on button "Continue Publishing" at bounding box center [826, 502] width 149 height 29
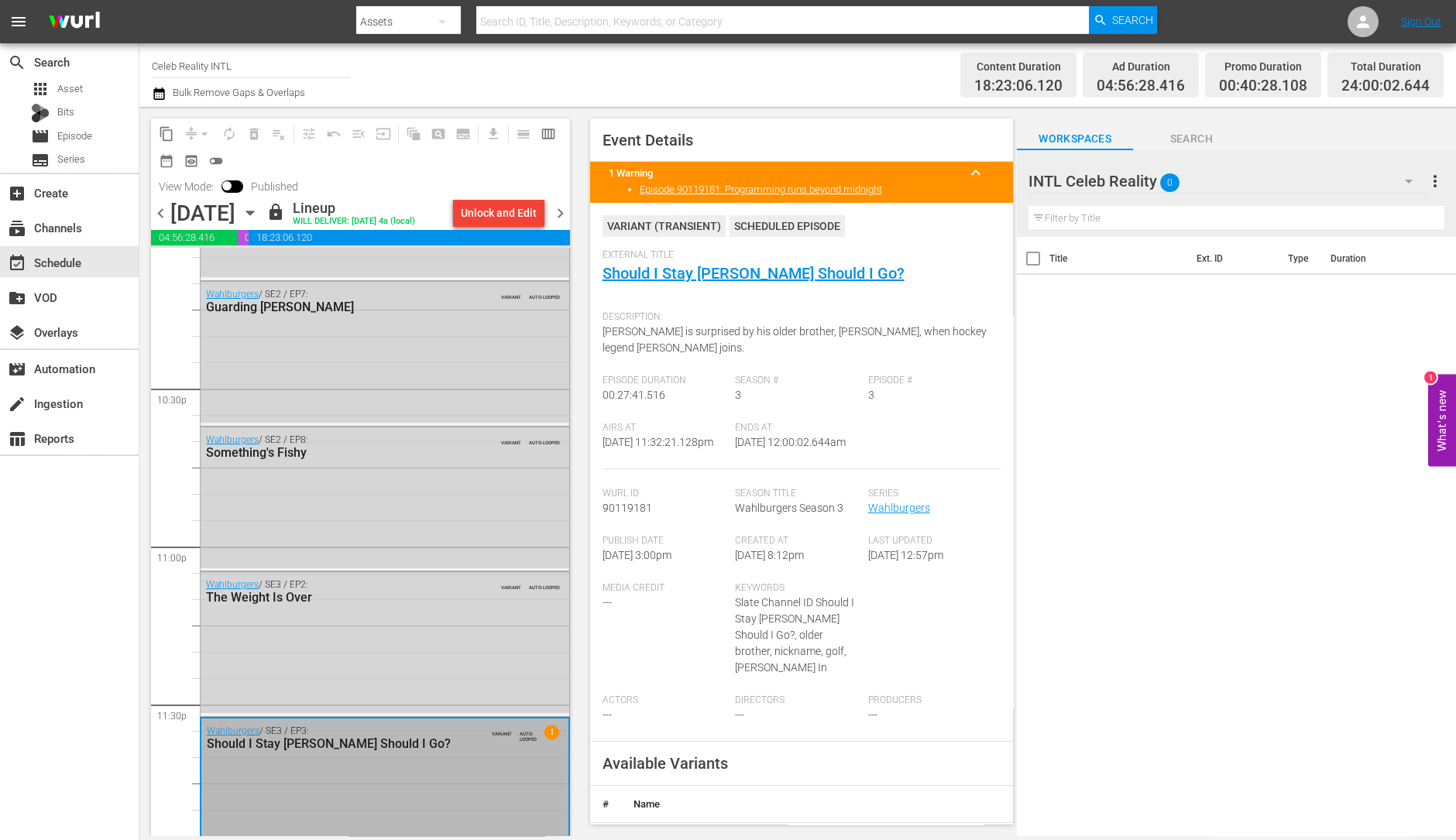
click at [560, 214] on span "chevron_right" at bounding box center [559, 212] width 19 height 19
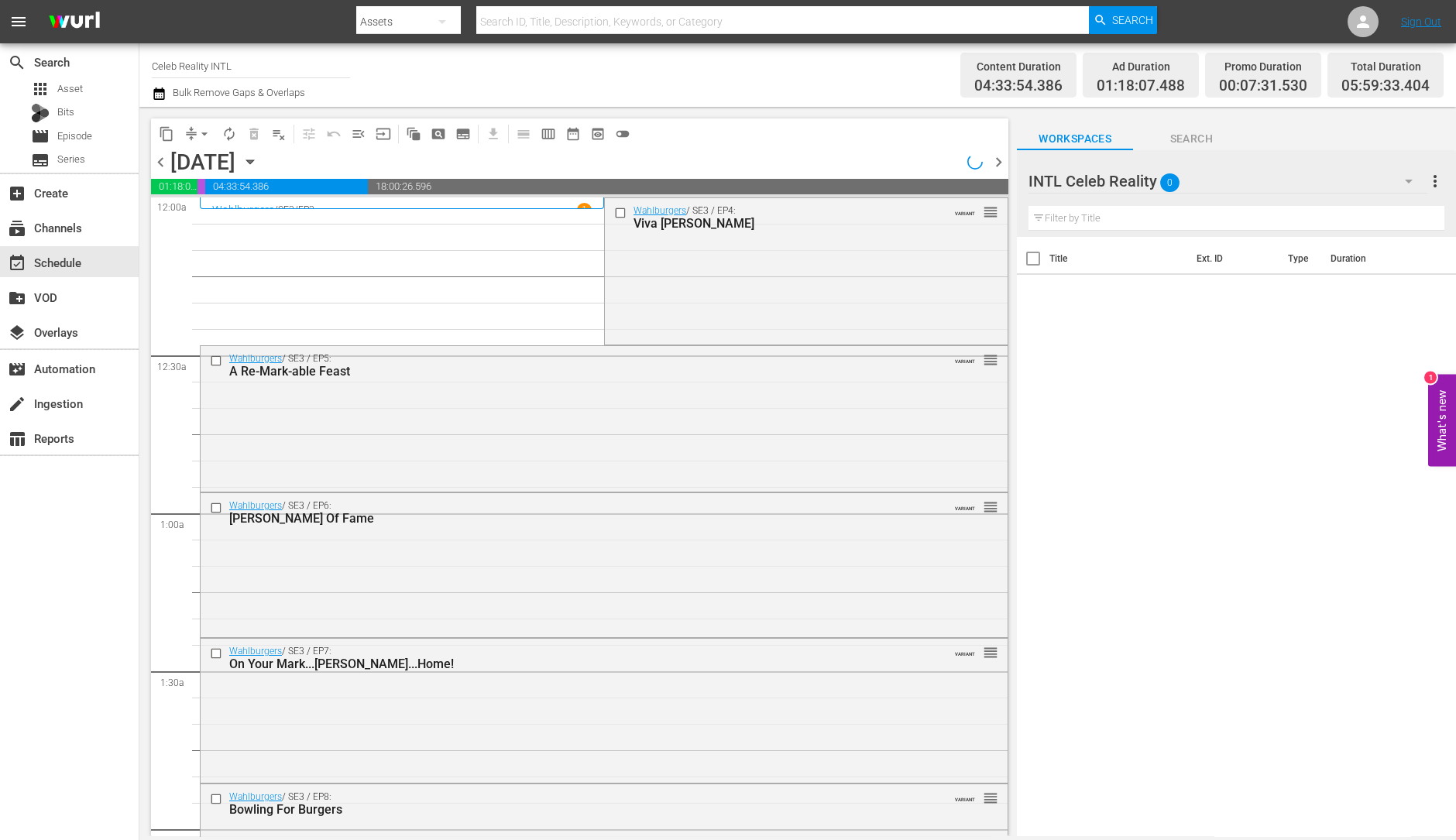
click at [203, 132] on span "arrow_drop_down" at bounding box center [204, 135] width 16 height 16
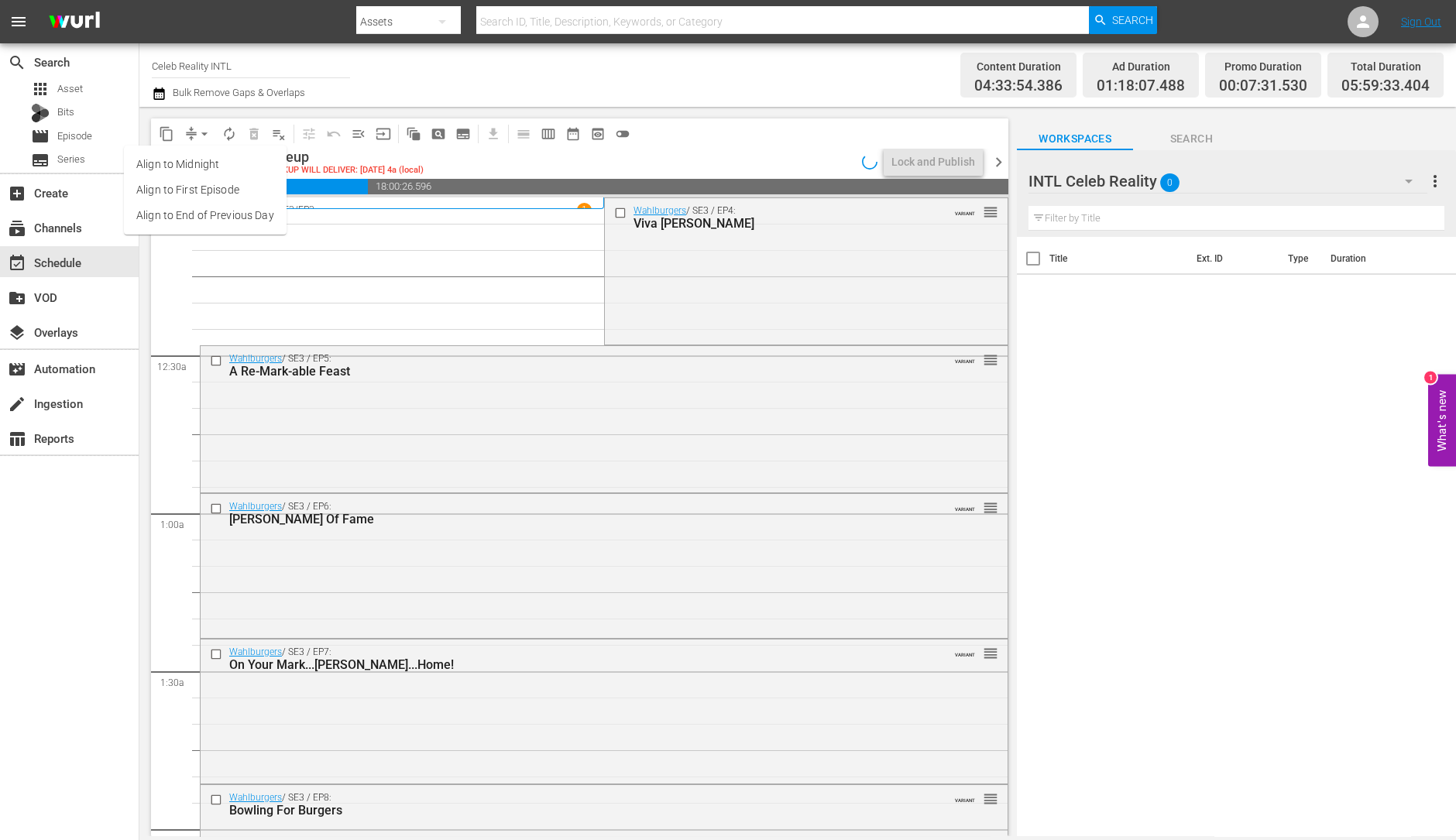
click at [206, 164] on li "Align to Midnight" at bounding box center [204, 164] width 162 height 26
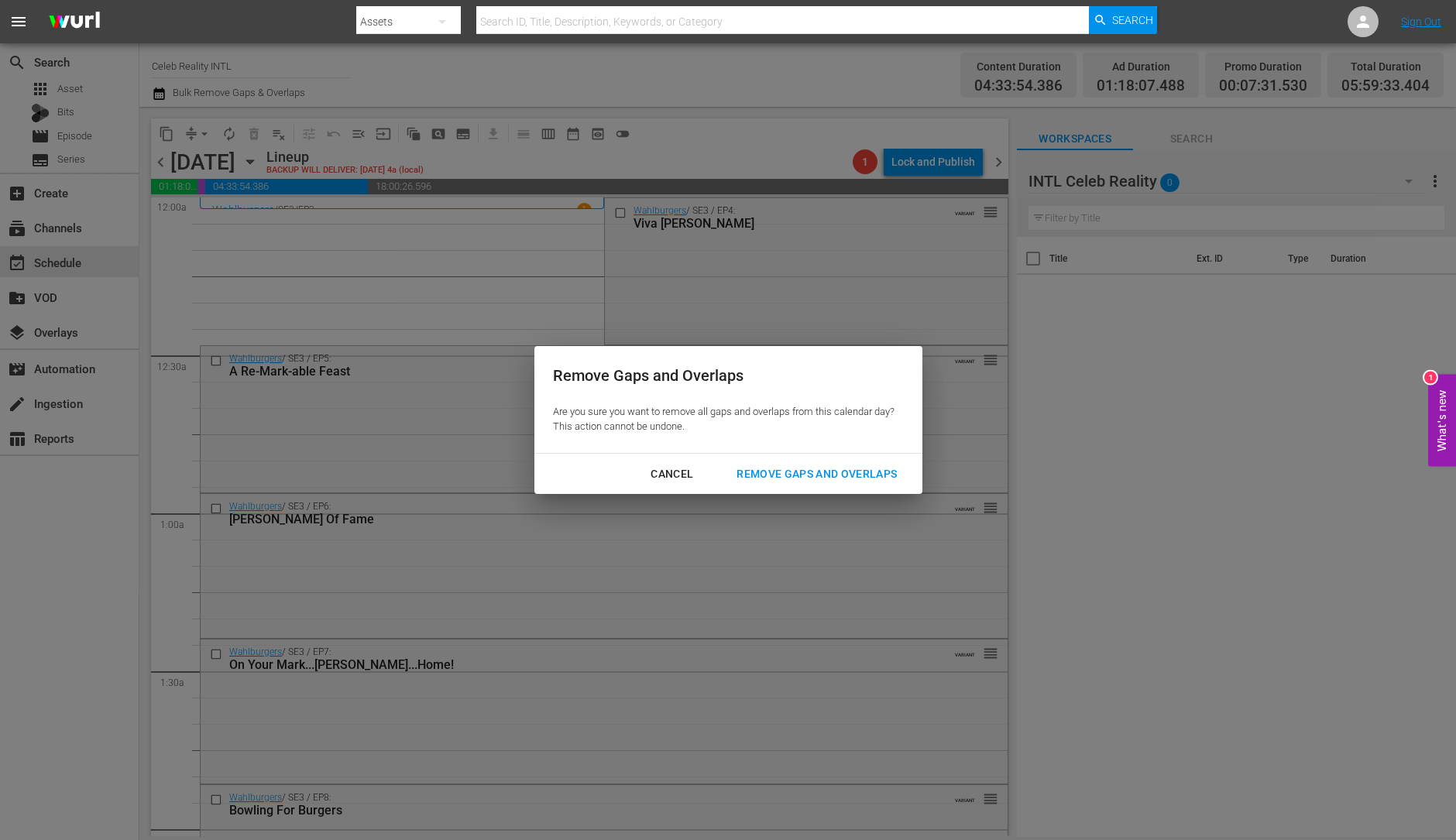
click at [816, 474] on div "Remove Gaps and Overlaps" at bounding box center [817, 473] width 185 height 19
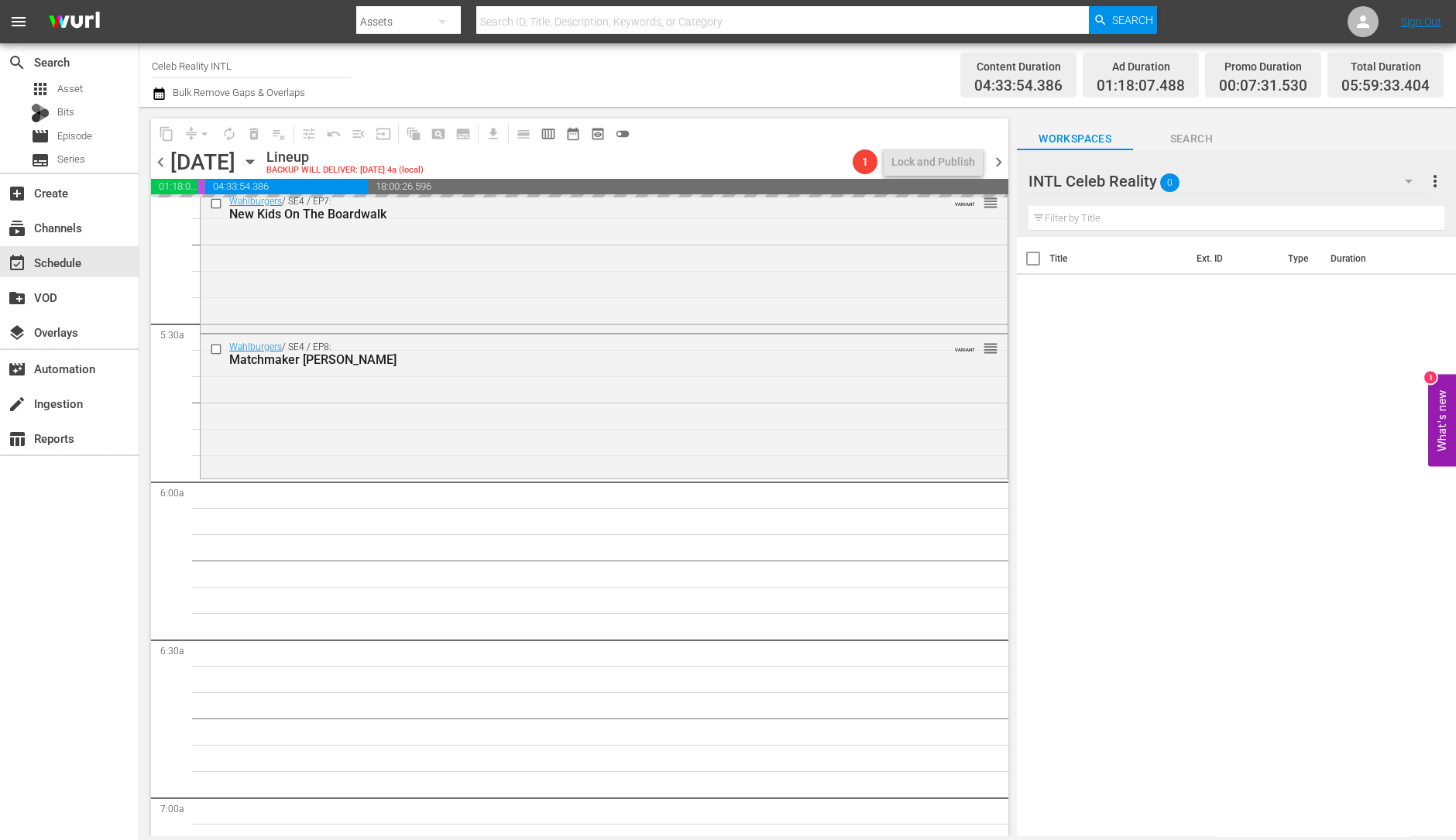
scroll to position [1616, 0]
click at [325, 427] on div "Wahlburgers / SE4 / EP8: Matchmaker Mark VARIANT reorder" at bounding box center [604, 400] width 807 height 140
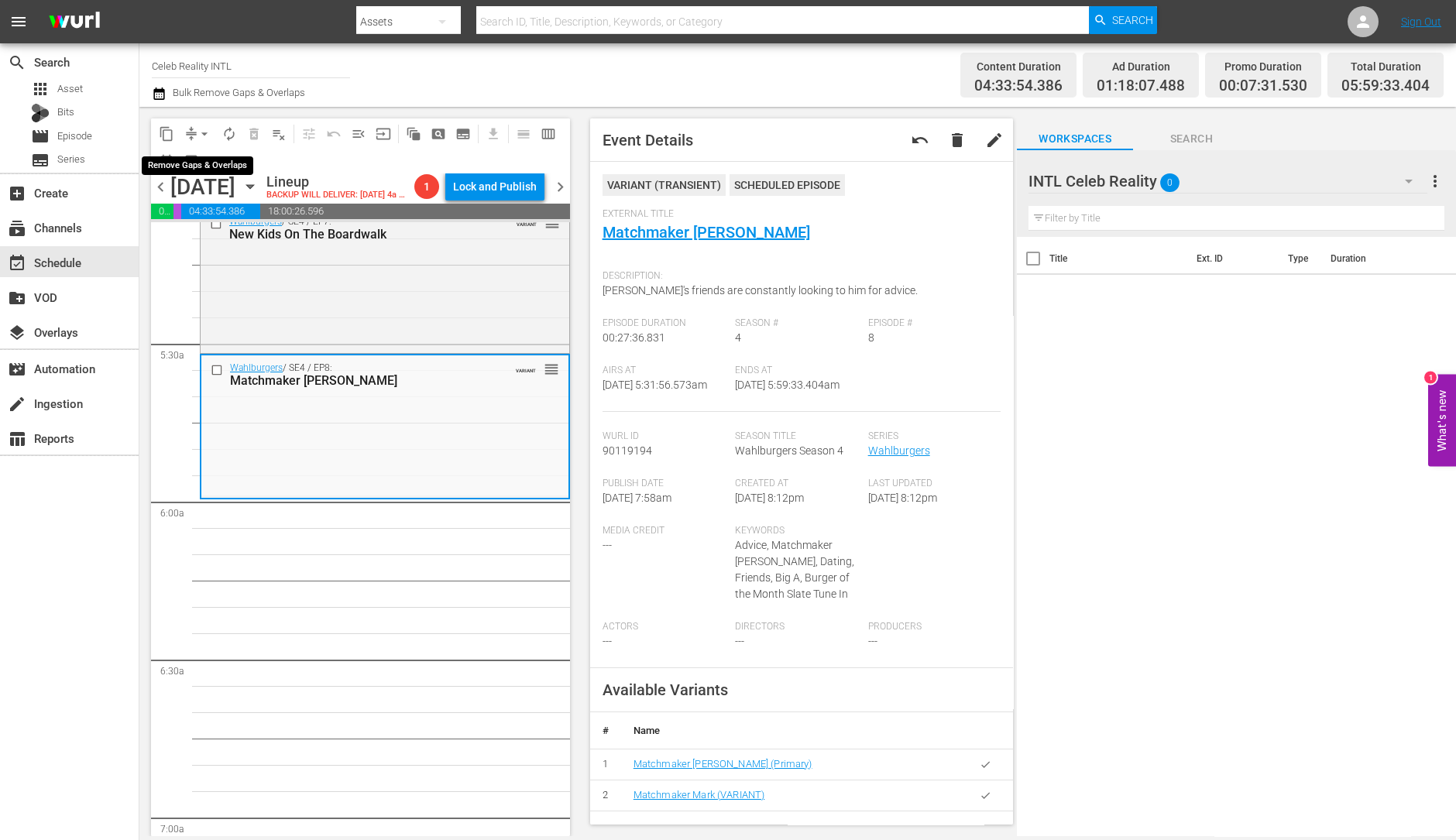
click at [202, 130] on span "arrow_drop_down" at bounding box center [204, 135] width 16 height 16
click at [206, 166] on li "Align to Midnight" at bounding box center [204, 164] width 162 height 26
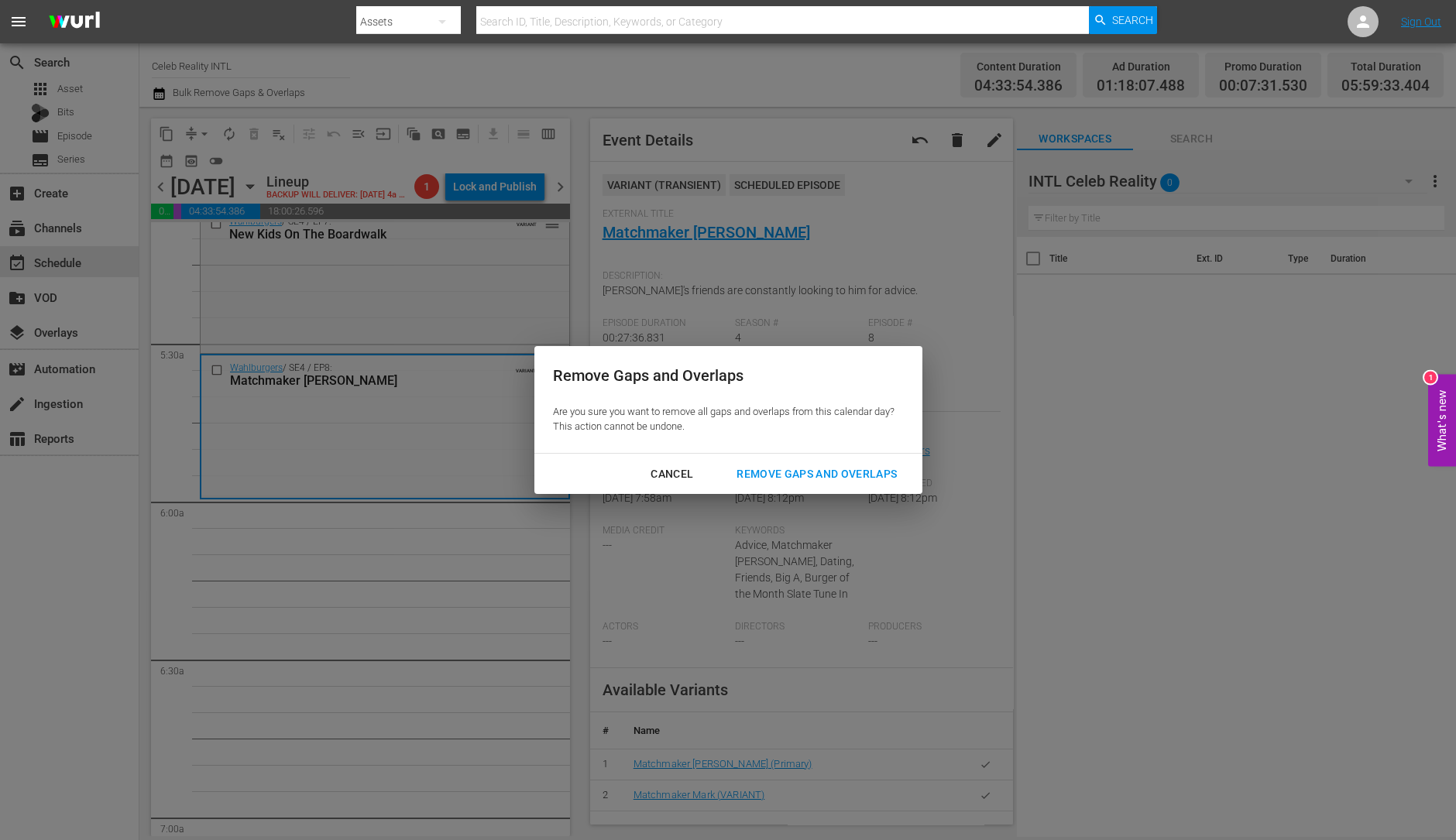
click at [790, 480] on div "Remove Gaps and Overlaps" at bounding box center [817, 473] width 185 height 19
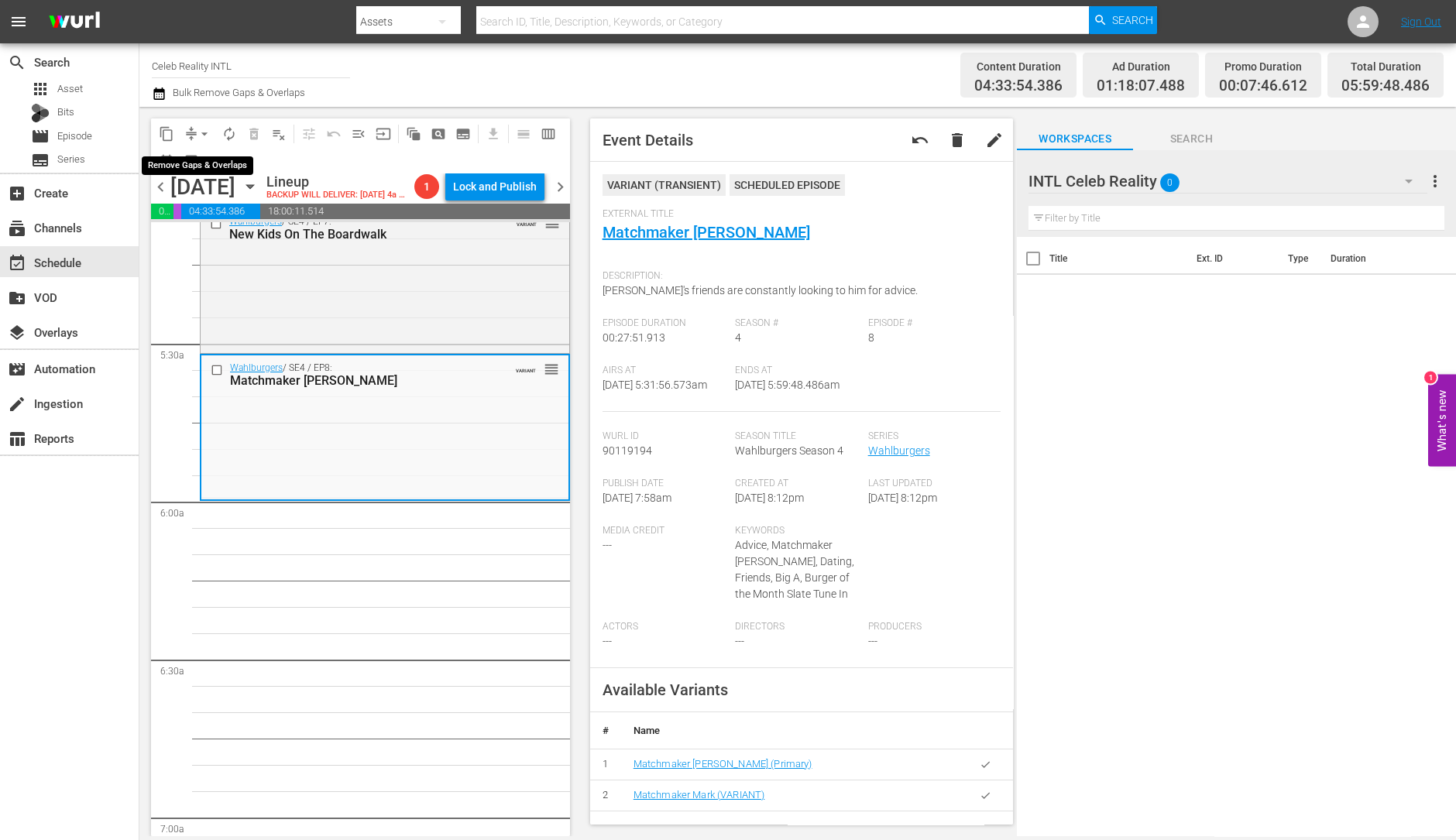
click at [205, 128] on span "arrow_drop_down" at bounding box center [204, 135] width 16 height 16
click at [209, 161] on li "Align to Midnight" at bounding box center [204, 164] width 162 height 26
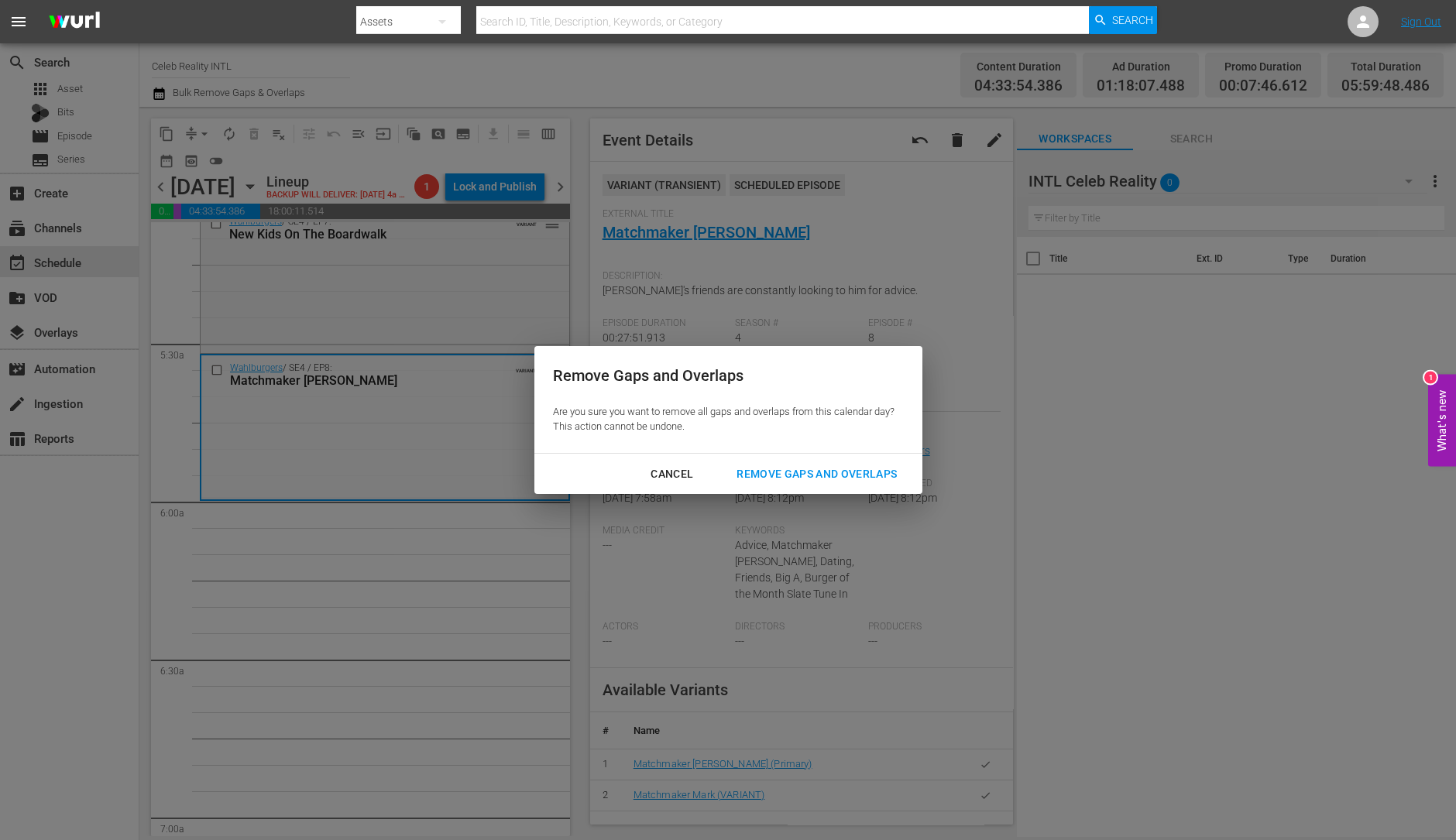
click at [884, 477] on div "Remove Gaps and Overlaps" at bounding box center [817, 473] width 185 height 19
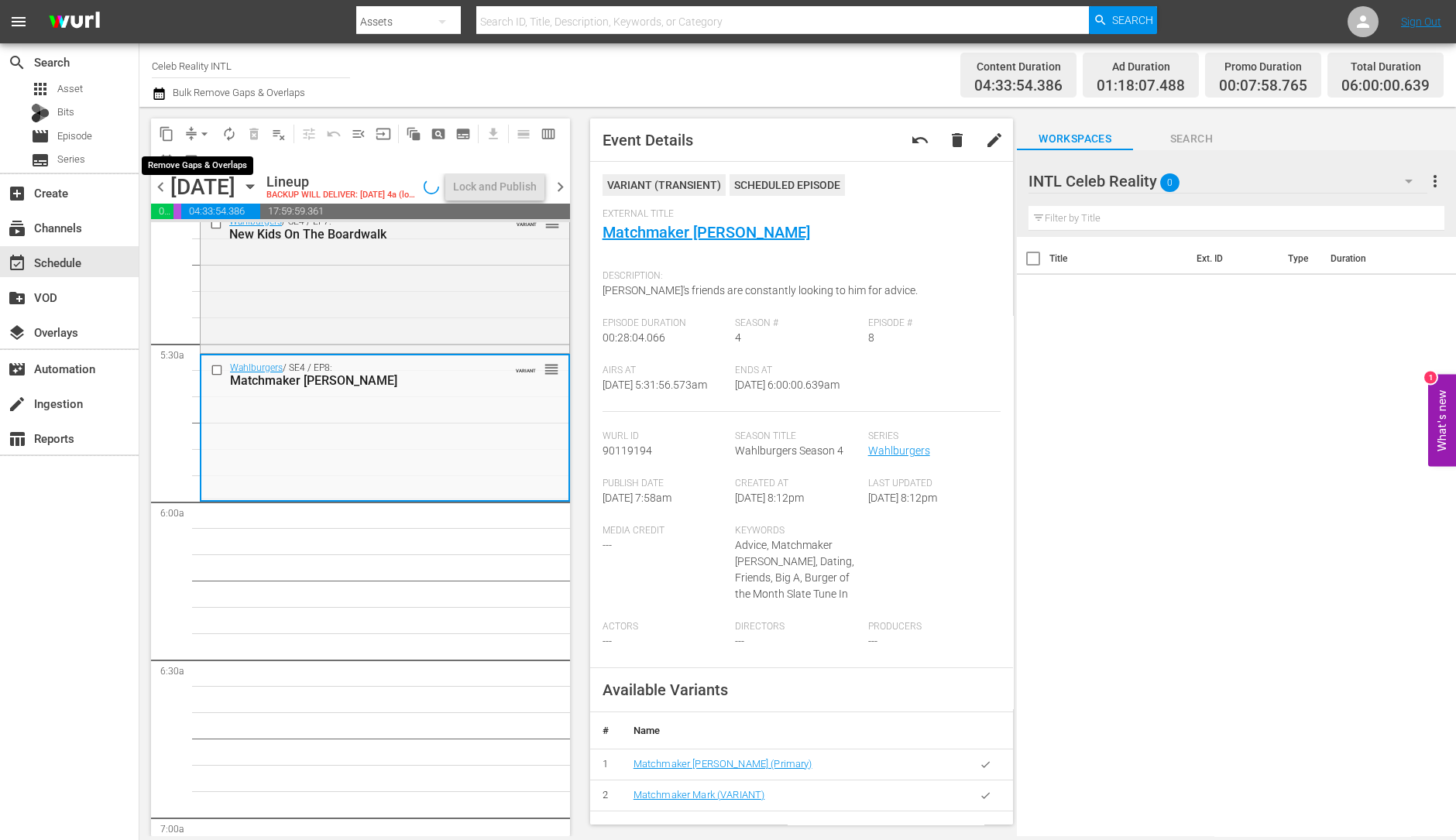
click at [198, 134] on span "arrow_drop_down" at bounding box center [204, 135] width 16 height 16
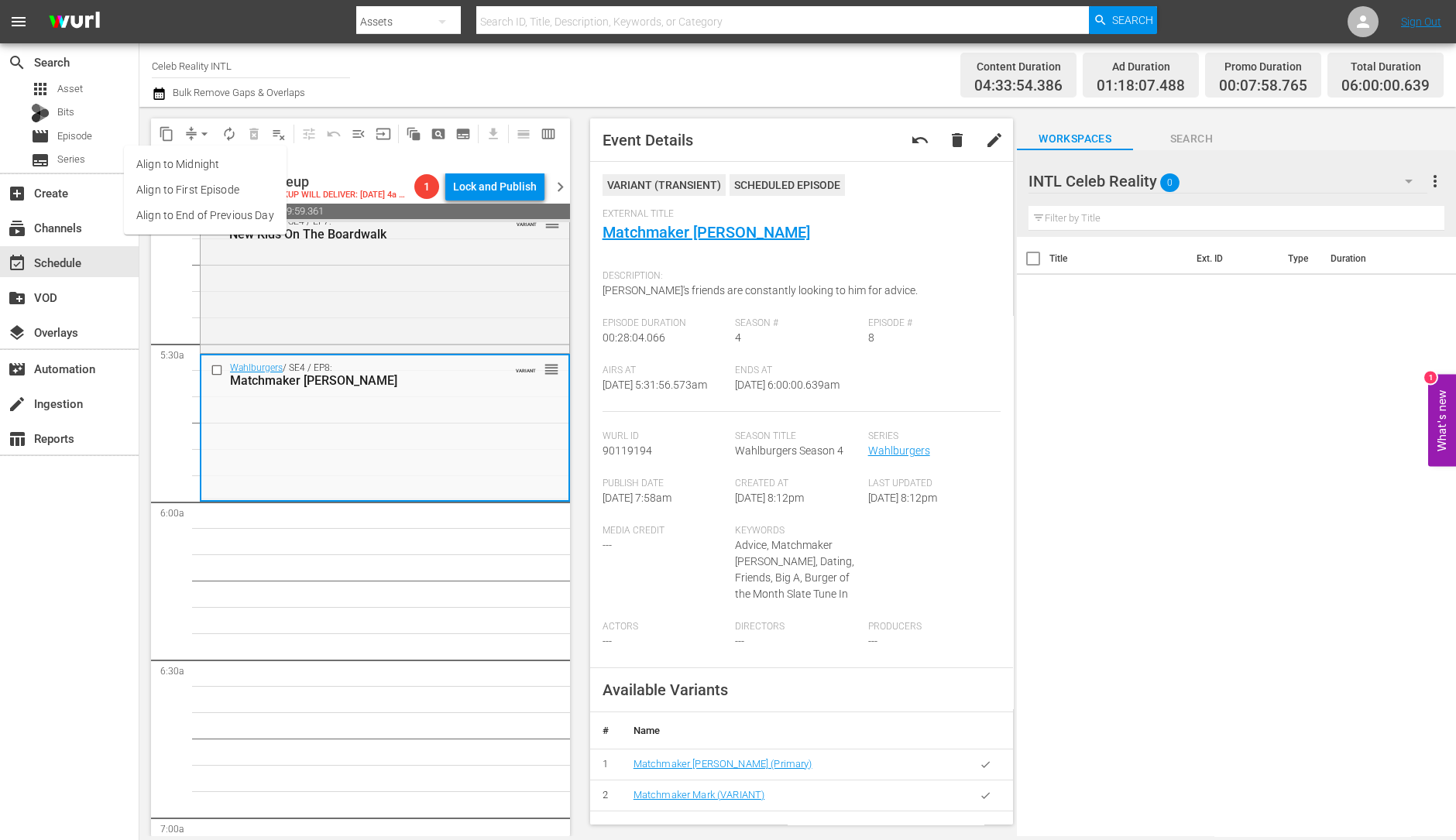
click at [325, 164] on div "content_copy compress arrow_drop_down autorenew_outlined delete_forever_outline…" at bounding box center [361, 145] width 419 height 55
click at [229, 134] on span "autorenew_outlined" at bounding box center [229, 135] width 16 height 16
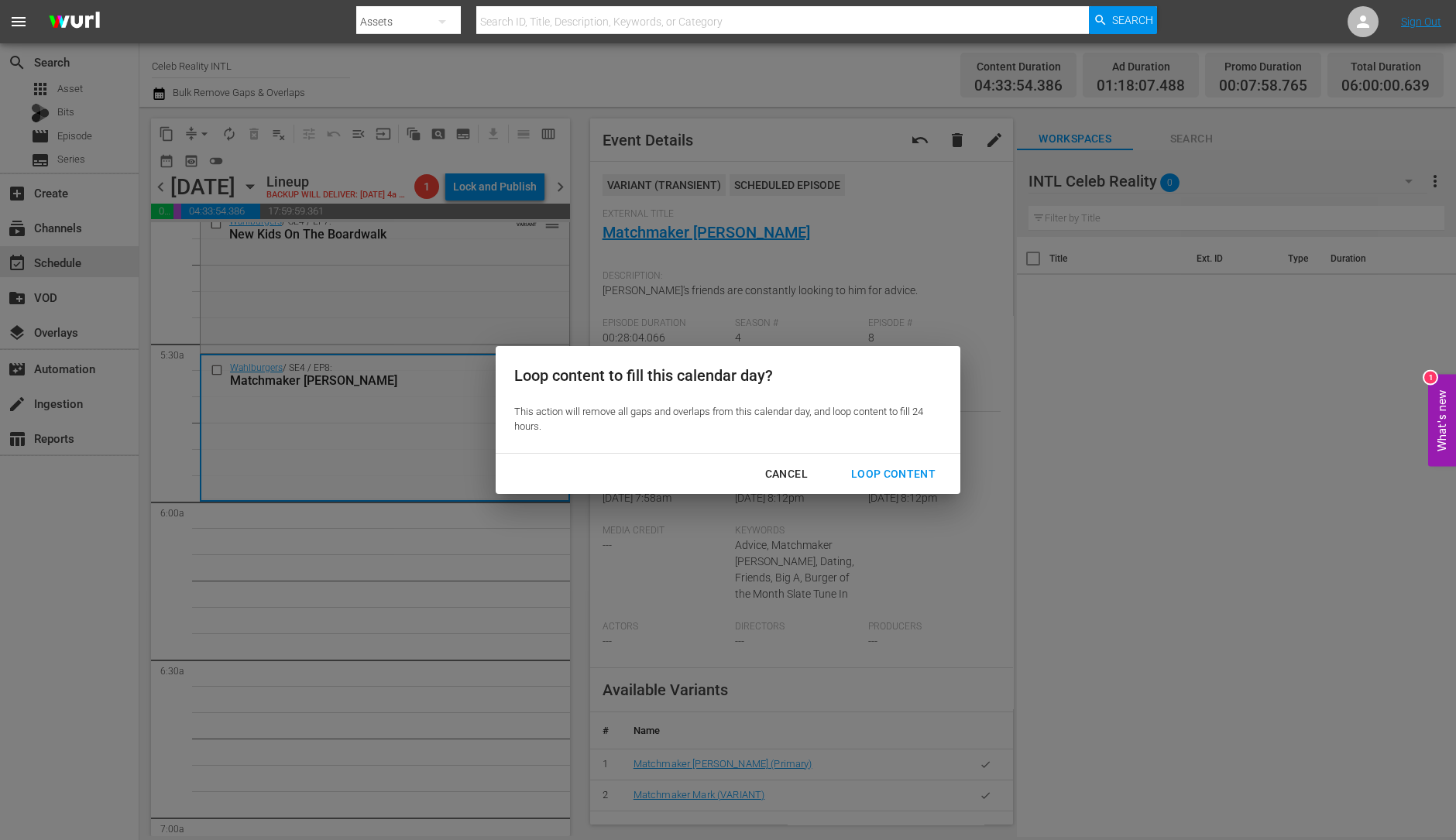
click at [873, 483] on button "Loop Content" at bounding box center [893, 474] width 122 height 29
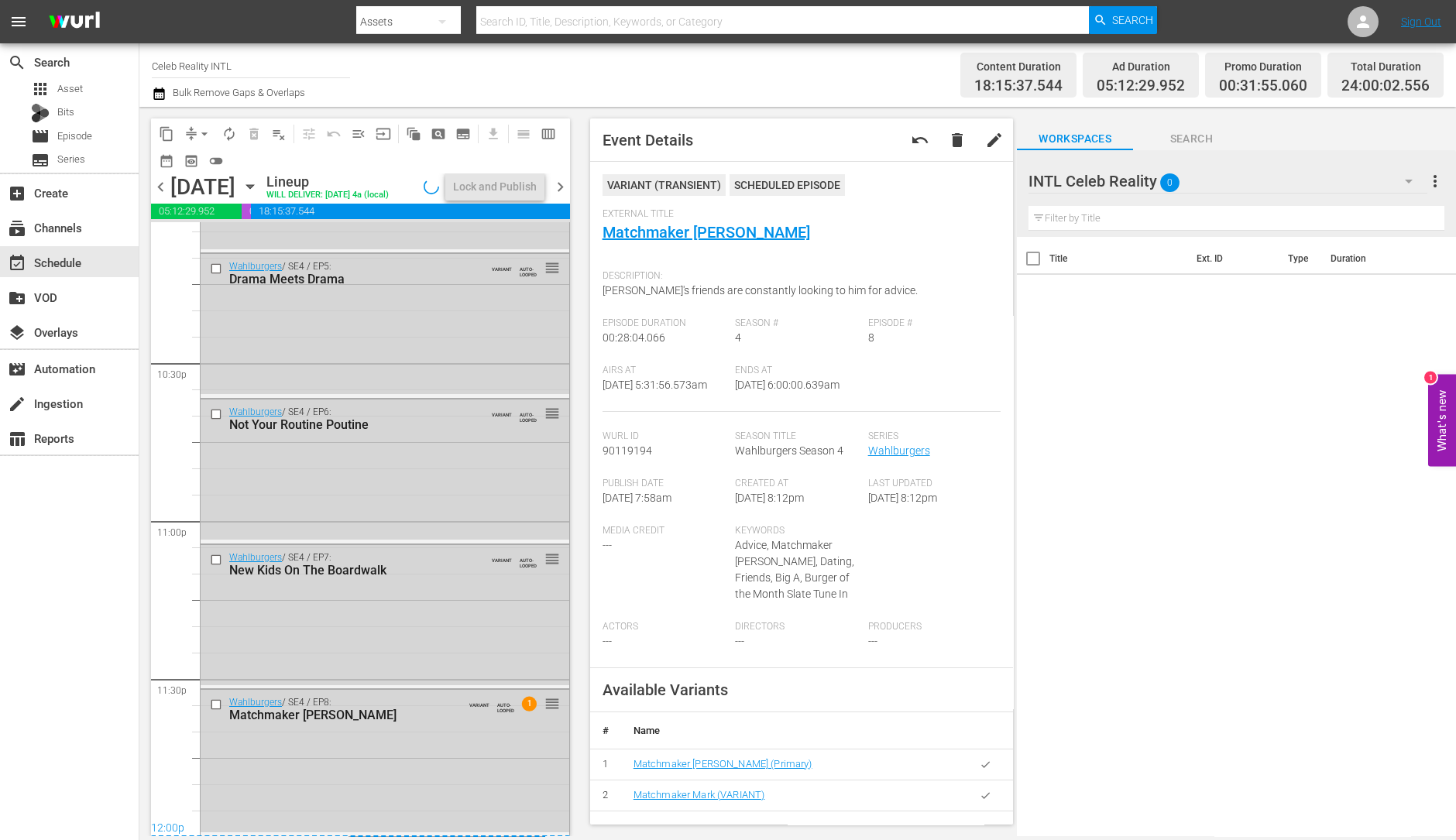
scroll to position [6991, 0]
click at [342, 711] on div "Matchmaker [PERSON_NAME]" at bounding box center [352, 713] width 245 height 15
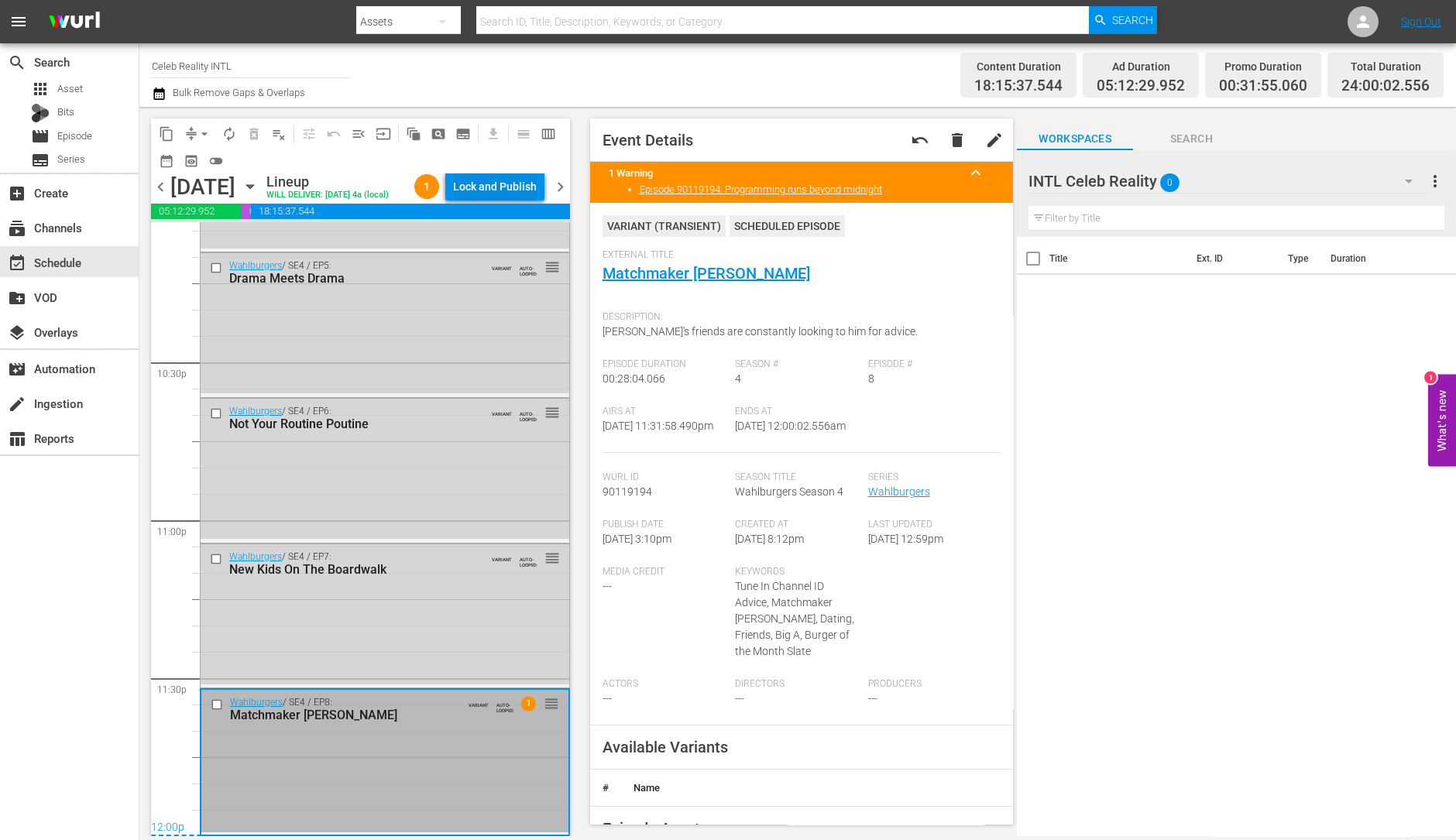
click at [506, 191] on div "Lock and Publish" at bounding box center [495, 186] width 84 height 28
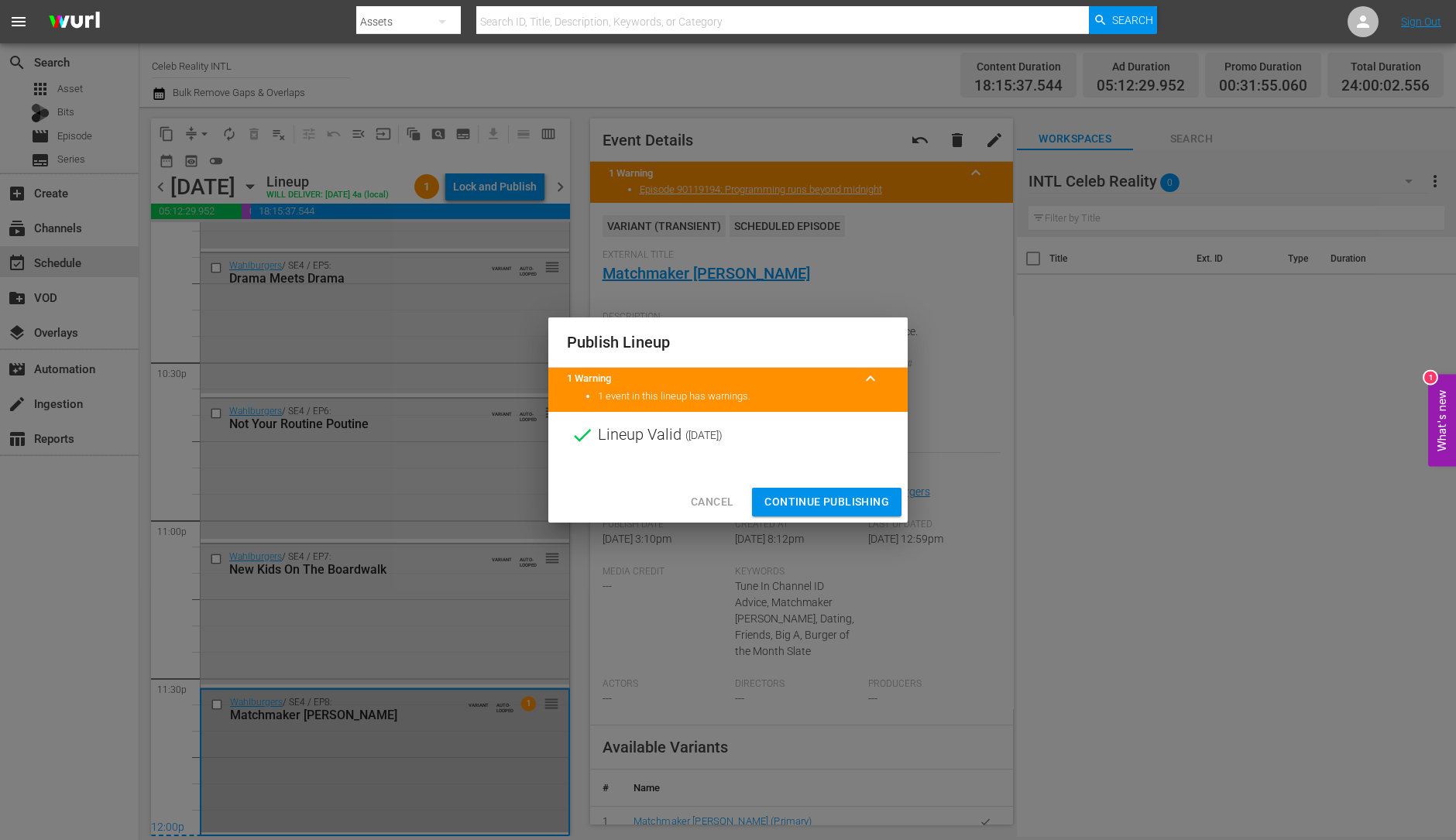
click at [866, 511] on button "Continue Publishing" at bounding box center [826, 502] width 149 height 29
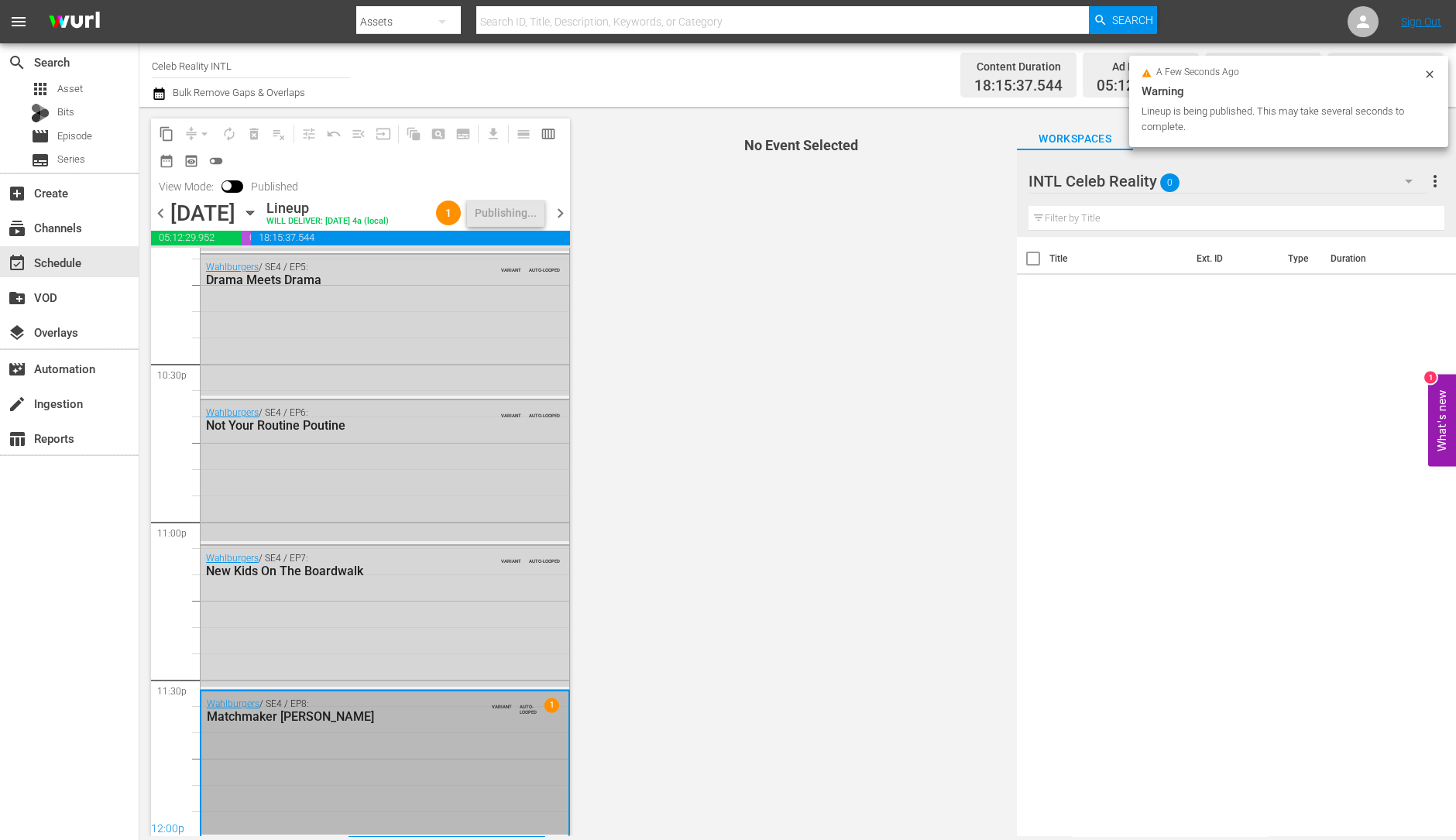
scroll to position [6992, 0]
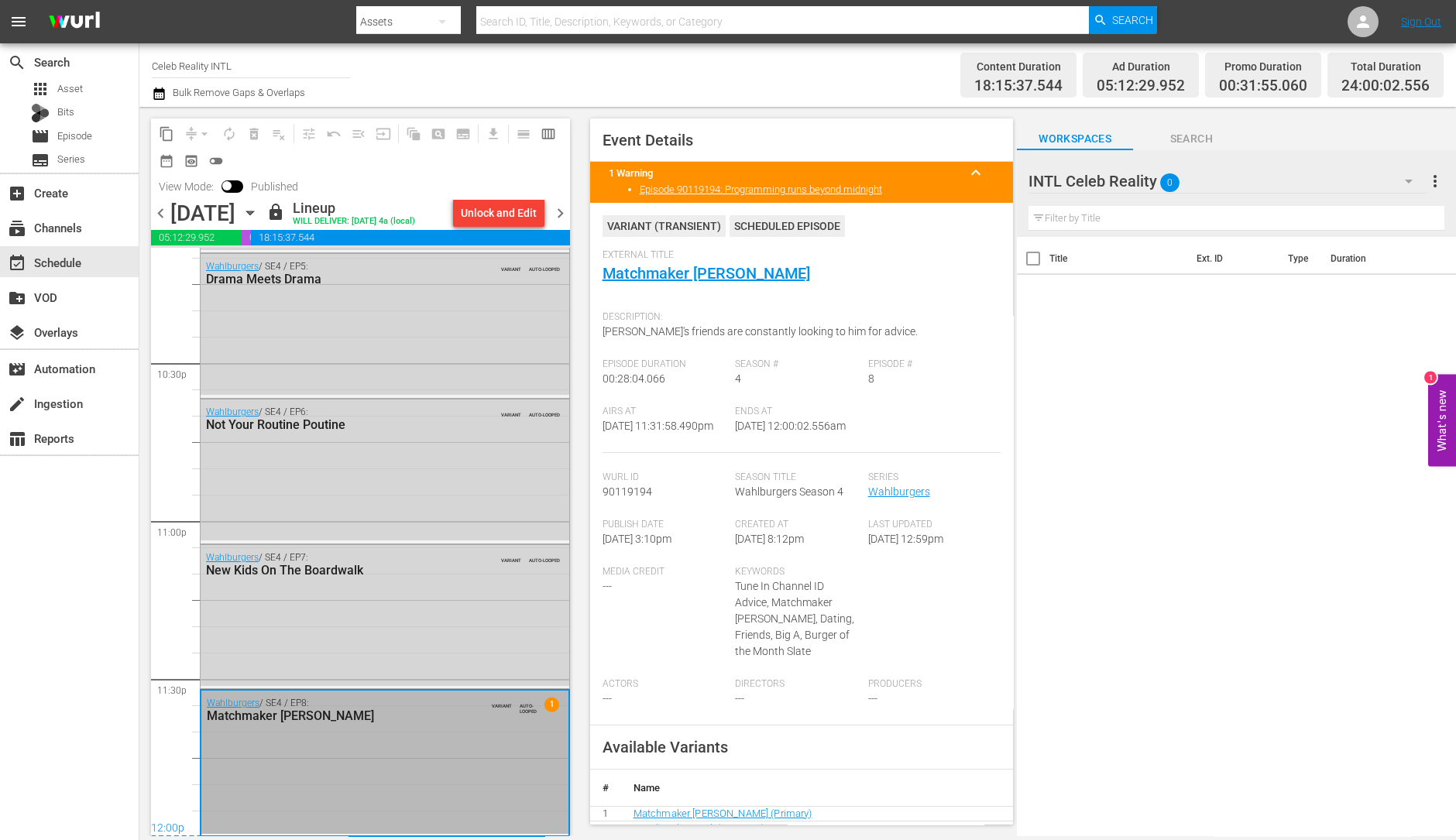
click at [557, 214] on span "chevron_right" at bounding box center [559, 212] width 19 height 19
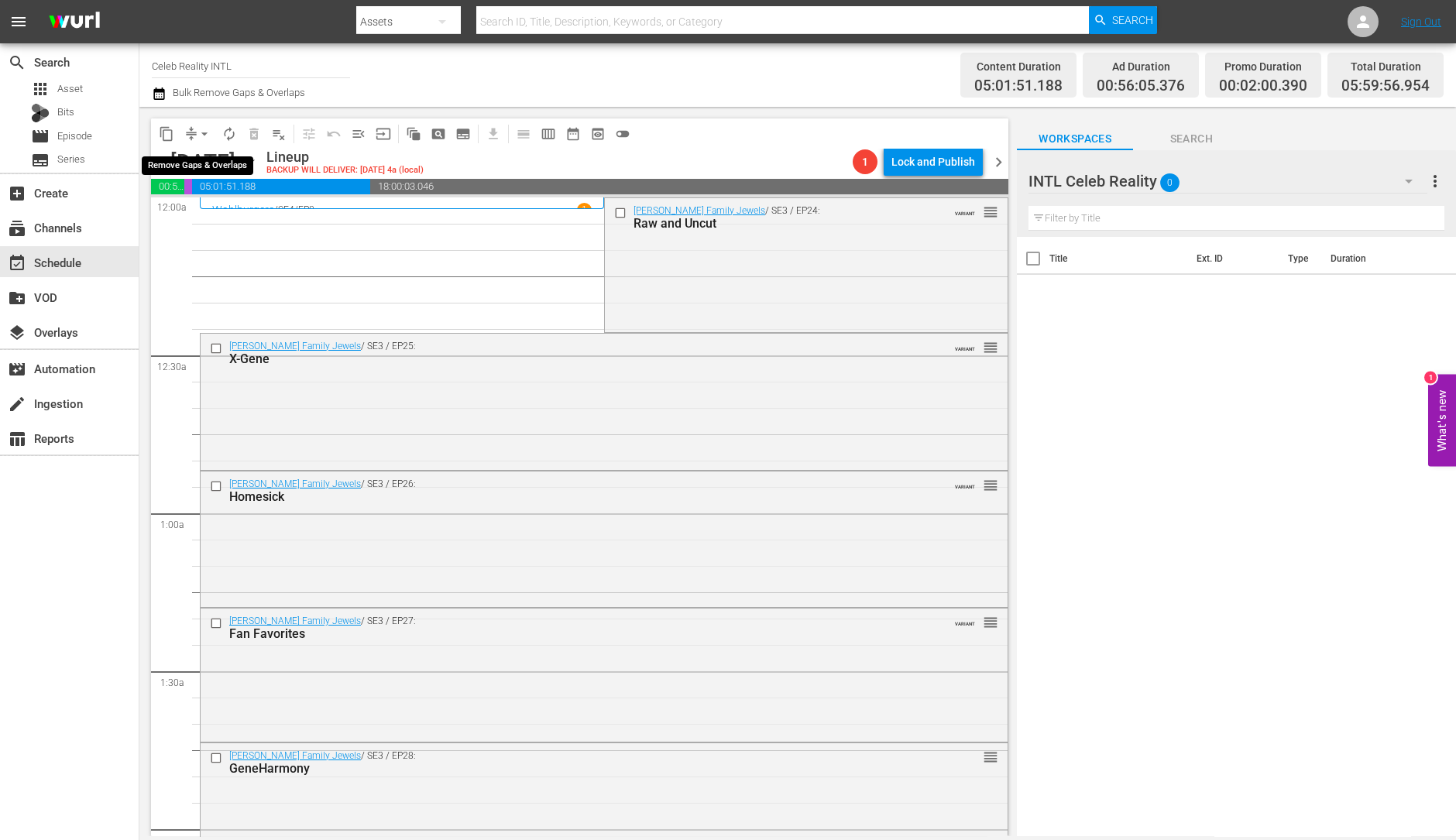
click at [201, 132] on span "arrow_drop_down" at bounding box center [204, 135] width 16 height 16
click at [202, 161] on li "Align to Midnight" at bounding box center [204, 164] width 162 height 26
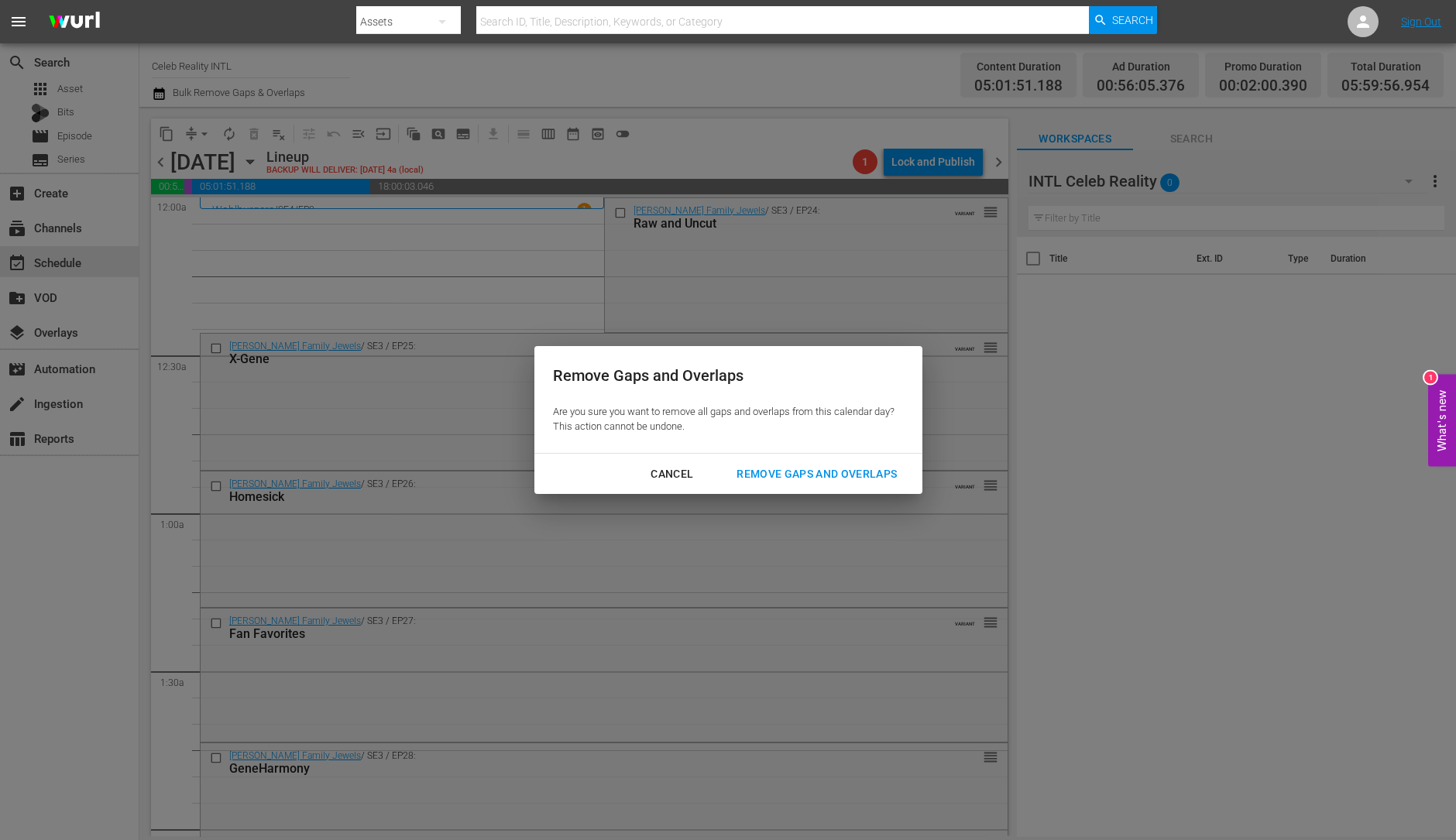
click at [844, 468] on div "Remove Gaps and Overlaps" at bounding box center [817, 473] width 185 height 19
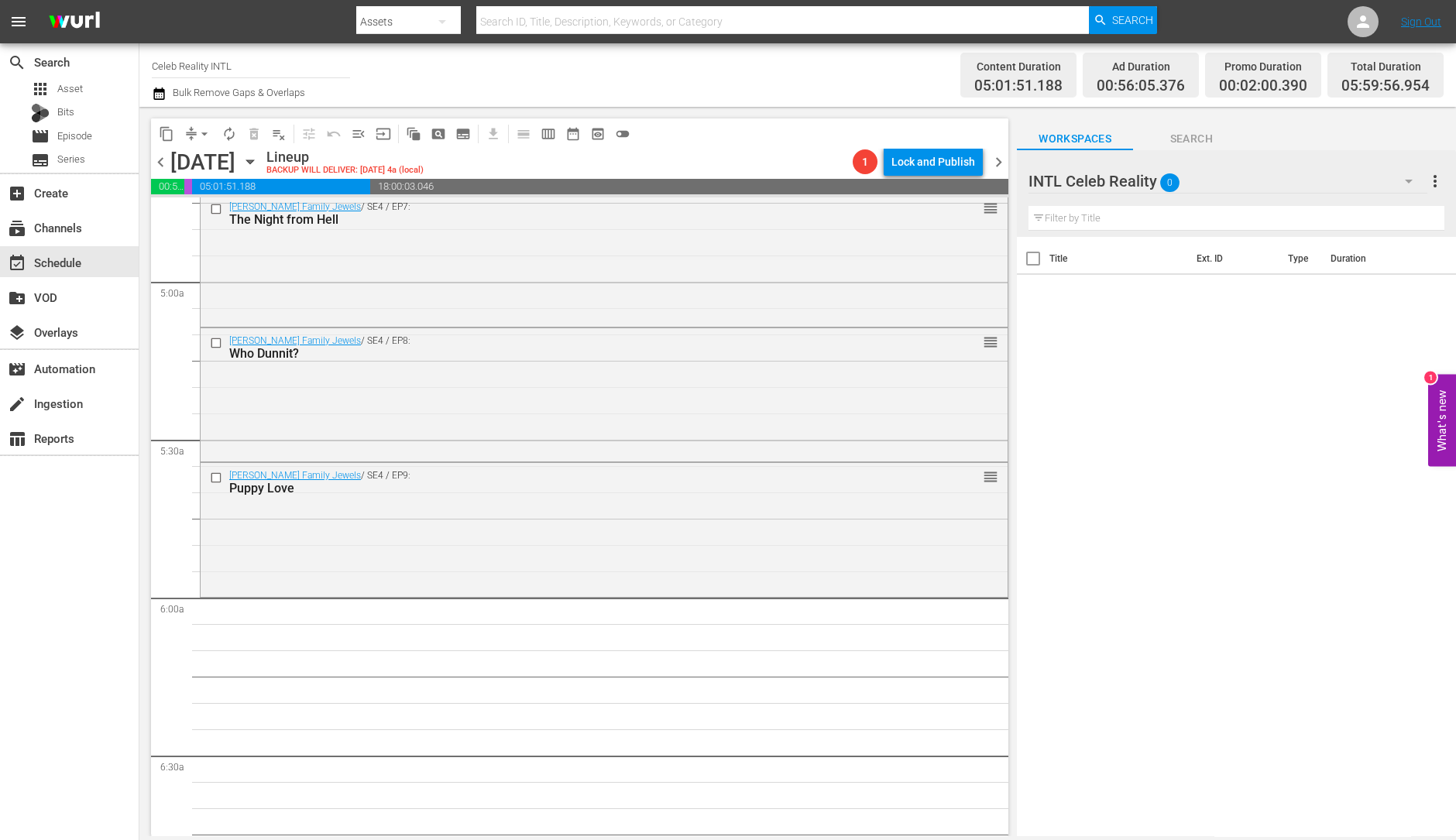
scroll to position [1496, 0]
click at [502, 547] on div "Gene Simmons Family Jewels / SE4 / EP9: Puppy Love reorder" at bounding box center [604, 527] width 807 height 131
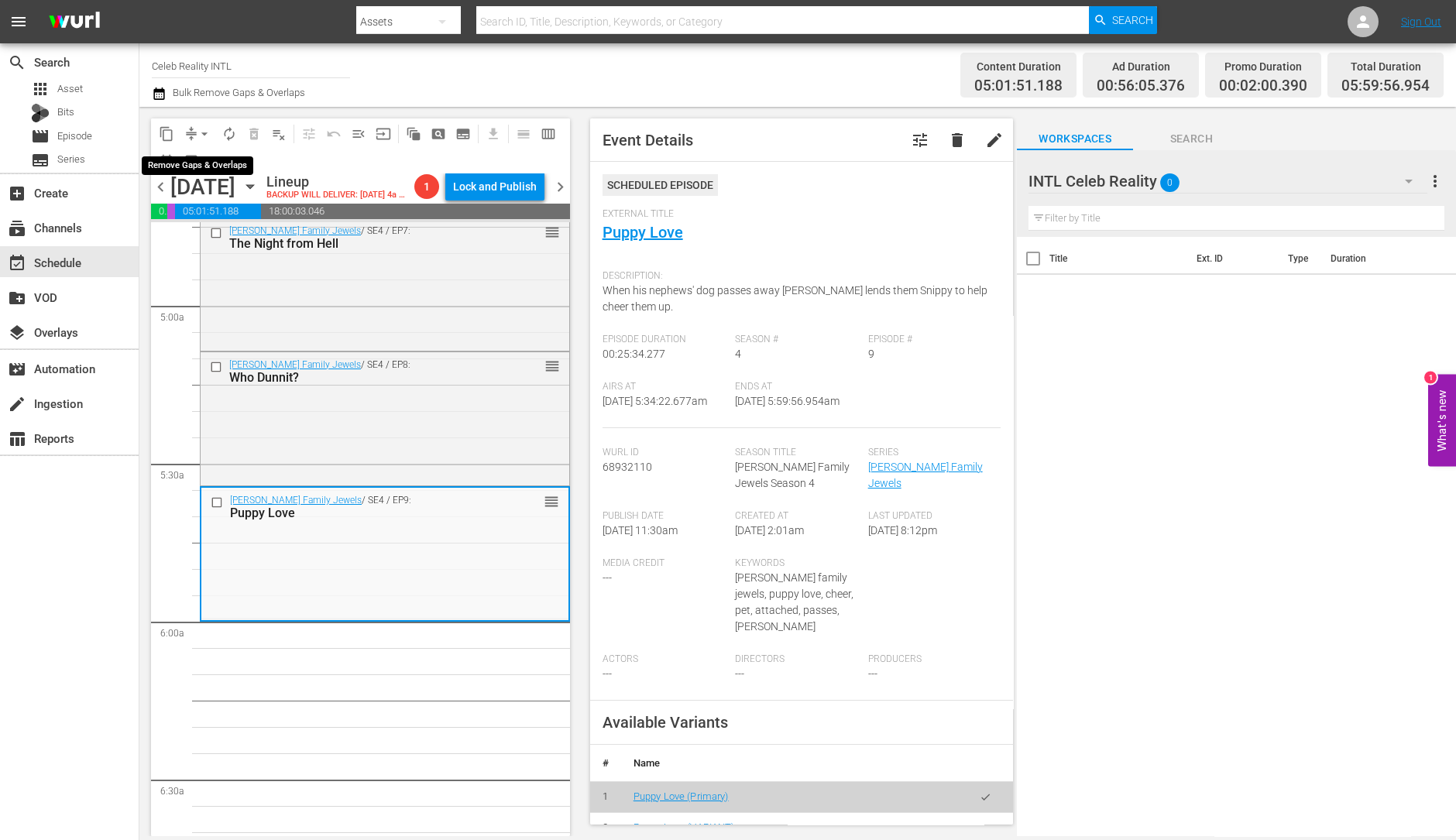
click at [201, 127] on span "arrow_drop_down" at bounding box center [204, 135] width 16 height 16
click at [209, 165] on li "Align to Midnight" at bounding box center [204, 164] width 162 height 26
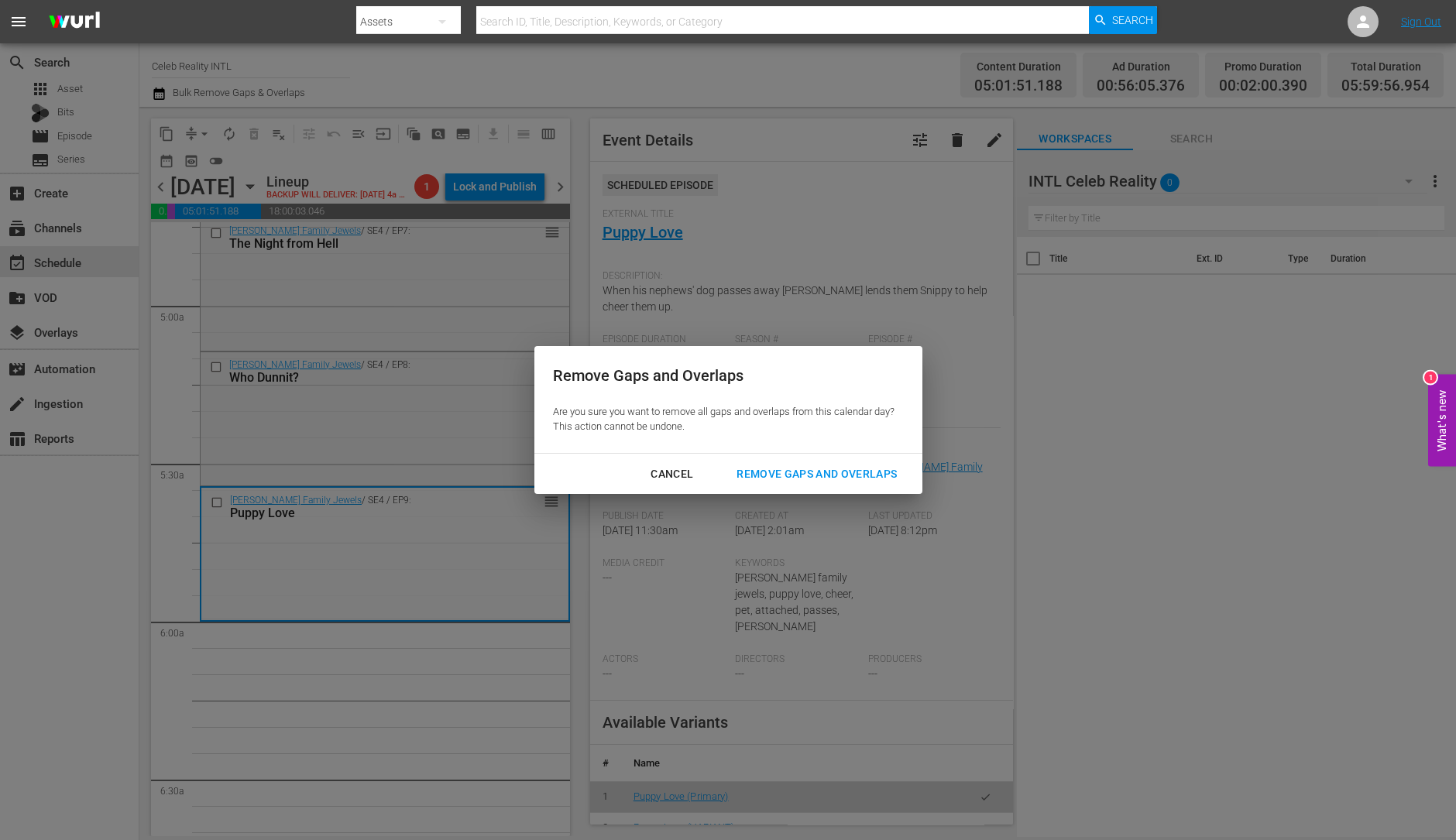
click at [888, 478] on div "Remove Gaps and Overlaps" at bounding box center [817, 473] width 185 height 19
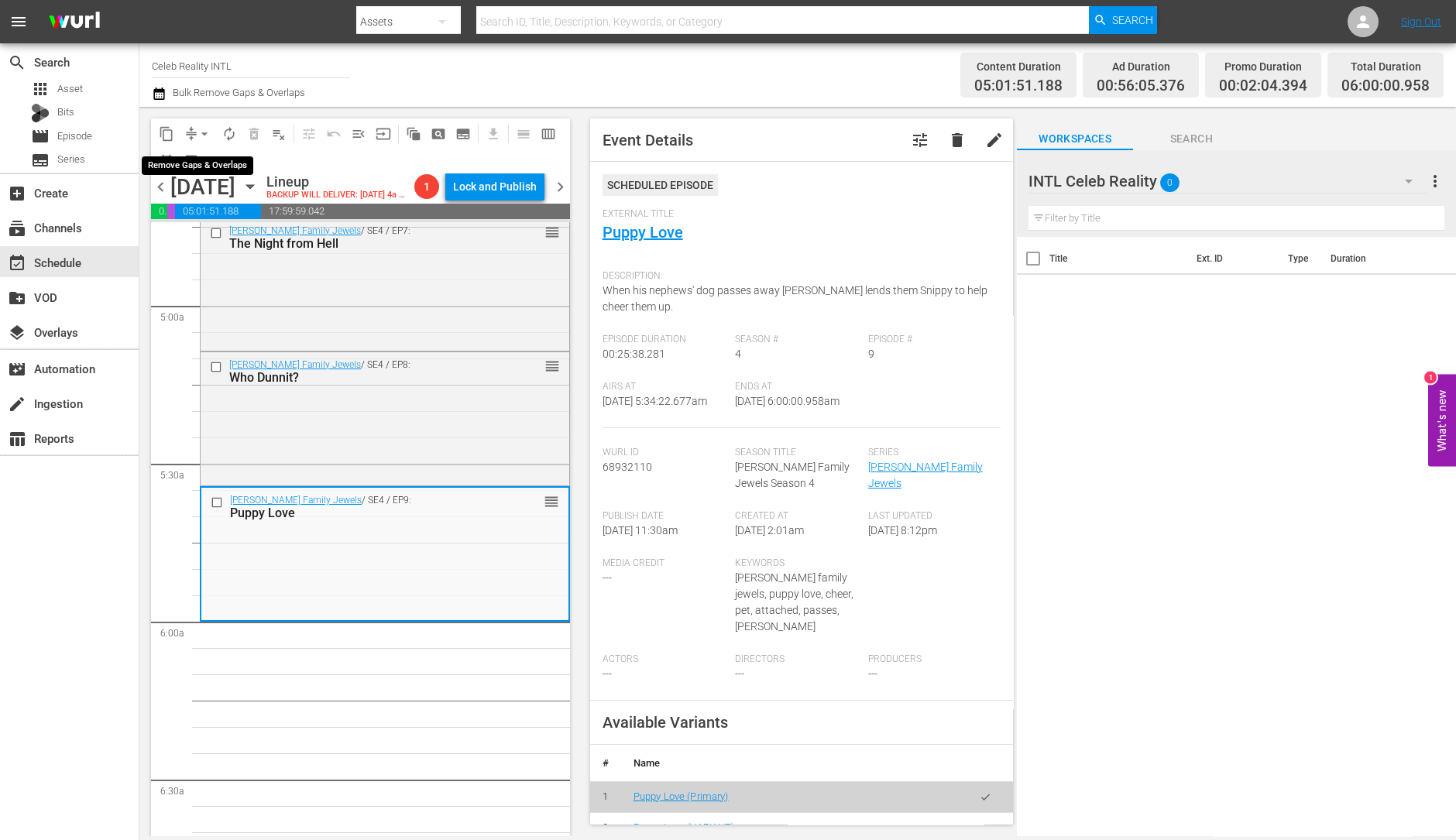
click at [195, 133] on button "arrow_drop_down" at bounding box center [204, 134] width 25 height 25
click at [234, 172] on li "Align to Midnight" at bounding box center [204, 164] width 162 height 26
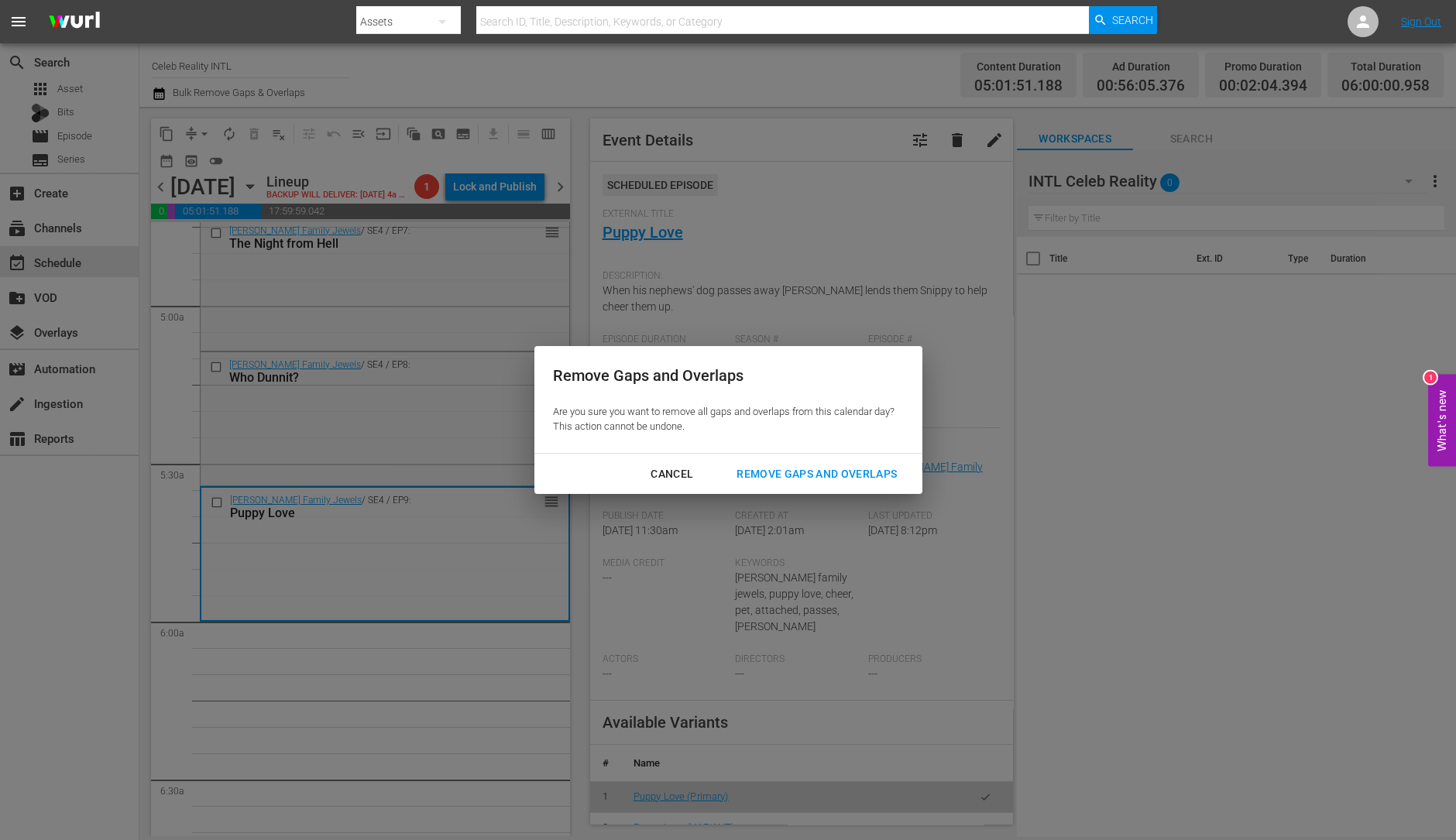
click at [682, 475] on div "Cancel" at bounding box center [672, 473] width 68 height 19
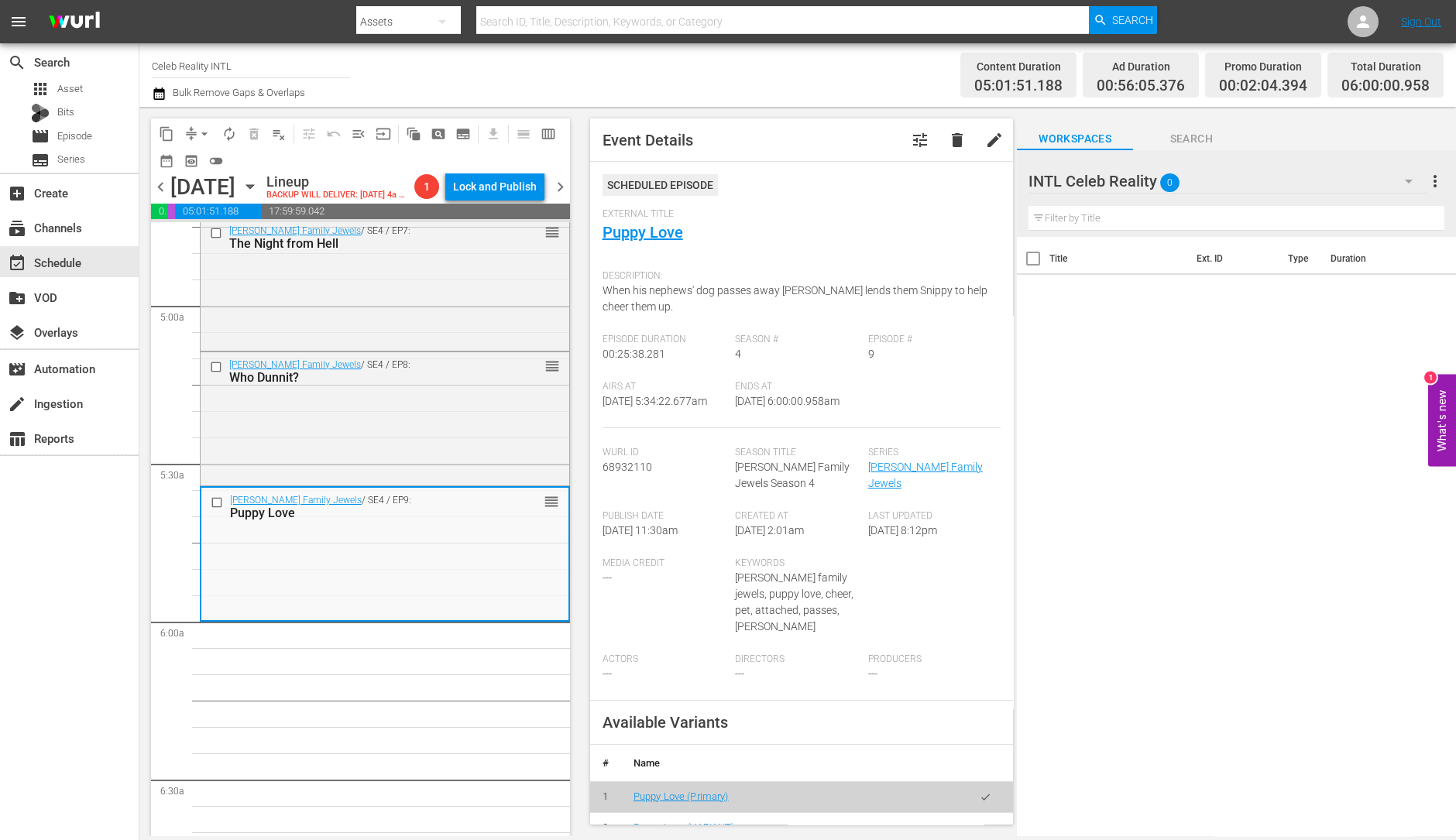
click at [218, 132] on button "autorenew_outlined" at bounding box center [229, 134] width 25 height 25
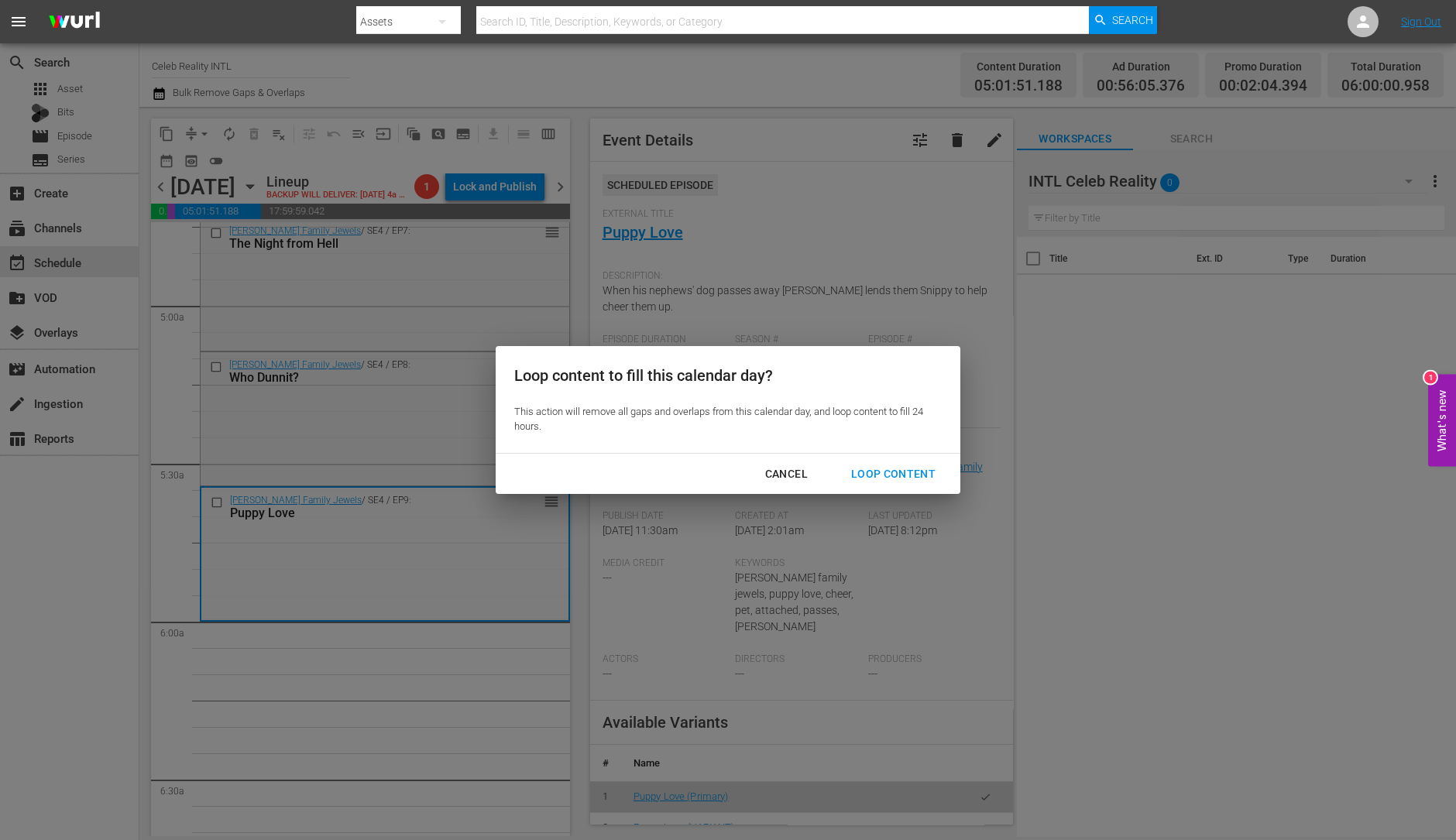
click at [915, 476] on div "Loop Content" at bounding box center [894, 473] width 110 height 19
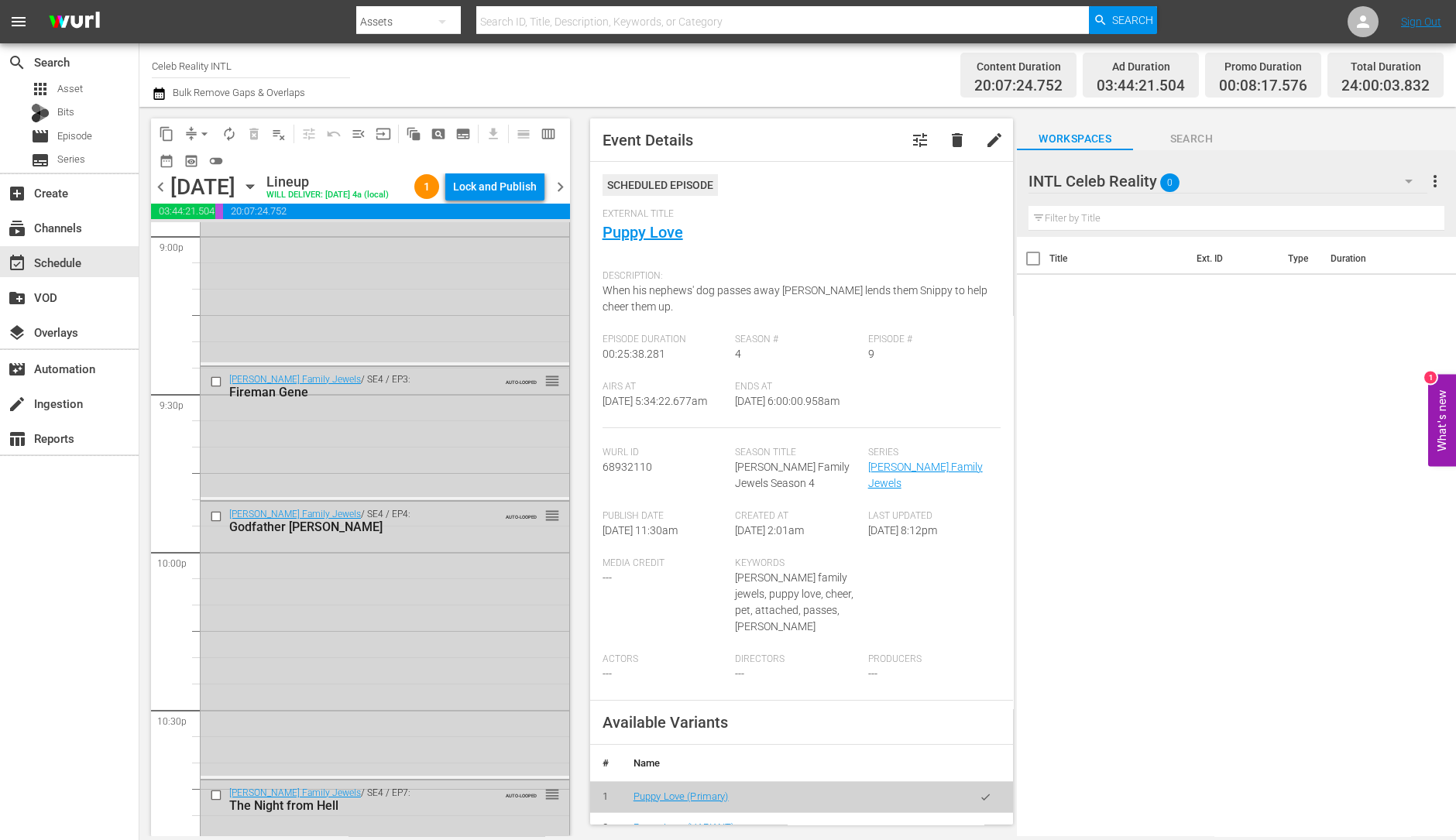
scroll to position [6967, 0]
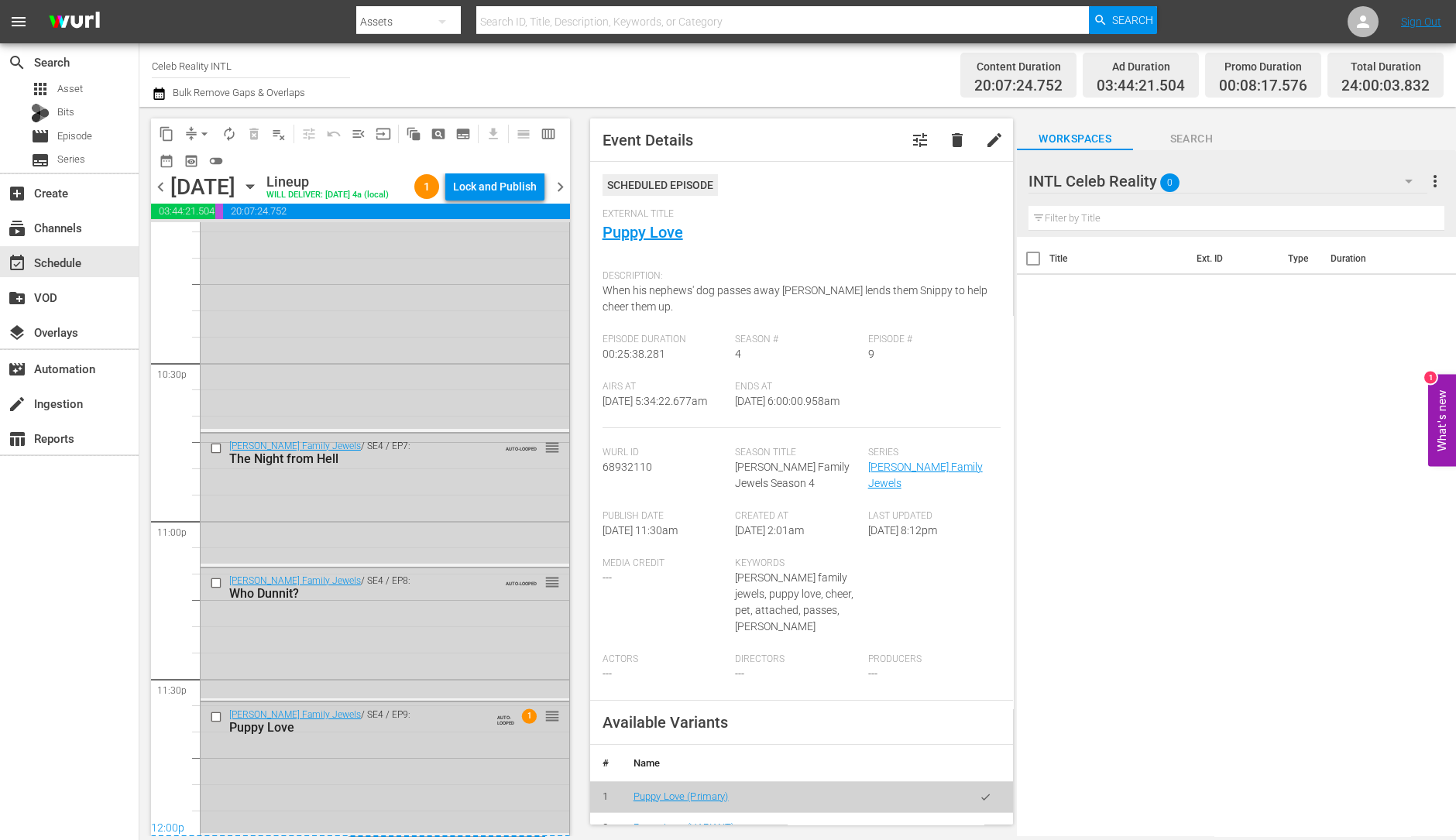
click at [403, 794] on div "Gene Simmons Family Jewels / SE4 / EP9: Puppy Love AUTO-LOOPED 1 reorder" at bounding box center [385, 767] width 369 height 131
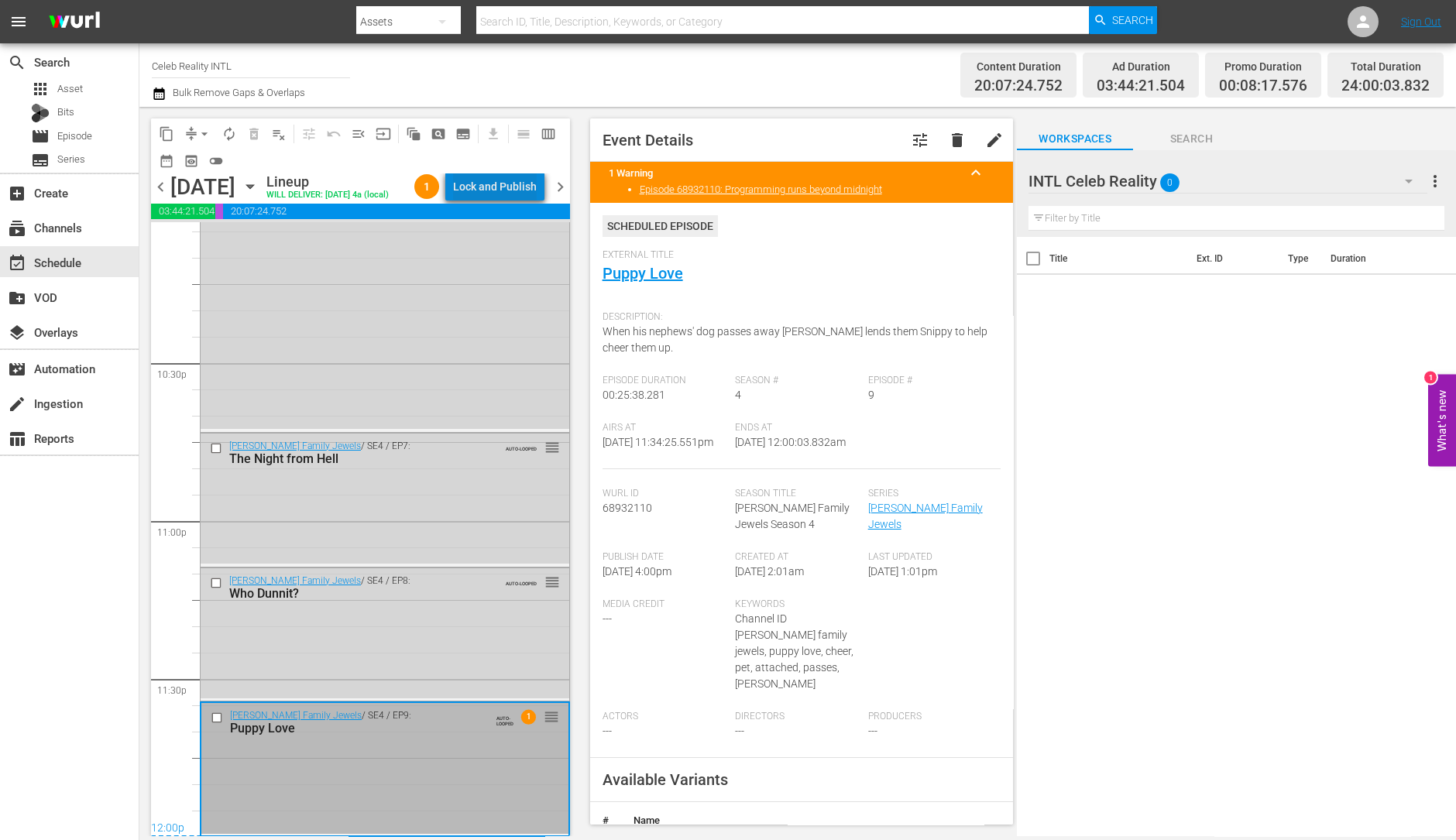
click at [507, 187] on div "Lock and Publish" at bounding box center [495, 186] width 84 height 28
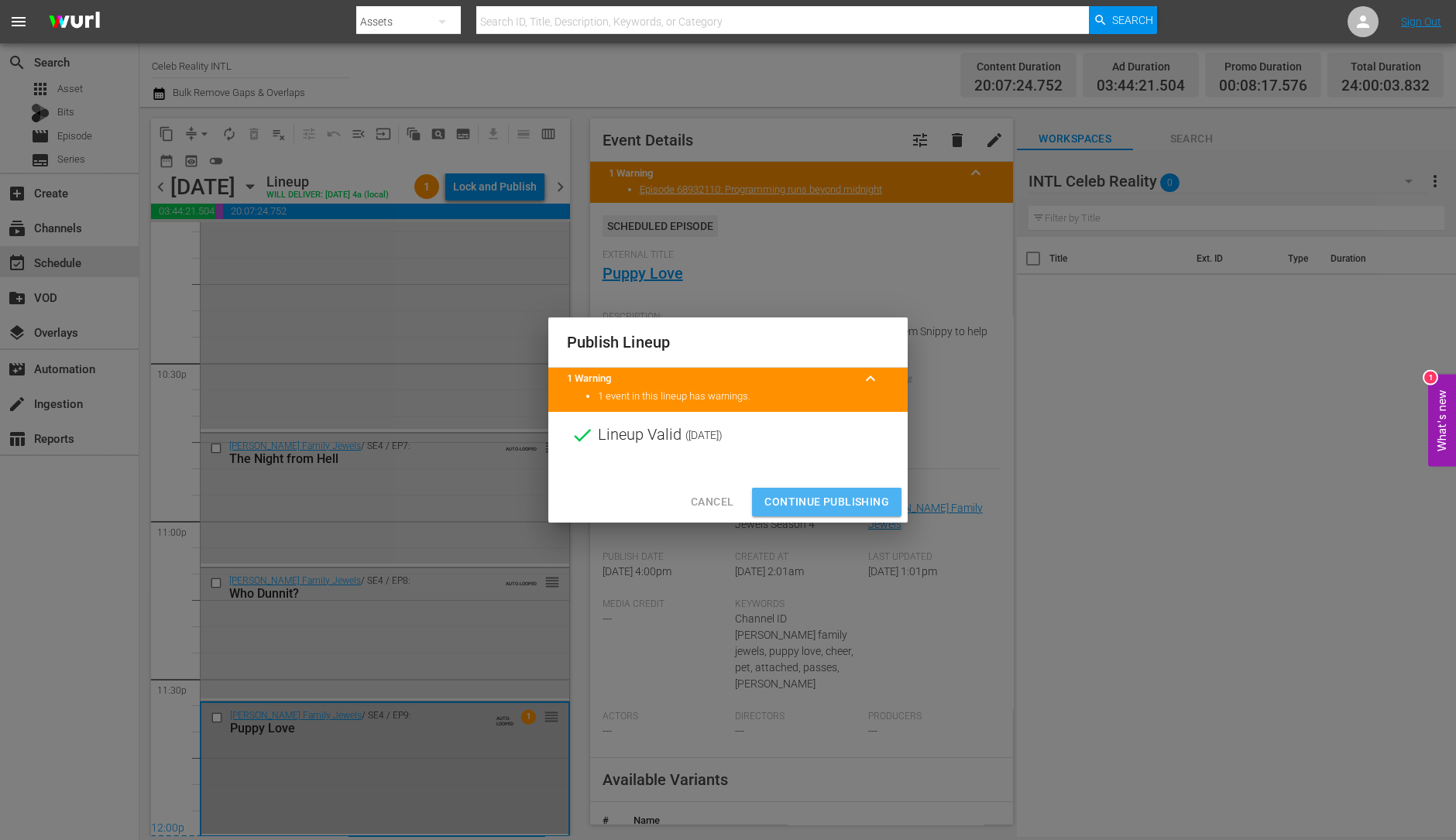
click at [816, 511] on button "Continue Publishing" at bounding box center [826, 502] width 149 height 29
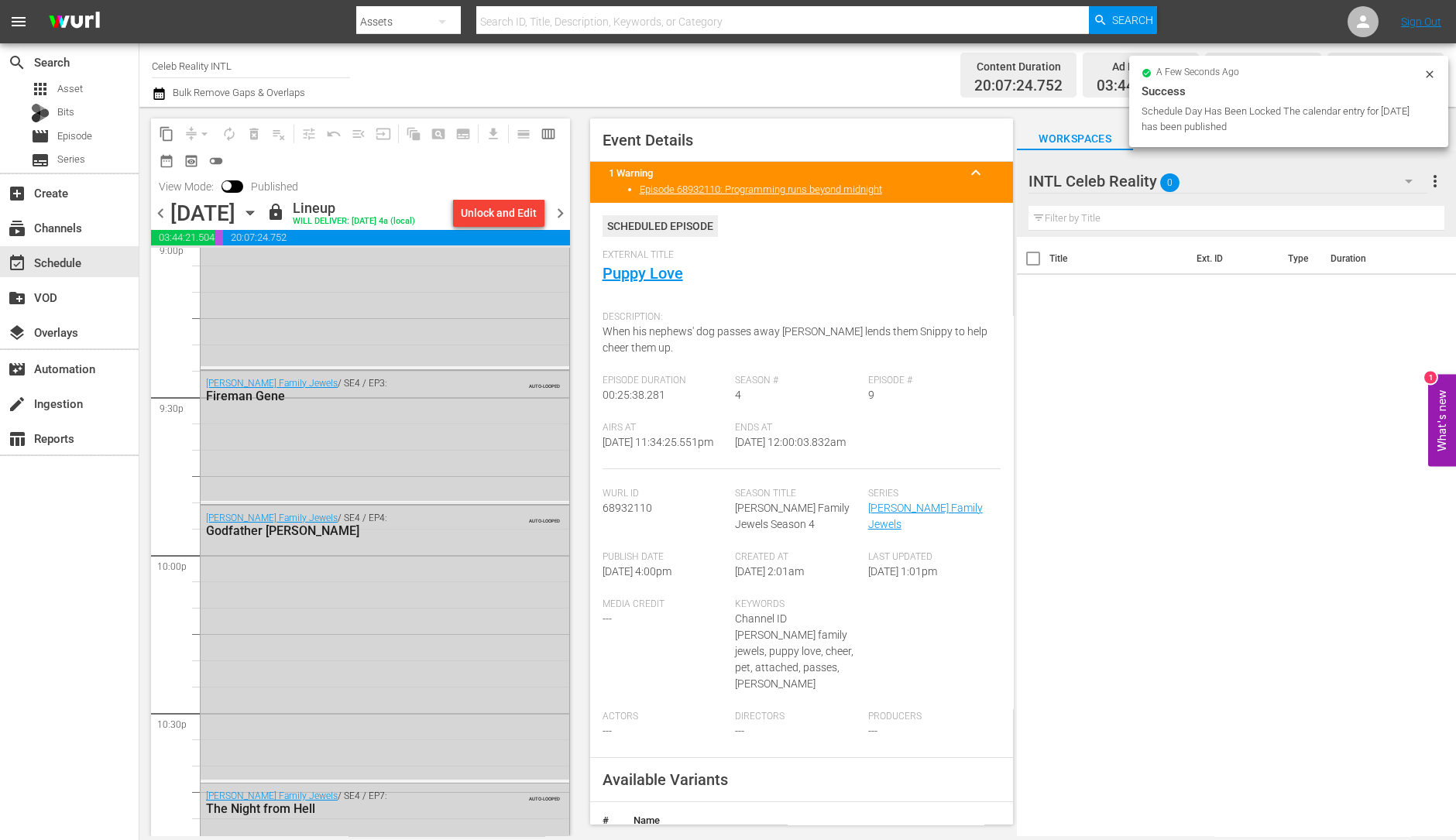
scroll to position [6992, 0]
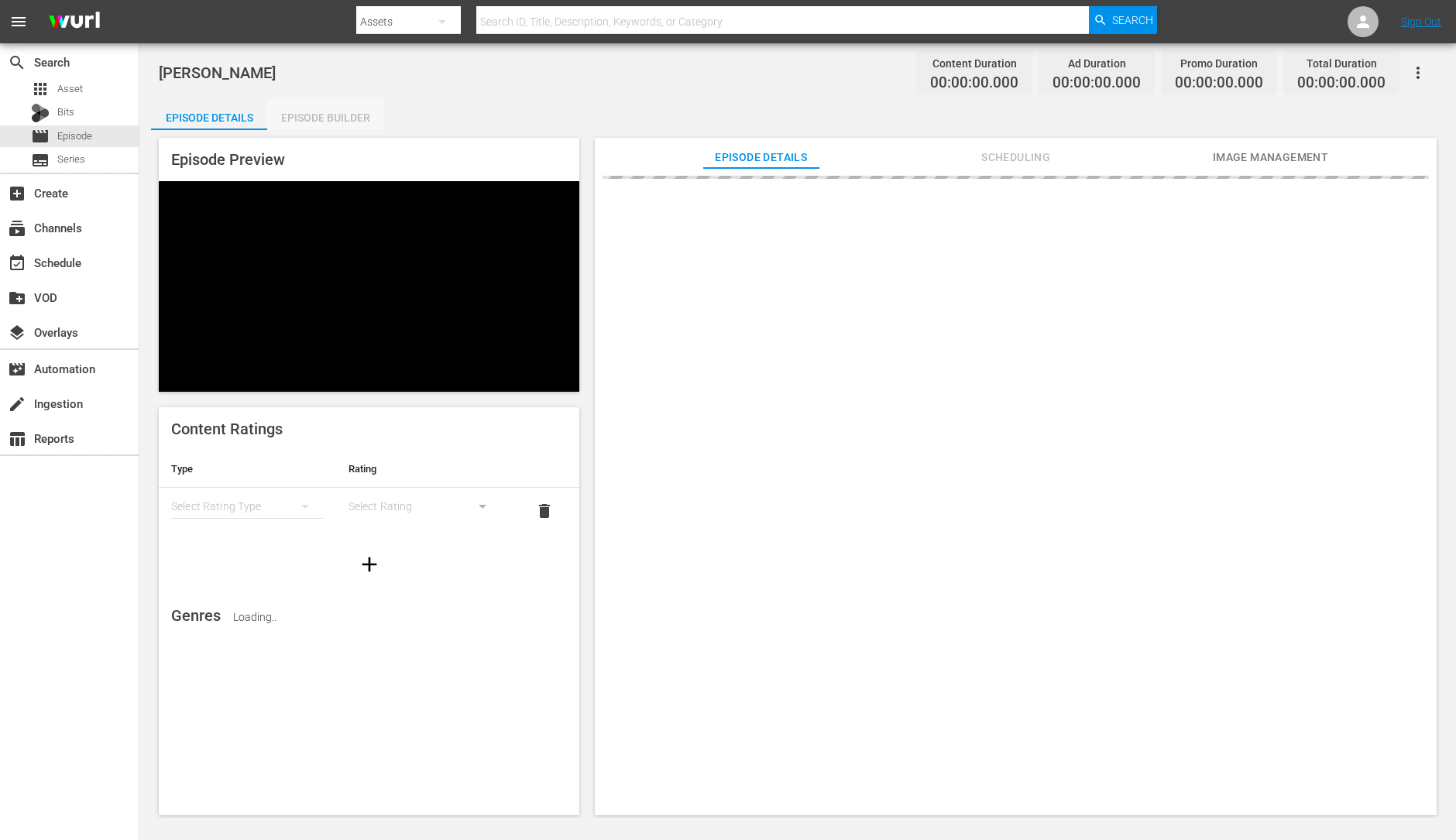
click at [323, 110] on div "Episode Builder" at bounding box center [325, 117] width 117 height 37
click at [329, 108] on div "Episode Builder" at bounding box center [325, 117] width 117 height 37
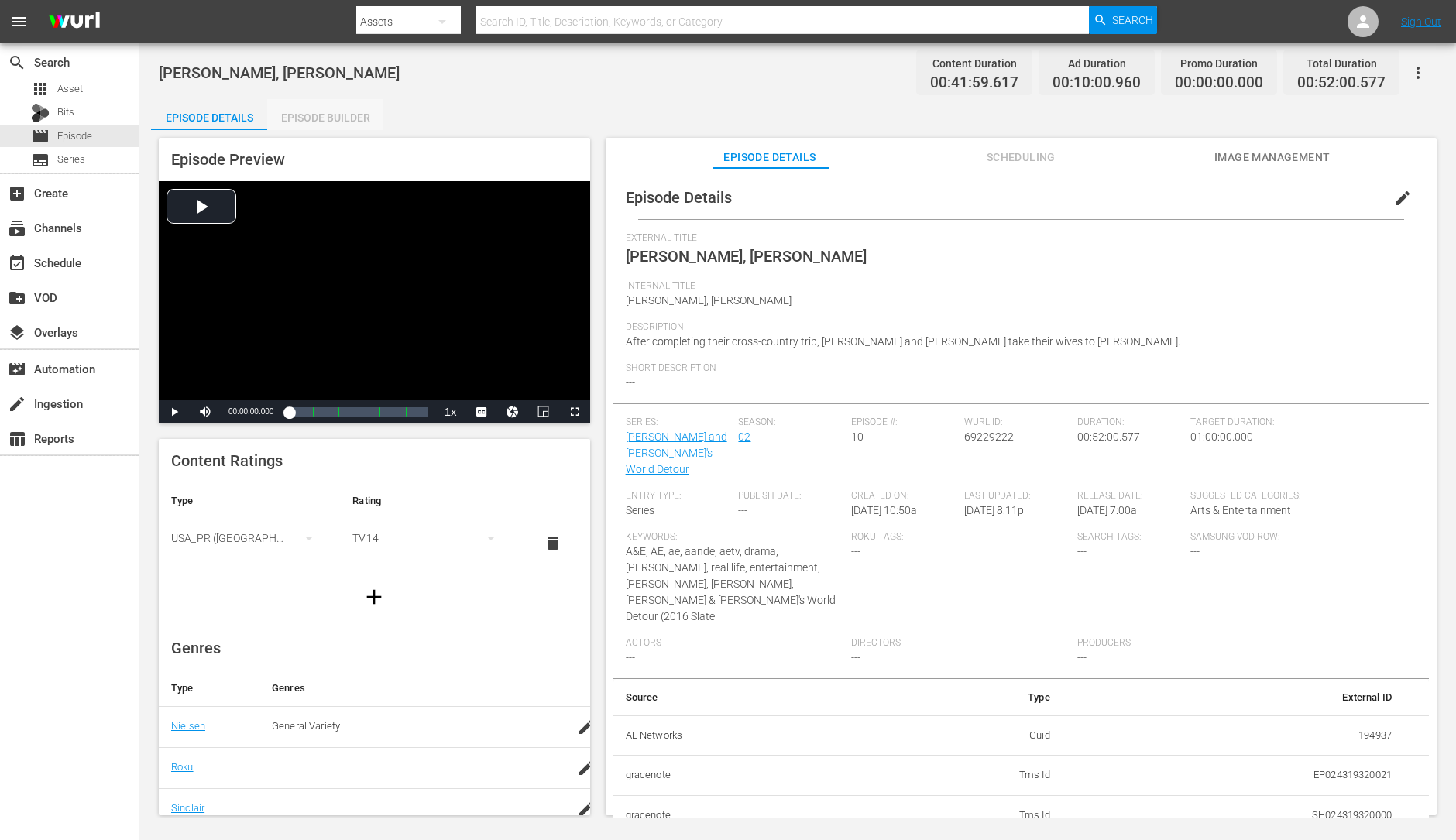
click at [329, 119] on div "Episode Builder" at bounding box center [325, 117] width 117 height 37
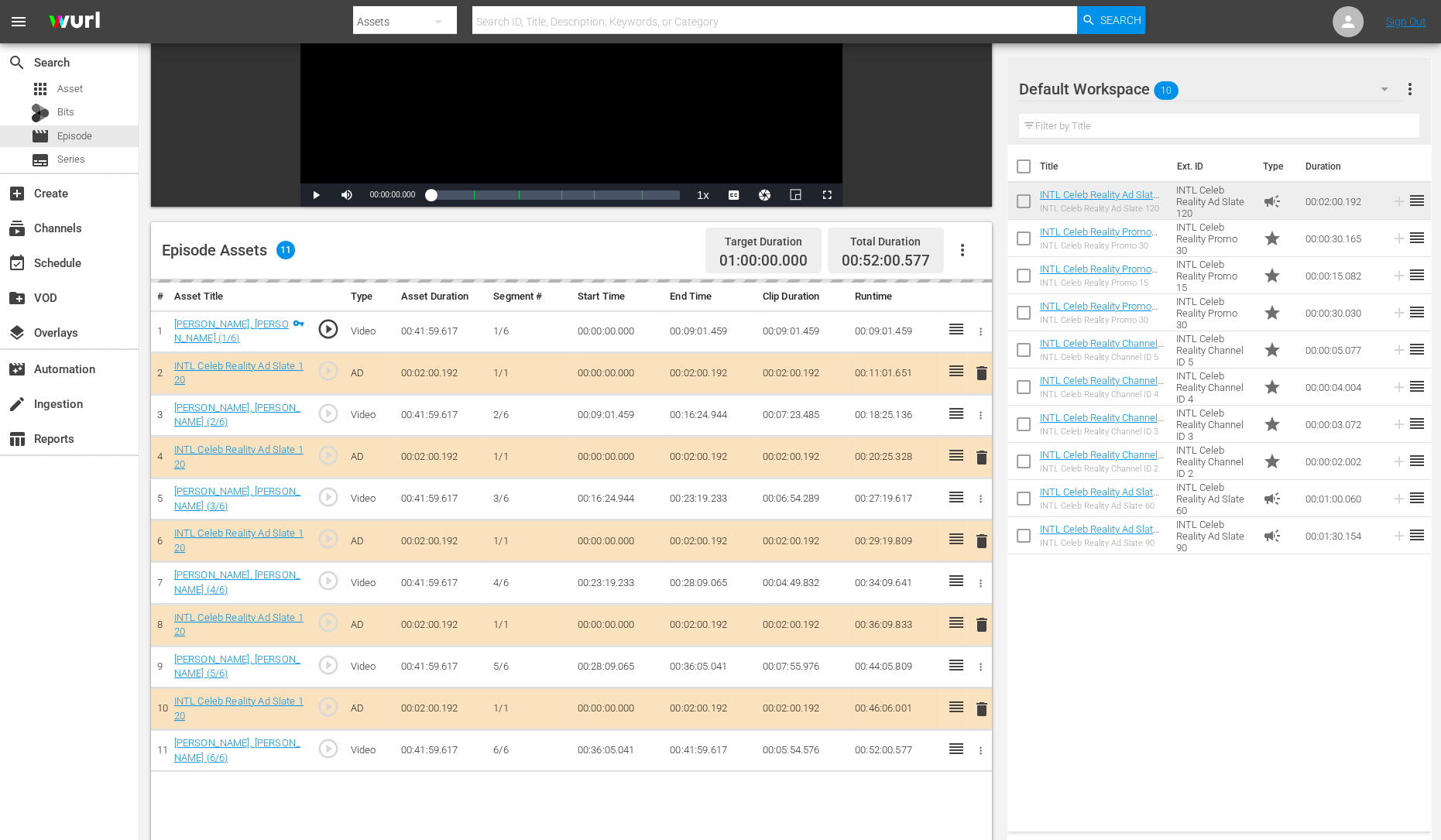
scroll to position [230, 0]
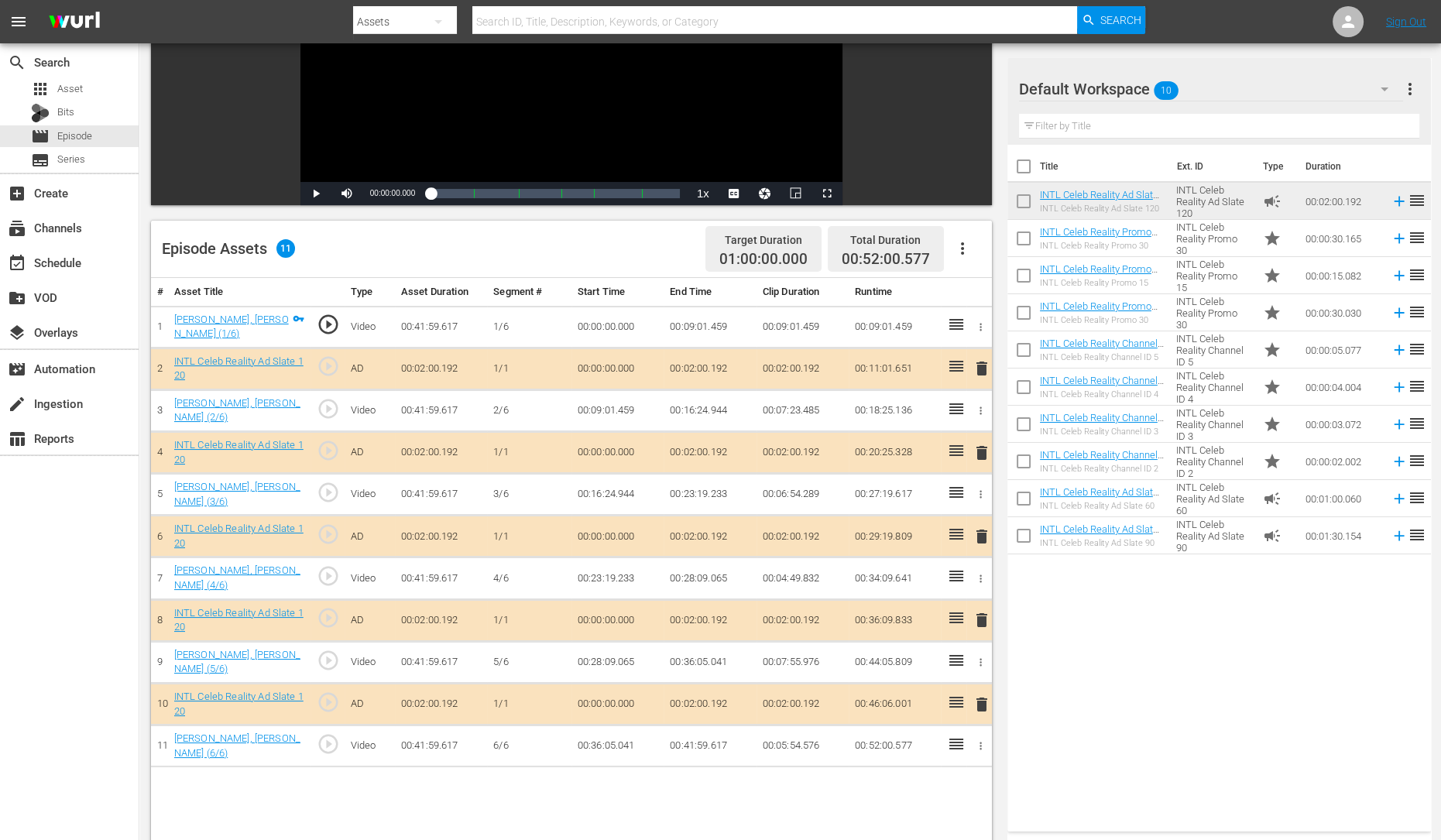
click at [981, 445] on span "delete" at bounding box center [982, 452] width 19 height 19
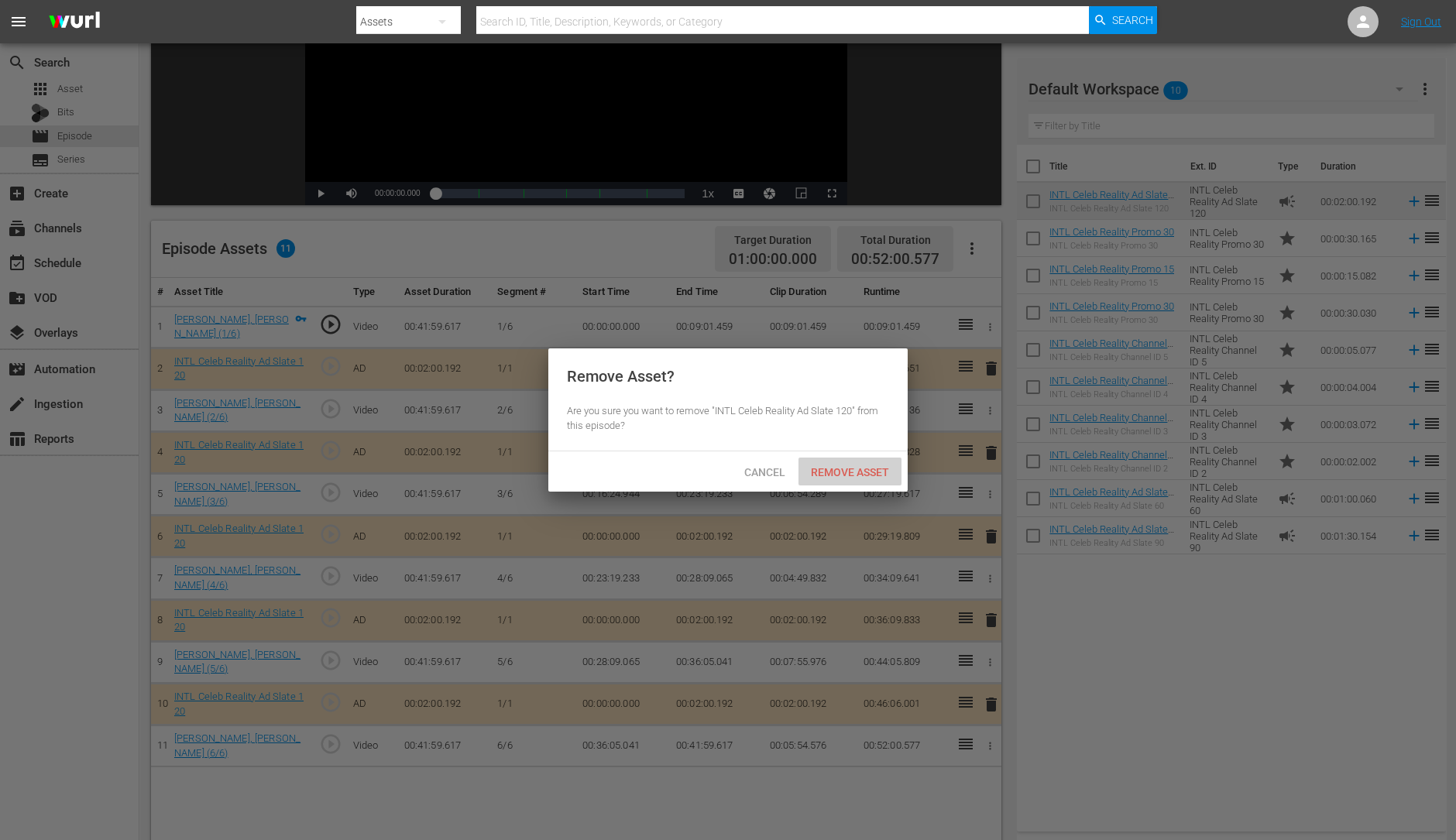
click at [859, 475] on span "Remove Asset" at bounding box center [849, 472] width 103 height 12
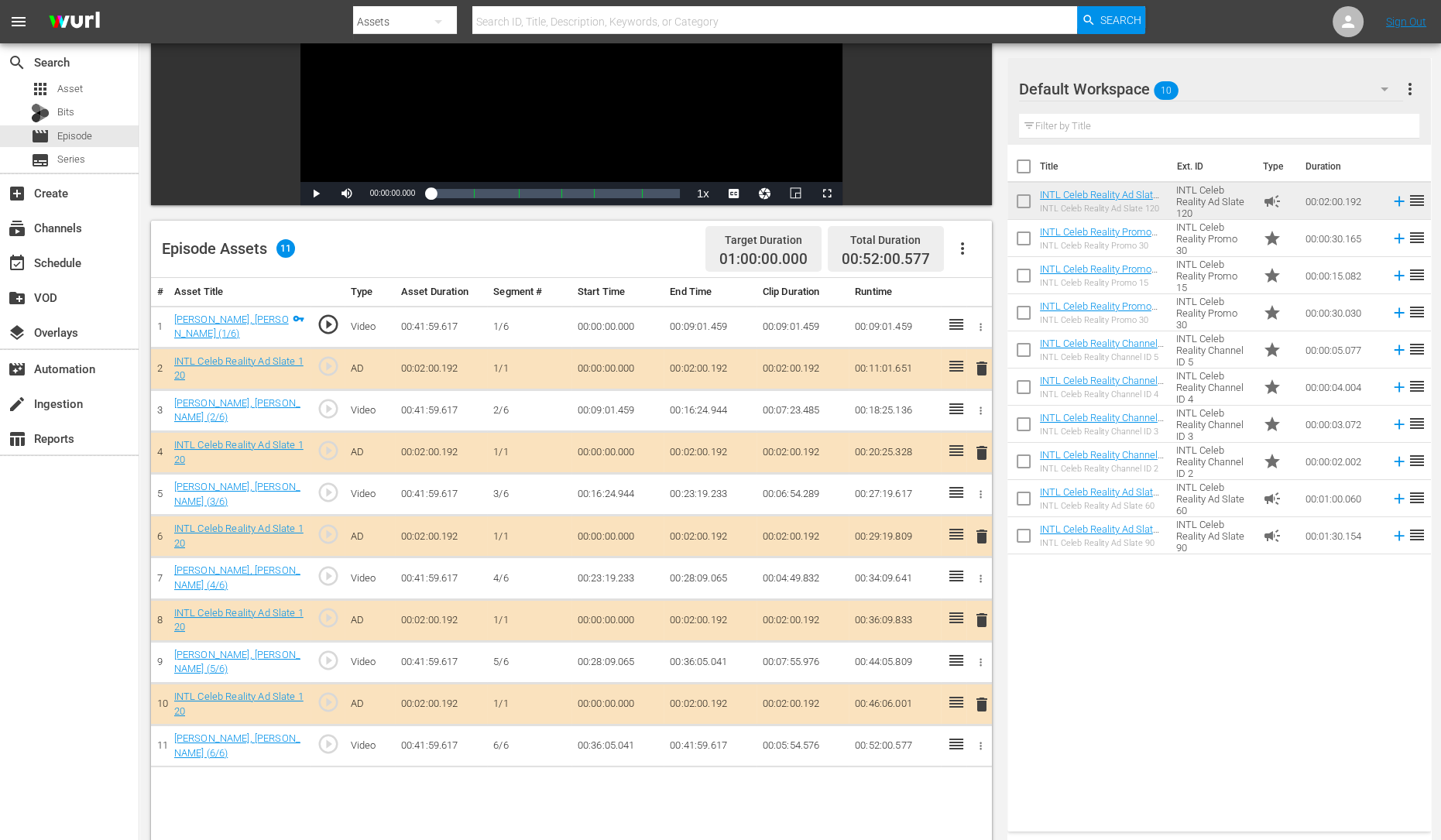
click at [985, 529] on span "delete" at bounding box center [982, 536] width 19 height 19
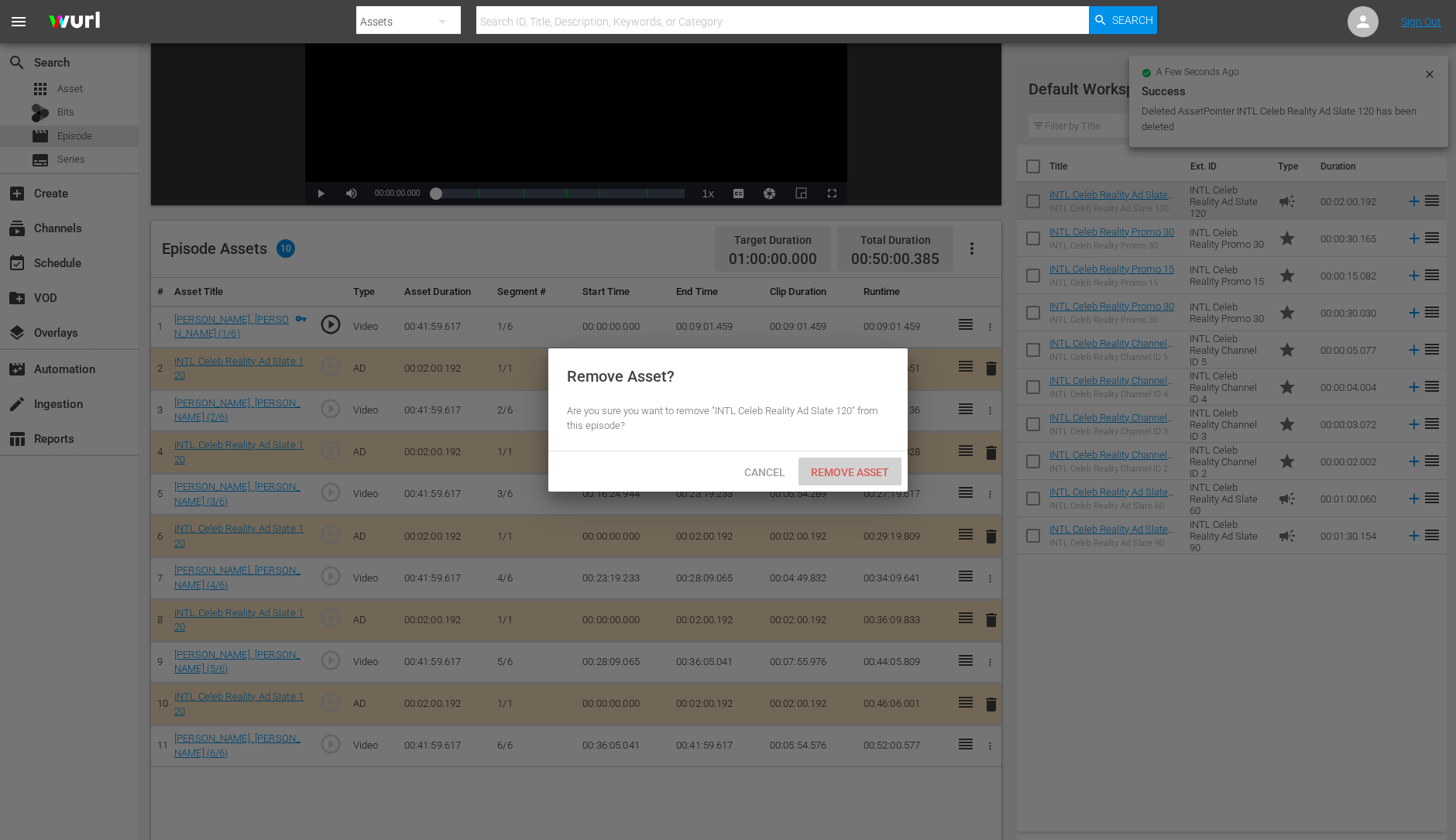
click at [879, 470] on span "Remove Asset" at bounding box center [849, 472] width 103 height 12
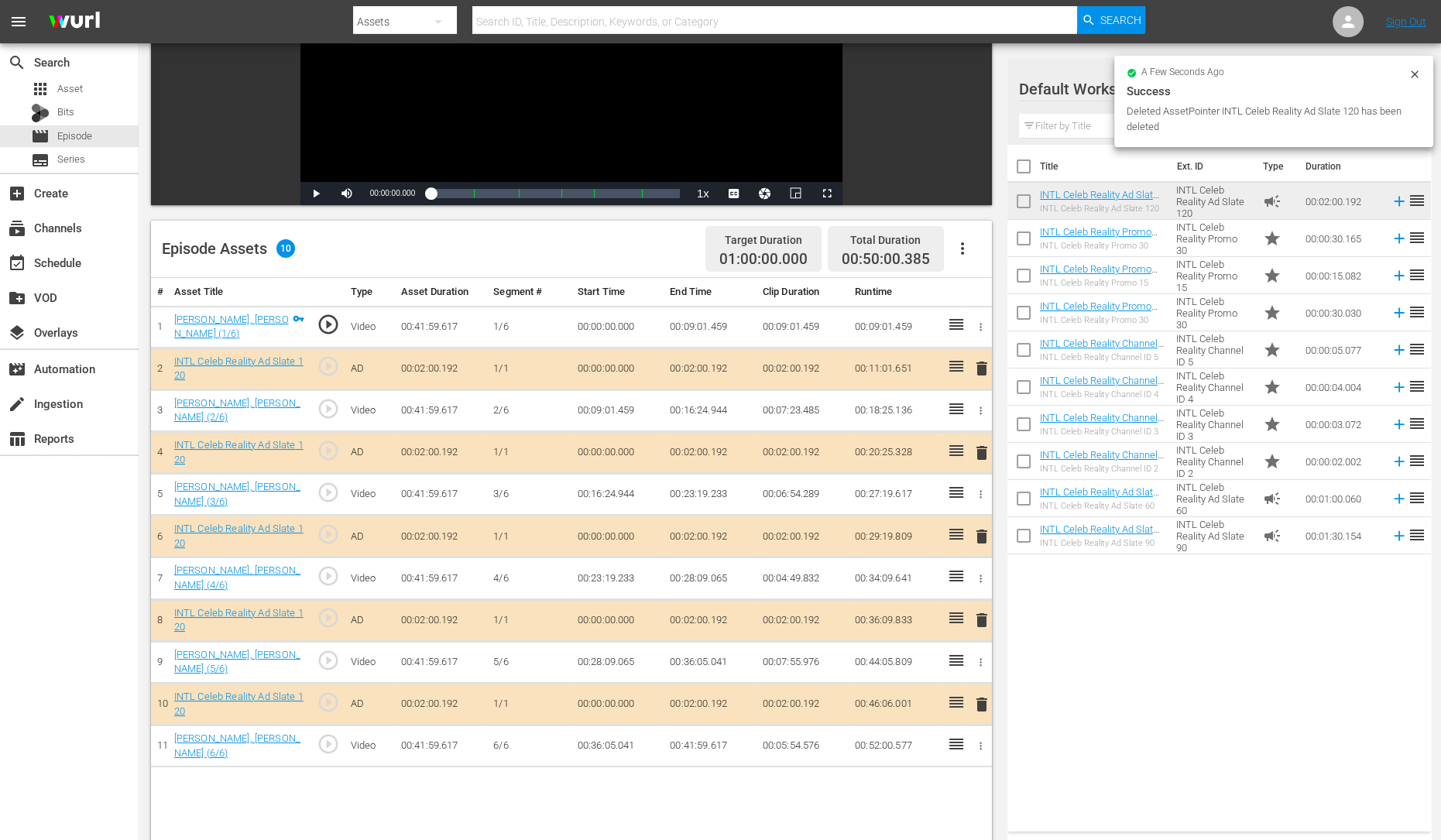
click at [982, 611] on span "delete" at bounding box center [982, 620] width 19 height 19
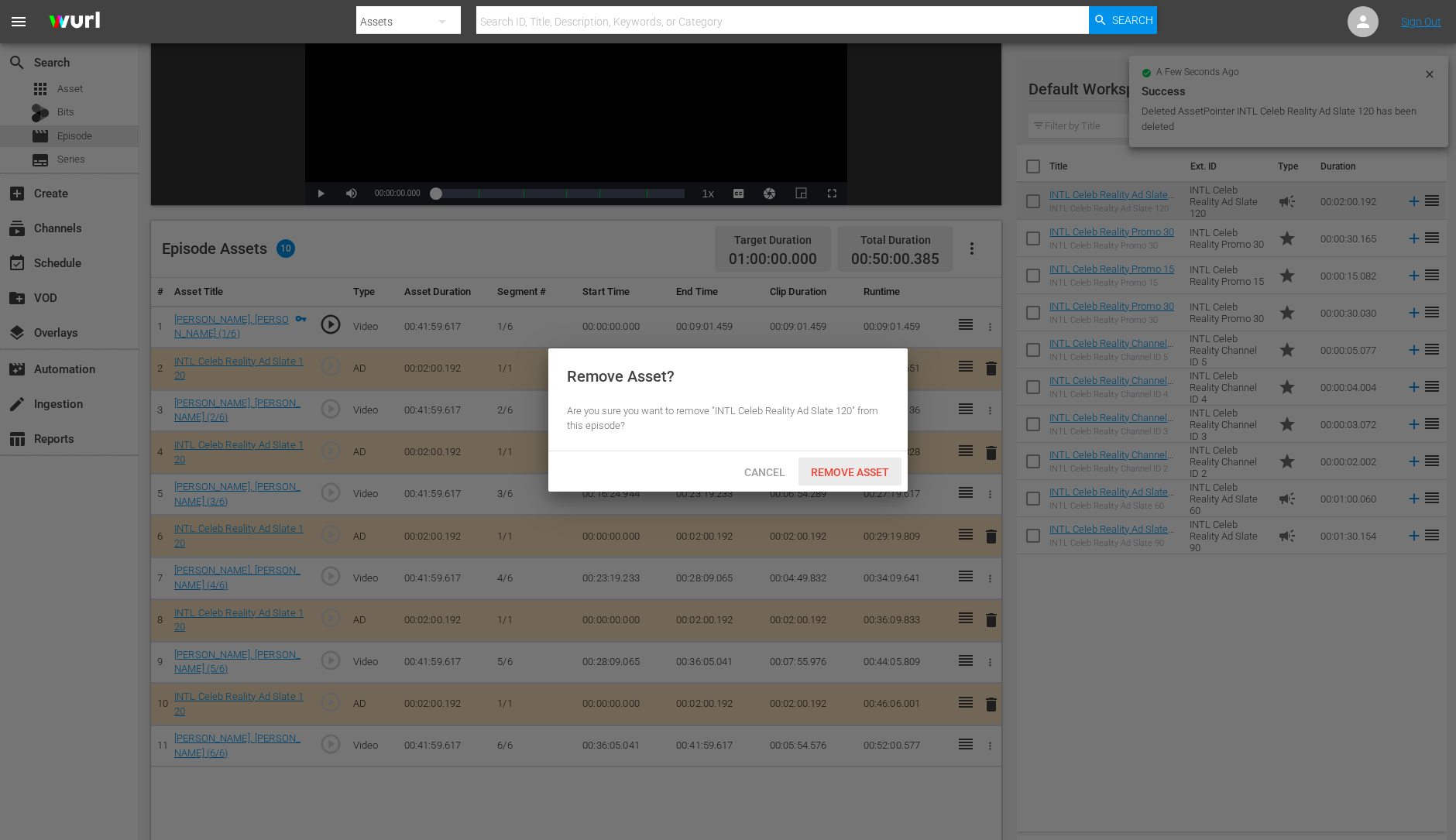
click at [867, 480] on div "Remove Asset" at bounding box center [849, 471] width 103 height 29
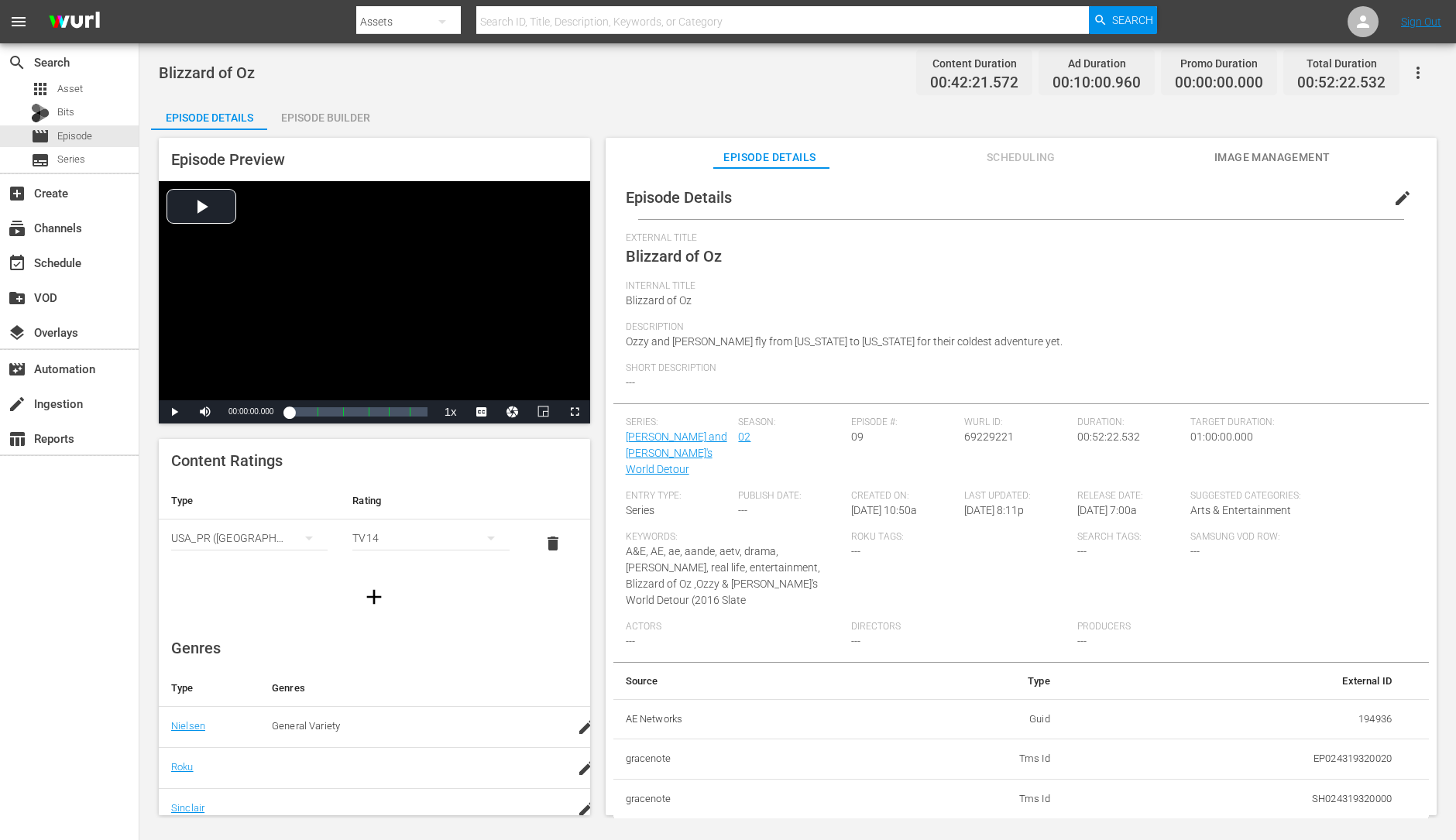
click at [342, 118] on div "Episode Builder" at bounding box center [325, 117] width 117 height 37
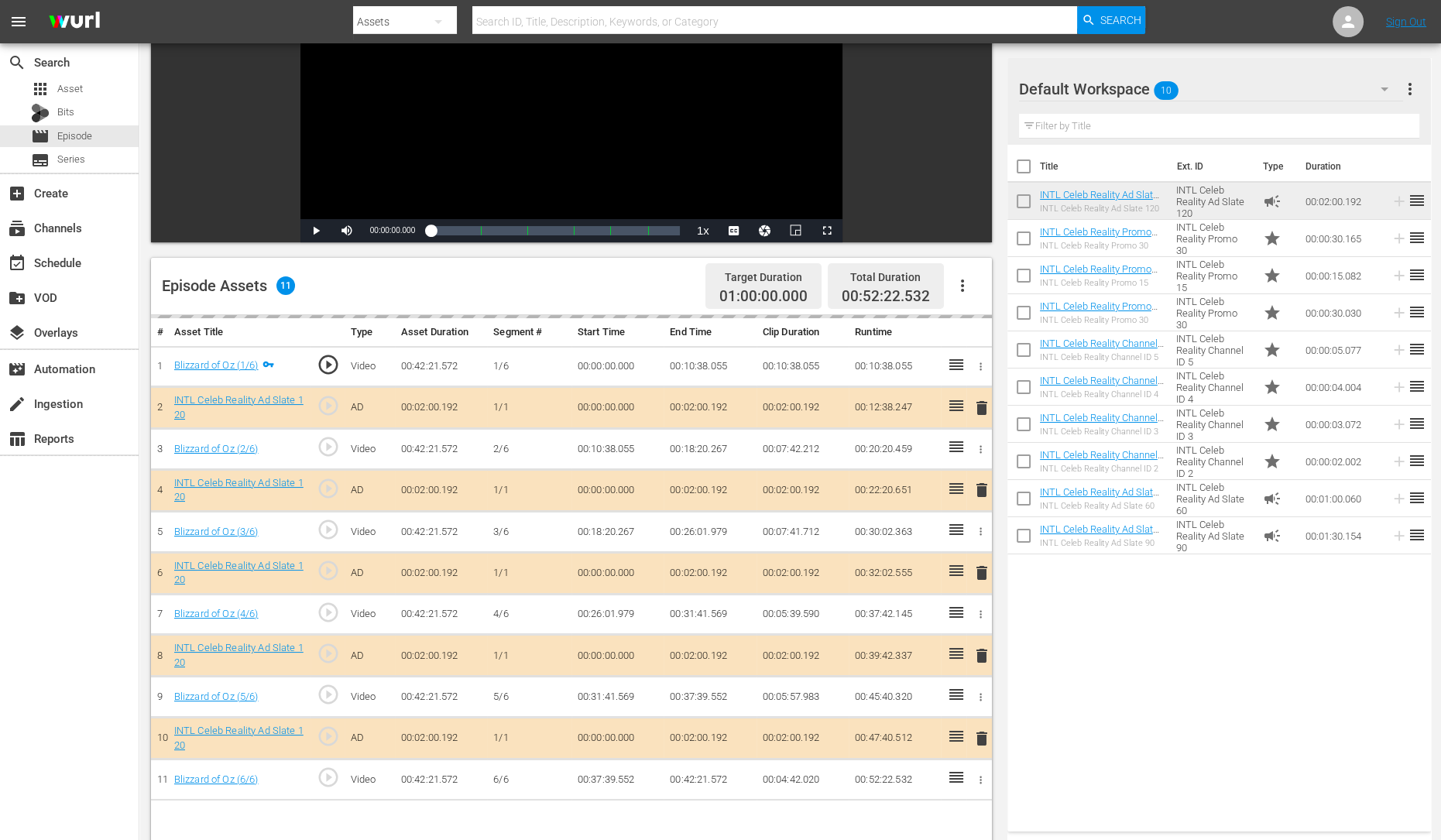
scroll to position [198, 0]
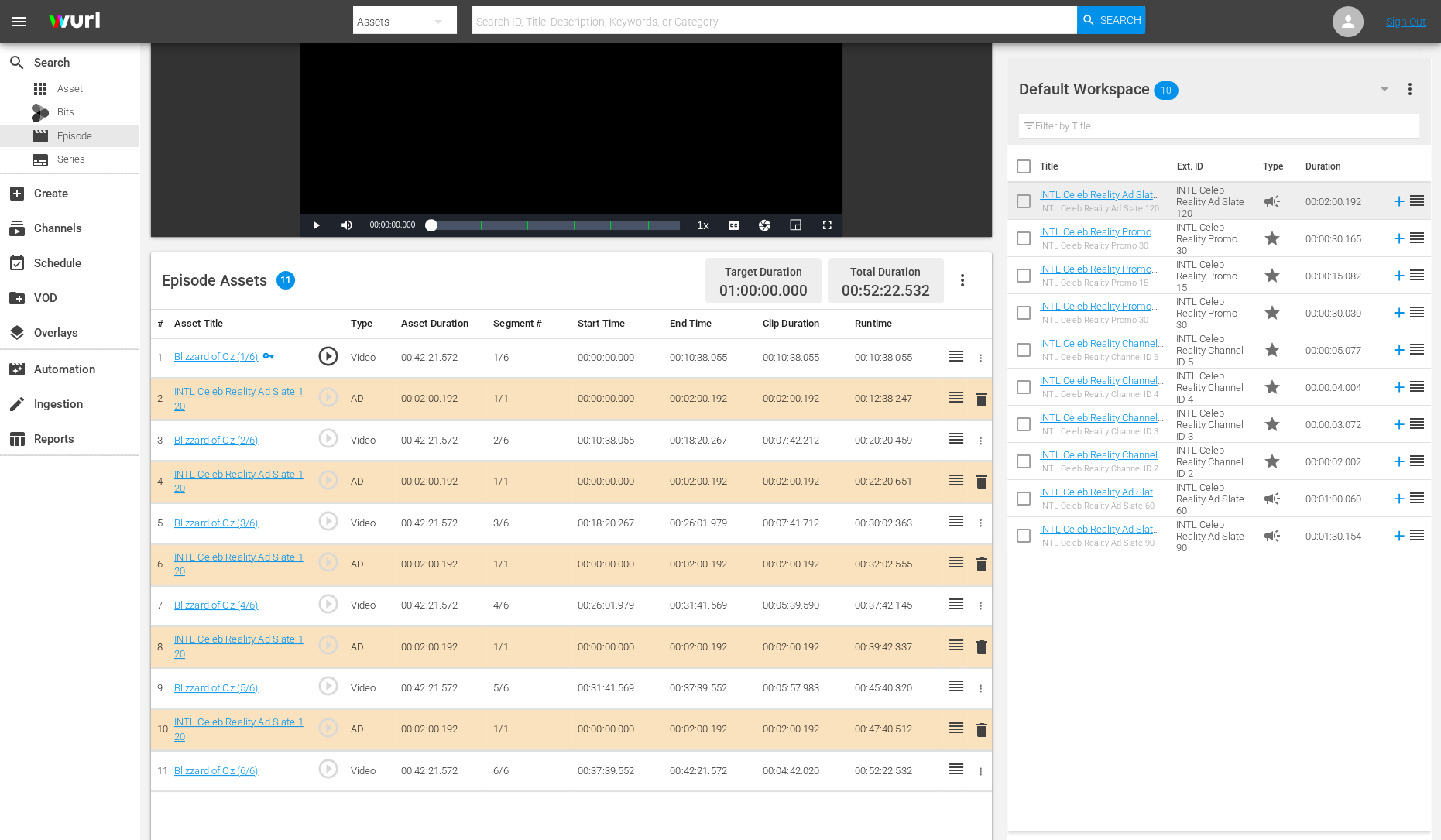
click at [981, 559] on span "delete" at bounding box center [982, 564] width 19 height 19
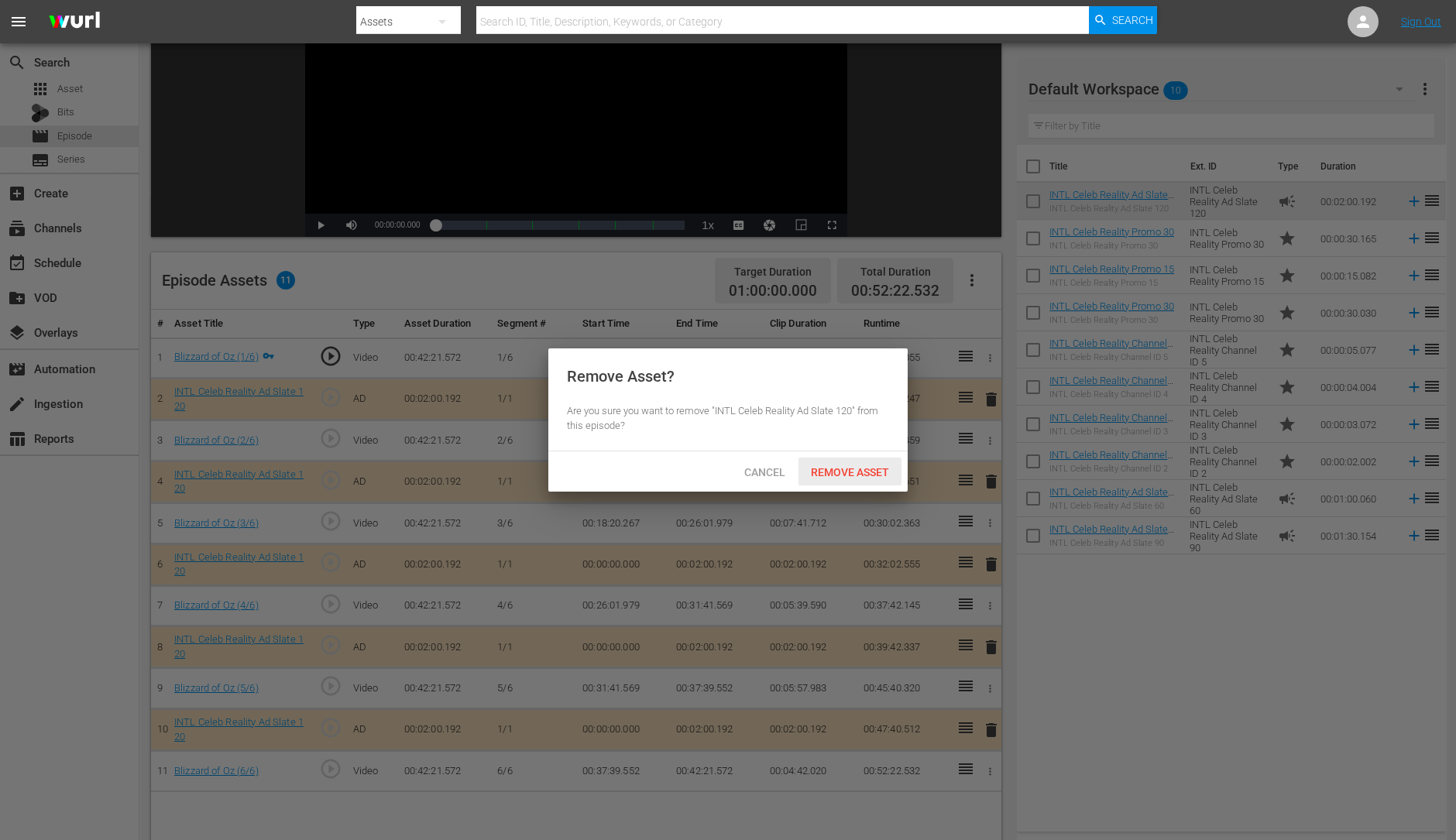
click at [853, 473] on span "Remove Asset" at bounding box center [849, 472] width 103 height 12
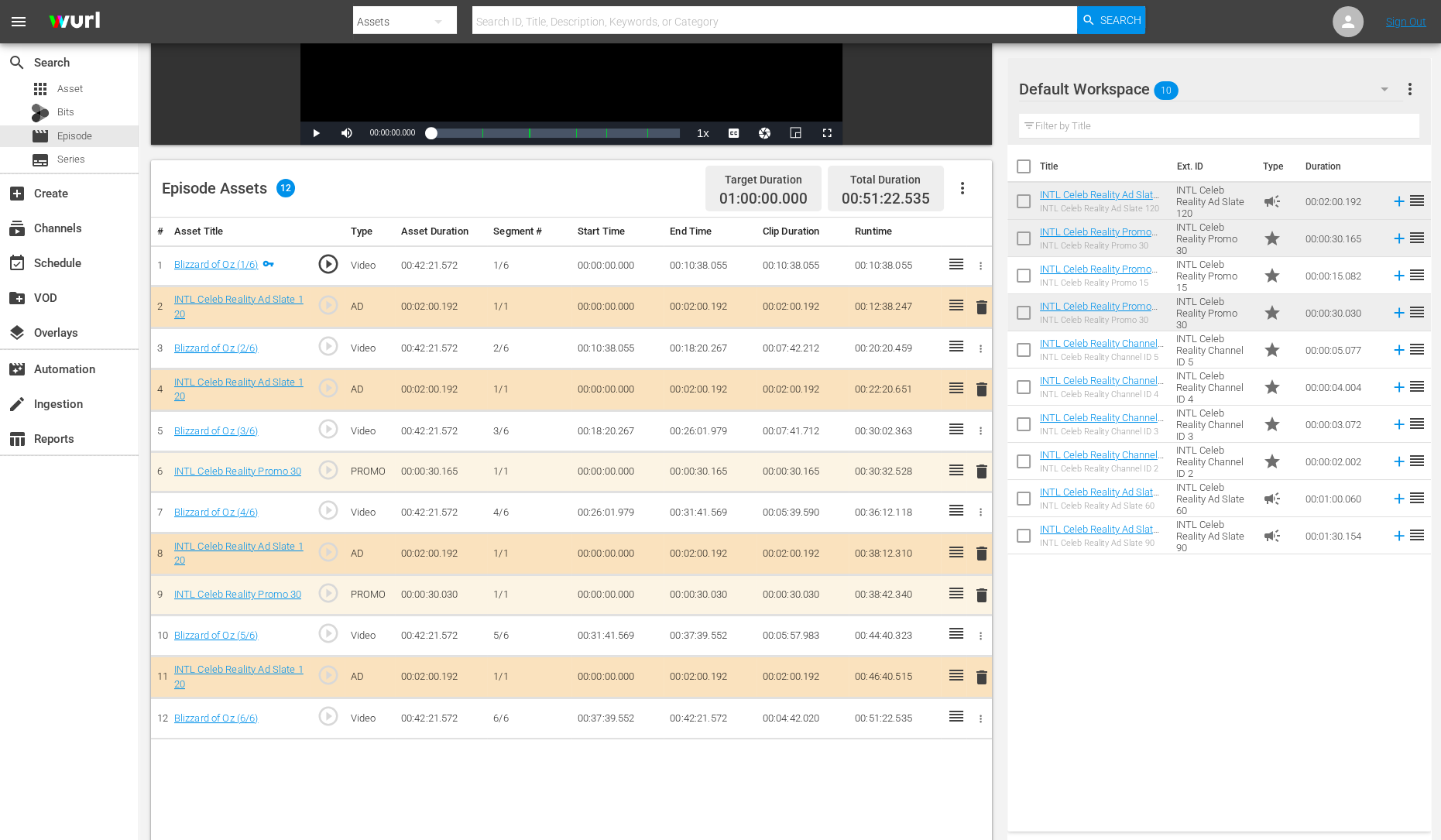
scroll to position [299, 0]
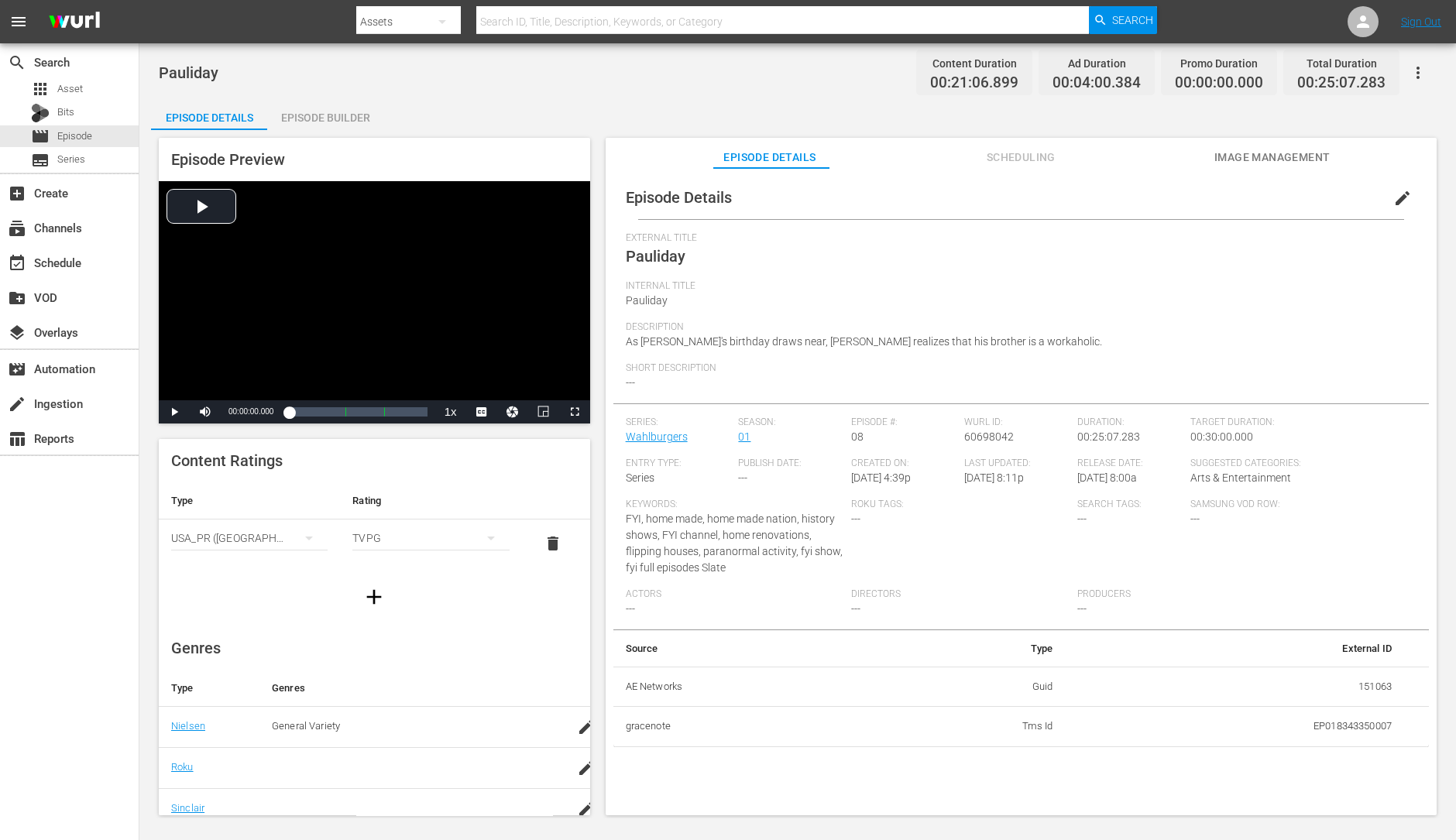
click at [332, 118] on div "Episode Builder" at bounding box center [325, 117] width 117 height 37
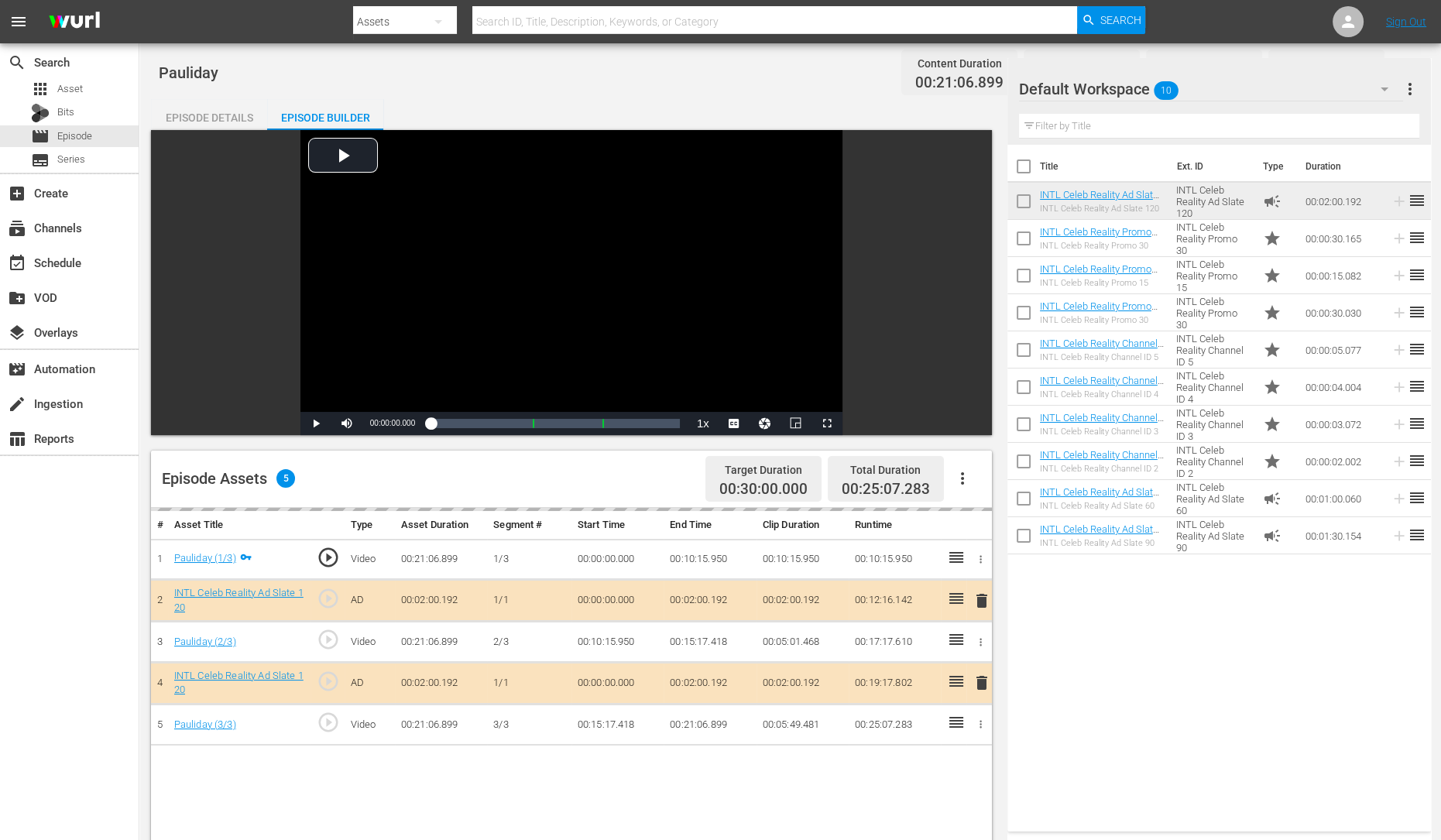
scroll to position [122, 0]
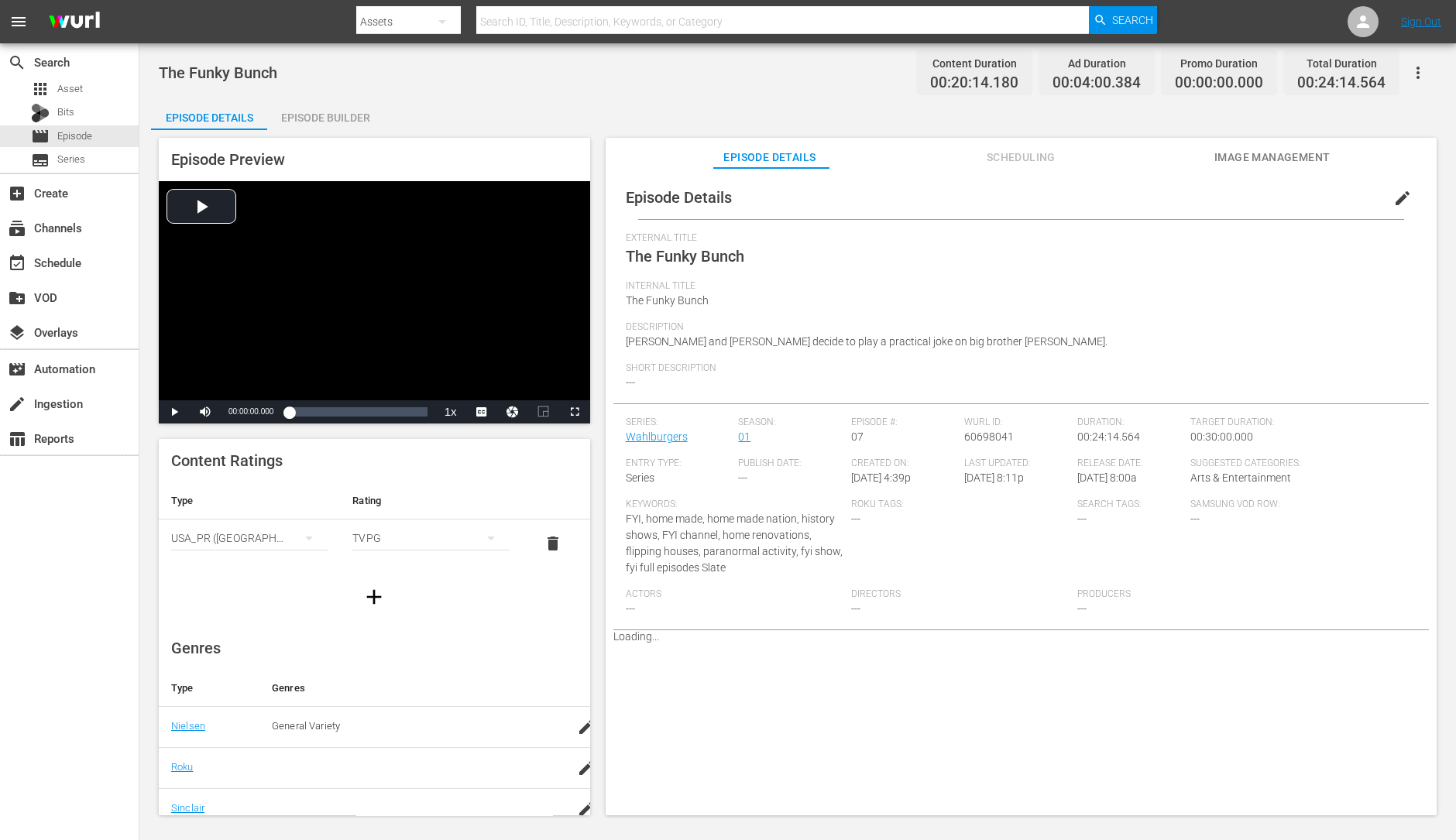
click at [342, 110] on div "Episode Builder" at bounding box center [325, 117] width 117 height 37
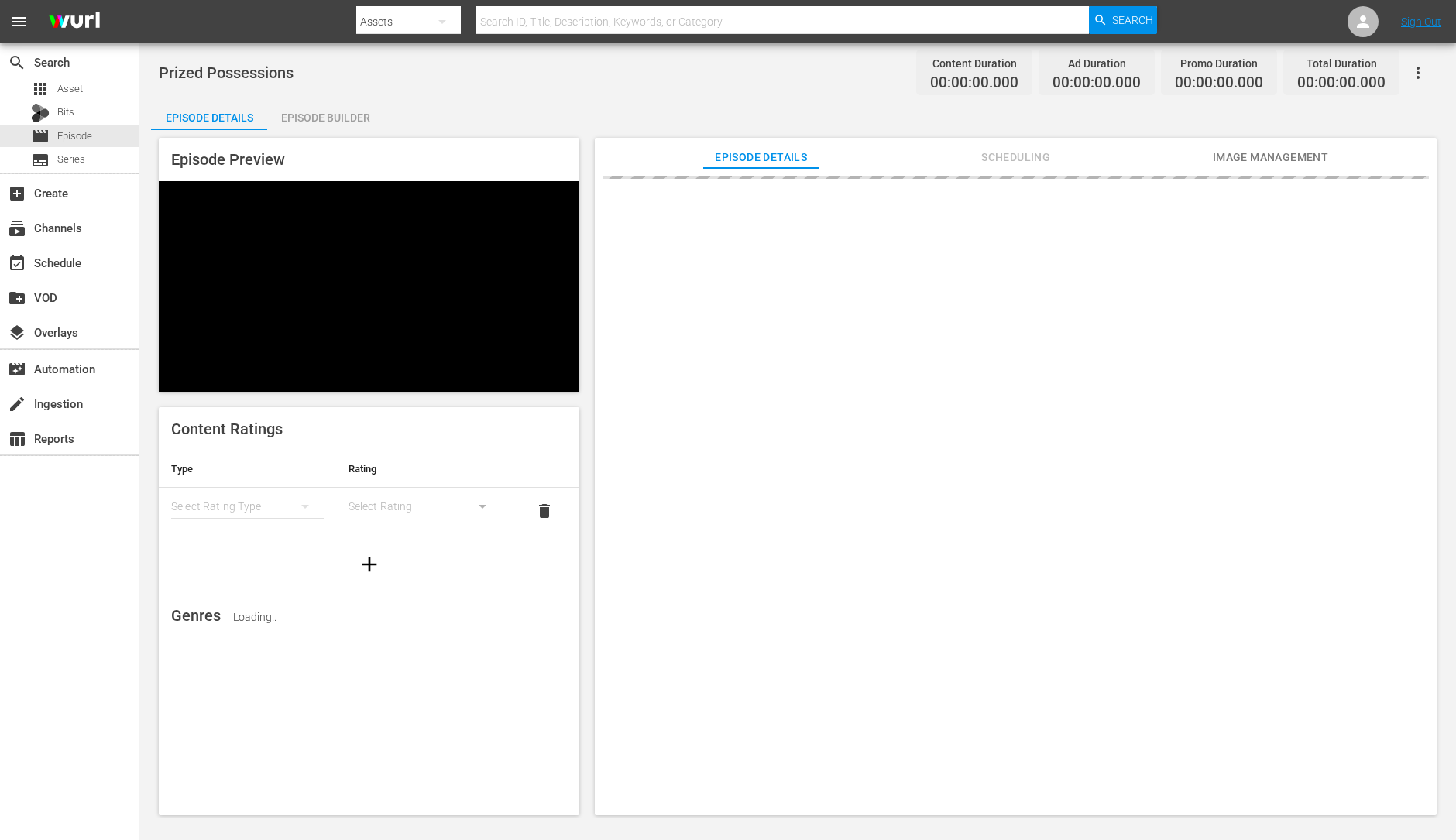
click at [321, 126] on div "Episode Builder" at bounding box center [325, 117] width 117 height 37
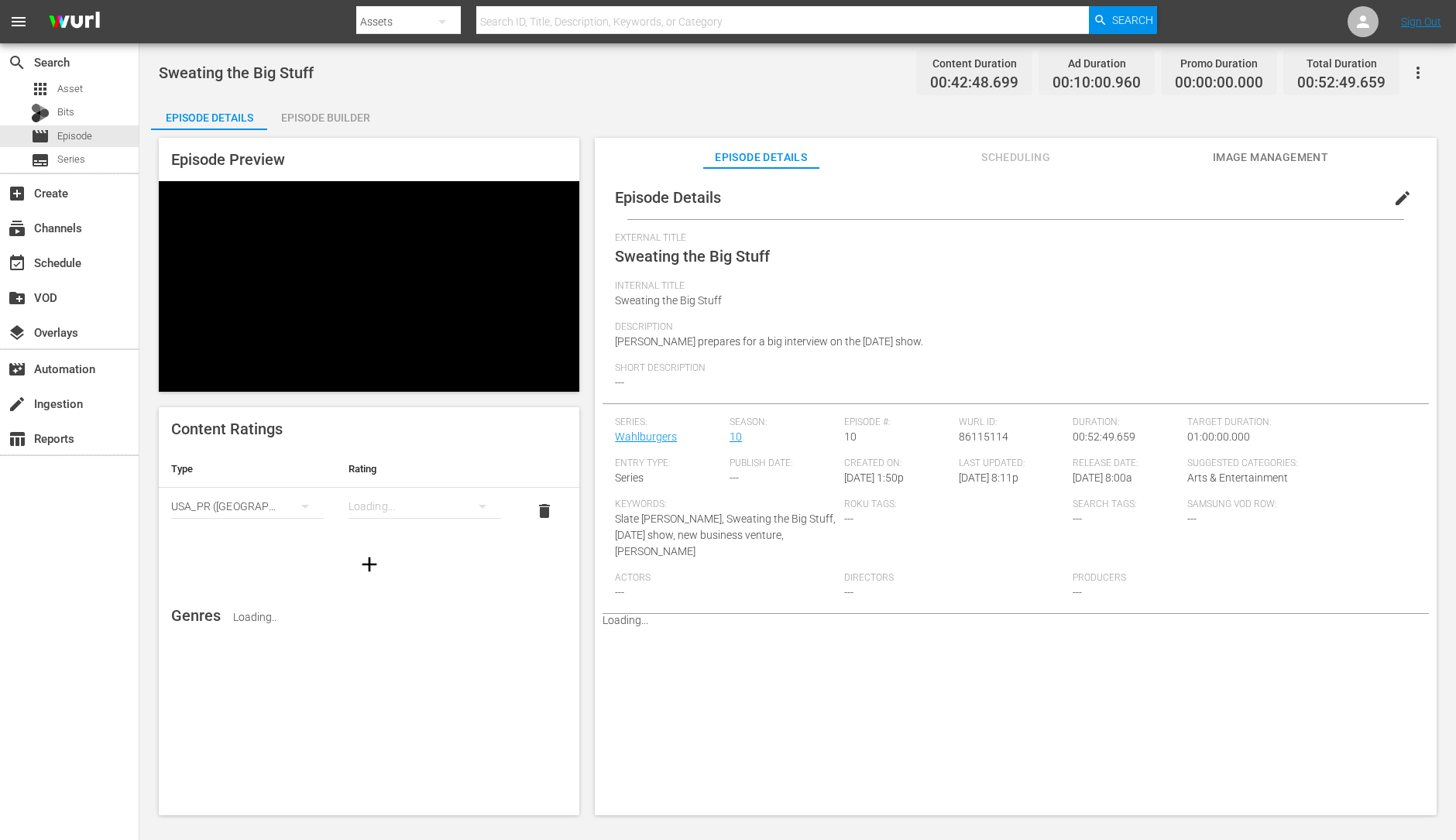
click at [367, 113] on div "Episode Builder" at bounding box center [325, 117] width 117 height 37
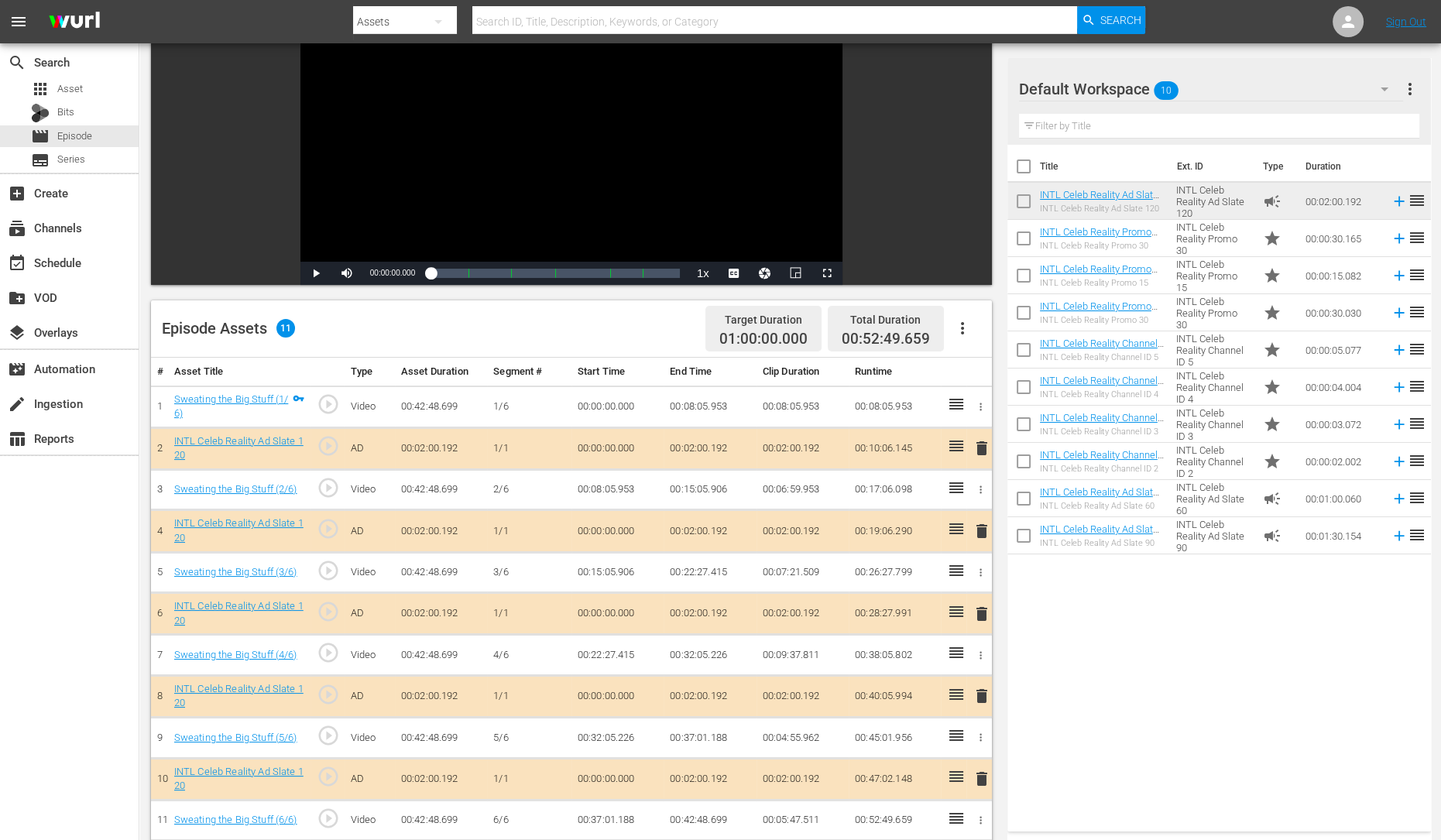
scroll to position [266, 0]
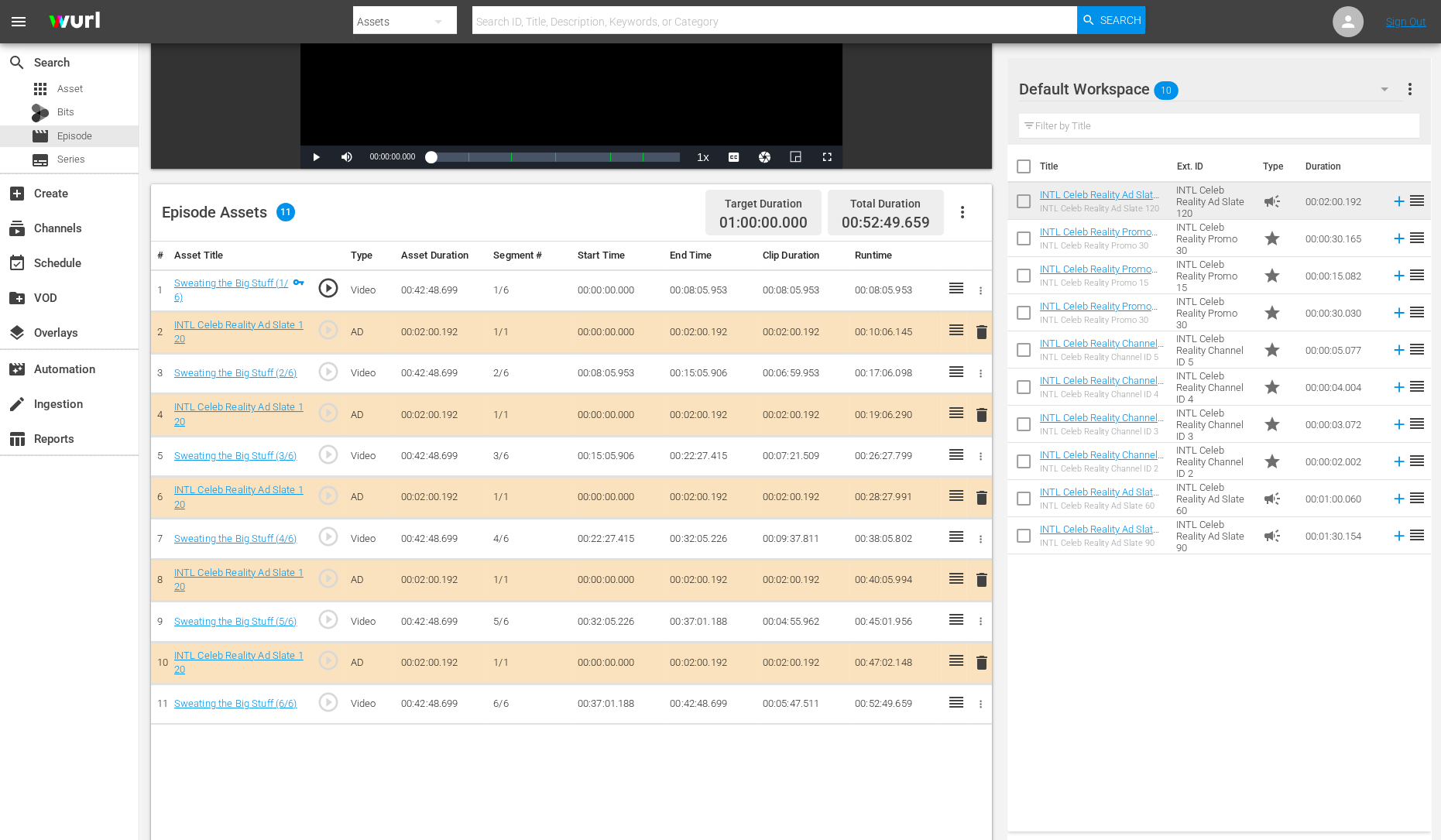
click at [976, 417] on span "delete" at bounding box center [982, 415] width 19 height 19
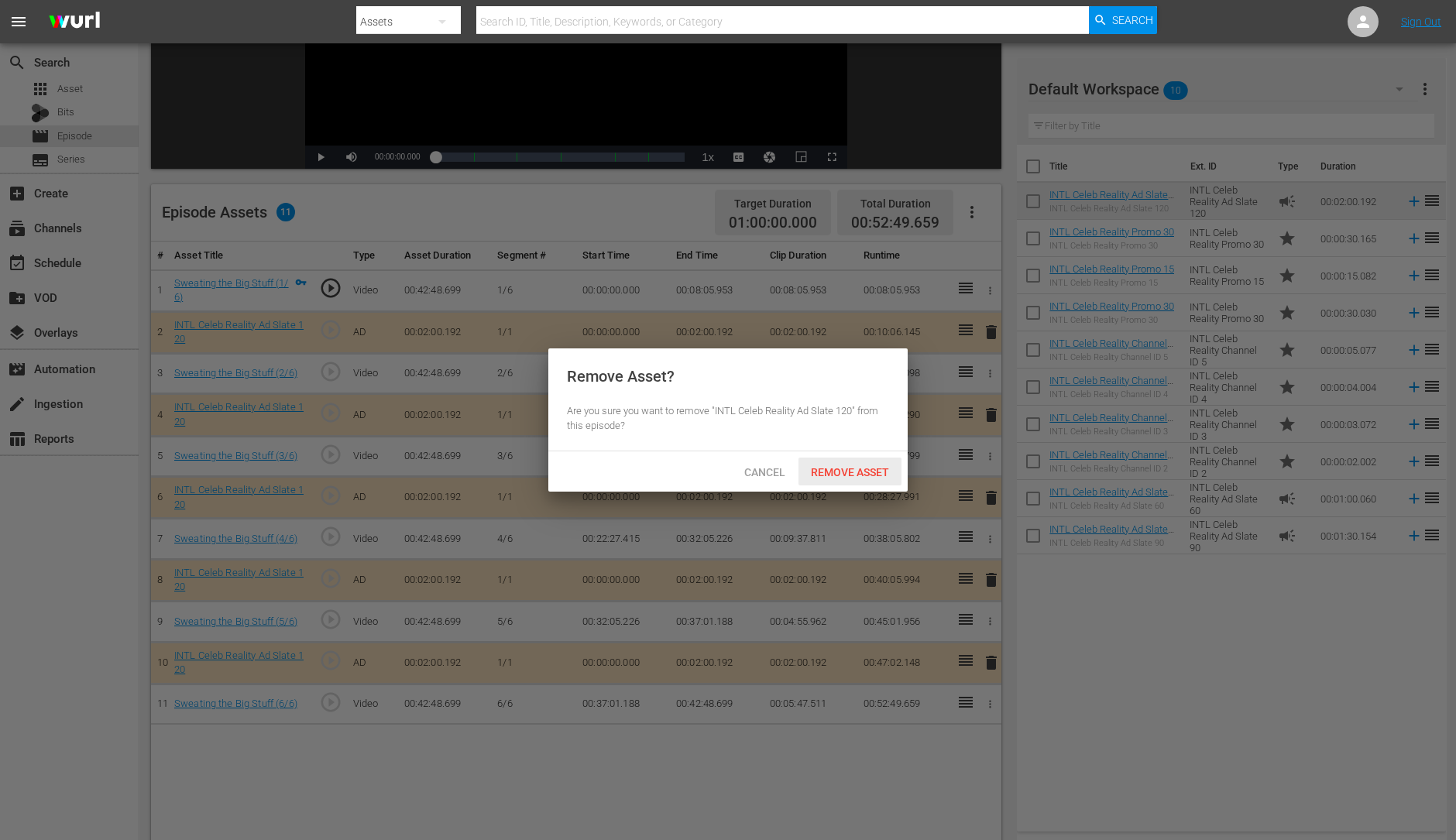
click at [848, 463] on div "Remove Asset" at bounding box center [849, 471] width 103 height 29
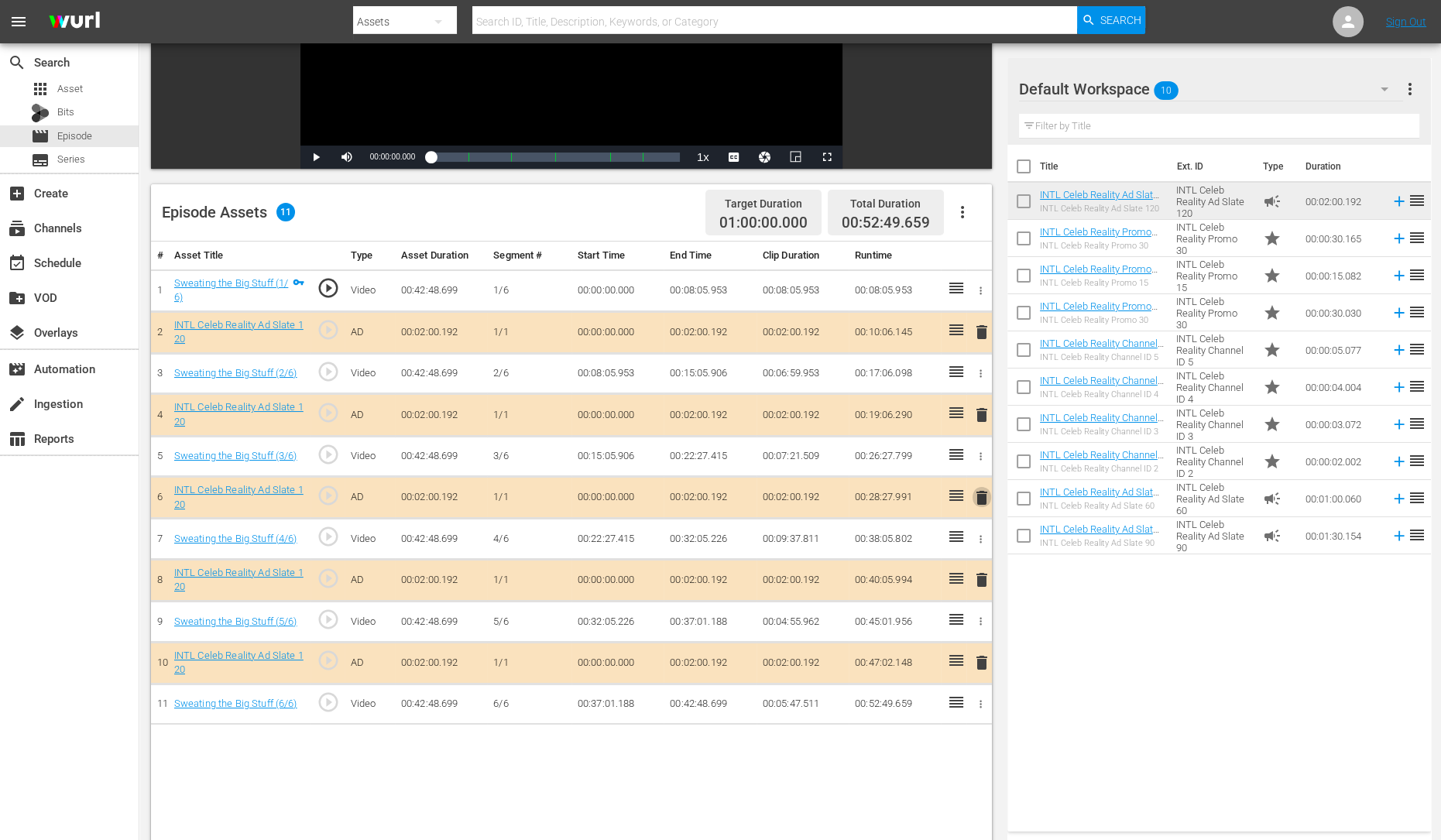
click at [977, 498] on span "delete" at bounding box center [982, 497] width 19 height 19
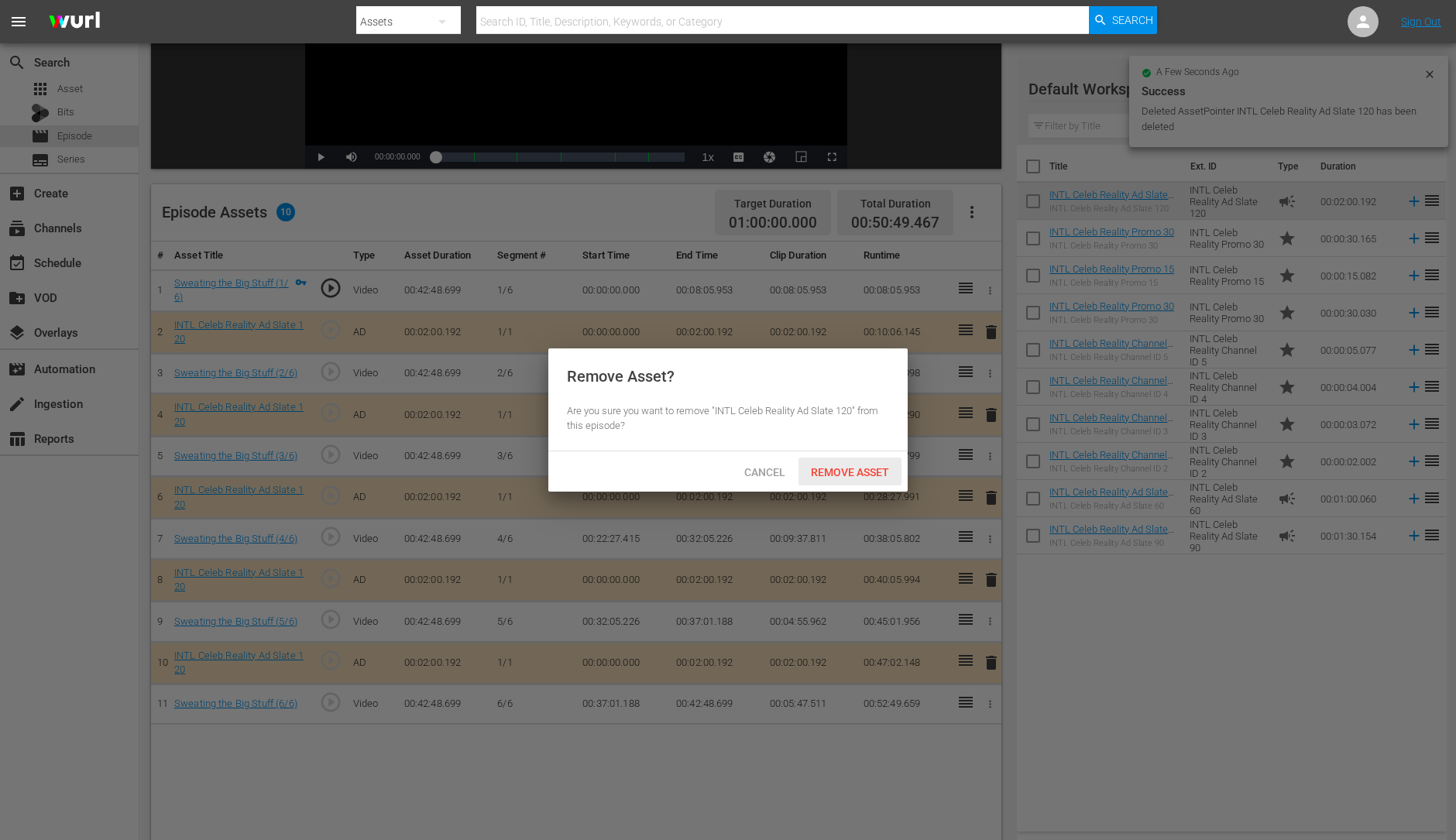
click at [830, 470] on span "Remove Asset" at bounding box center [849, 472] width 103 height 12
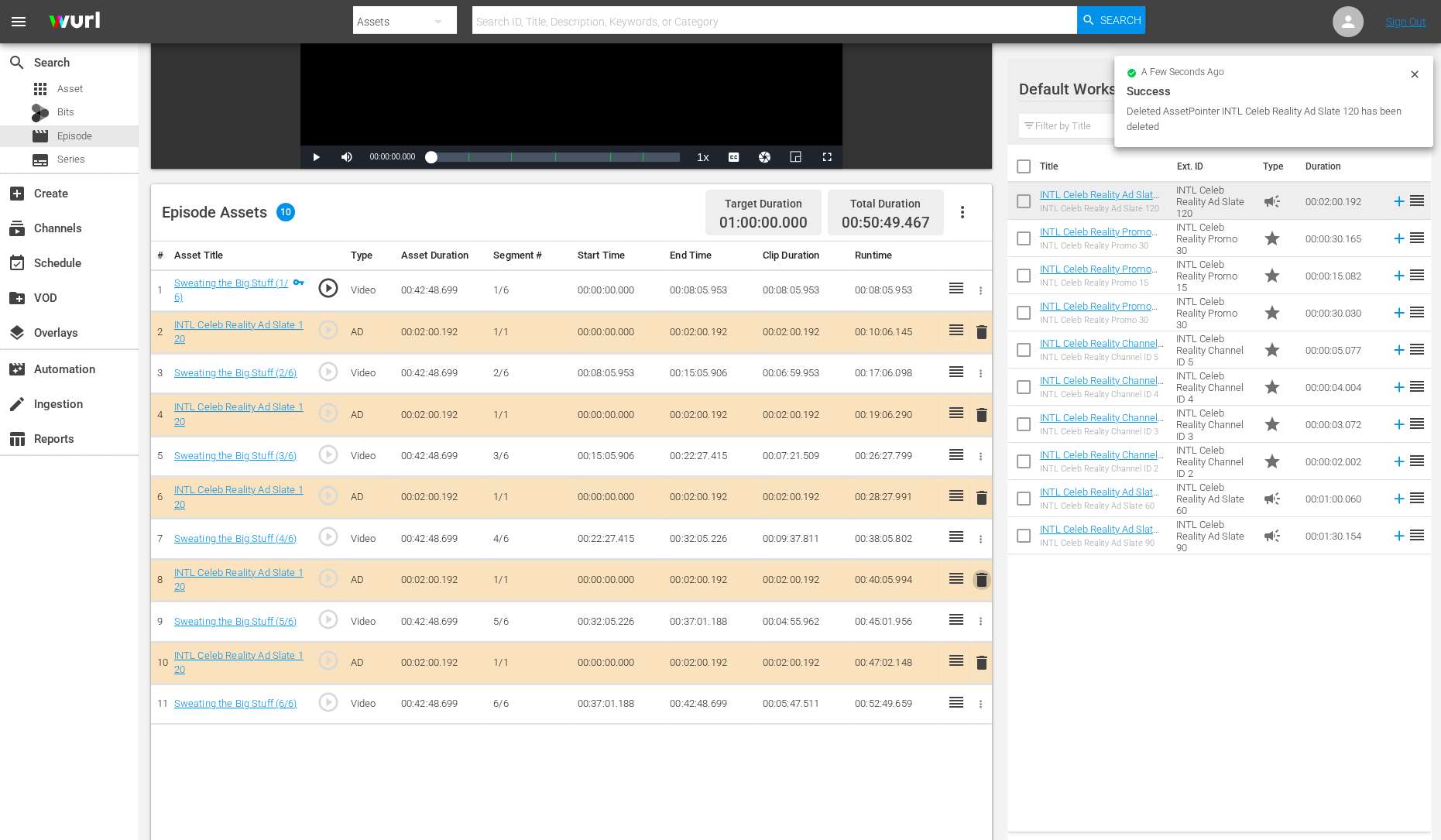
click at [981, 586] on span "delete" at bounding box center [982, 580] width 19 height 19
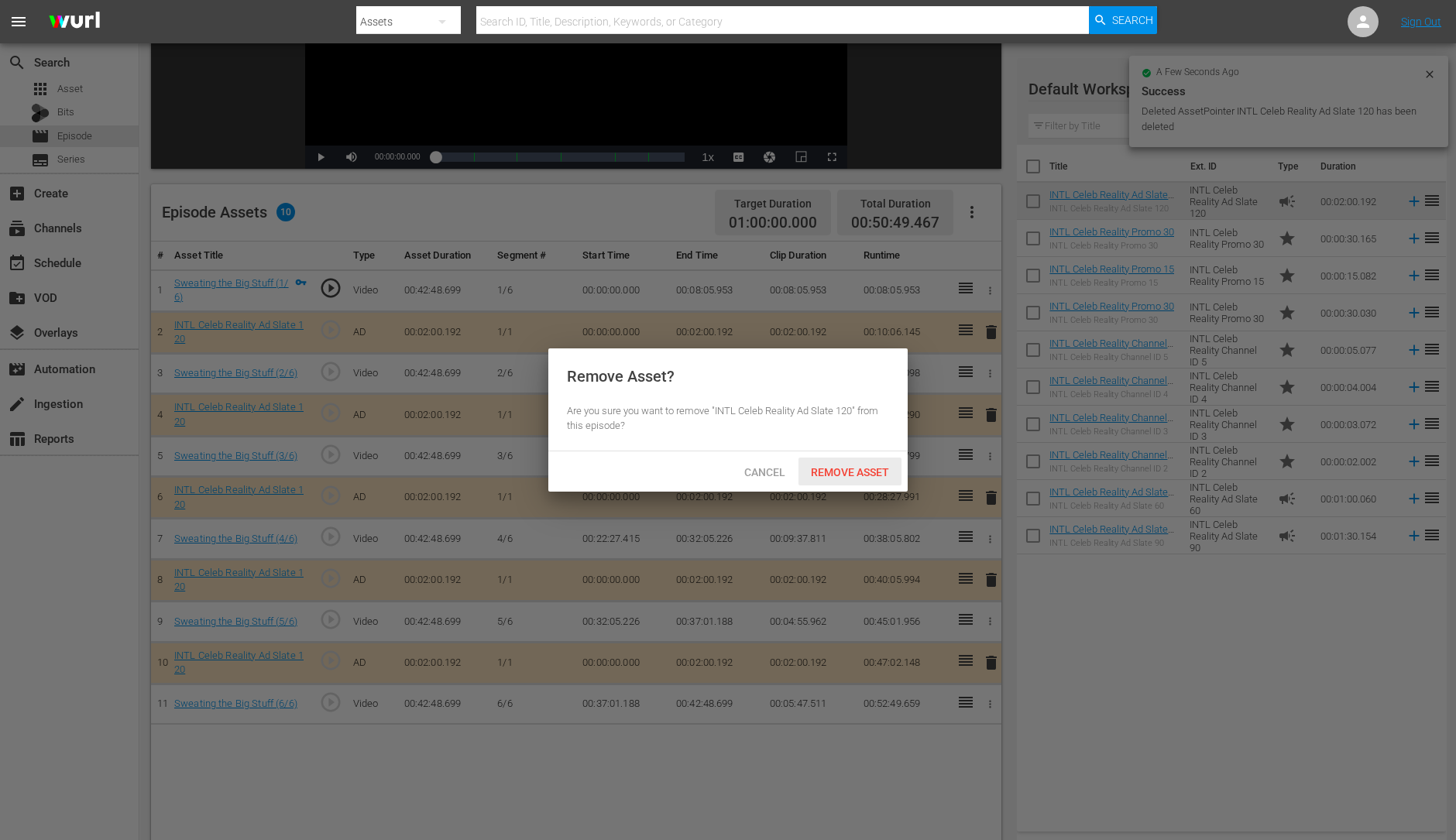
click at [856, 481] on div "Remove Asset" at bounding box center [849, 471] width 103 height 29
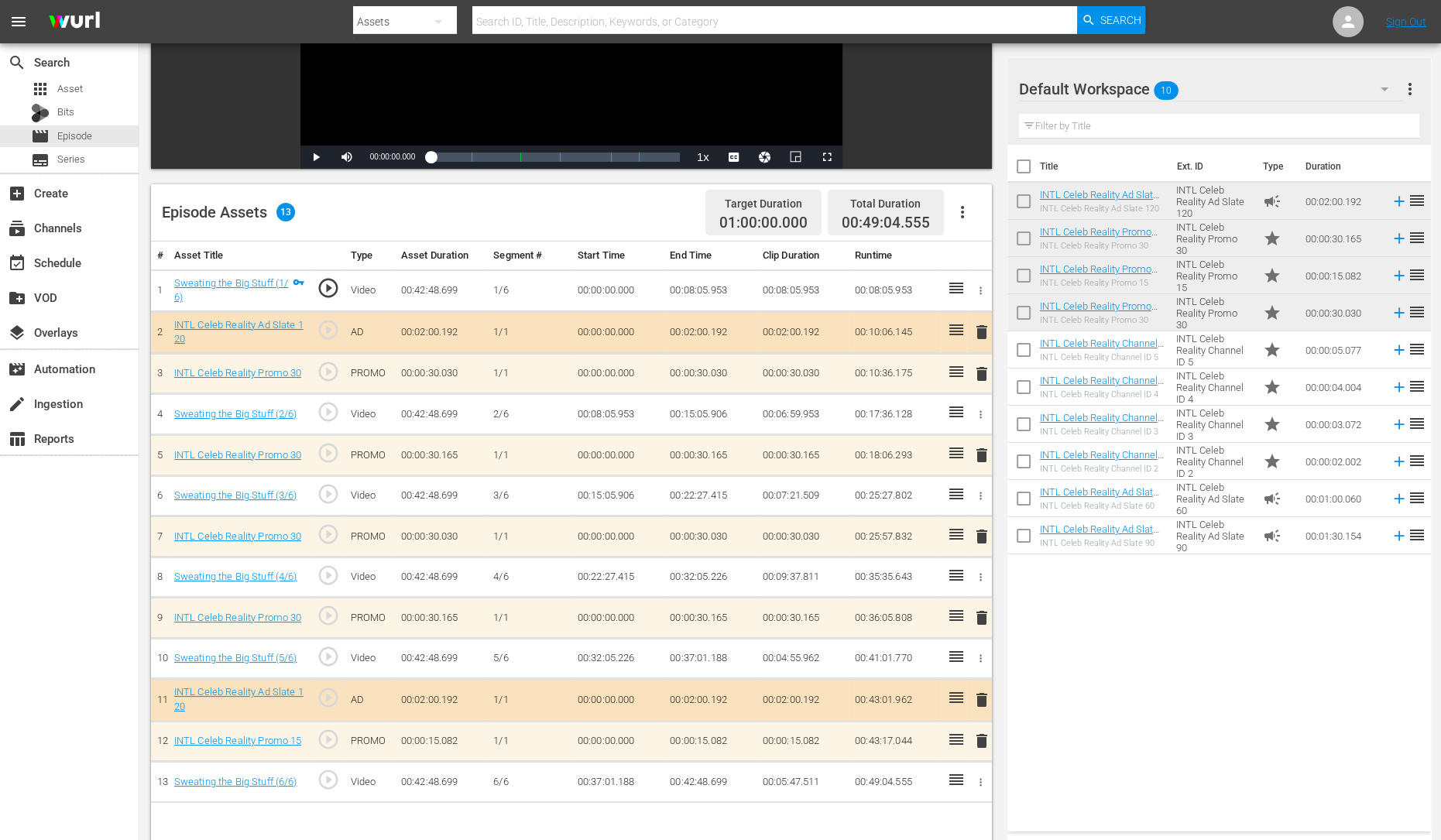
scroll to position [403, 0]
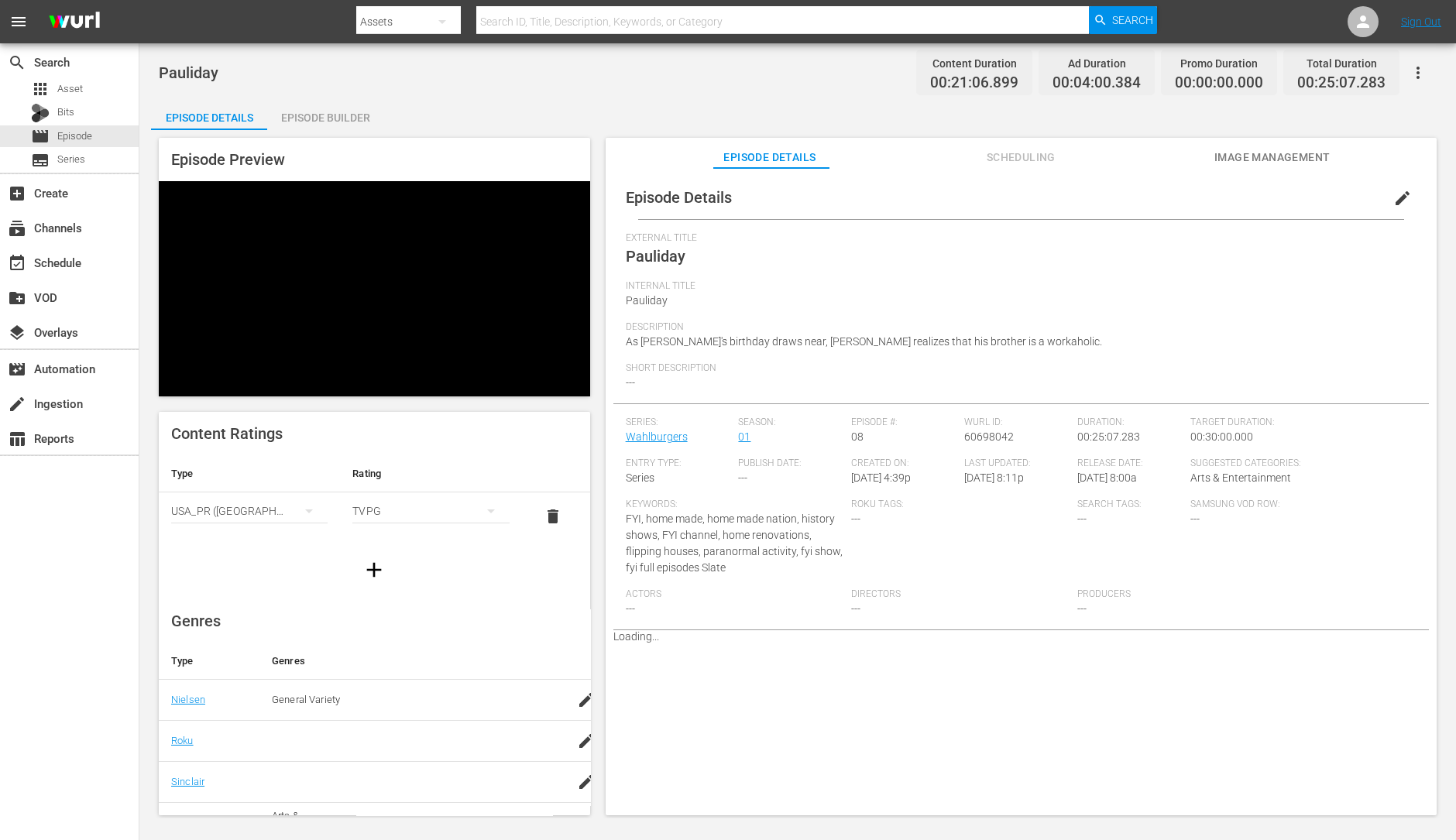
click at [346, 120] on div "Episode Builder" at bounding box center [325, 117] width 117 height 37
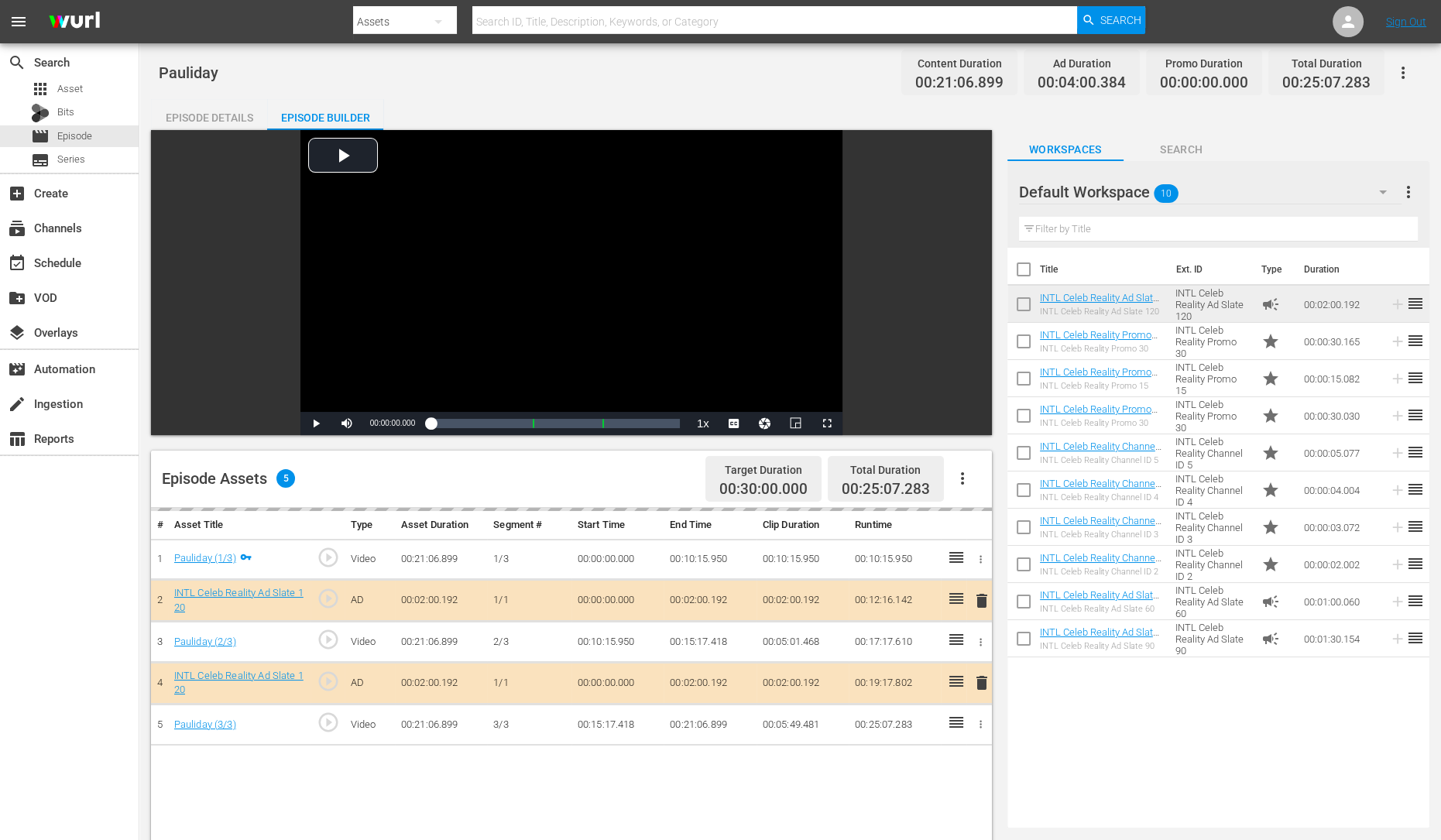
scroll to position [66, 0]
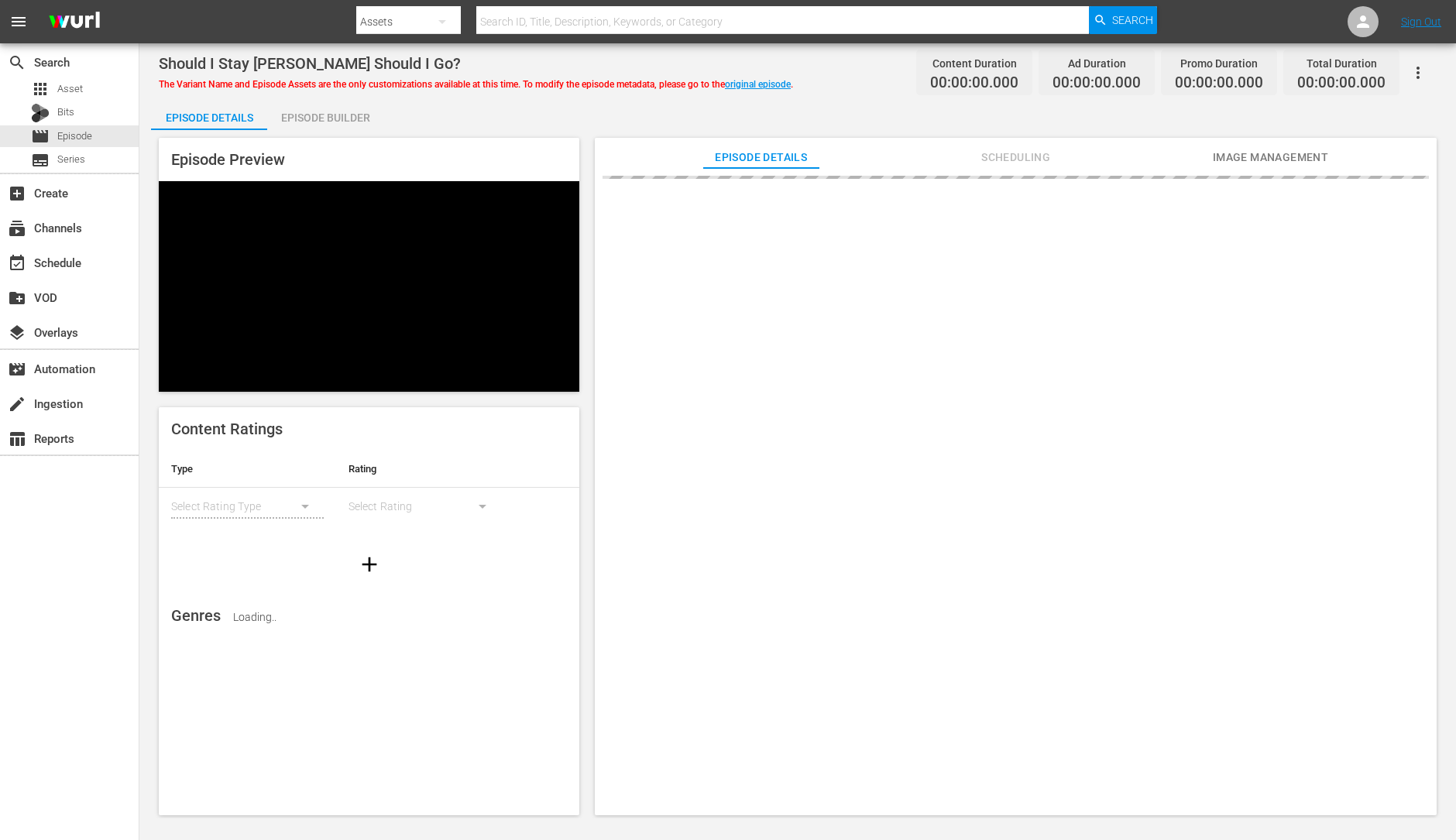
click at [311, 118] on div "Episode Builder" at bounding box center [325, 117] width 117 height 37
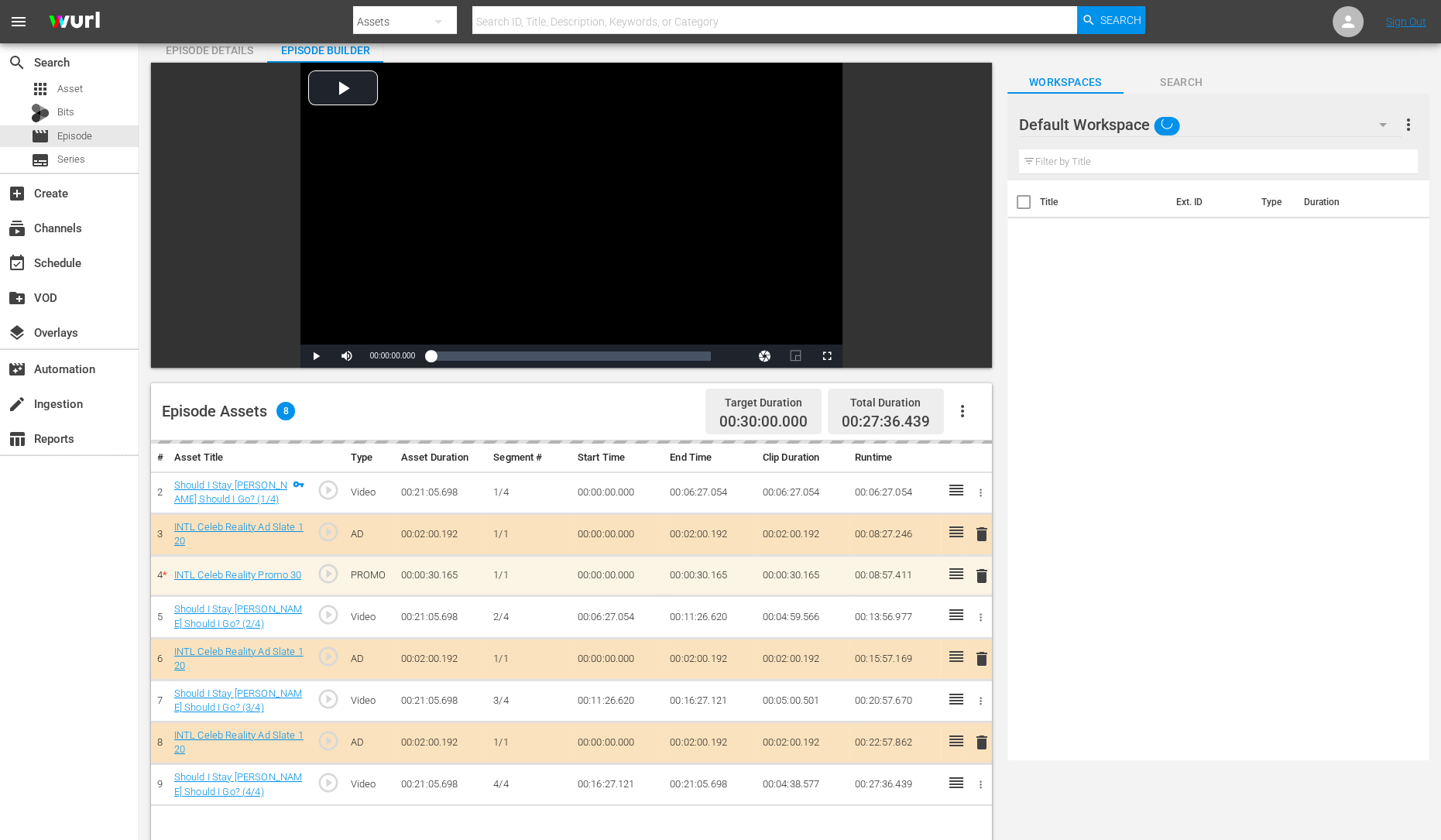
scroll to position [92, 0]
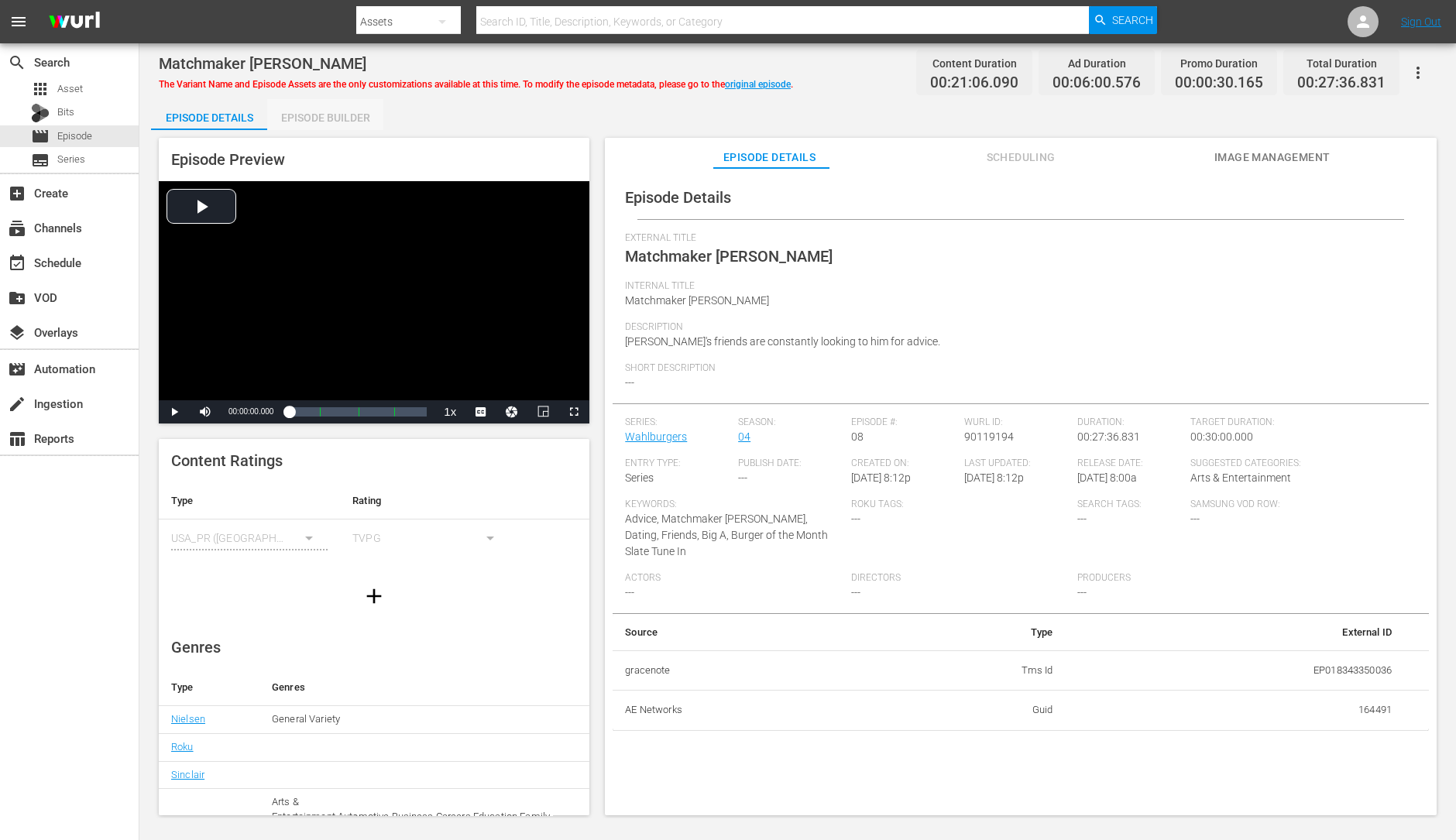
click at [332, 118] on div "Episode Builder" at bounding box center [325, 117] width 117 height 37
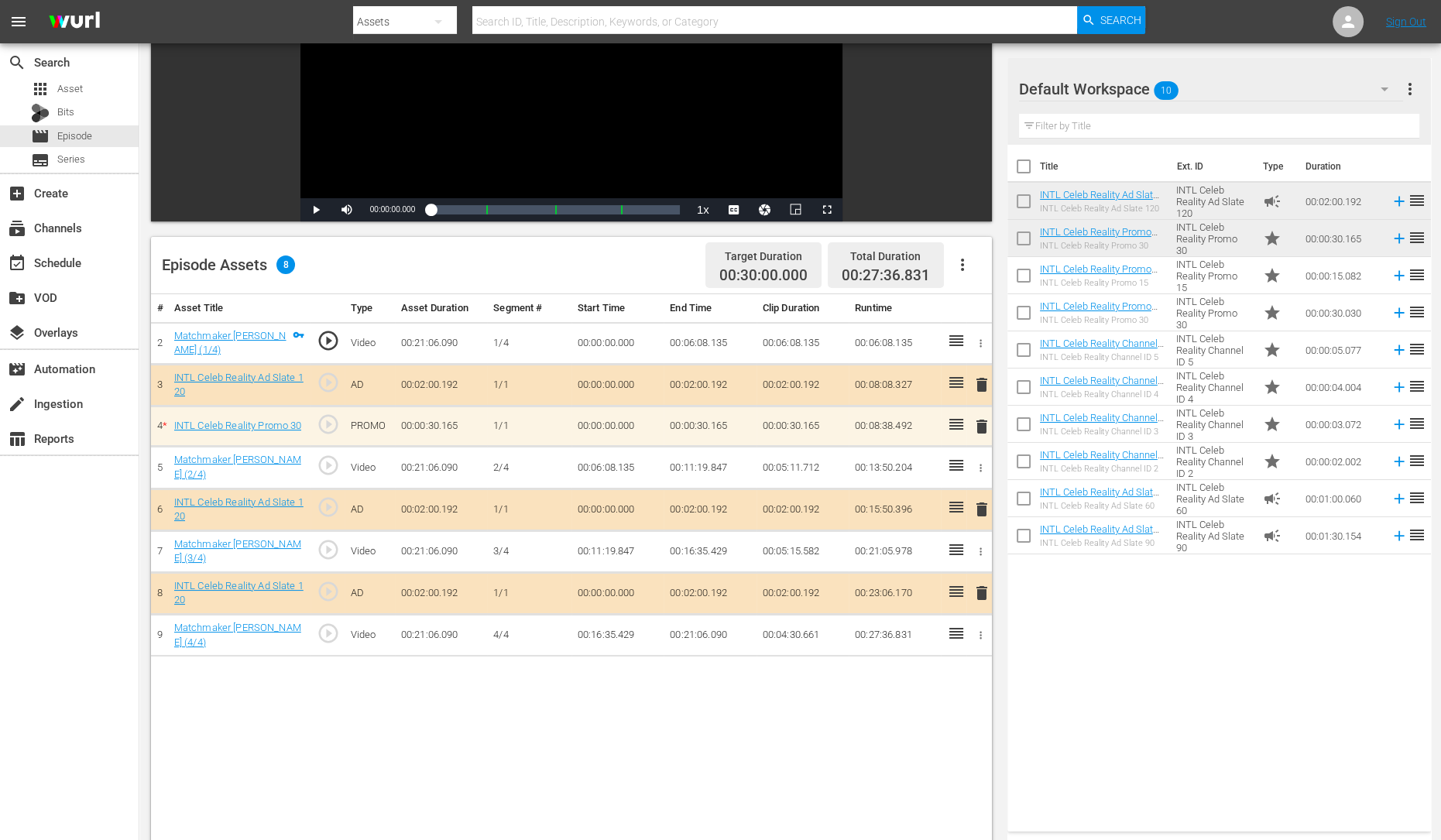
scroll to position [214, 0]
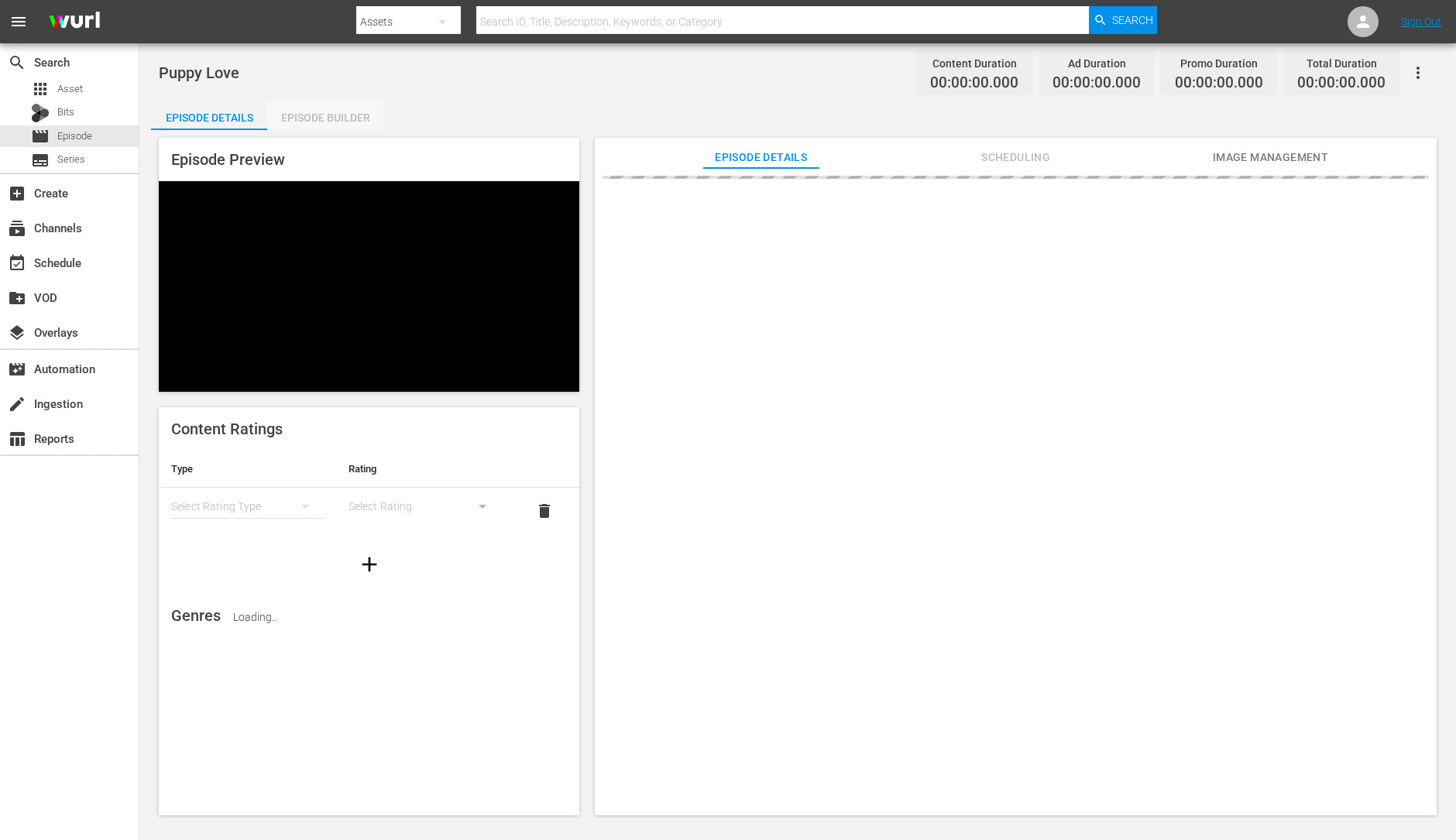
click at [318, 108] on div "Episode Builder" at bounding box center [325, 117] width 117 height 37
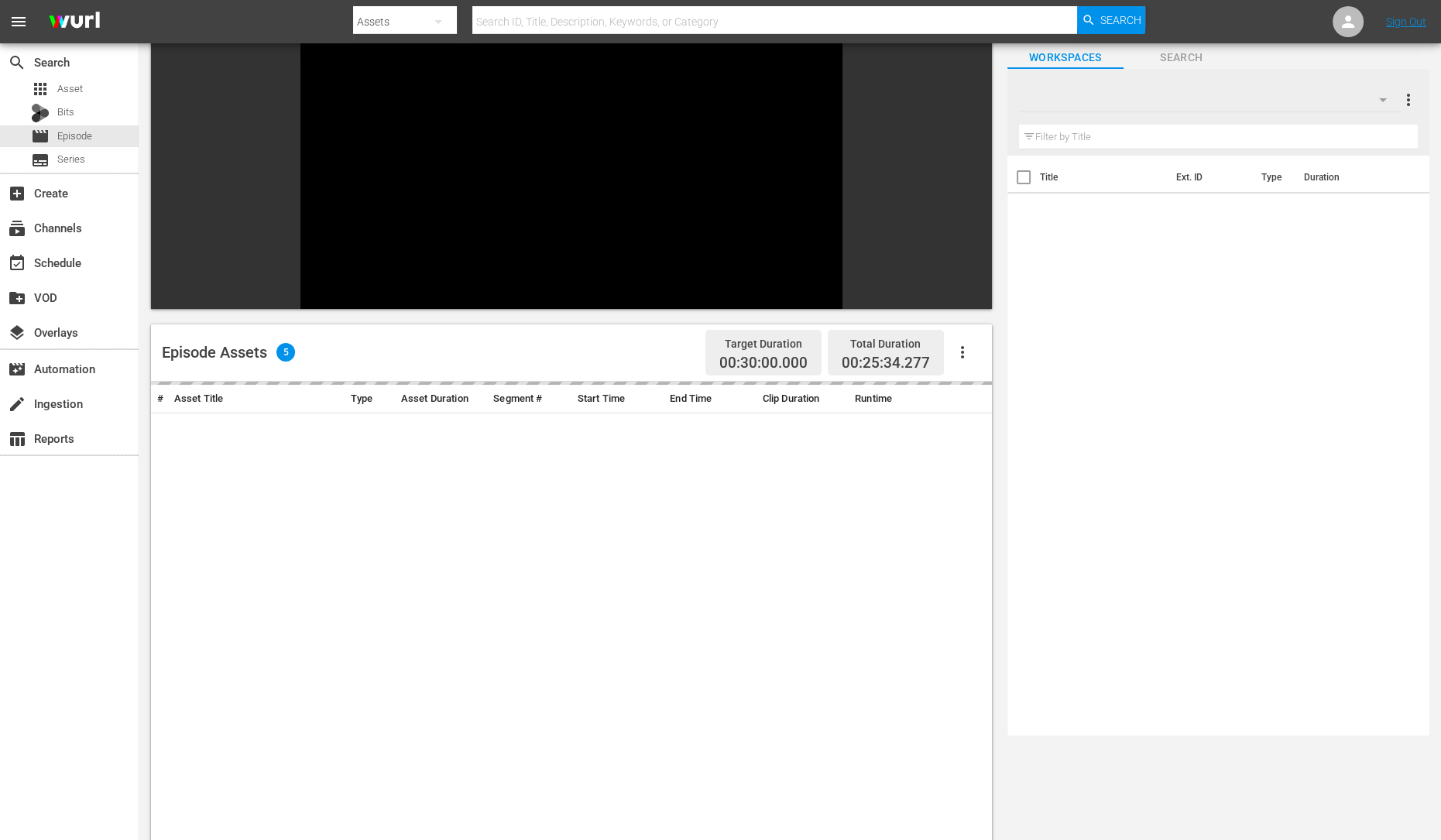
scroll to position [101, 0]
